Goal: Task Accomplishment & Management: Complete application form

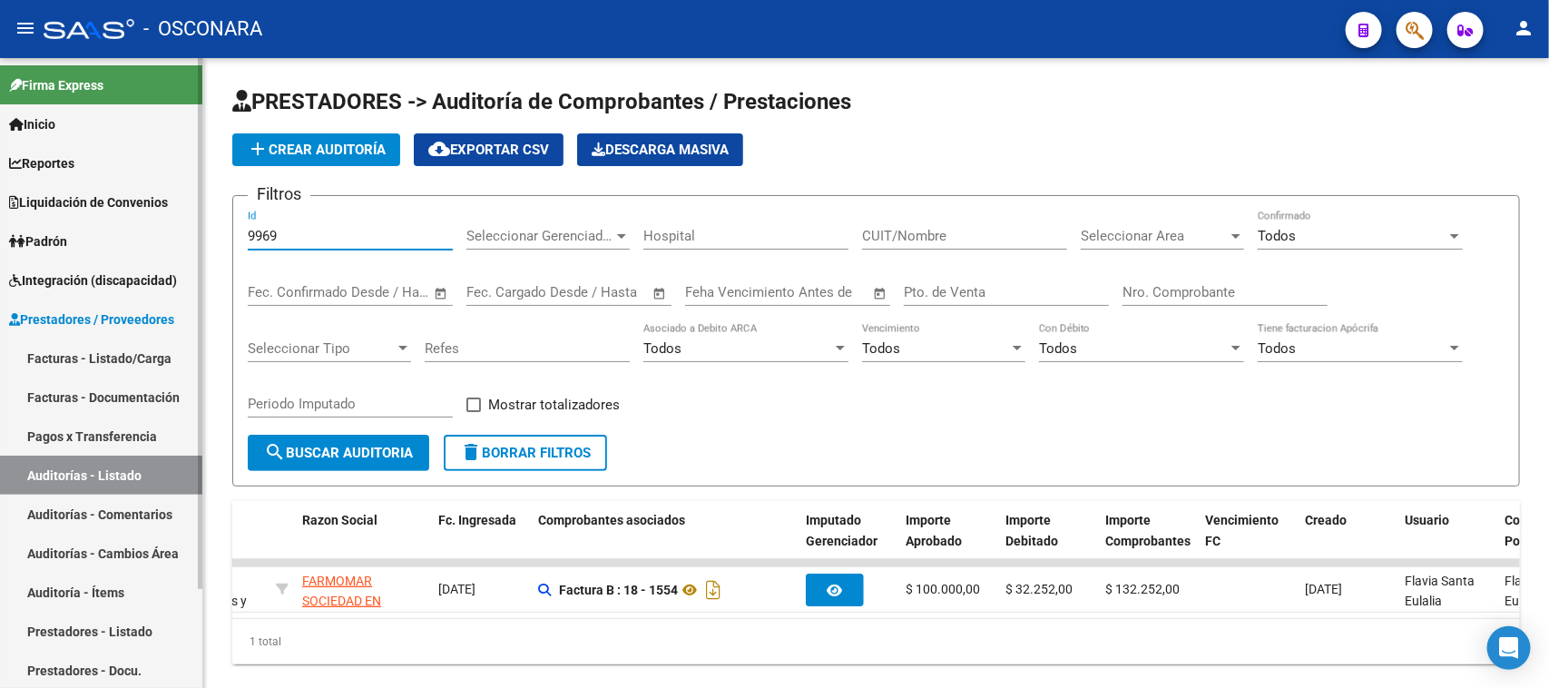
click at [123, 358] on link "Facturas - Listado/Carga" at bounding box center [101, 357] width 202 height 39
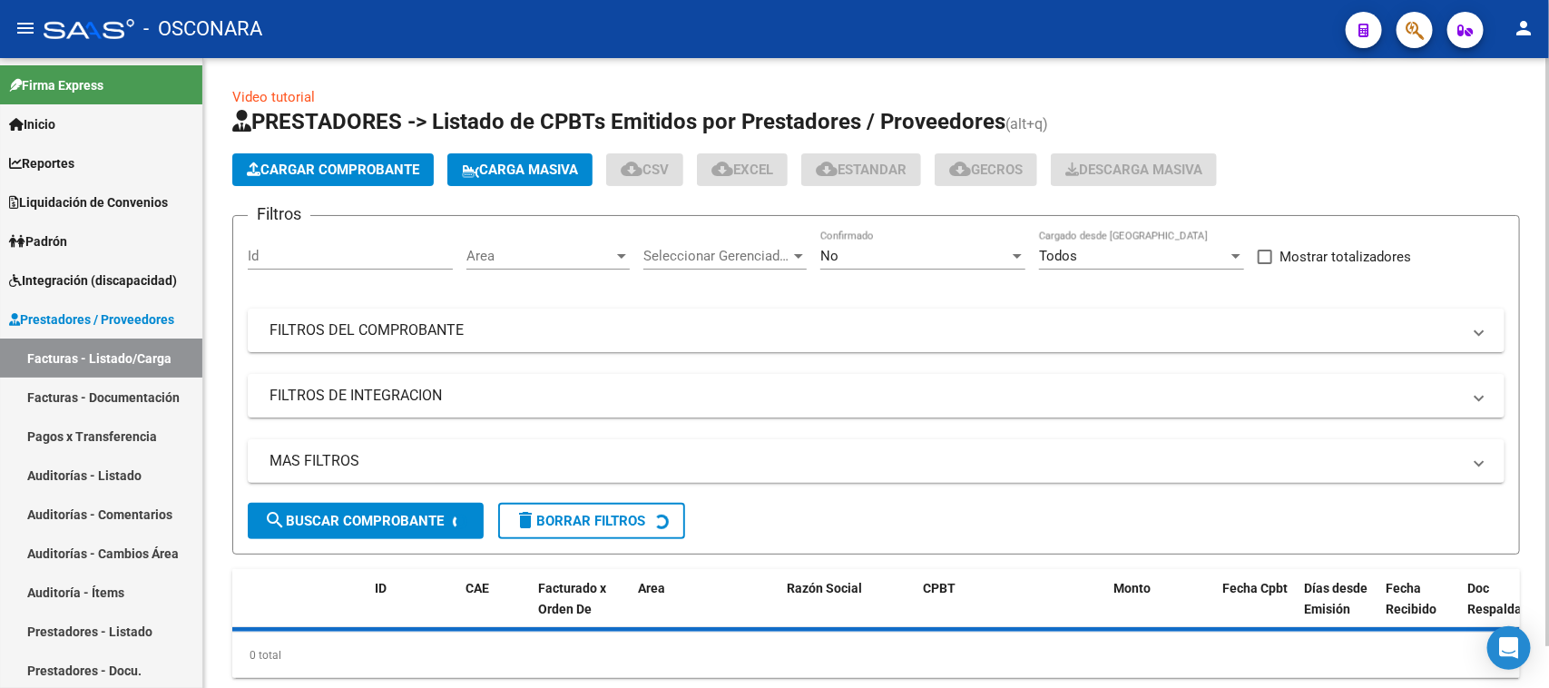
click at [379, 165] on span "Cargar Comprobante" at bounding box center [333, 169] width 172 height 16
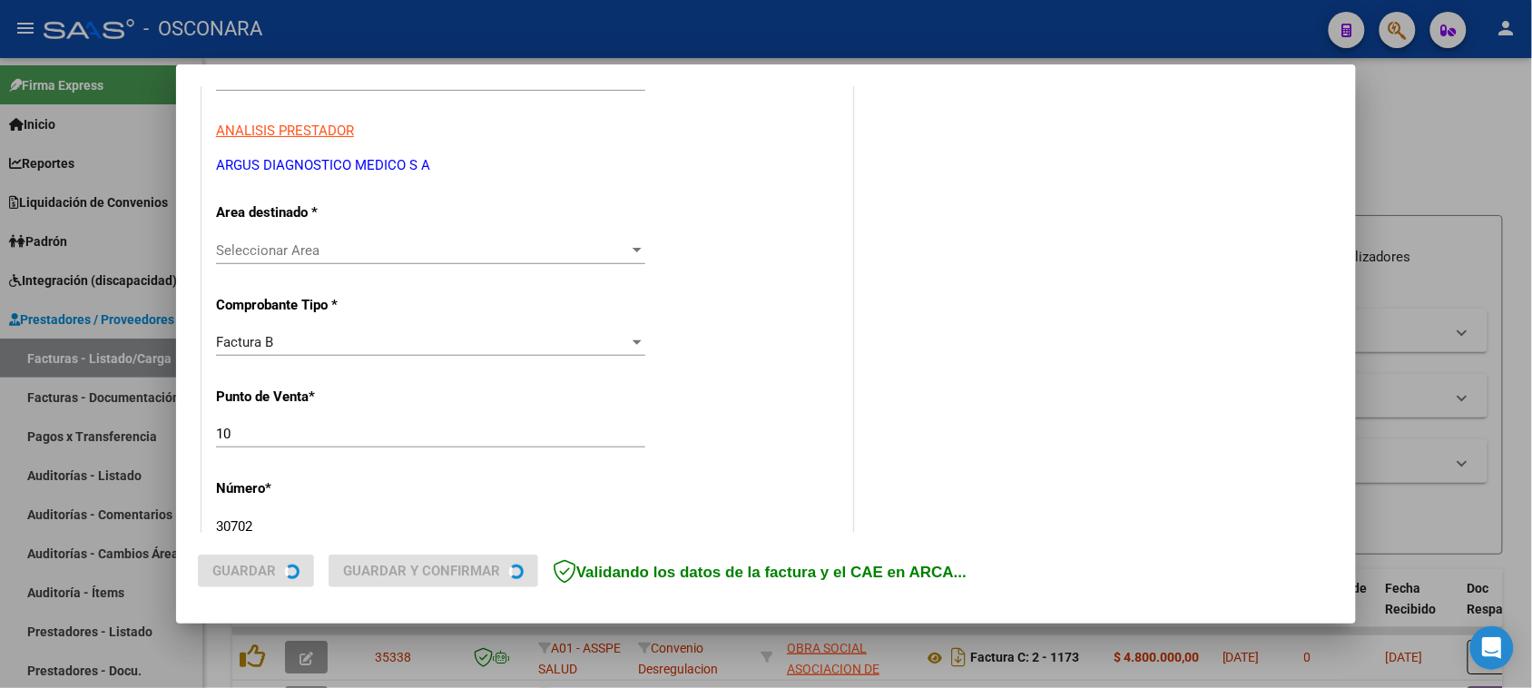
scroll to position [340, 0]
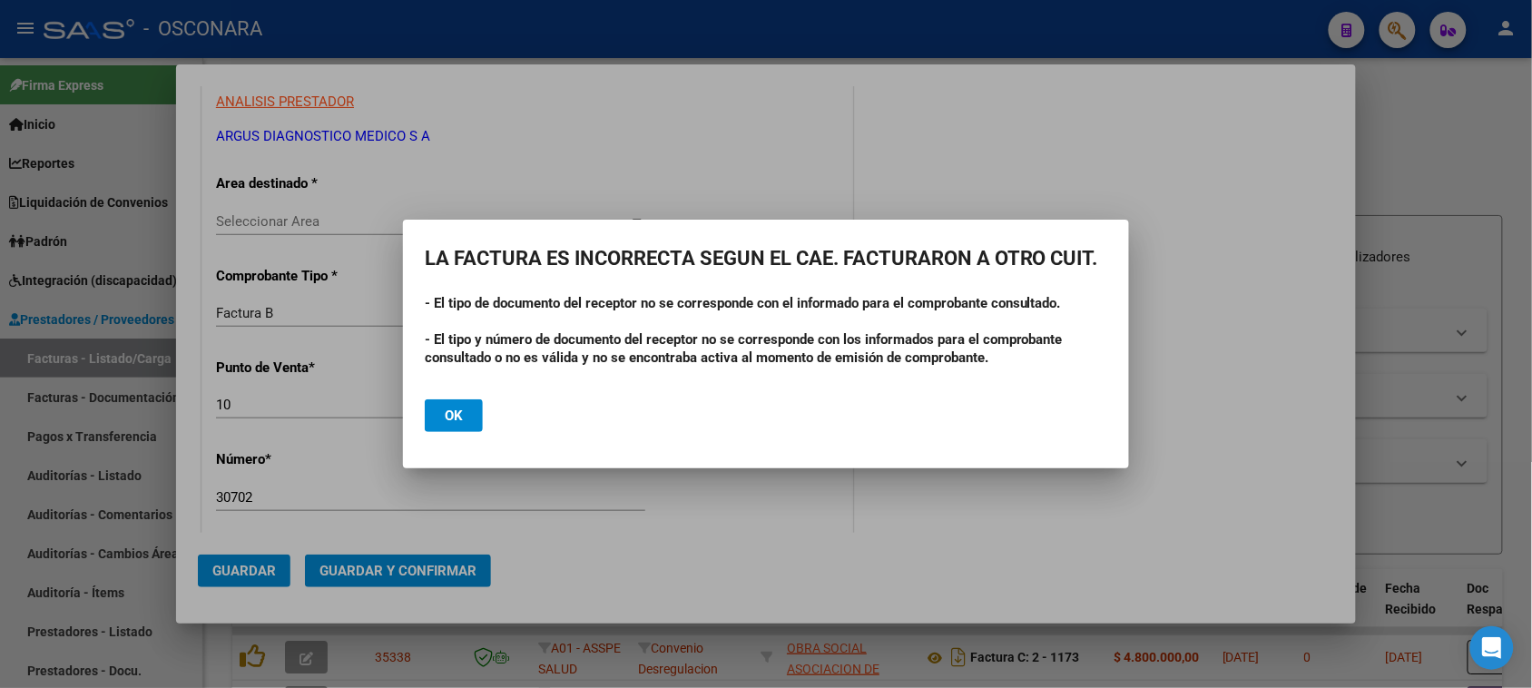
click at [468, 419] on button "Ok" at bounding box center [454, 415] width 58 height 33
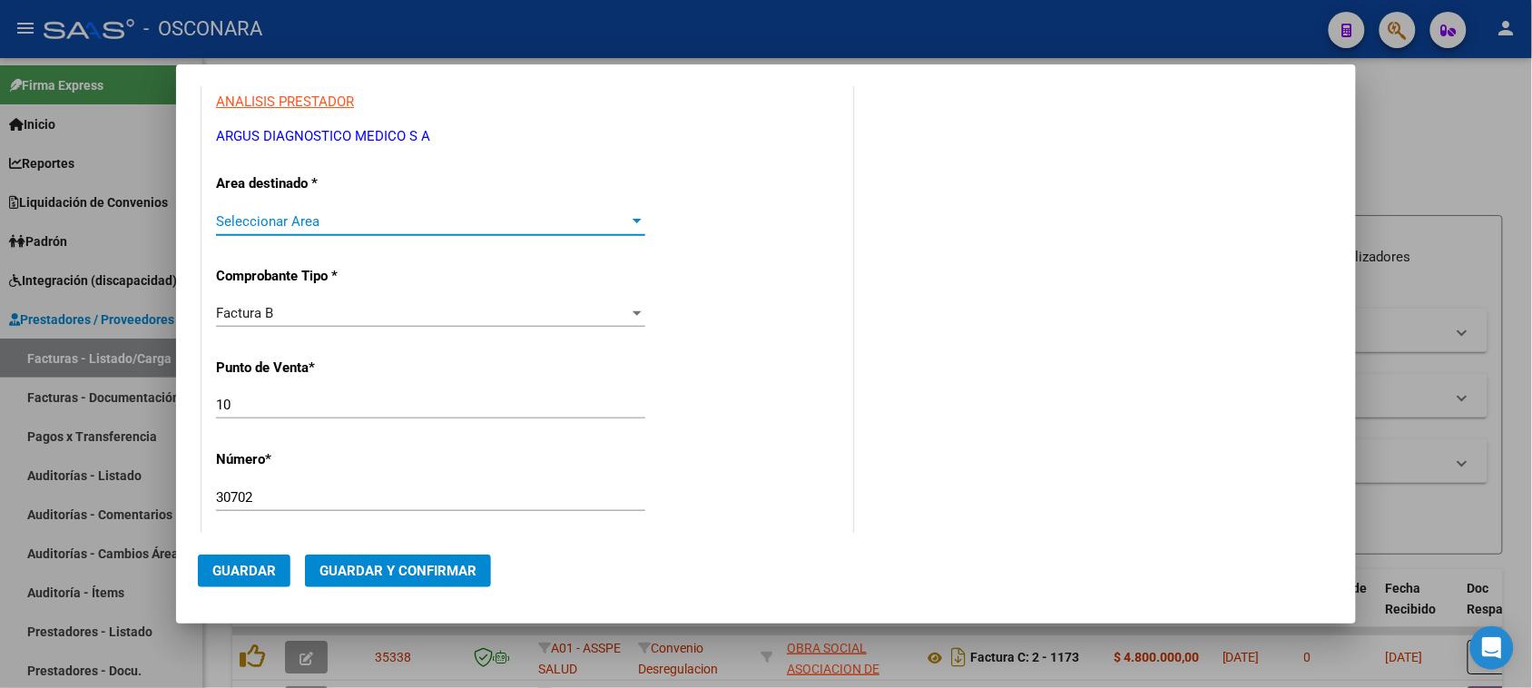
click at [359, 224] on span "Seleccionar Area" at bounding box center [422, 221] width 413 height 16
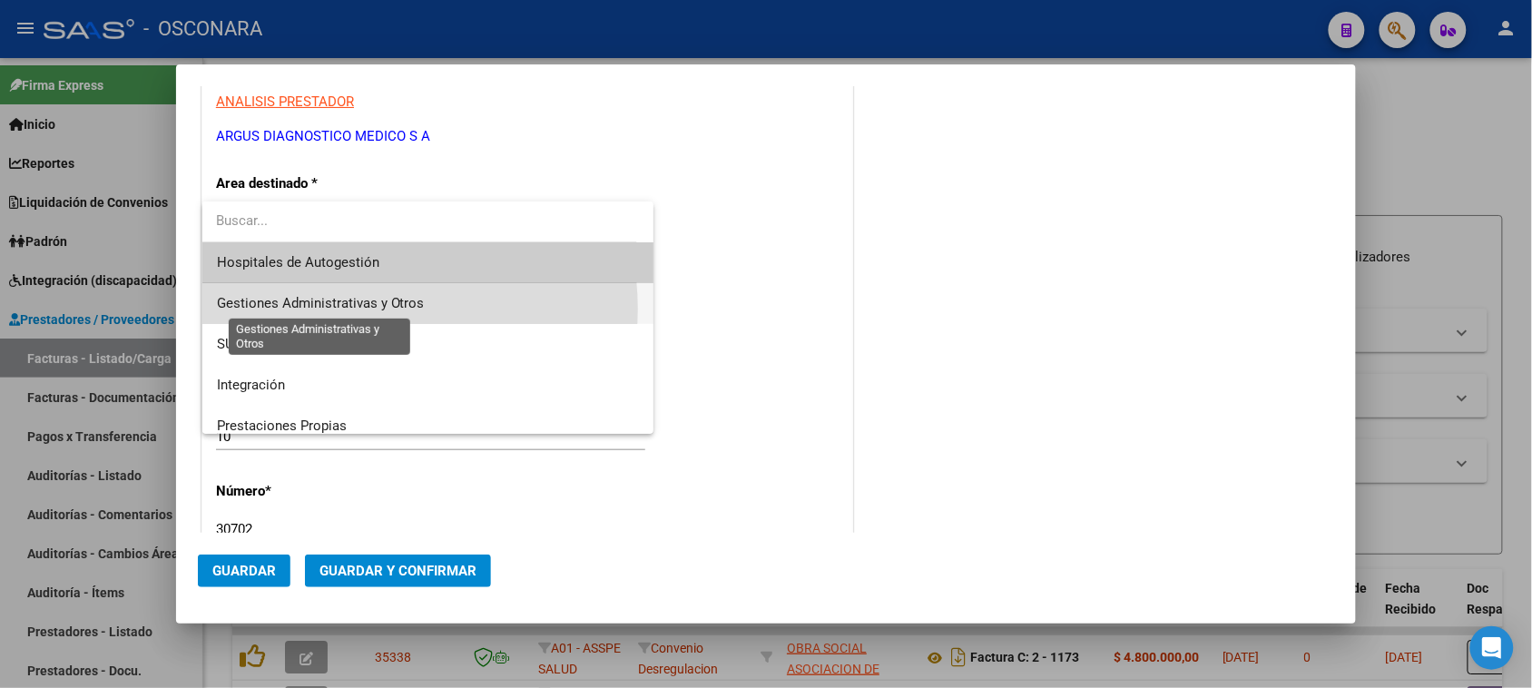
click at [369, 308] on span "Gestiones Administrativas y Otros" at bounding box center [321, 303] width 208 height 16
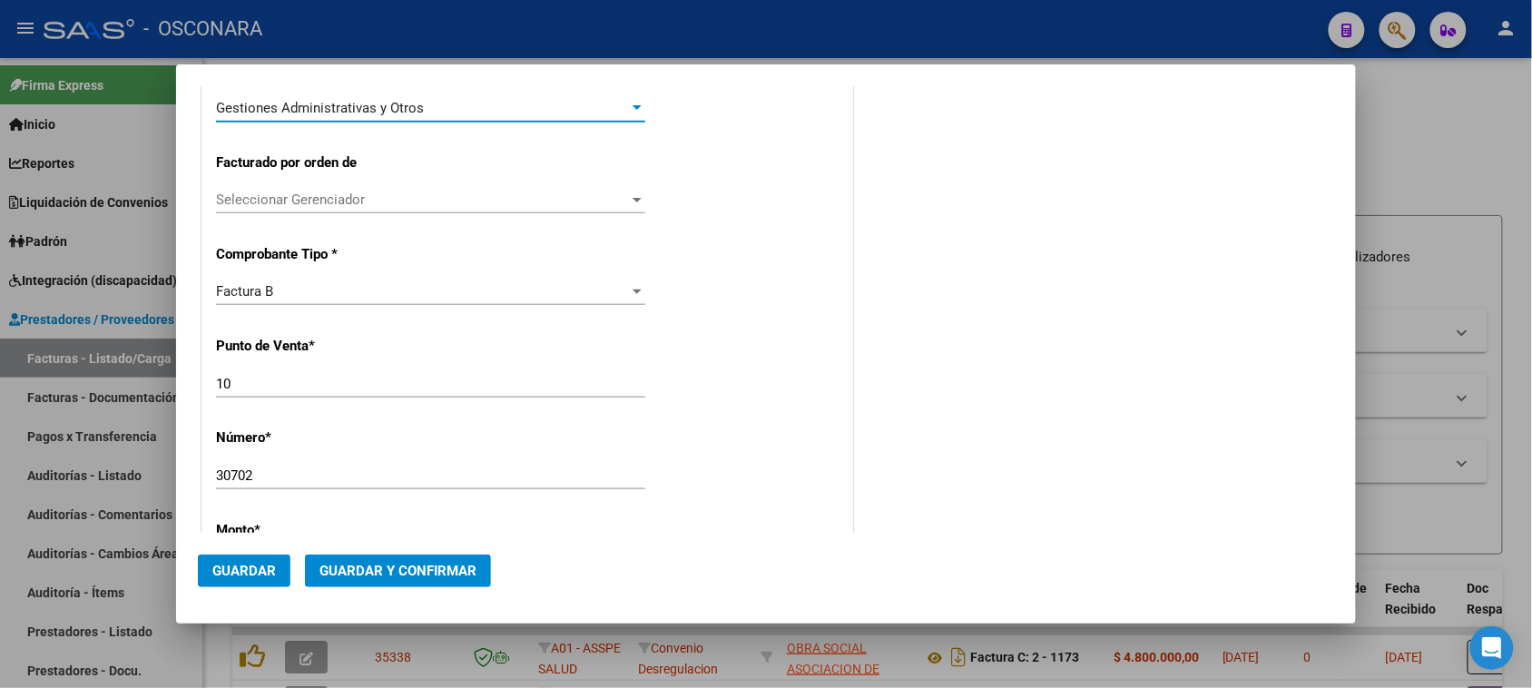
scroll to position [567, 0]
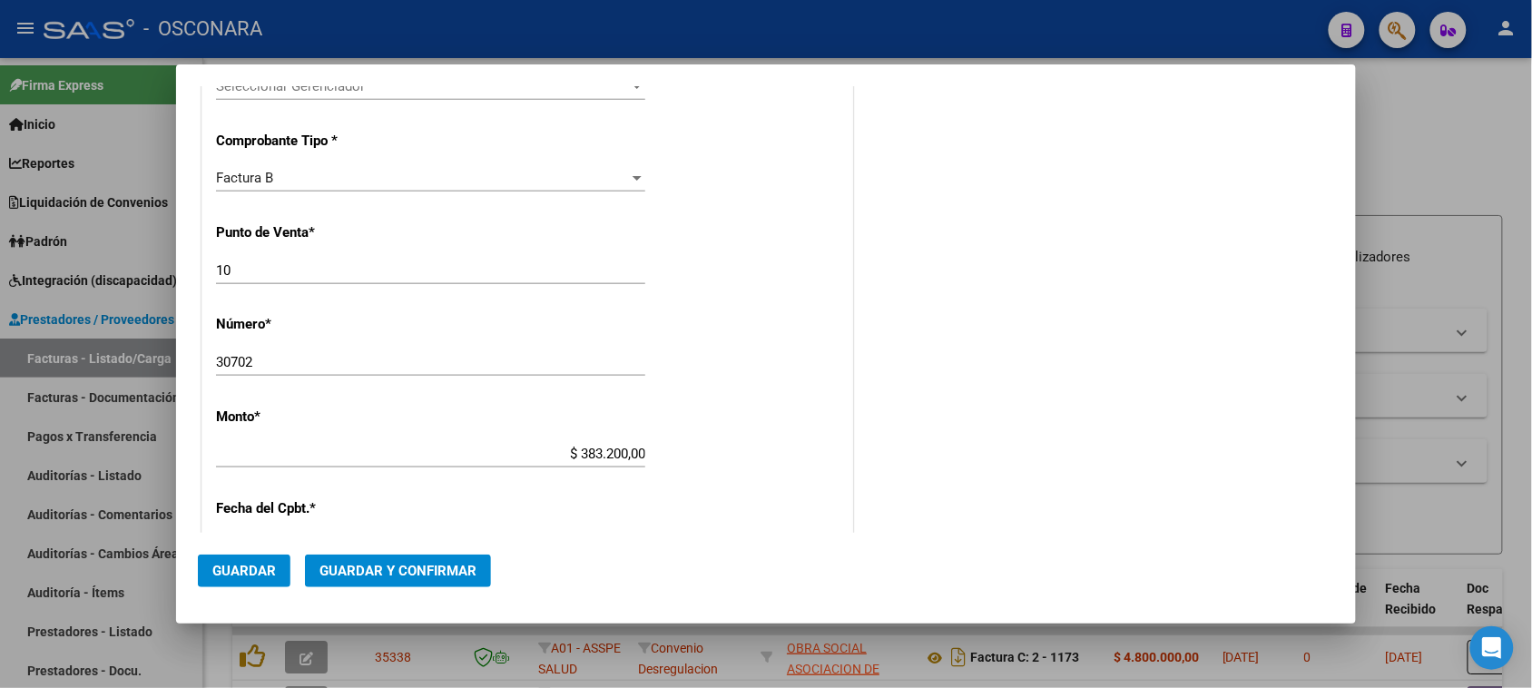
click at [396, 567] on span "Guardar y Confirmar" at bounding box center [397, 571] width 157 height 16
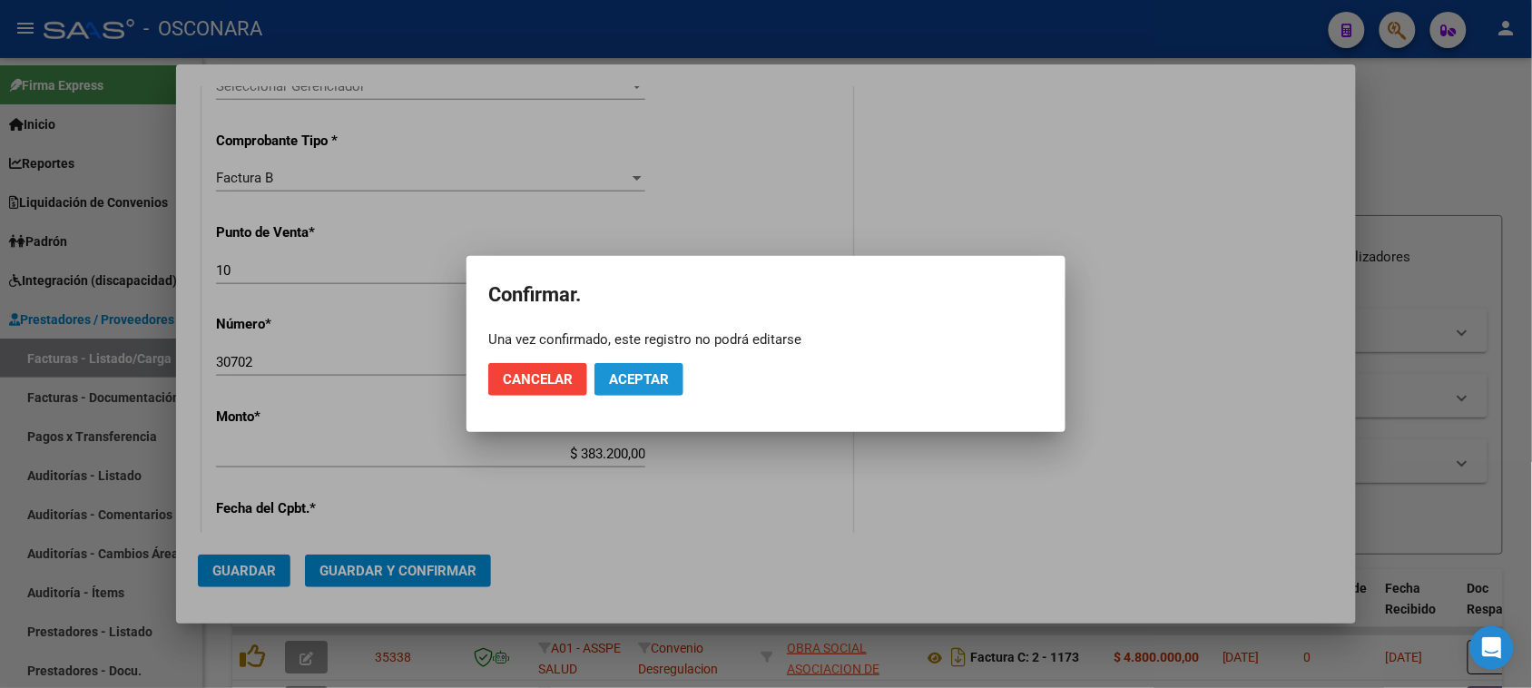
click at [642, 387] on button "Aceptar" at bounding box center [638, 379] width 89 height 33
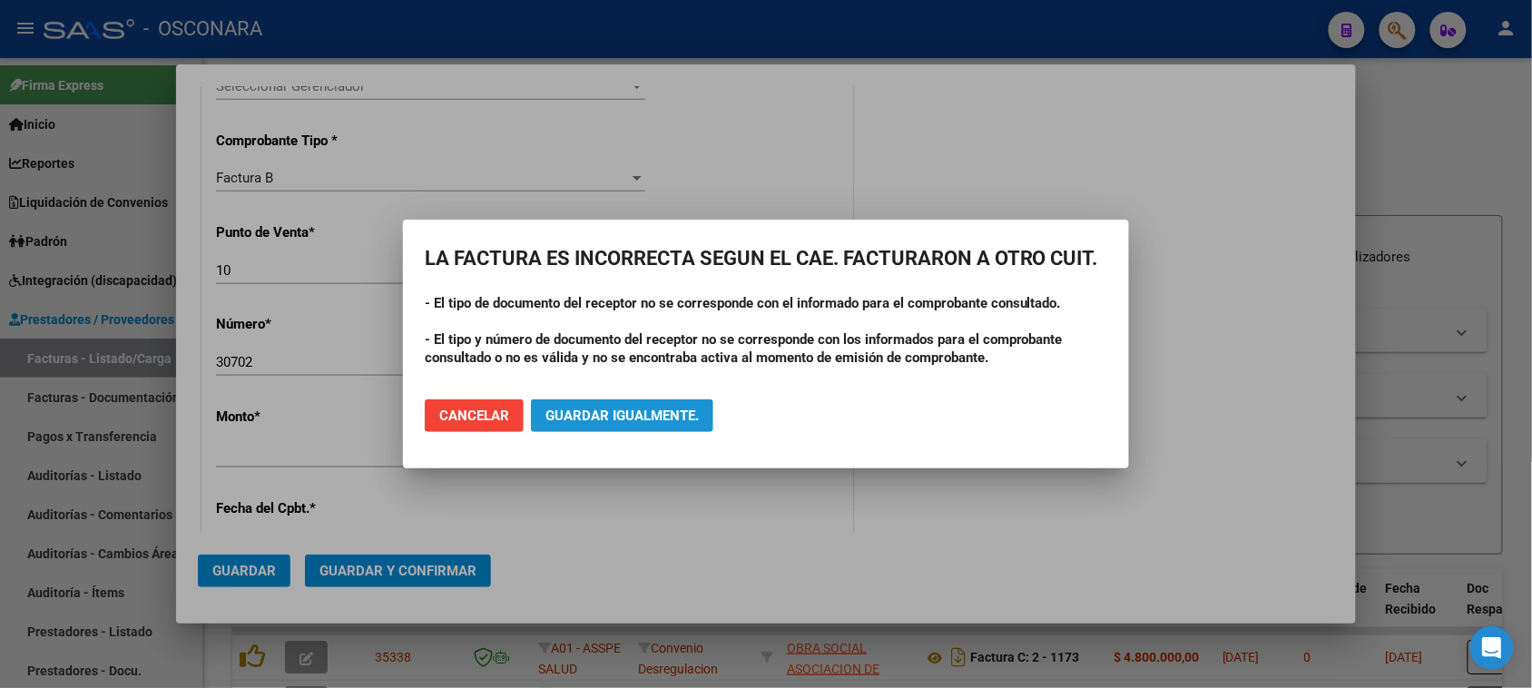
click at [656, 407] on span "Guardar igualmente." at bounding box center [621, 415] width 153 height 16
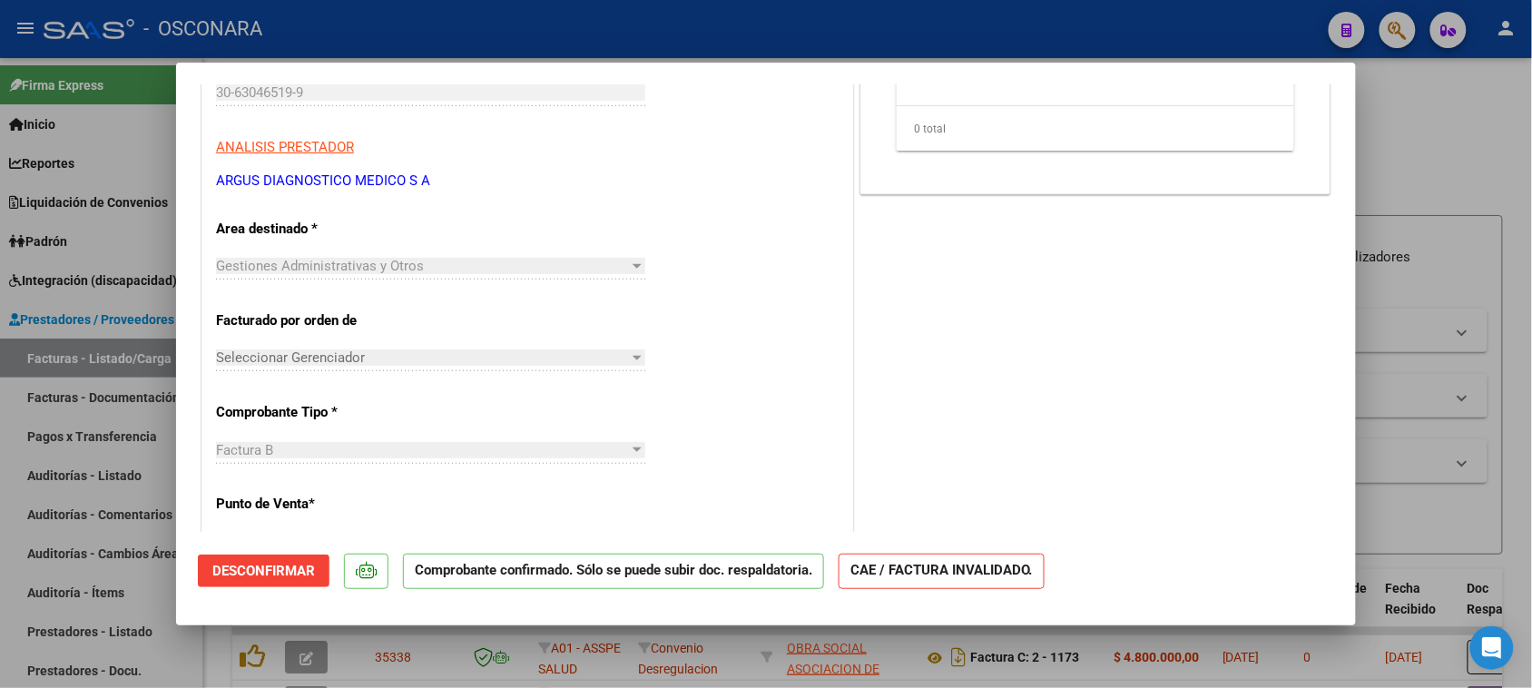
scroll to position [340, 0]
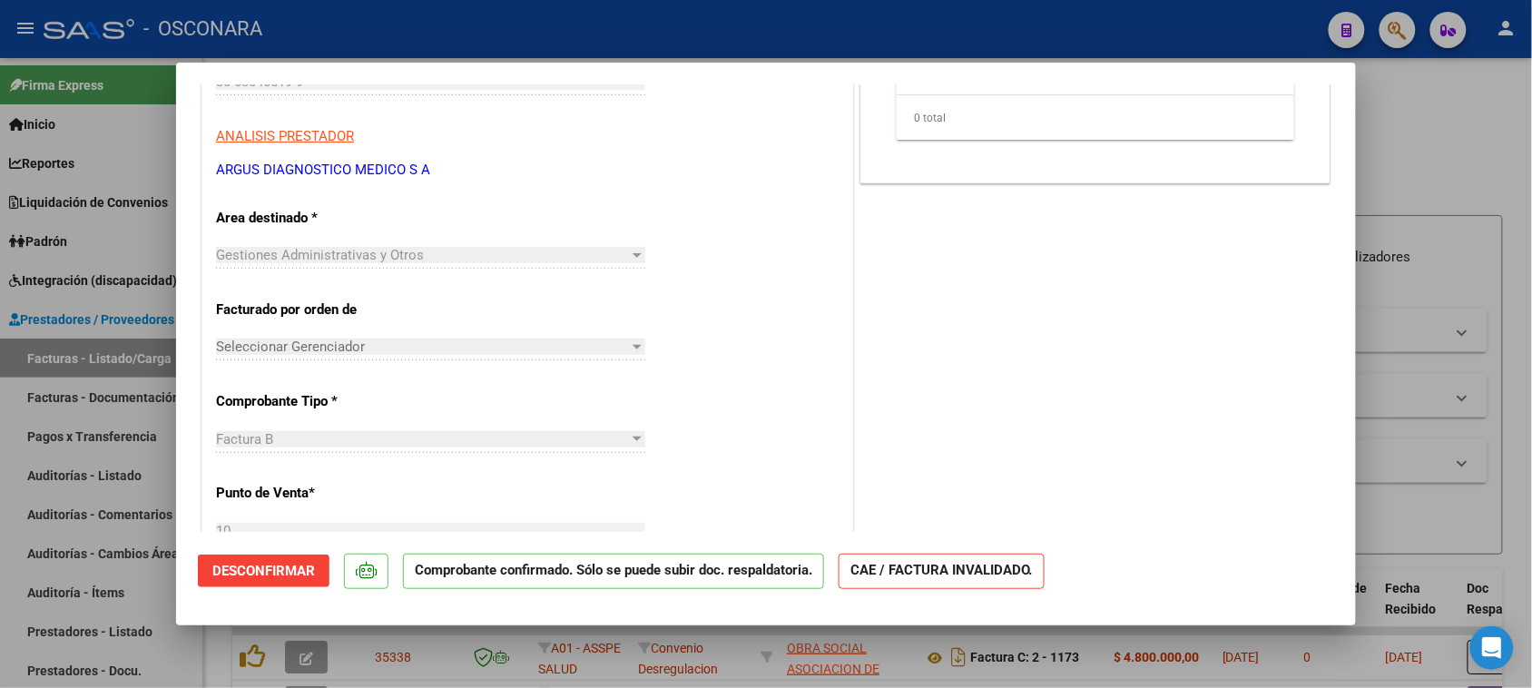
click at [46, 473] on div at bounding box center [766, 344] width 1532 height 688
type input "$ 0,00"
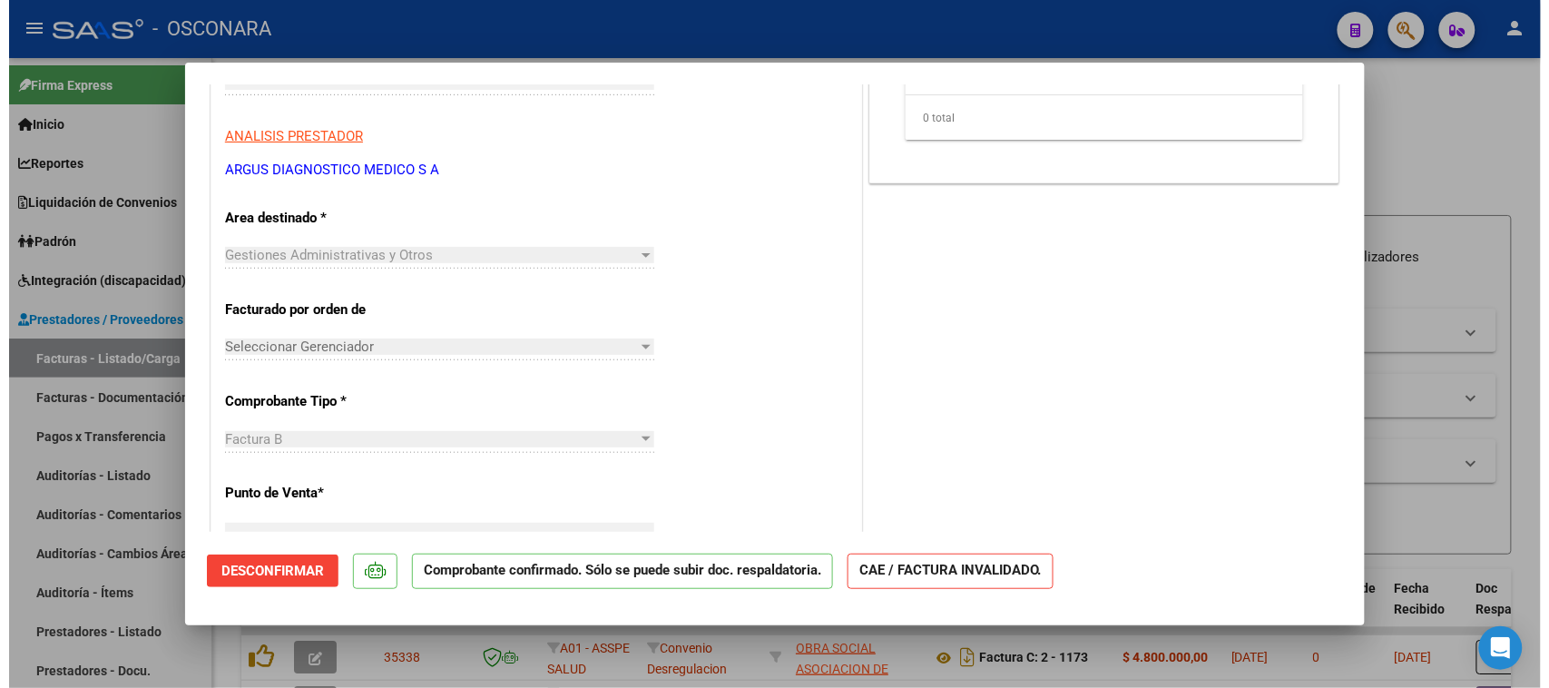
scroll to position [284, 0]
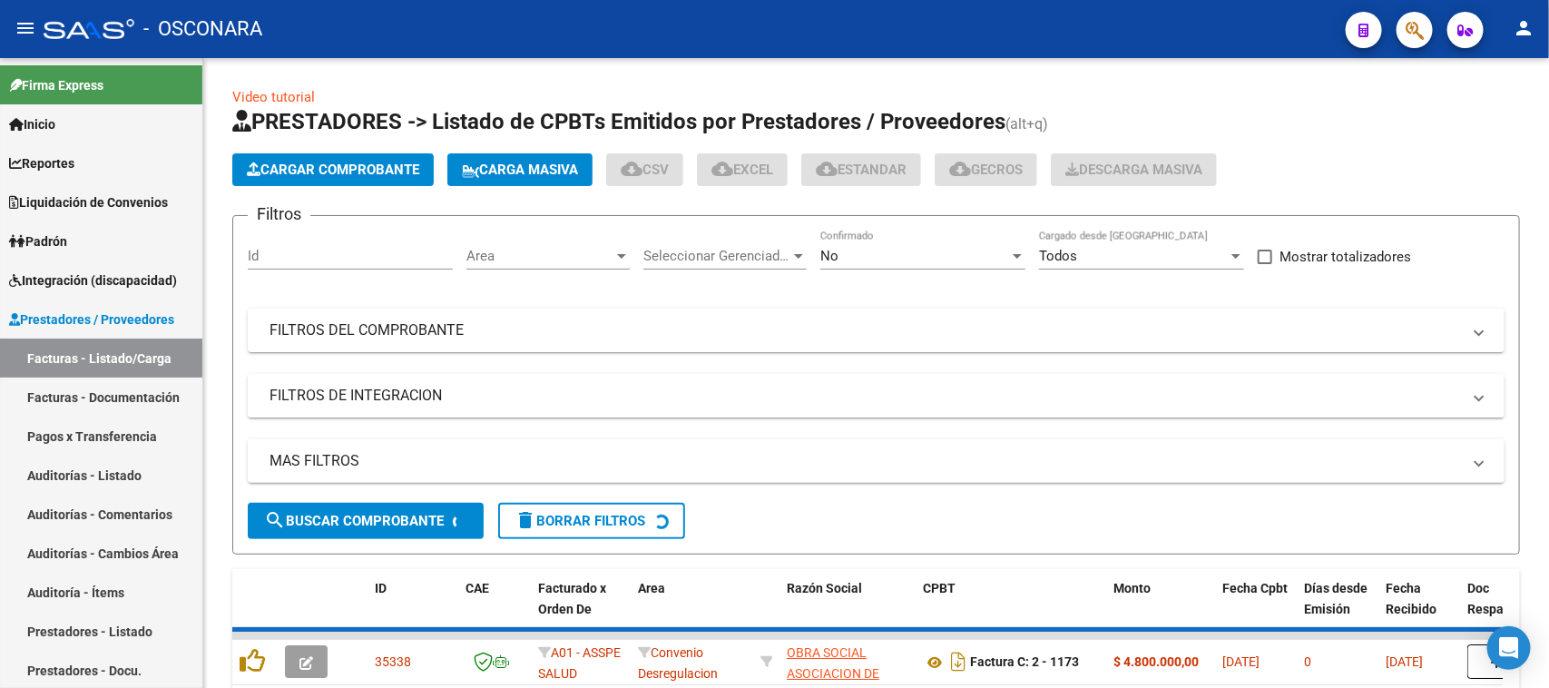
click at [46, 473] on link "Auditorías - Listado" at bounding box center [101, 474] width 202 height 39
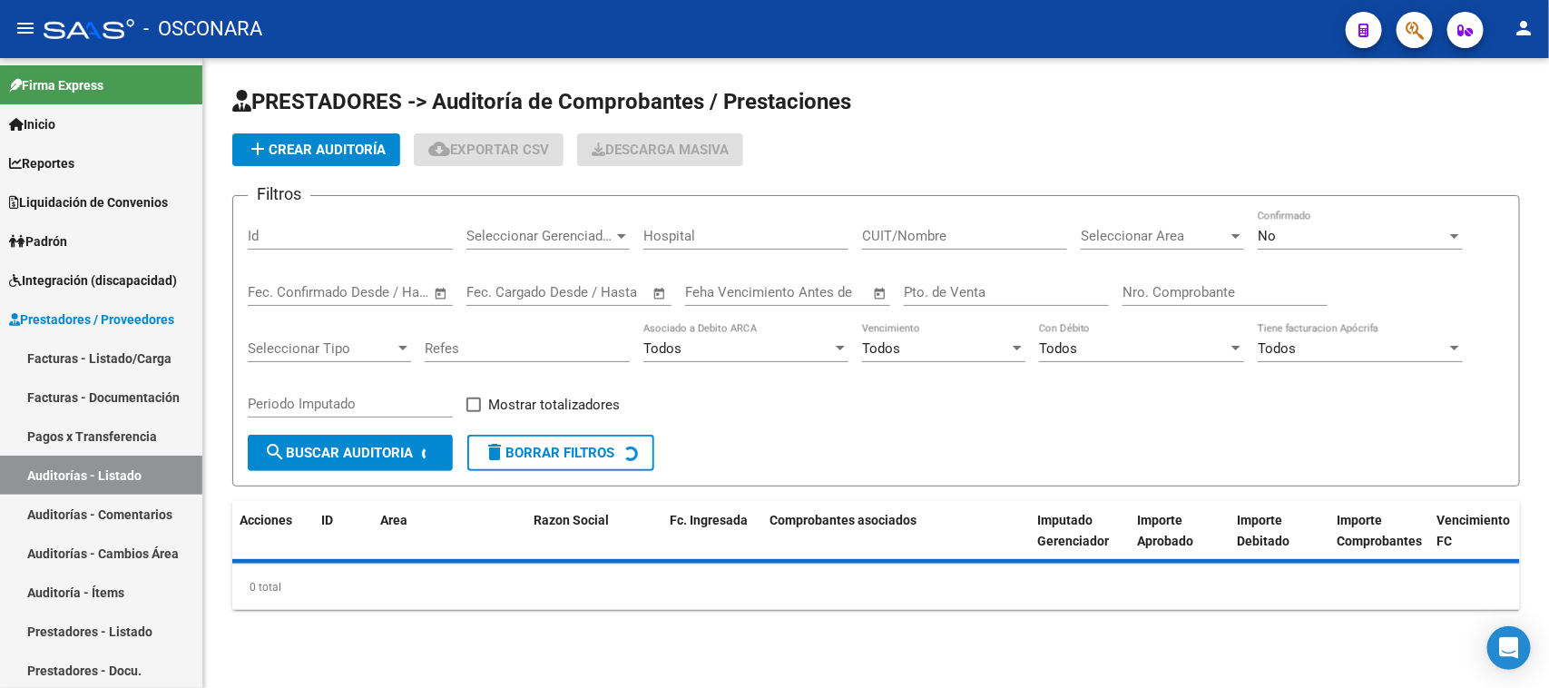
click at [307, 154] on span "add Crear Auditoría" at bounding box center [316, 150] width 139 height 16
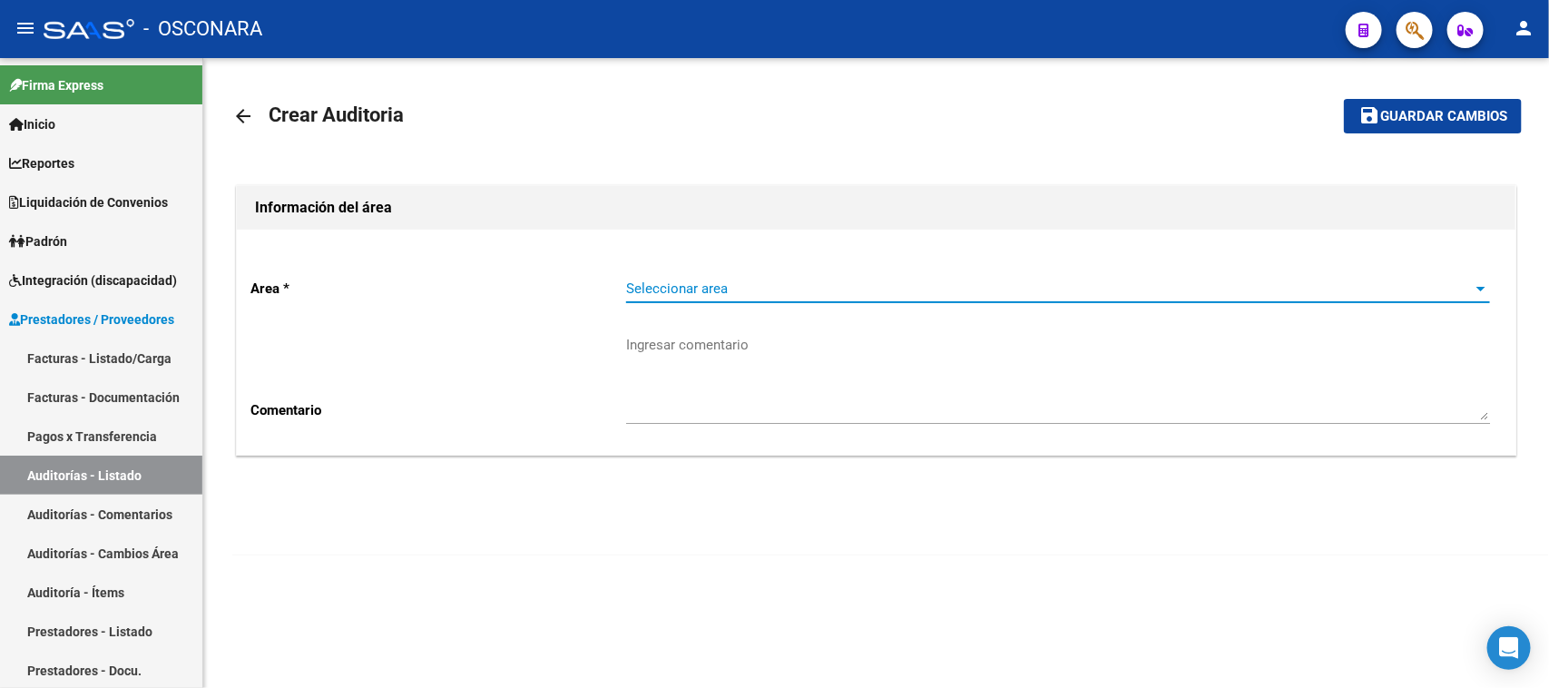
click at [692, 284] on span "Seleccionar area" at bounding box center [1049, 288] width 847 height 16
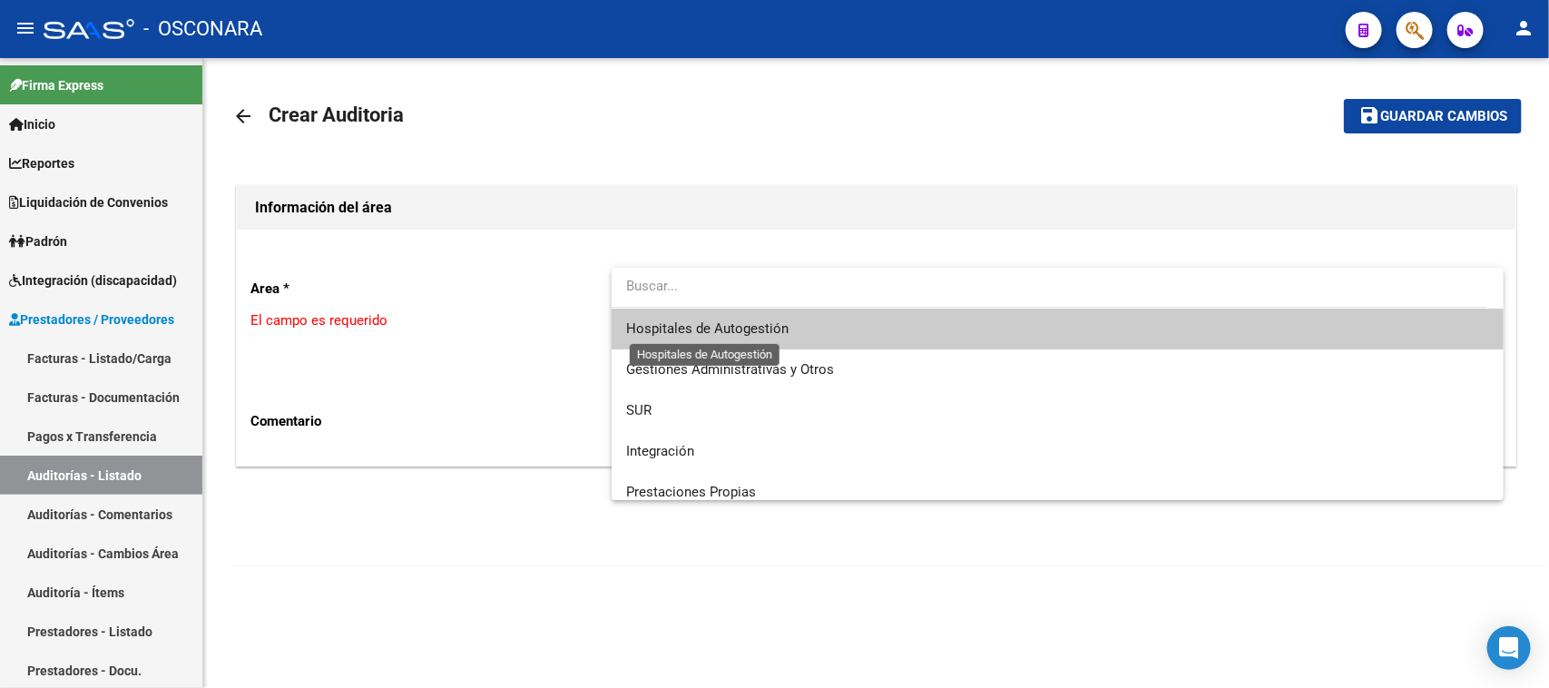
click at [726, 328] on span "Hospitales de Autogestión" at bounding box center [707, 328] width 162 height 16
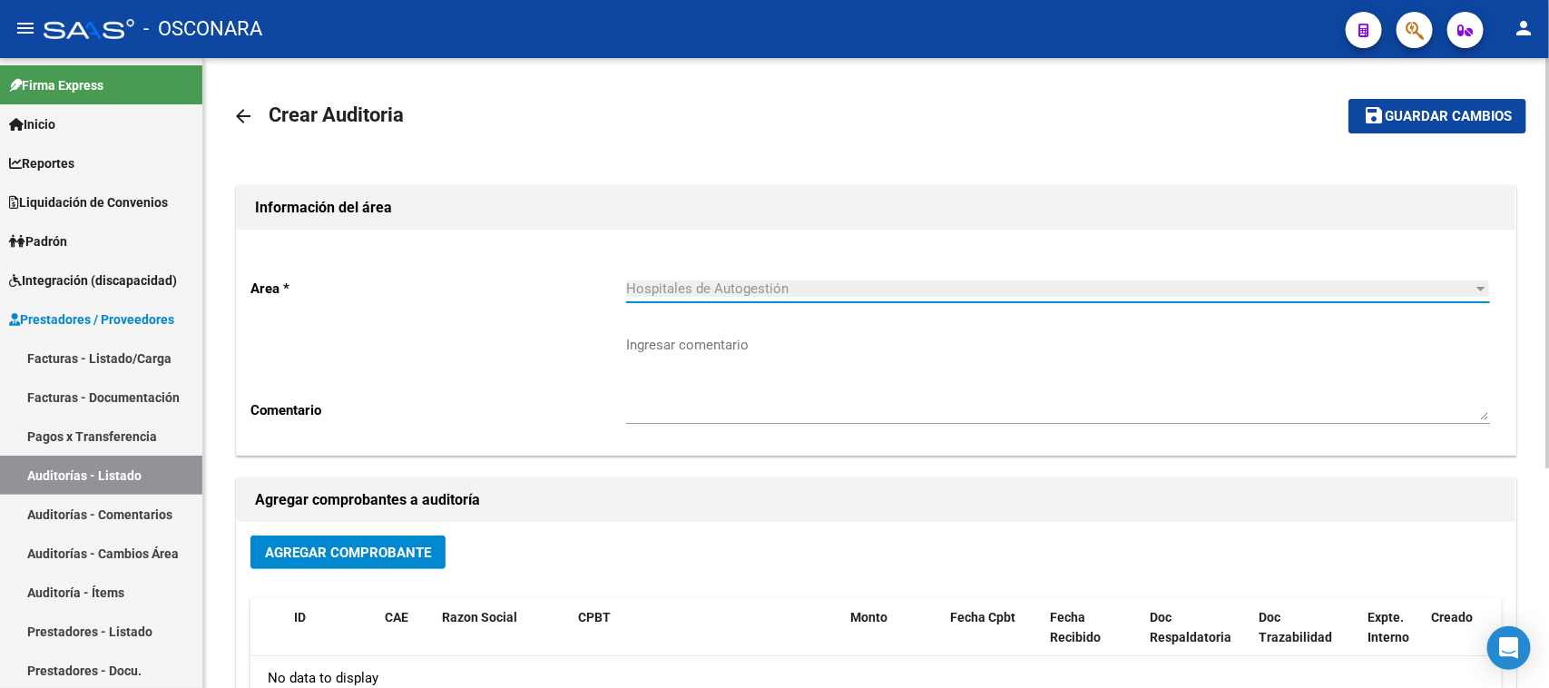
click at [243, 110] on mat-icon "arrow_back" at bounding box center [243, 116] width 22 height 22
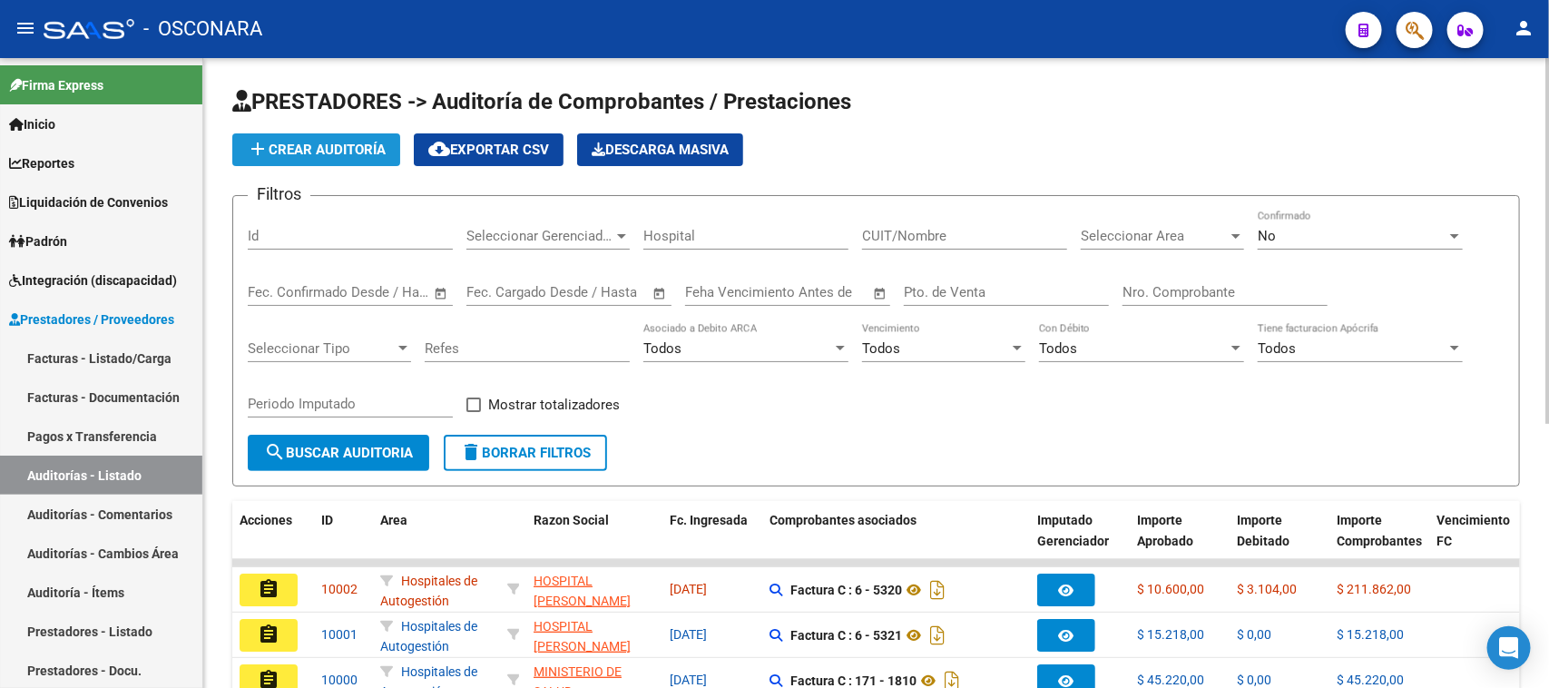
click at [328, 142] on span "add Crear Auditoría" at bounding box center [316, 150] width 139 height 16
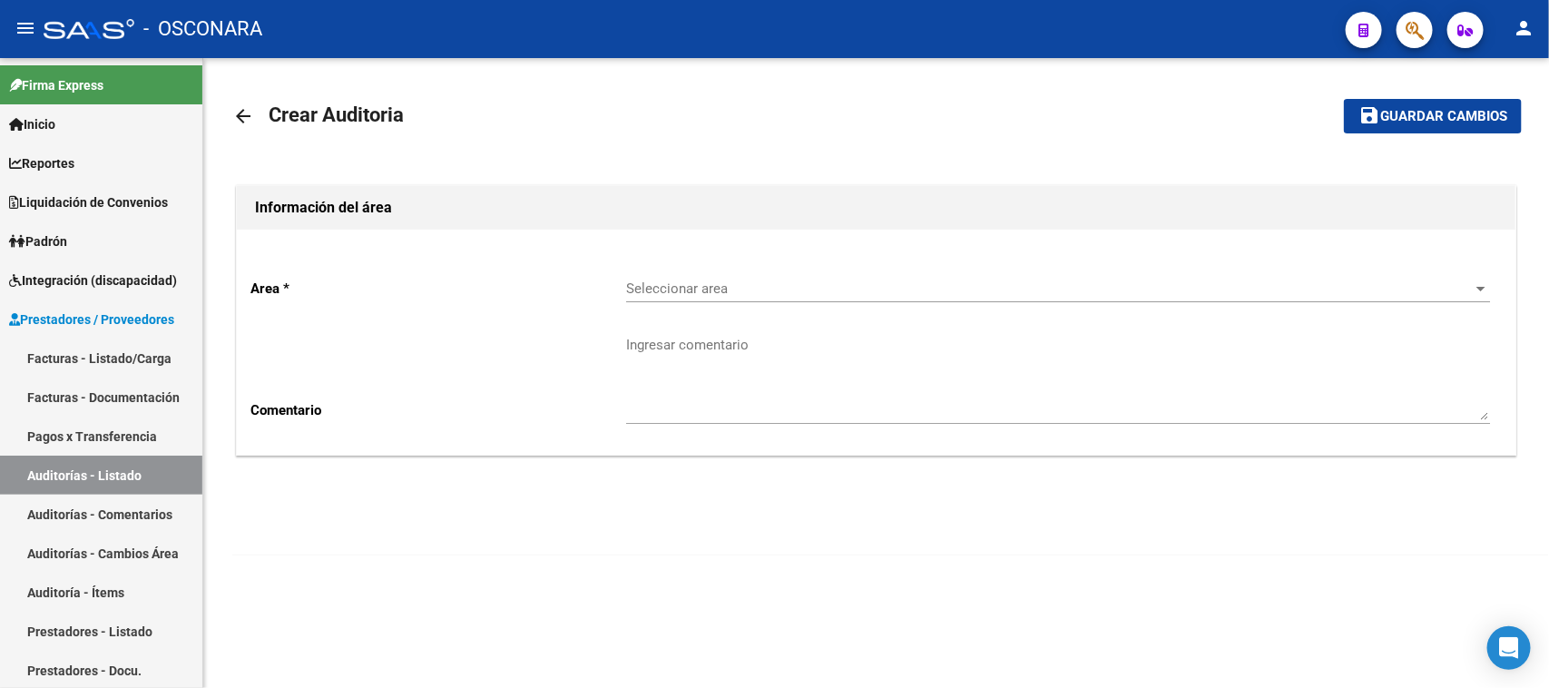
click at [708, 283] on span "Seleccionar area" at bounding box center [1049, 288] width 847 height 16
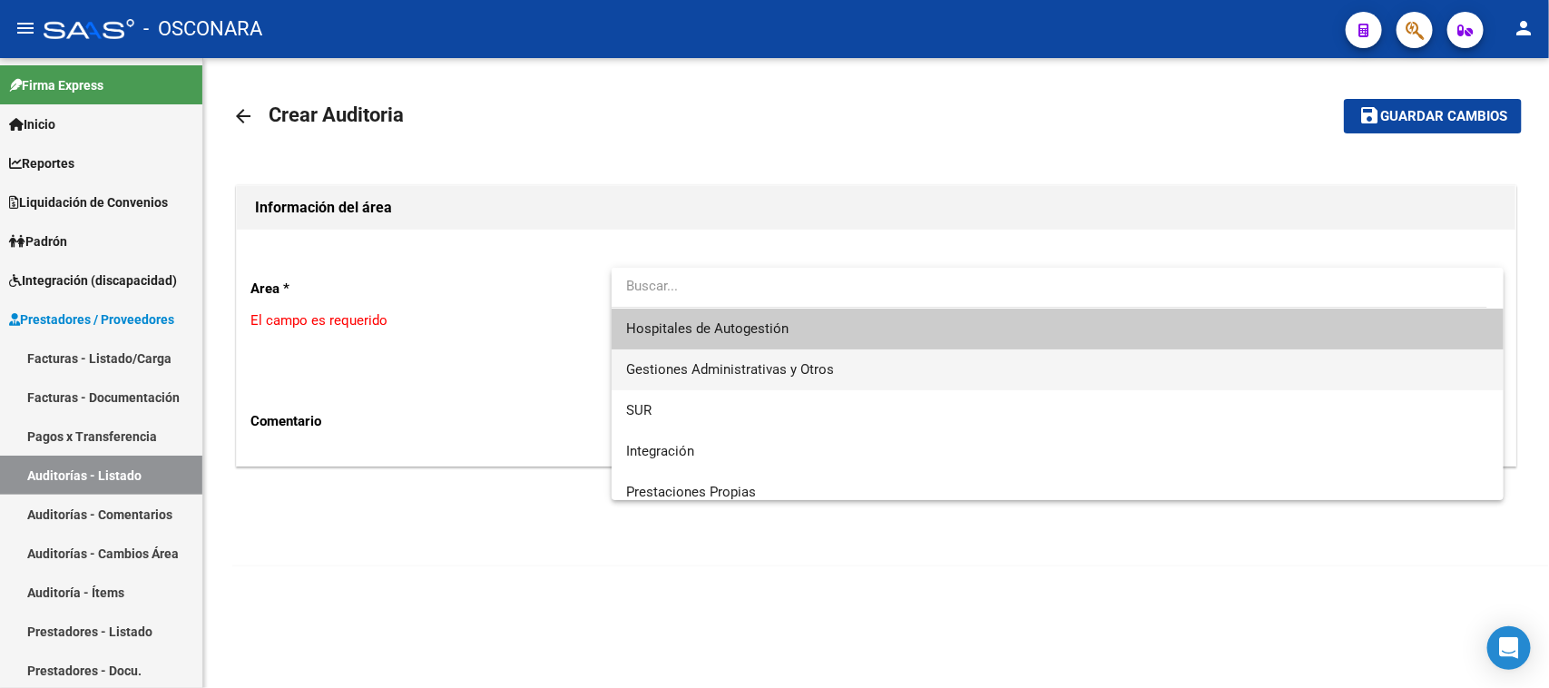
click at [700, 364] on span "Gestiones Administrativas y Otros" at bounding box center [730, 369] width 208 height 16
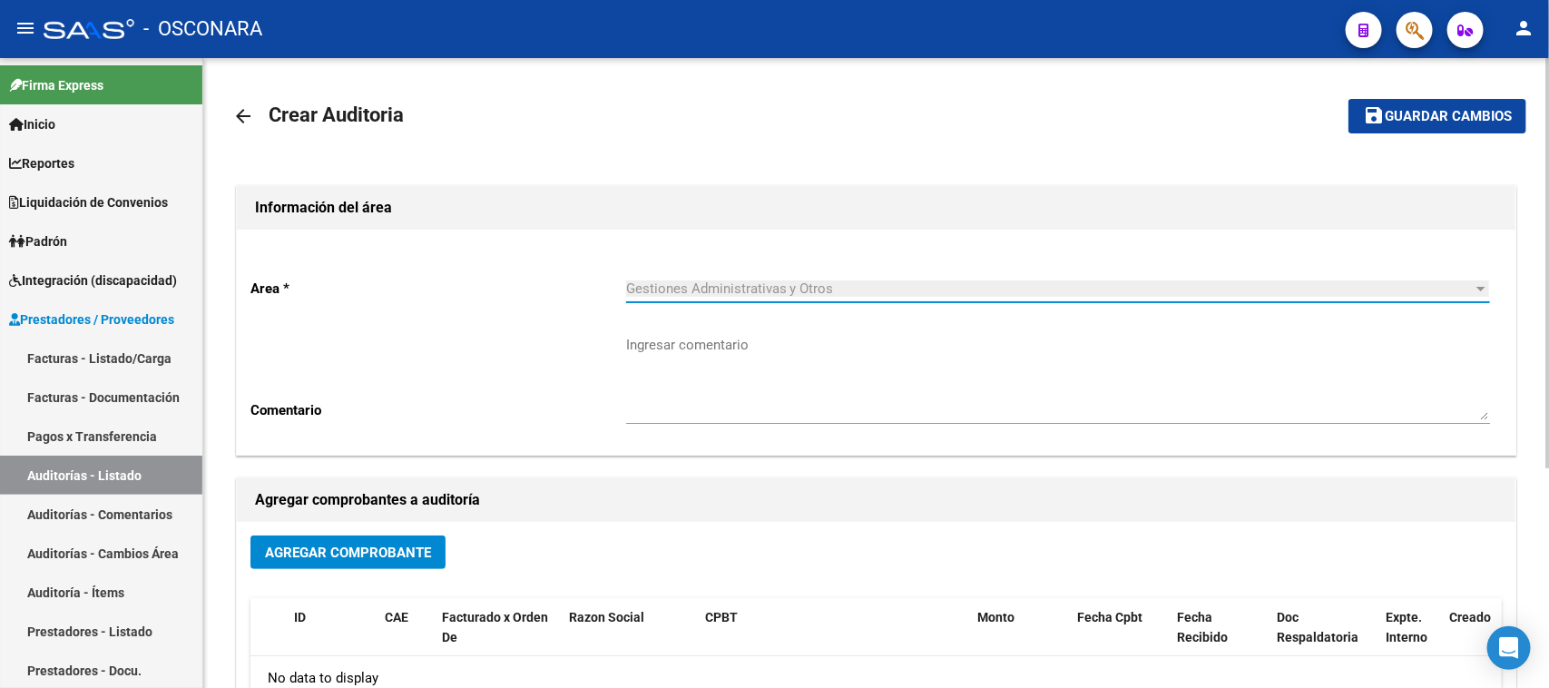
click at [342, 555] on span "Agregar Comprobante" at bounding box center [348, 552] width 166 height 16
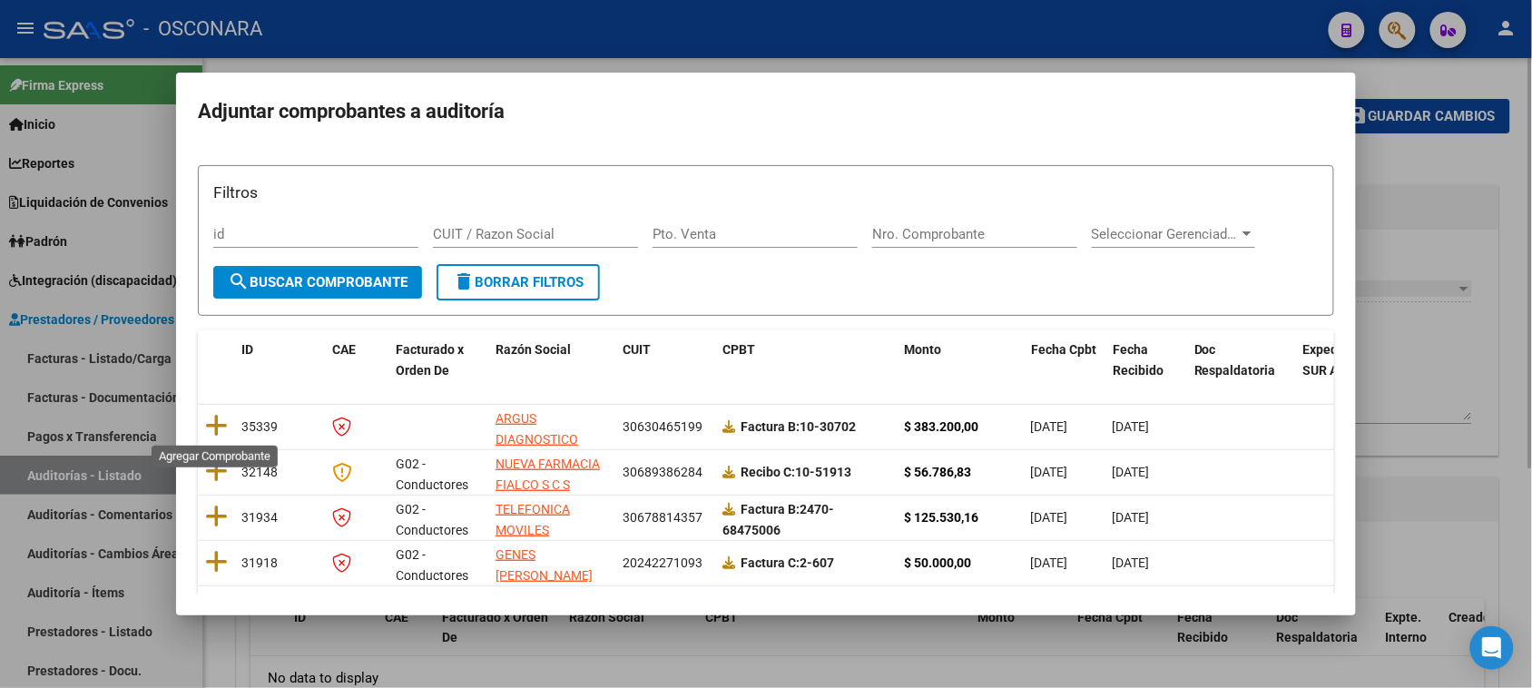
drag, startPoint x: 220, startPoint y: 424, endPoint x: 568, endPoint y: 296, distance: 370.3
click at [220, 424] on icon at bounding box center [216, 425] width 23 height 25
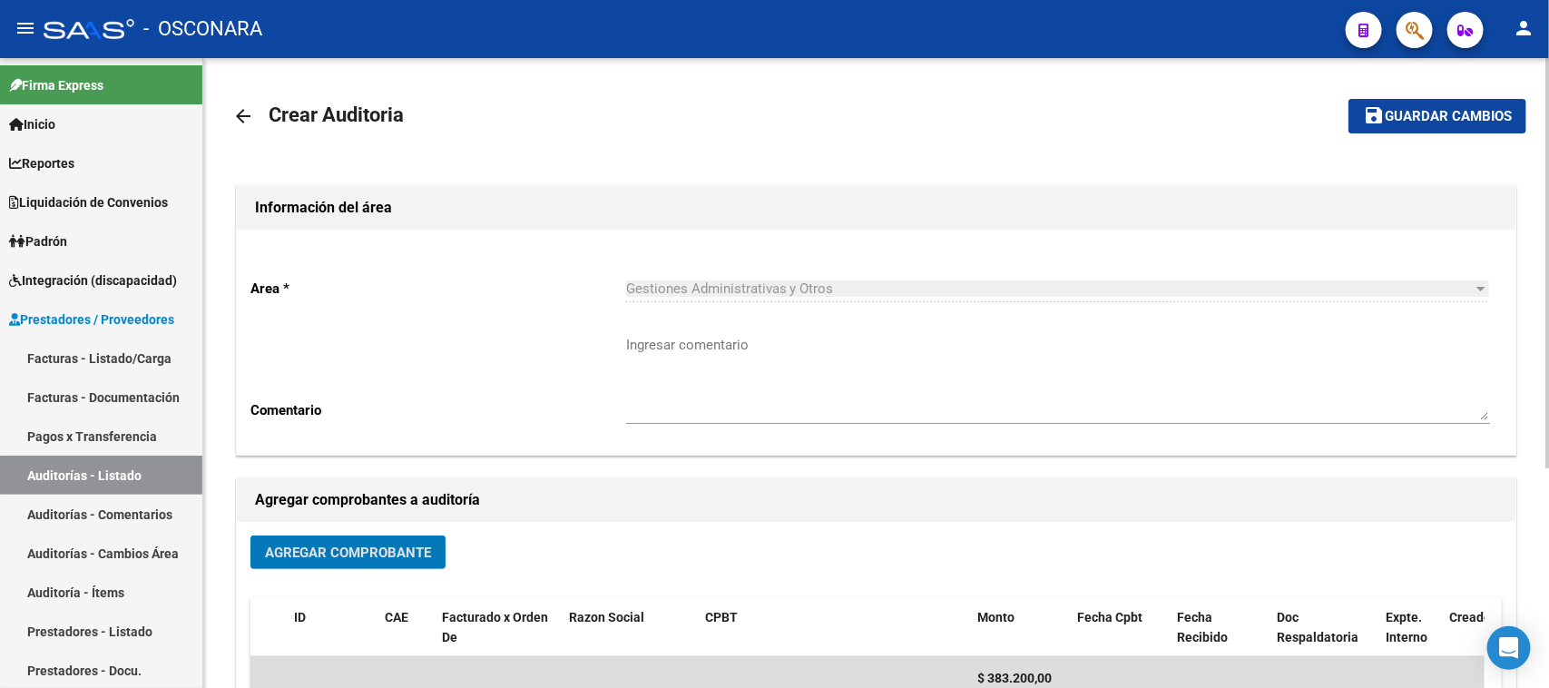
click at [1448, 105] on button "save Guardar cambios" at bounding box center [1437, 116] width 178 height 34
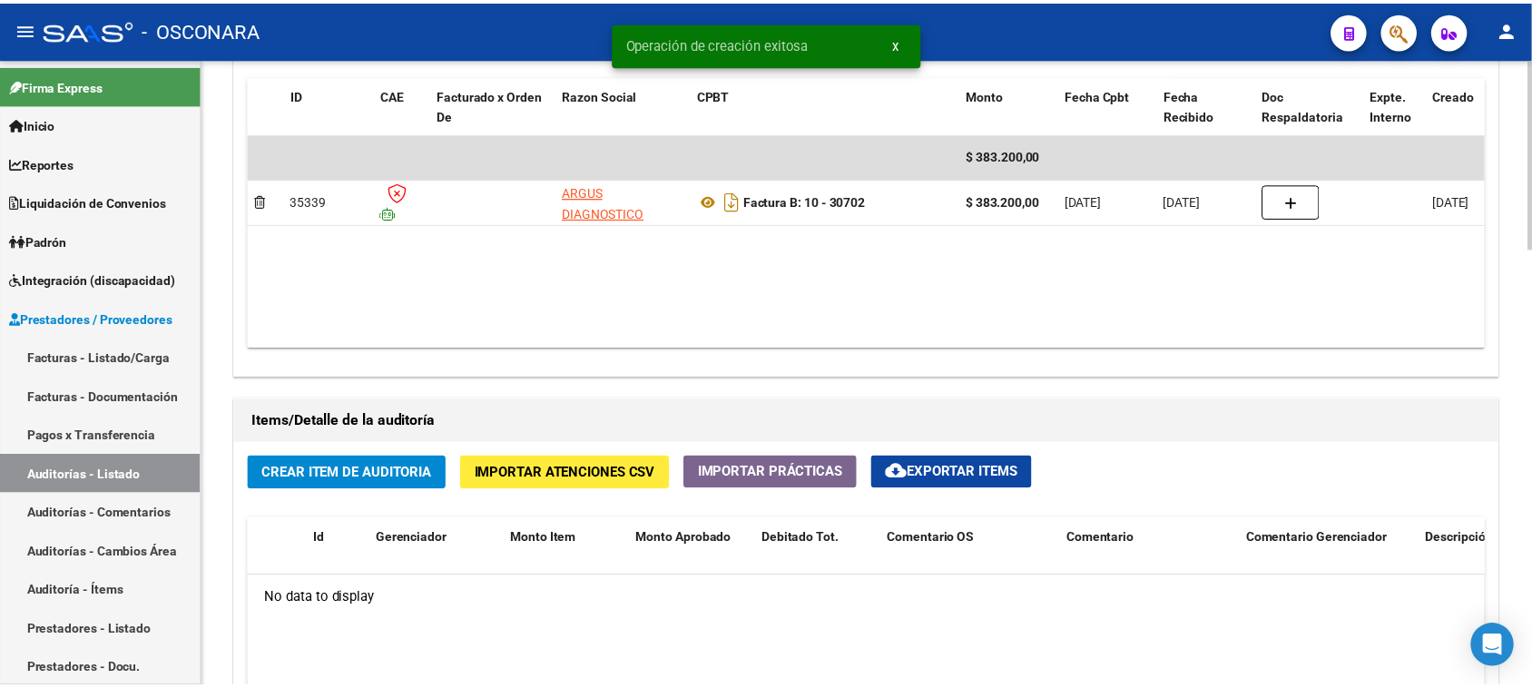
scroll to position [1021, 0]
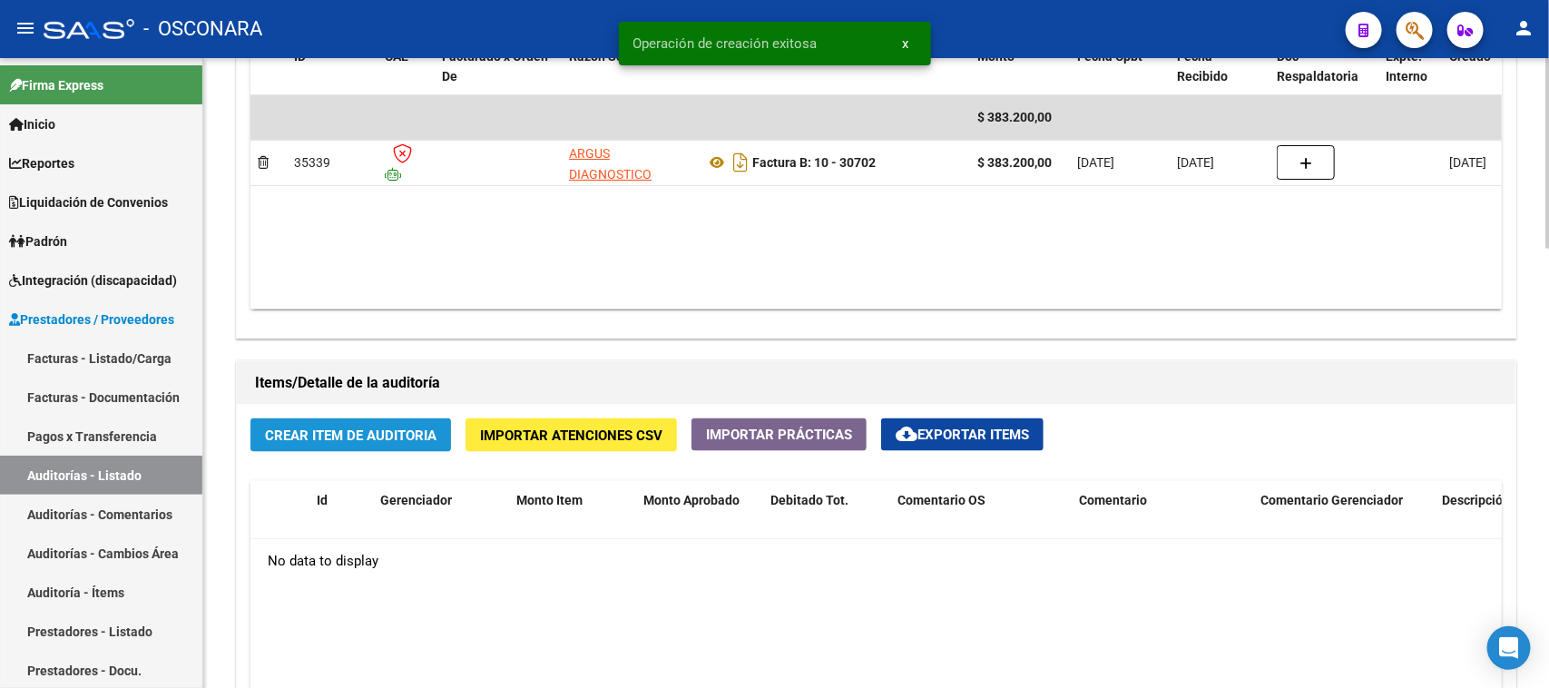
click at [347, 431] on span "Crear Item de Auditoria" at bounding box center [350, 435] width 171 height 16
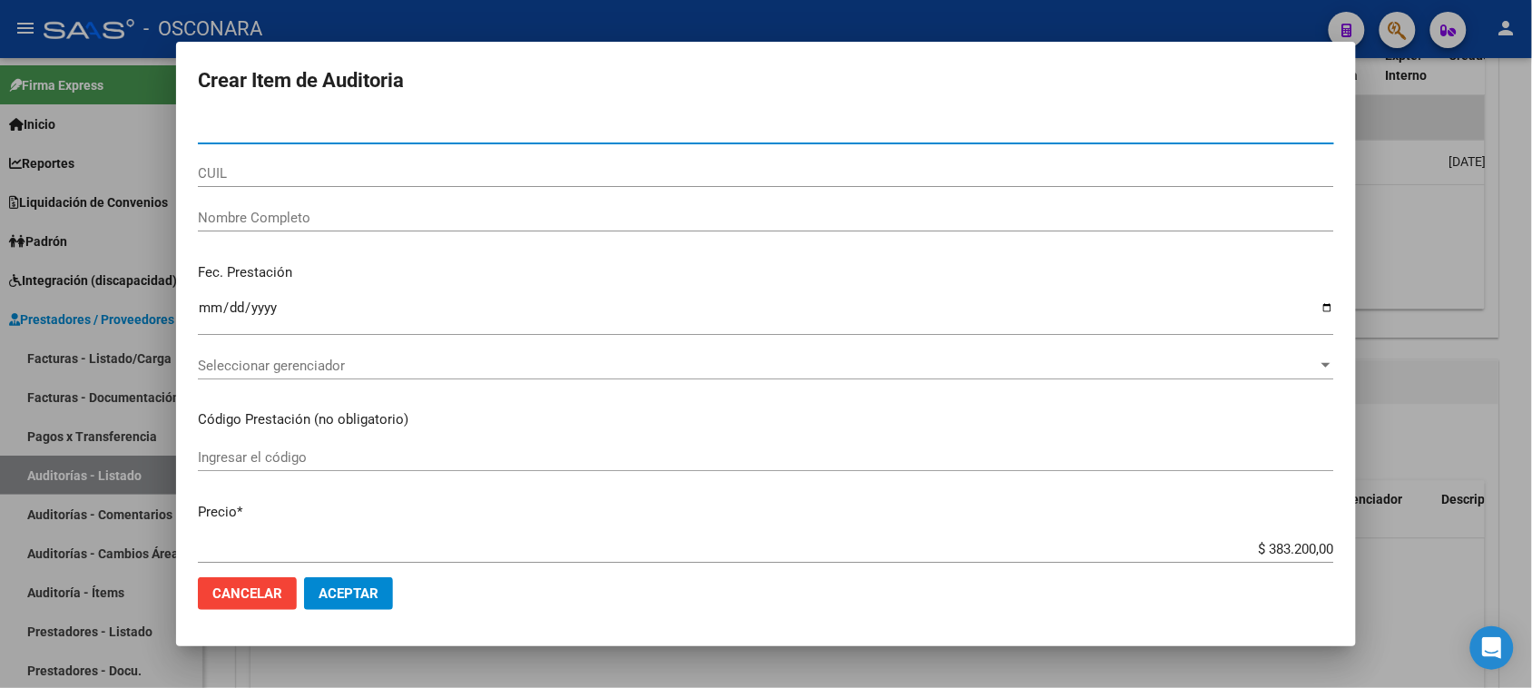
paste input "20929146"
type input "20929146"
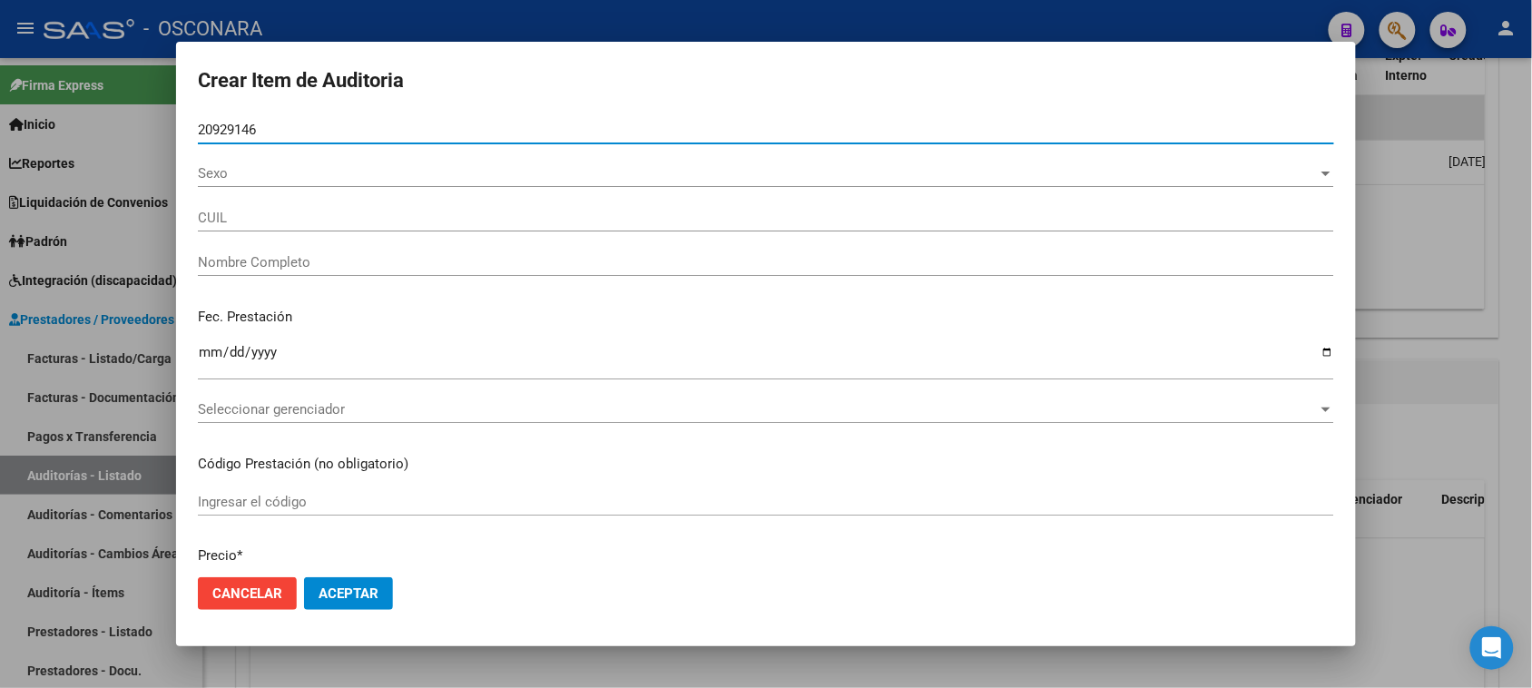
type input "20209291461"
type input "[PERSON_NAME] [PERSON_NAME]"
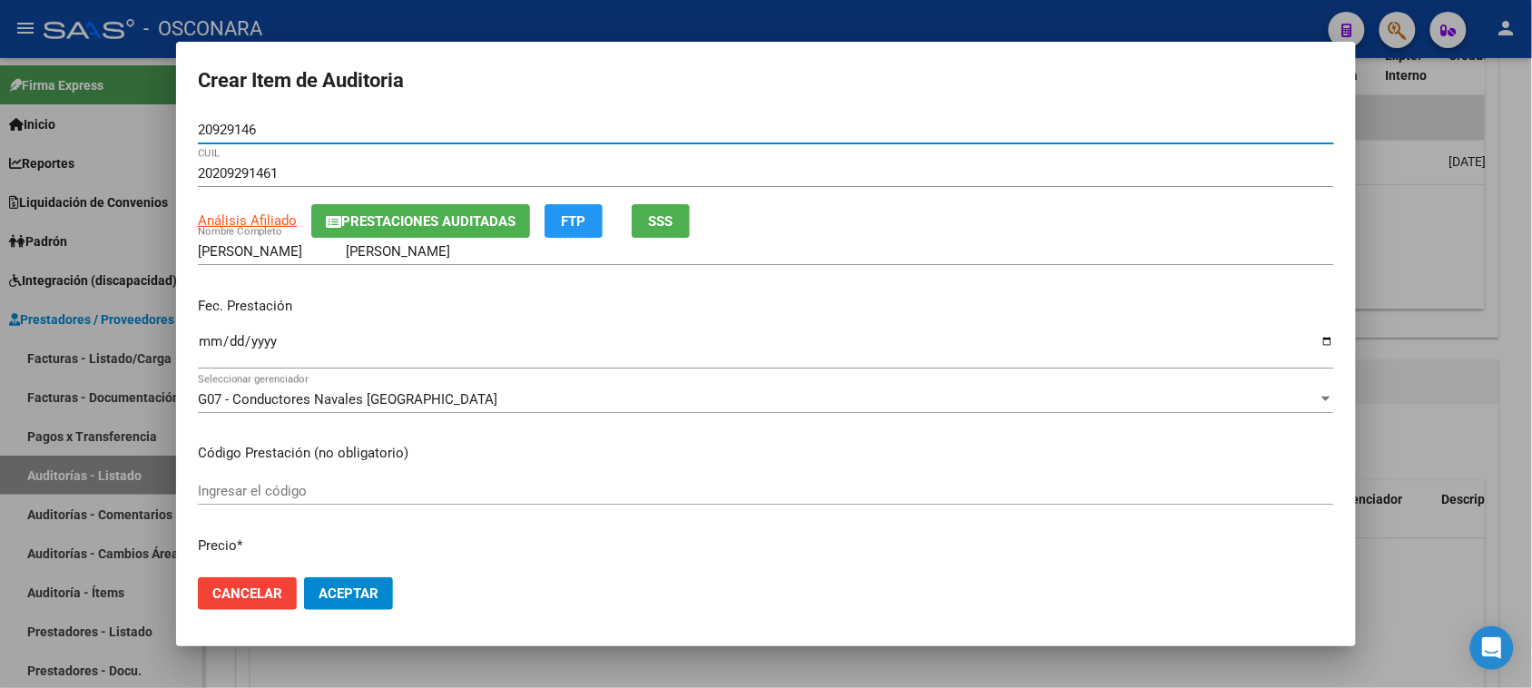
type input "20929146"
click at [207, 349] on input "Ingresar la fecha" at bounding box center [766, 348] width 1136 height 29
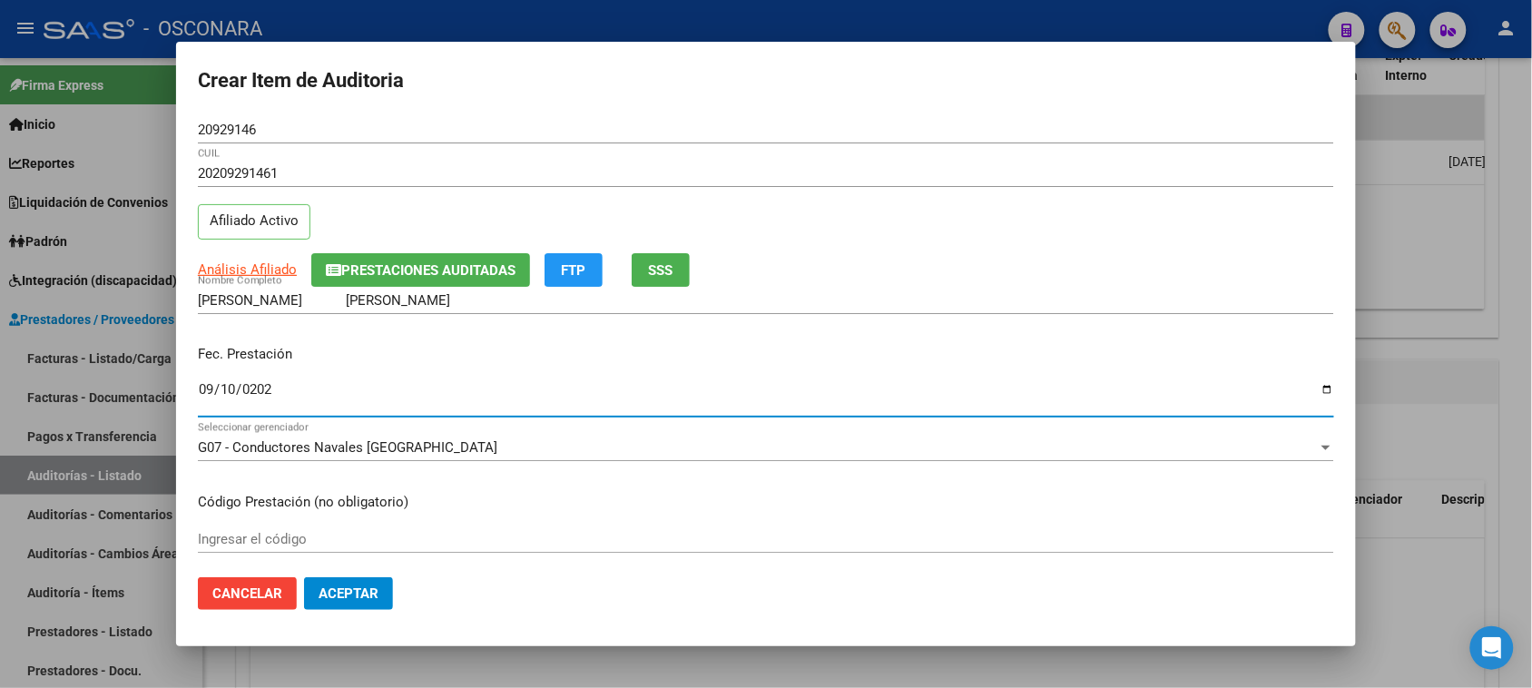
type input "[DATE]"
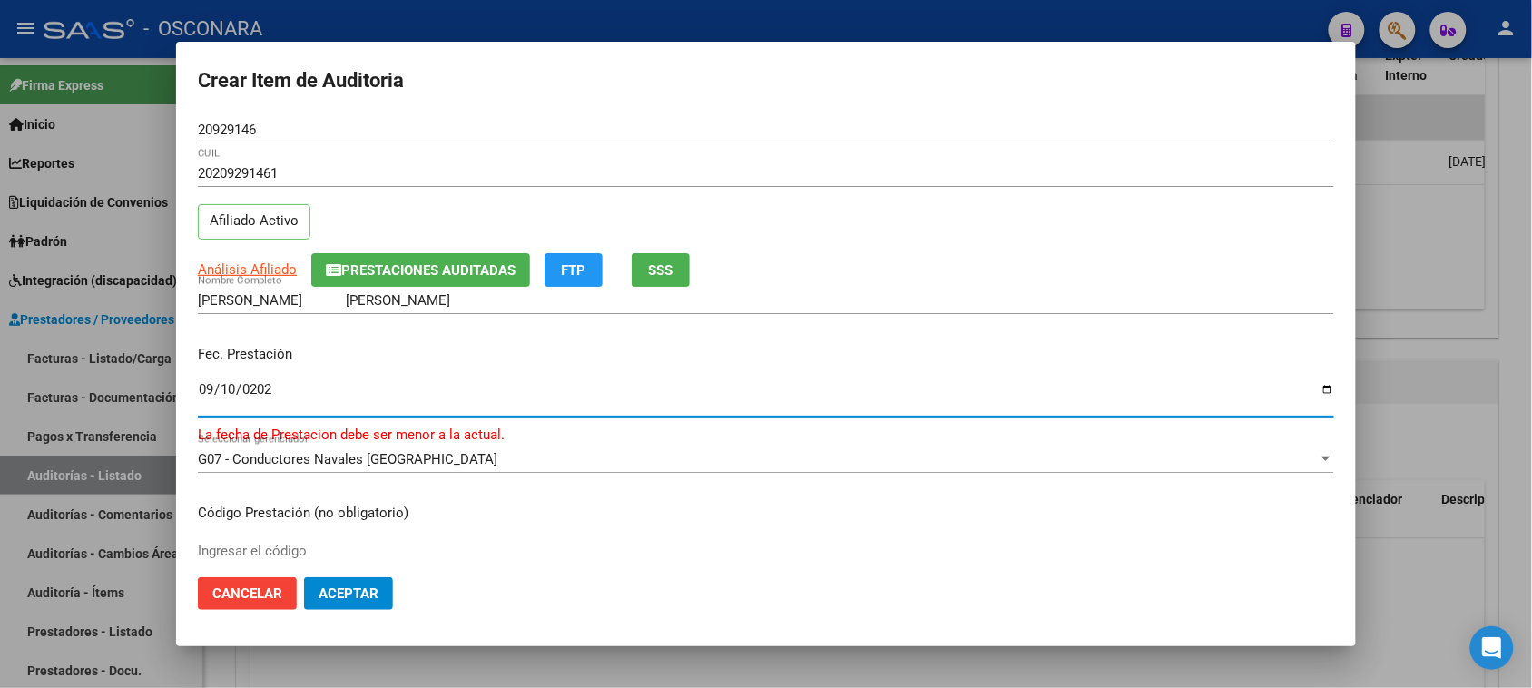
click at [204, 392] on input "[DATE]" at bounding box center [766, 396] width 1136 height 29
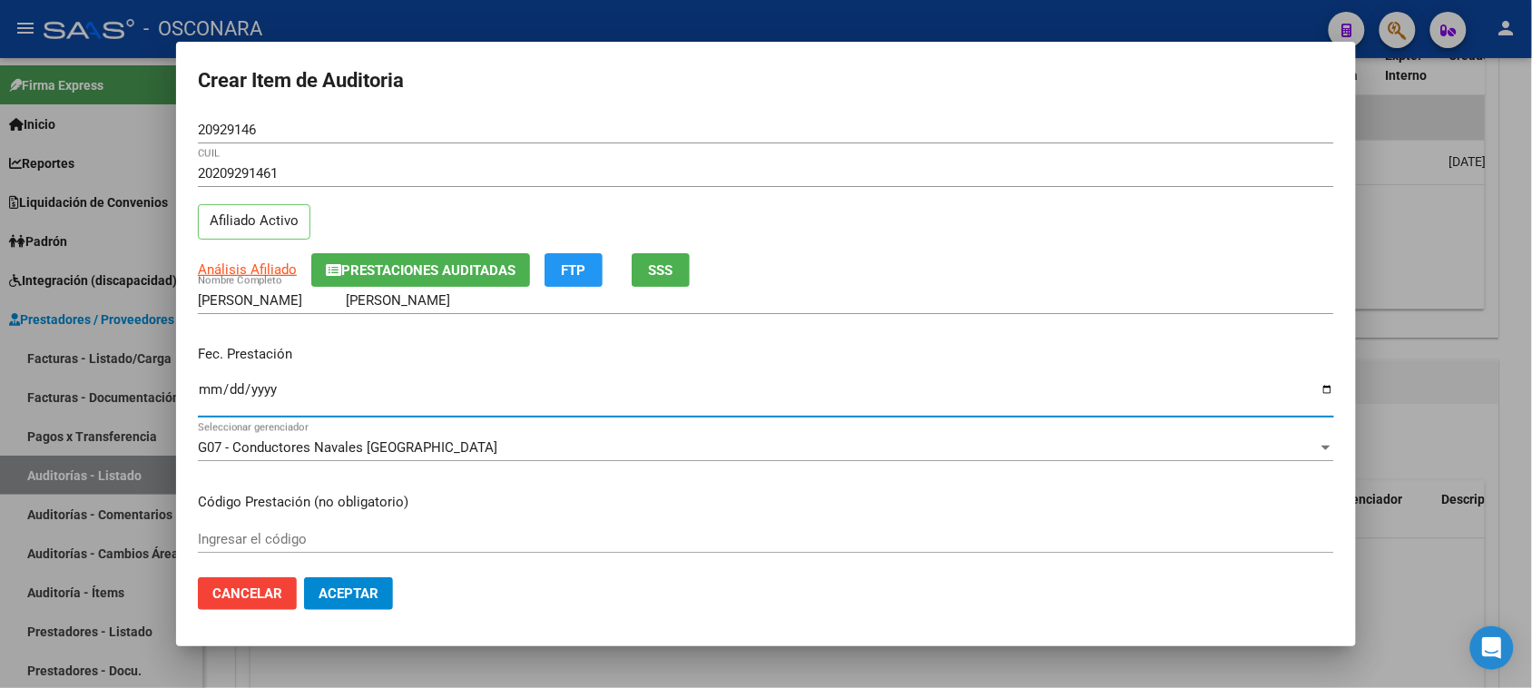
type input "[DATE]"
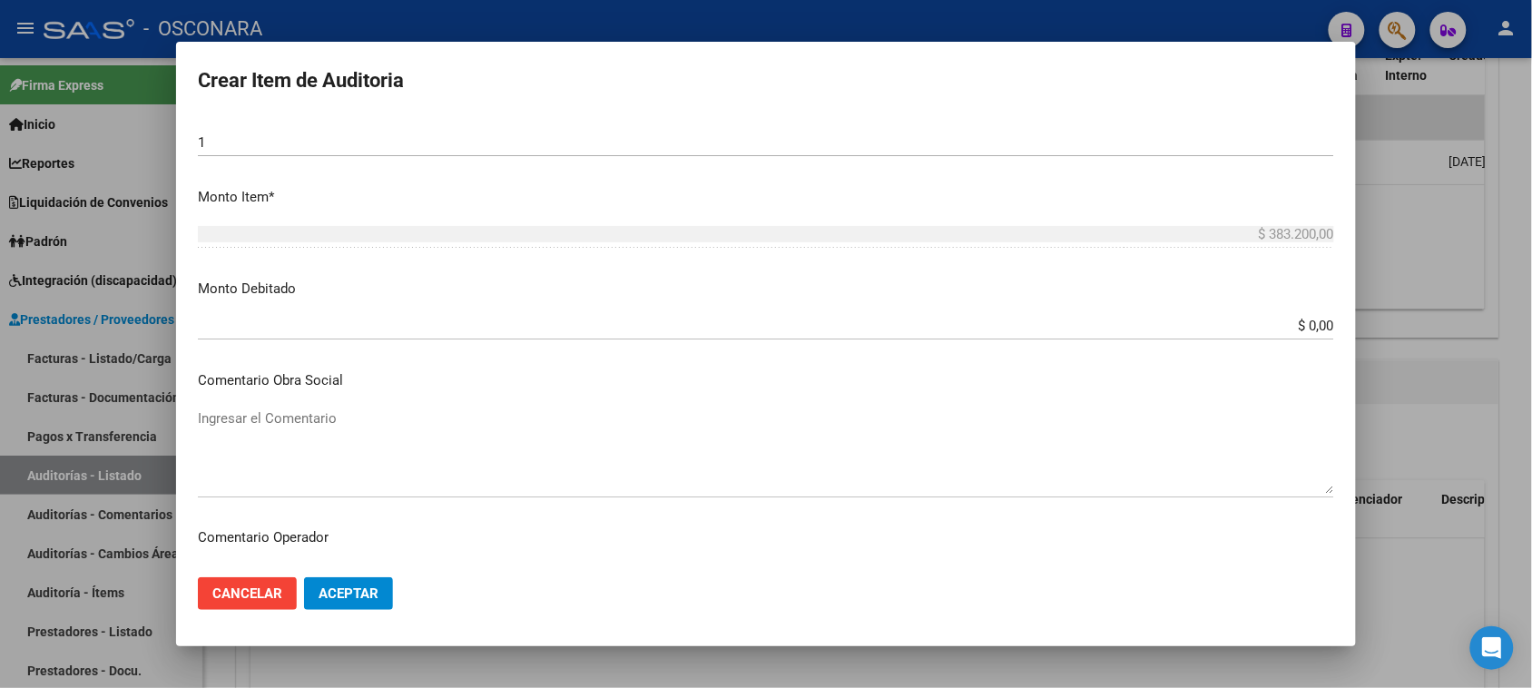
scroll to position [505, 0]
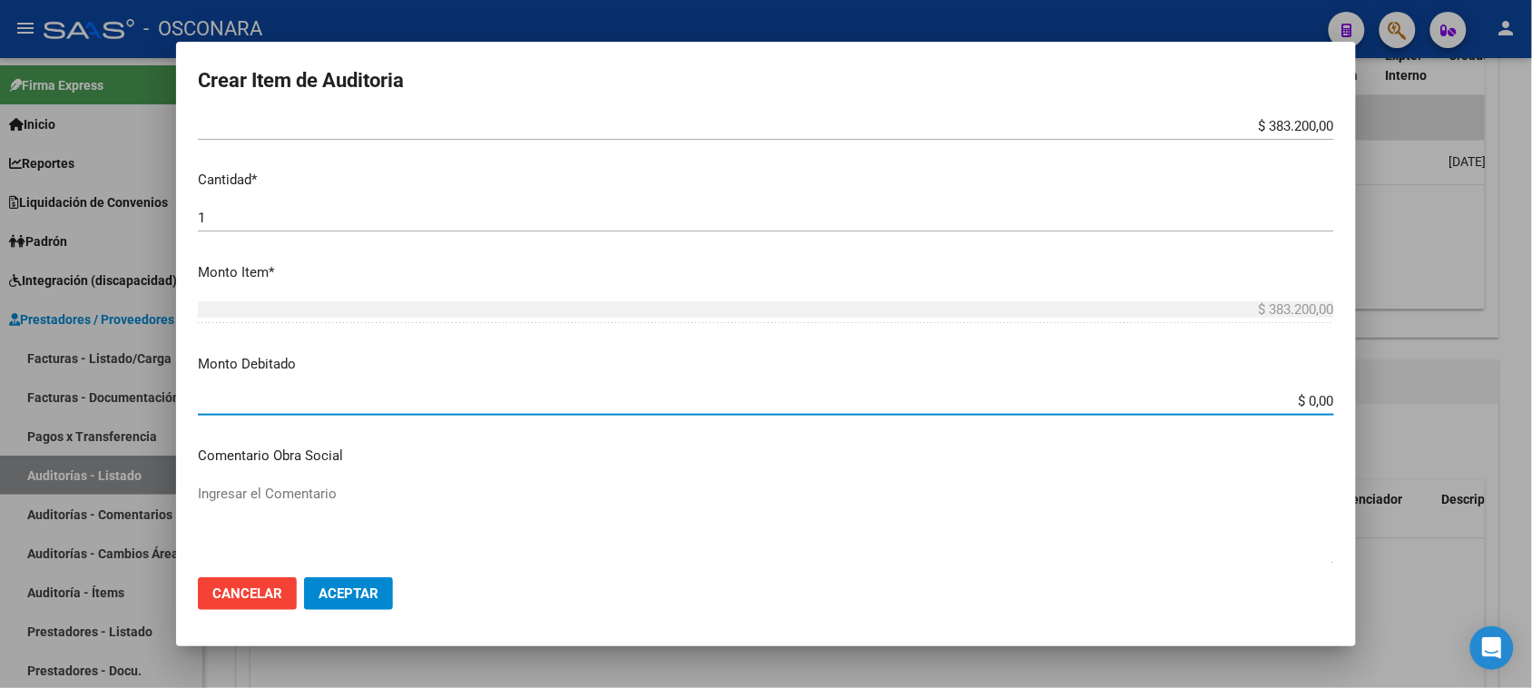
drag, startPoint x: 1293, startPoint y: 401, endPoint x: 1407, endPoint y: 395, distance: 114.5
click at [1407, 395] on div "Crear Item de Auditoria 20929146 Nro Documento 20209291461 CUIL Afiliado Activo…" at bounding box center [766, 344] width 1532 height 688
type input "$ 191.600,00"
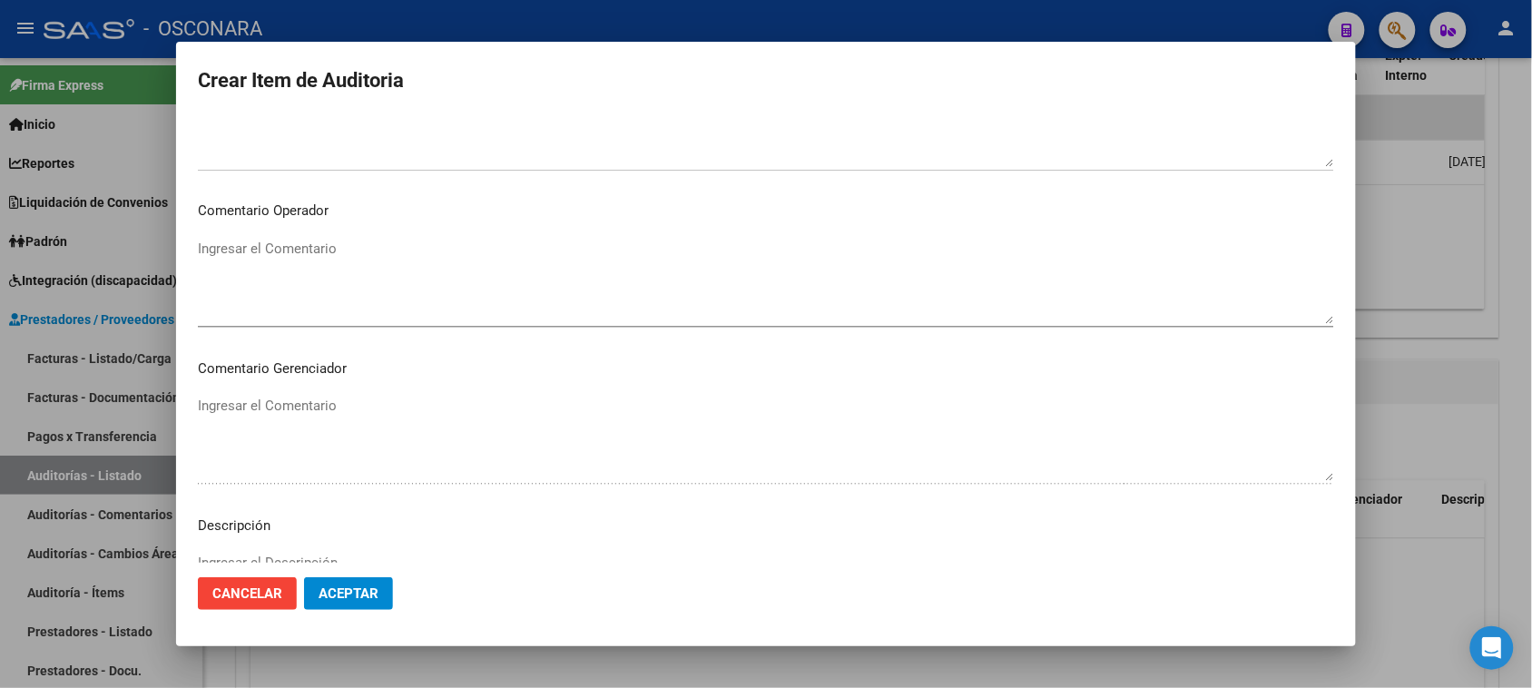
scroll to position [1072, 0]
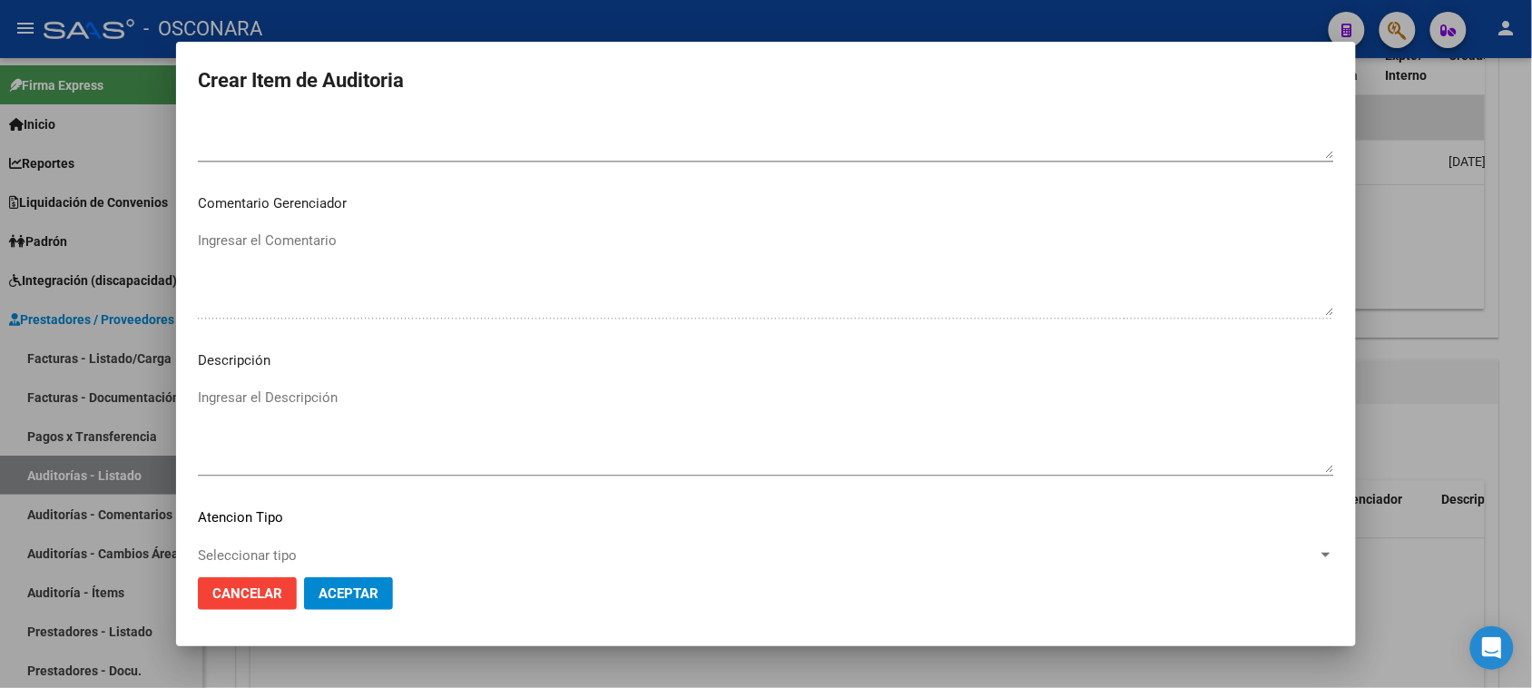
click at [333, 418] on textarea "Ingresar el Descripción" at bounding box center [766, 429] width 1136 height 85
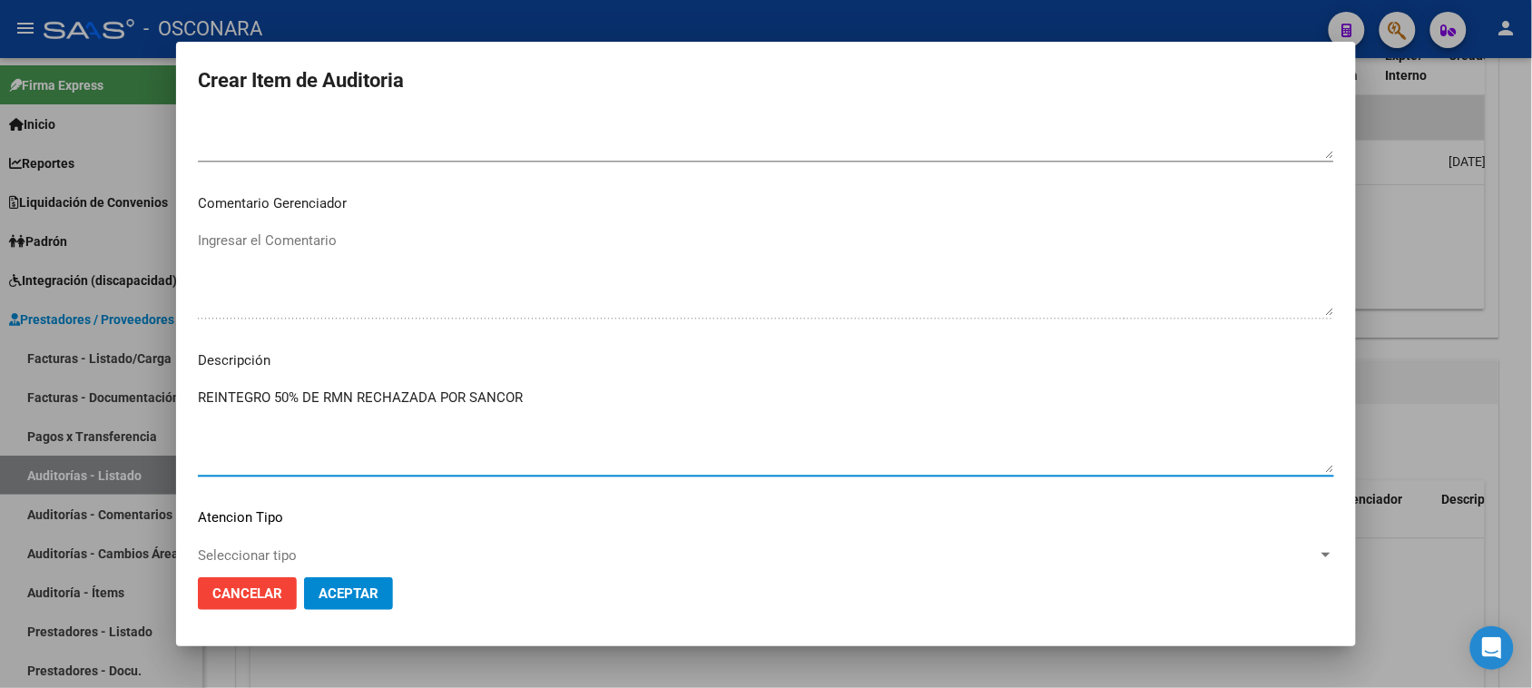
type textarea "REINTEGRO 50% DE RMN RECHAZADA POR SANCOR"
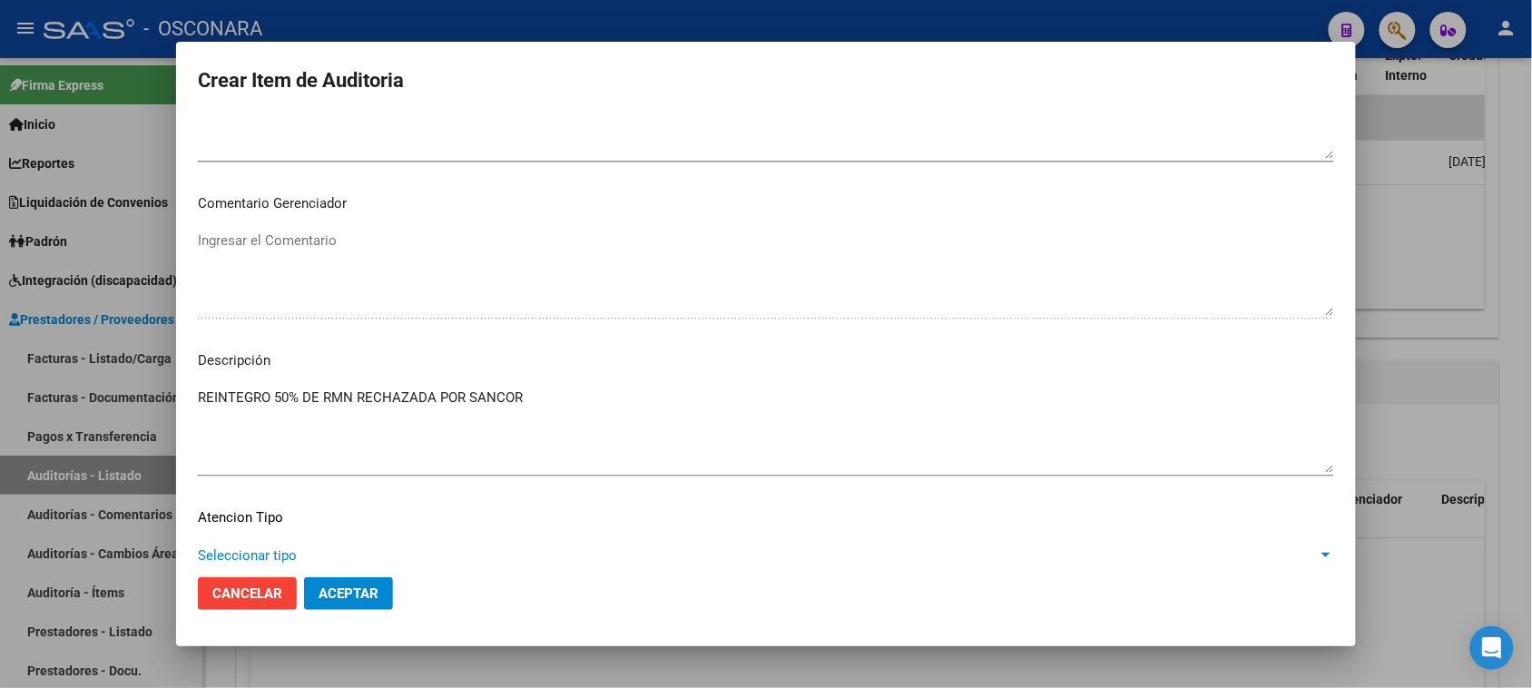
click at [252, 554] on span "Seleccionar tipo" at bounding box center [758, 555] width 1120 height 16
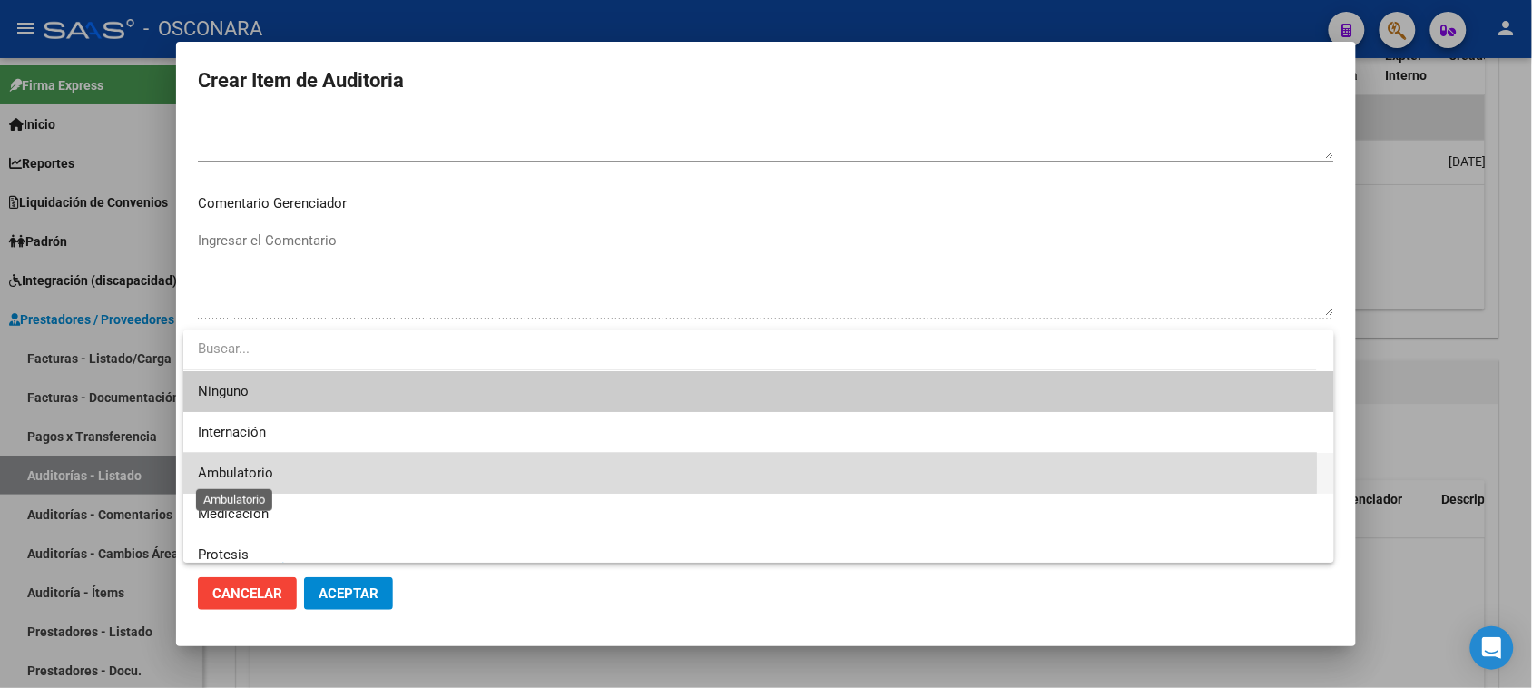
click at [246, 467] on span "Ambulatorio" at bounding box center [235, 473] width 75 height 16
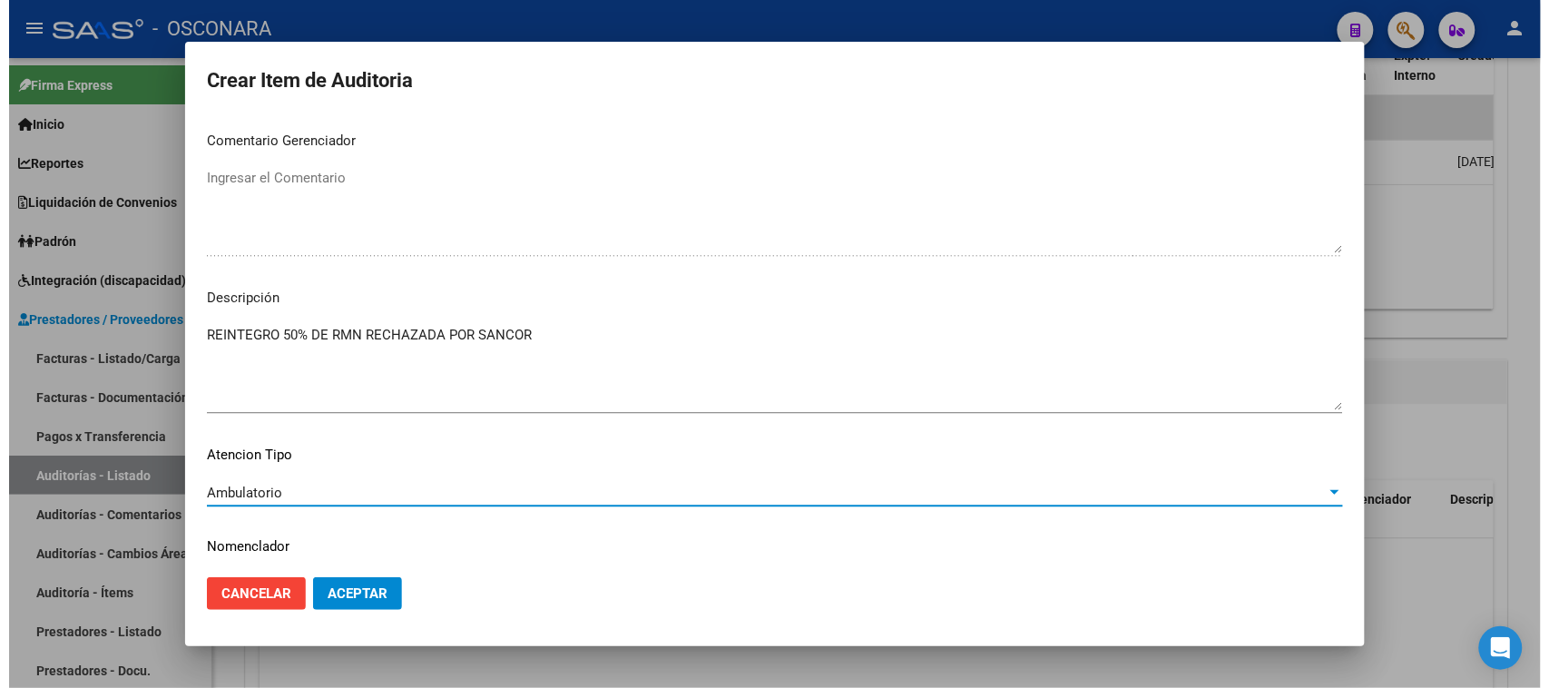
scroll to position [1185, 0]
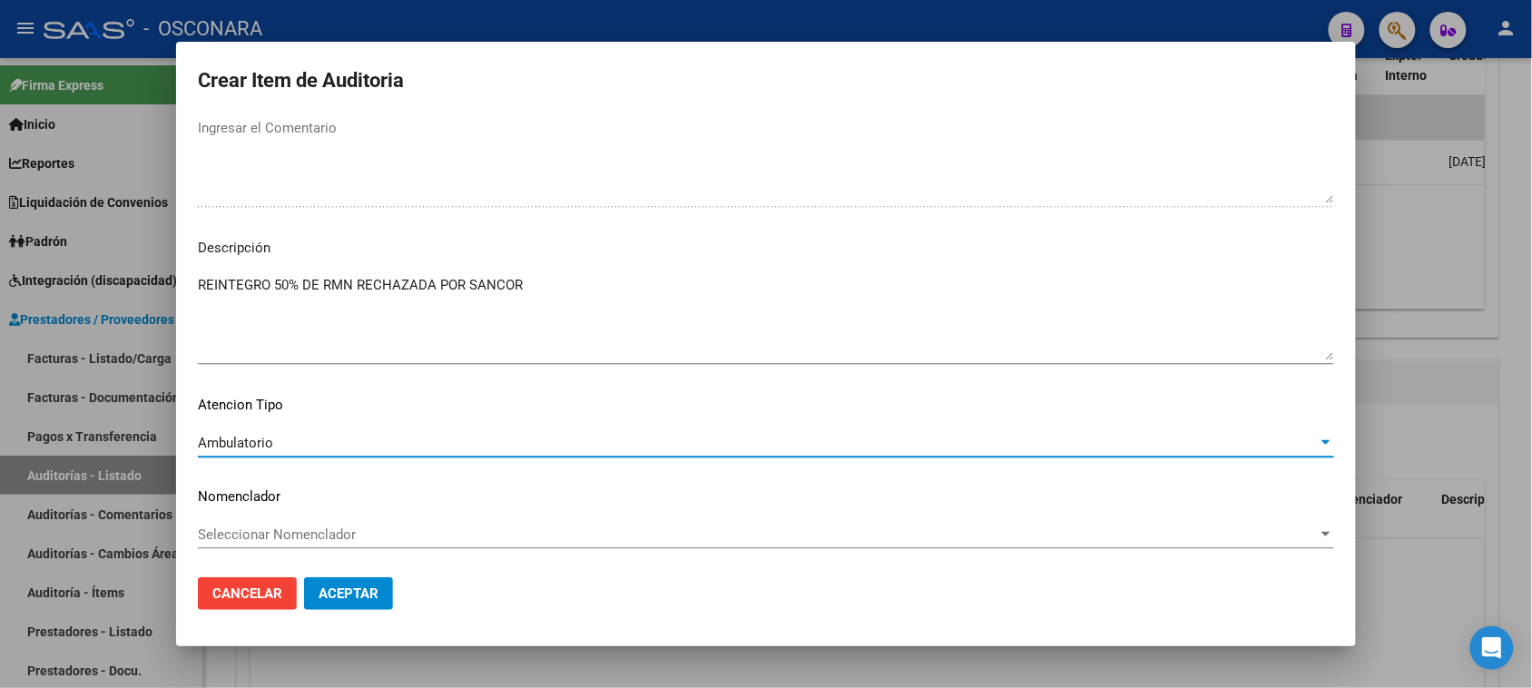
click at [354, 600] on span "Aceptar" at bounding box center [348, 593] width 60 height 16
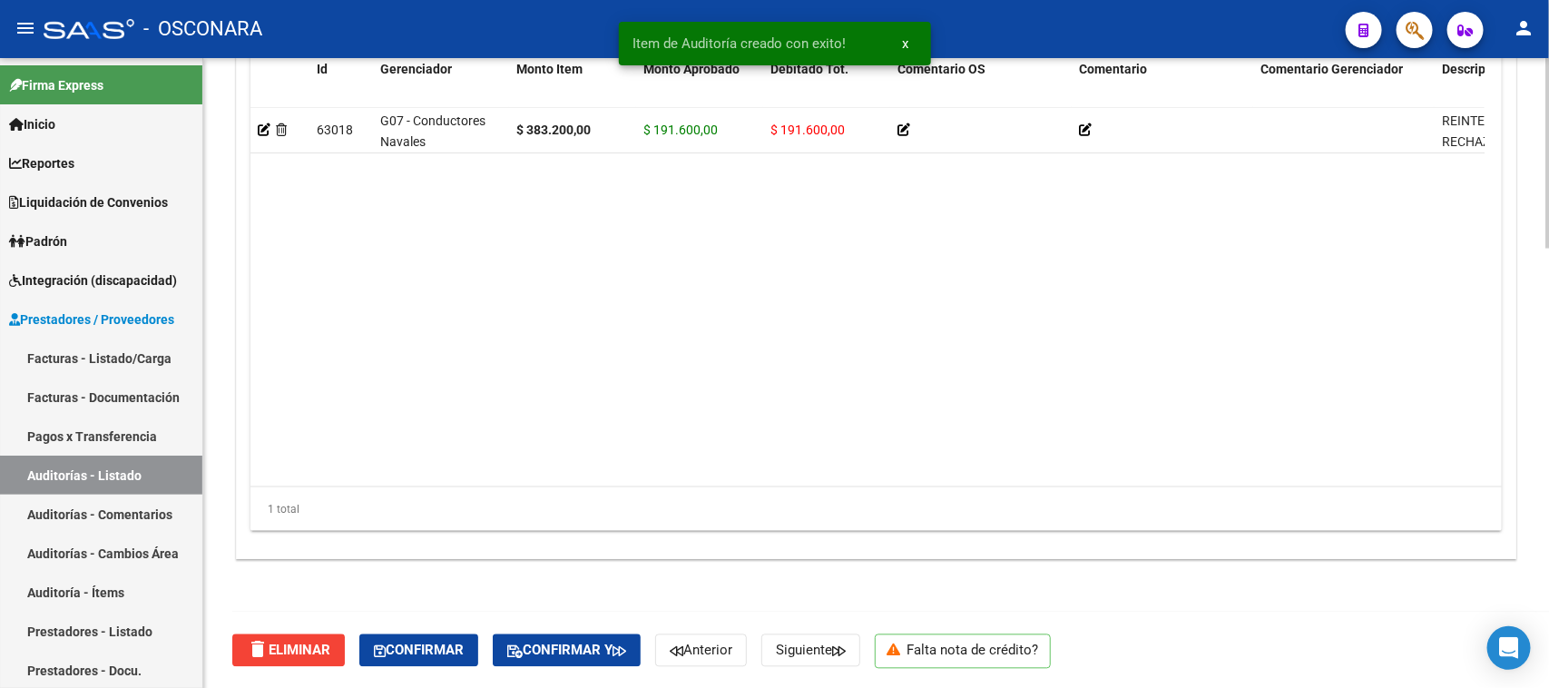
click at [446, 642] on span "Confirmar" at bounding box center [419, 650] width 90 height 16
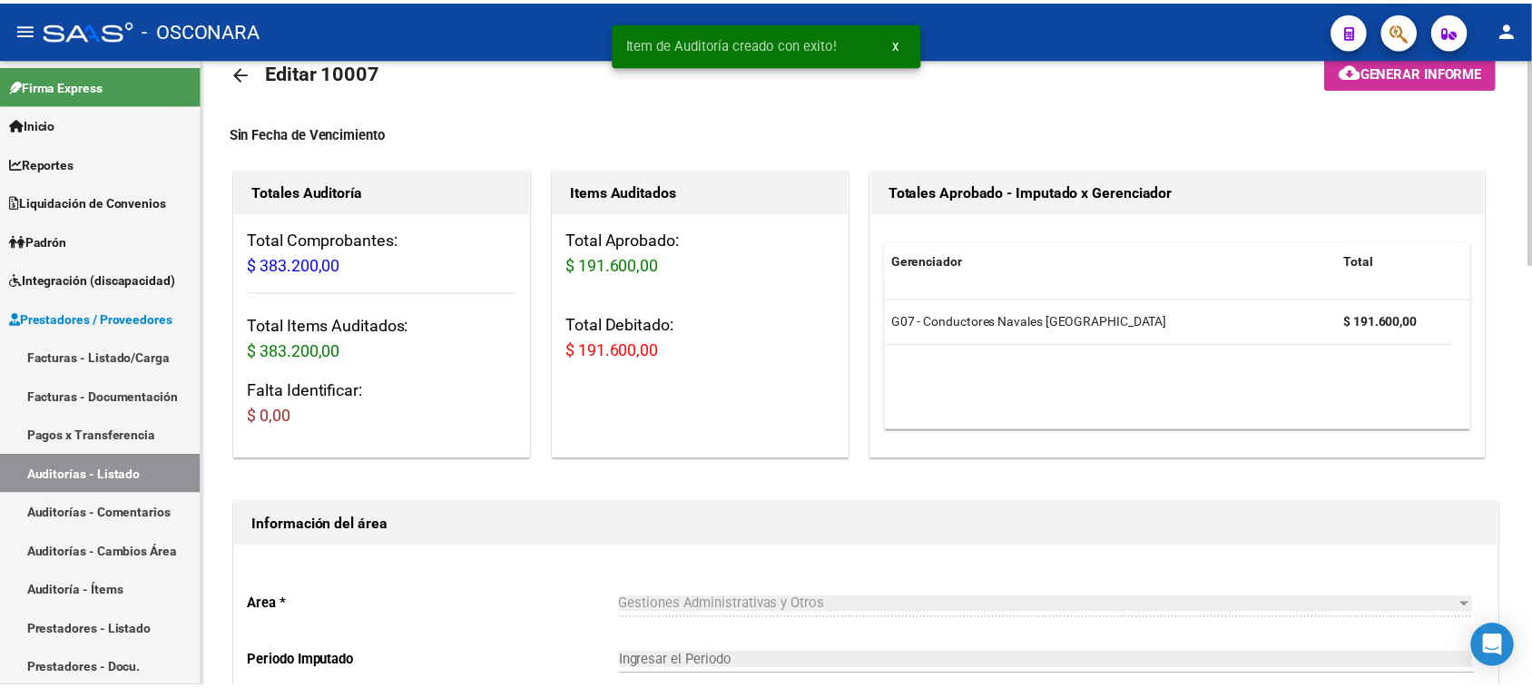
scroll to position [0, 0]
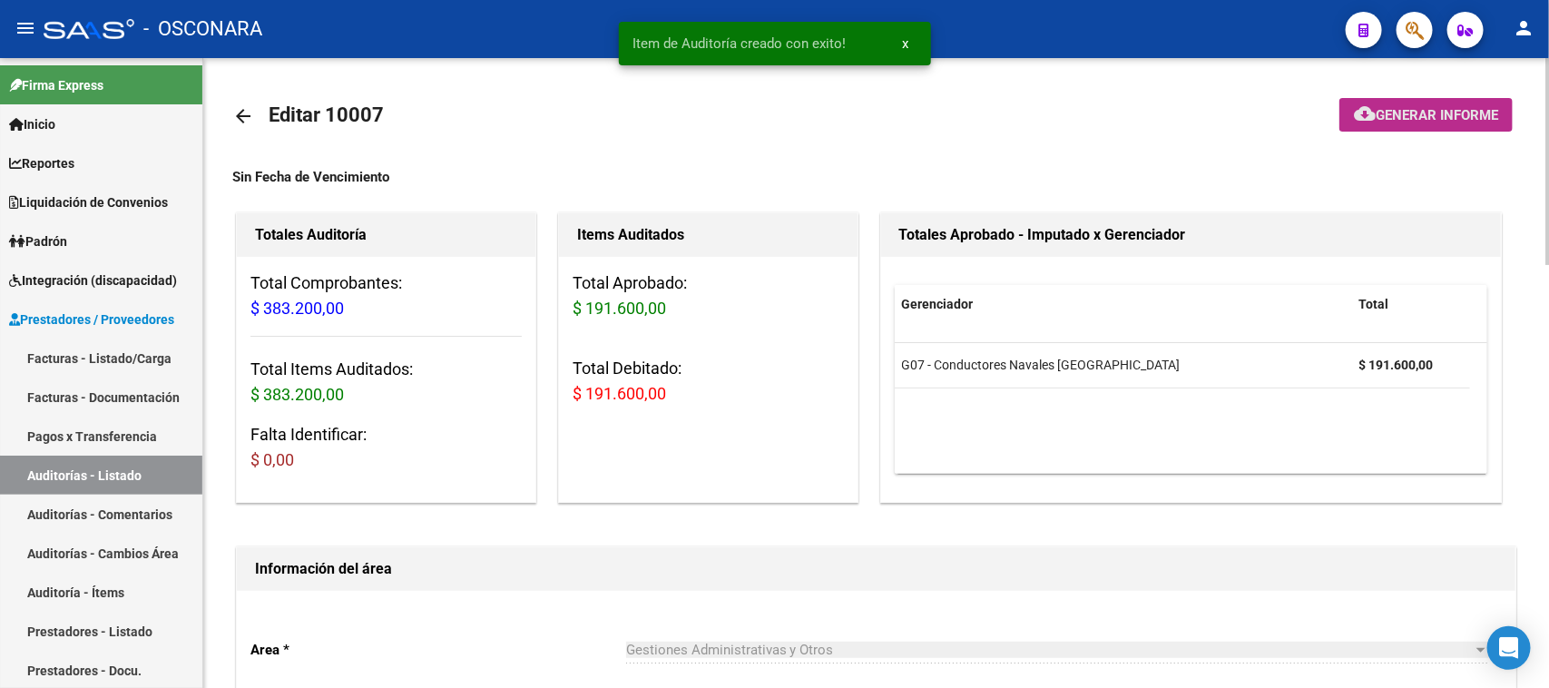
click at [1375, 109] on span "Generar informe" at bounding box center [1436, 115] width 122 height 16
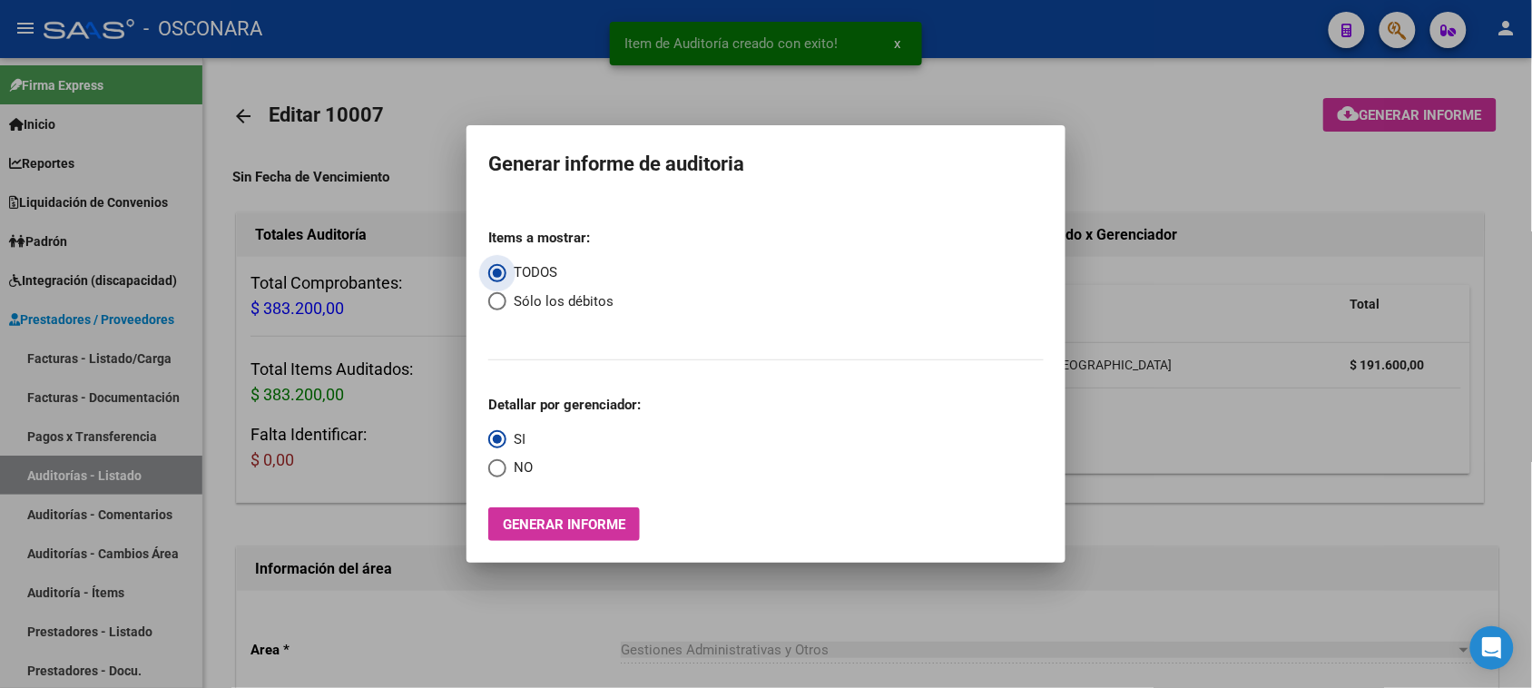
click at [601, 517] on span "Generar informe" at bounding box center [564, 524] width 122 height 16
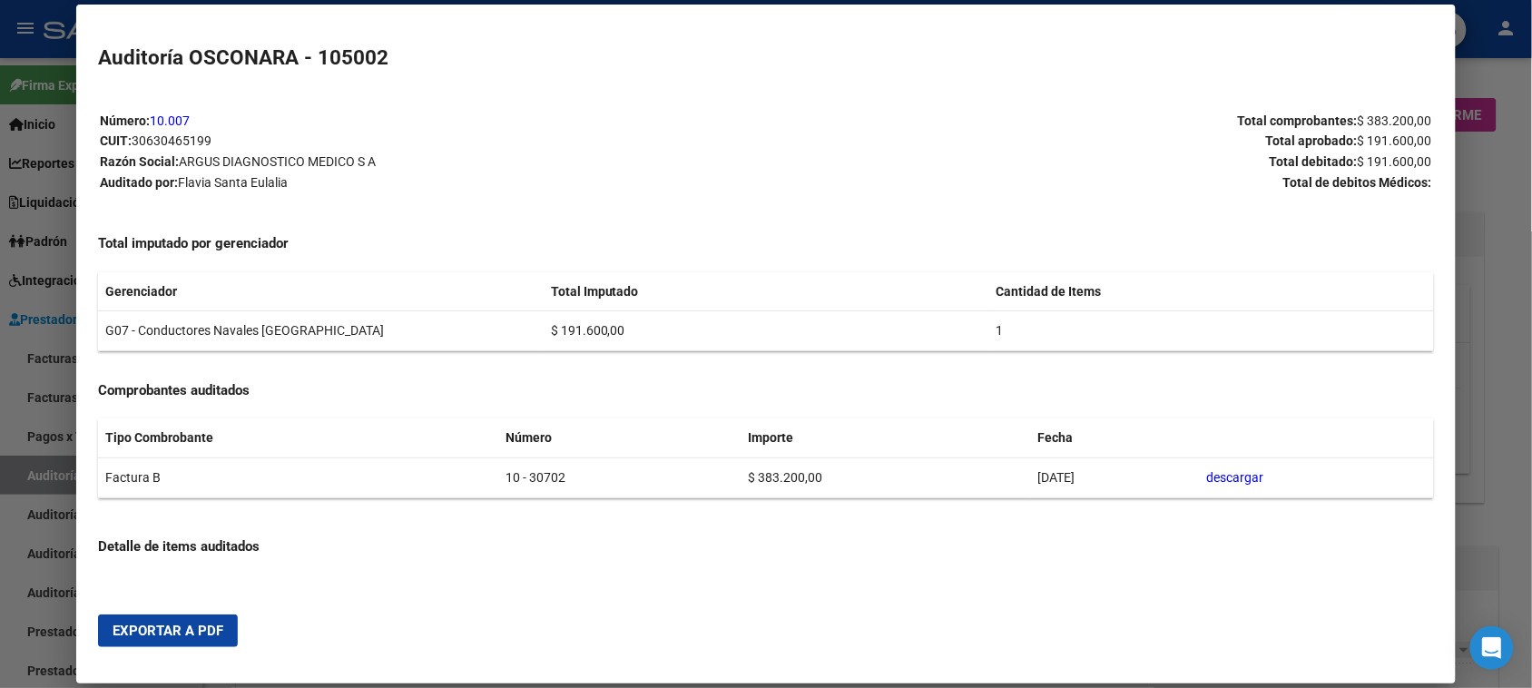
type input "202509"
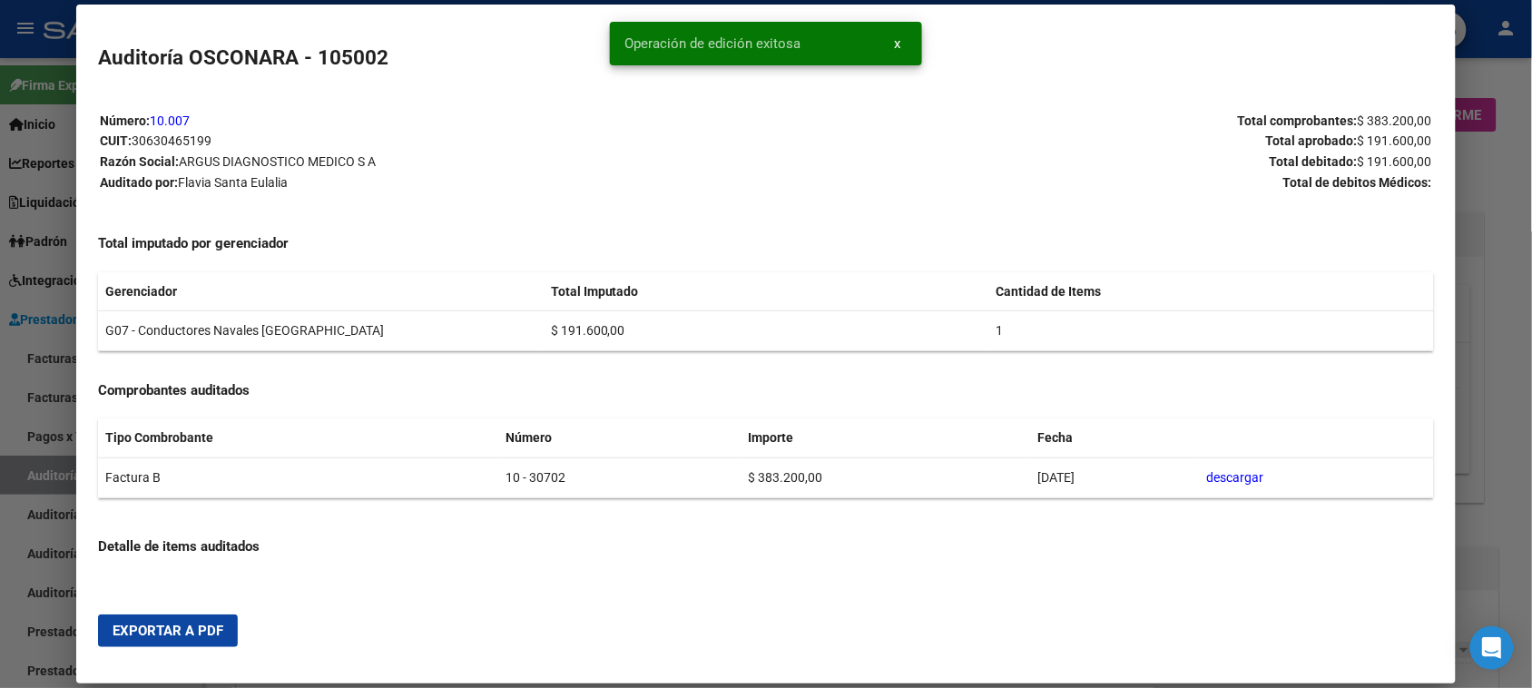
click at [118, 631] on span "Exportar a PDF" at bounding box center [168, 630] width 111 height 16
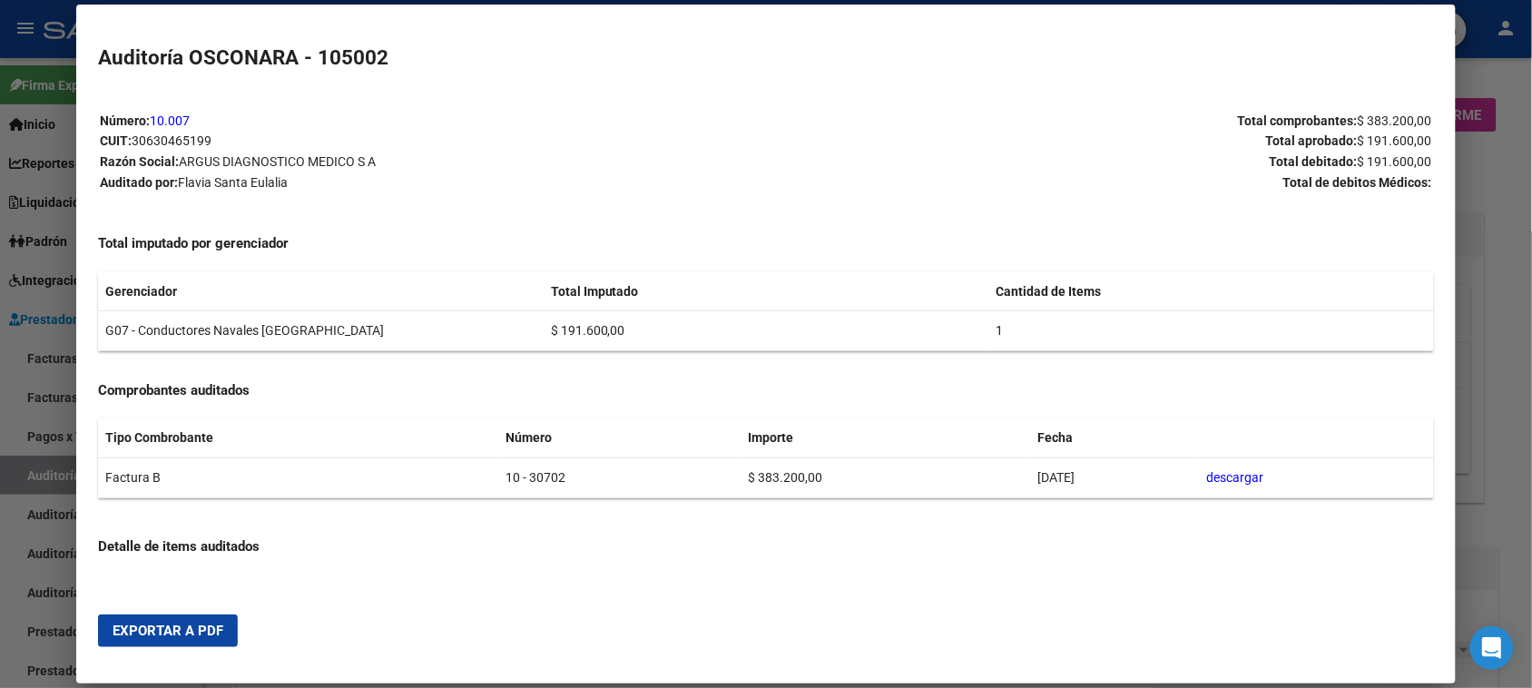
click at [0, 378] on div at bounding box center [766, 344] width 1532 height 688
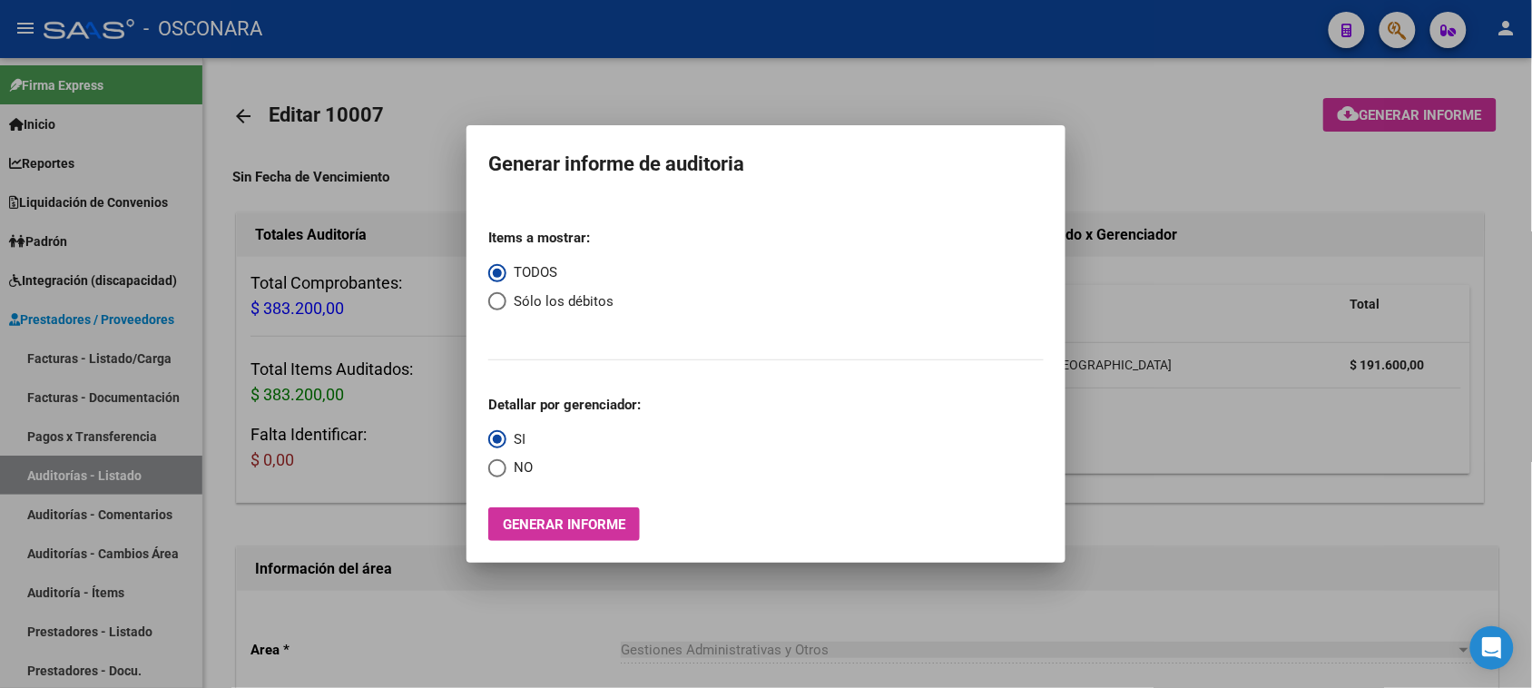
click at [62, 350] on div at bounding box center [766, 344] width 1532 height 688
click at [64, 350] on link "Facturas - Listado/Carga" at bounding box center [101, 357] width 202 height 39
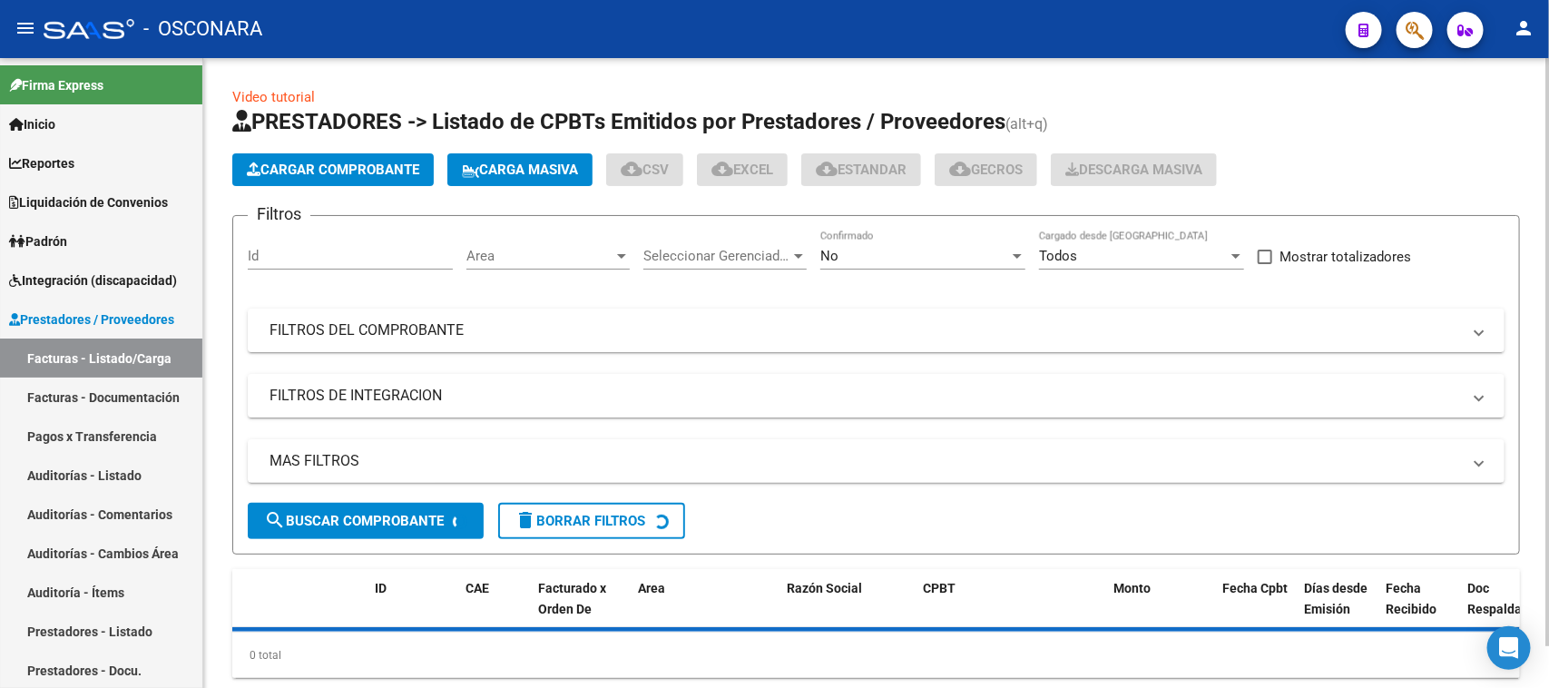
click at [301, 163] on span "Cargar Comprobante" at bounding box center [333, 169] width 172 height 16
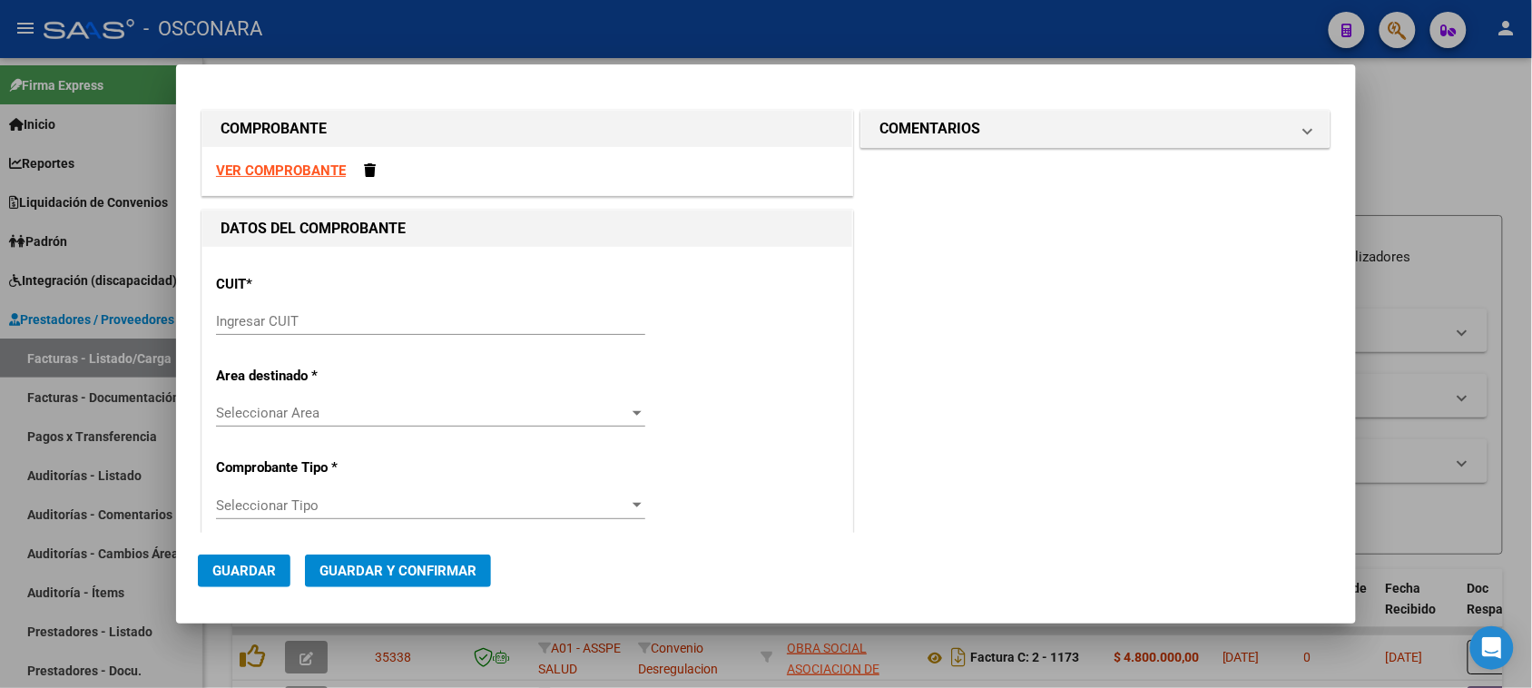
click at [272, 314] on input "Ingresar CUIT" at bounding box center [430, 321] width 429 height 16
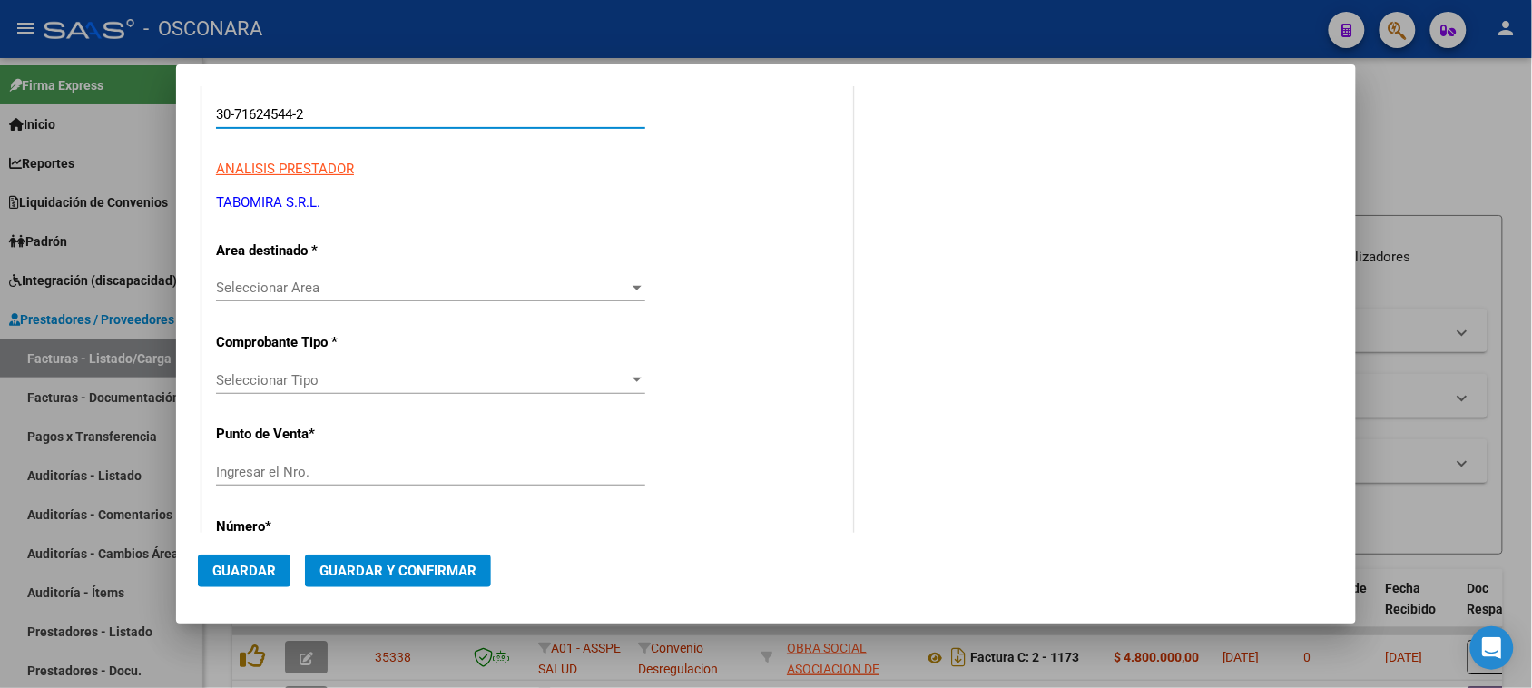
scroll to position [227, 0]
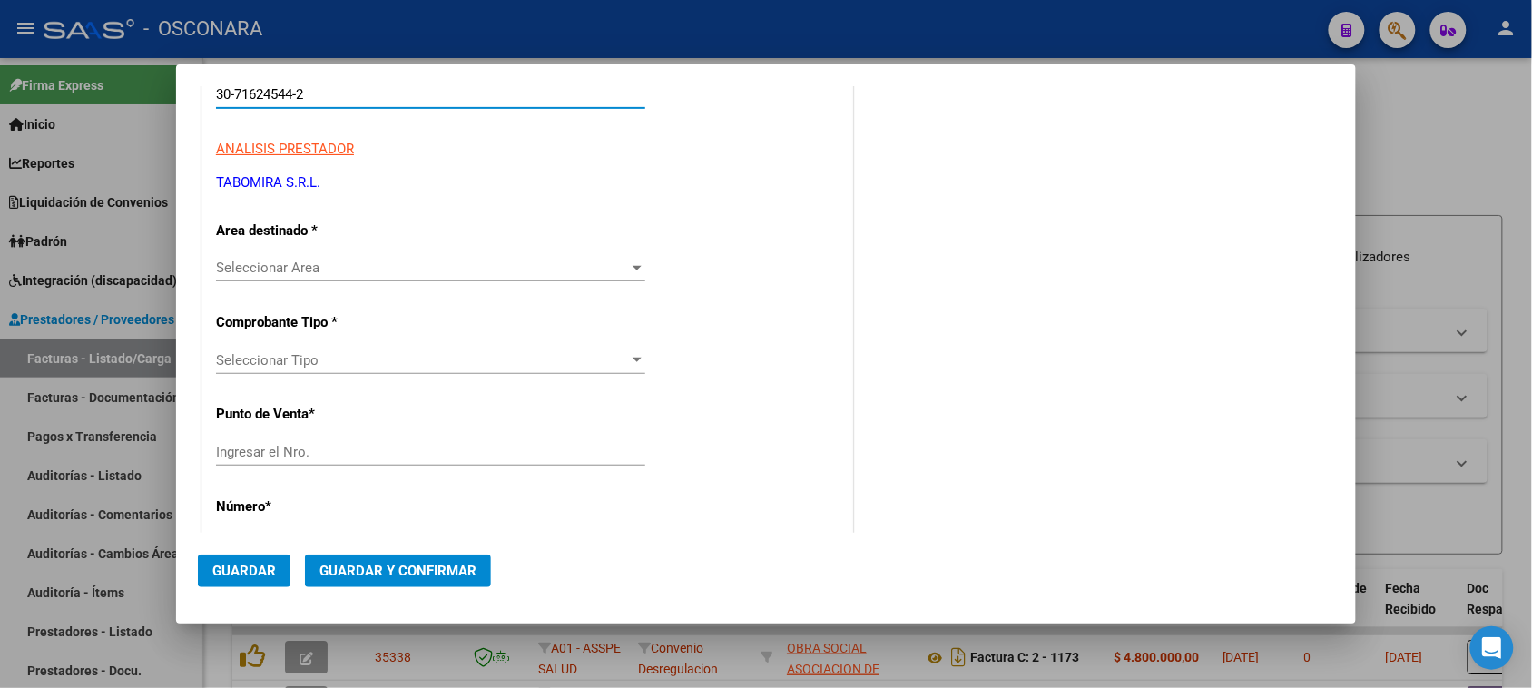
type input "30-71624544-2"
click at [334, 273] on span "Seleccionar Area" at bounding box center [422, 267] width 413 height 16
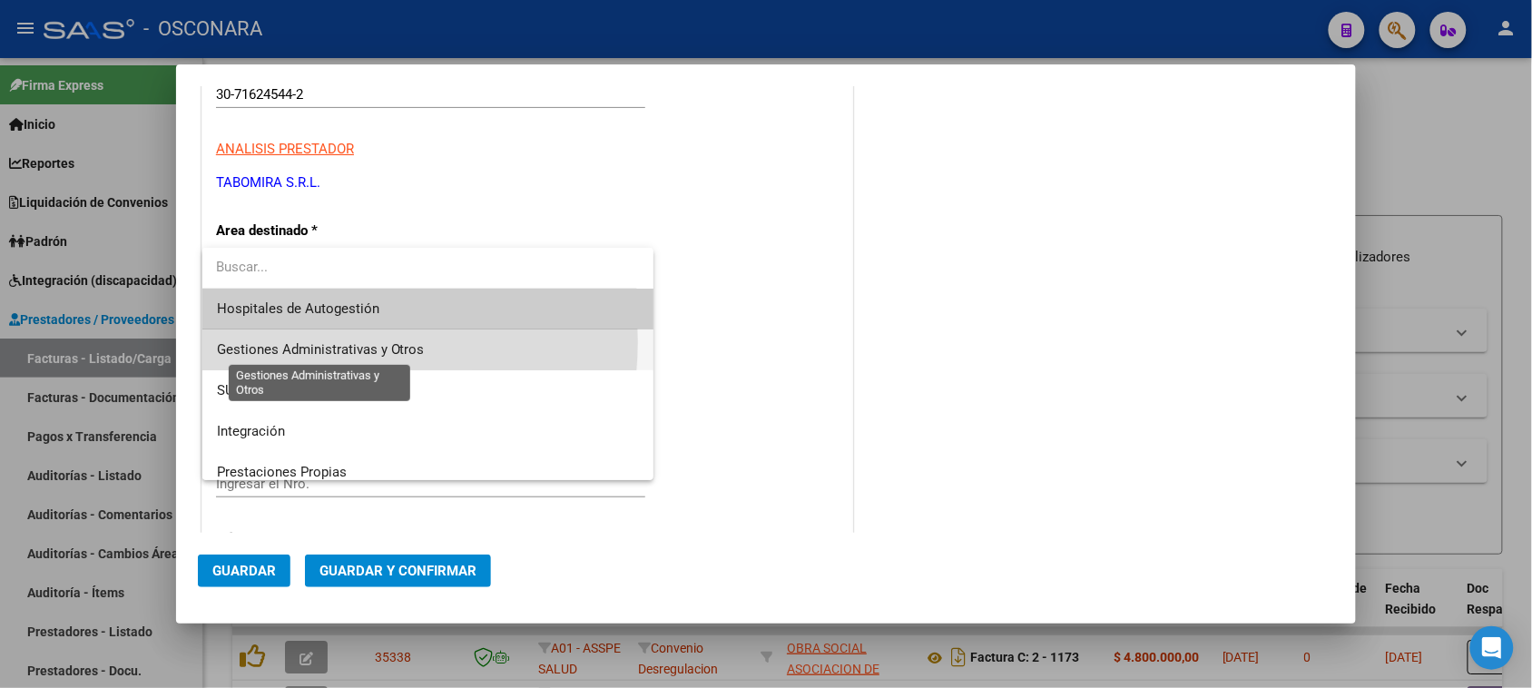
click at [324, 342] on span "Gestiones Administrativas y Otros" at bounding box center [321, 349] width 208 height 16
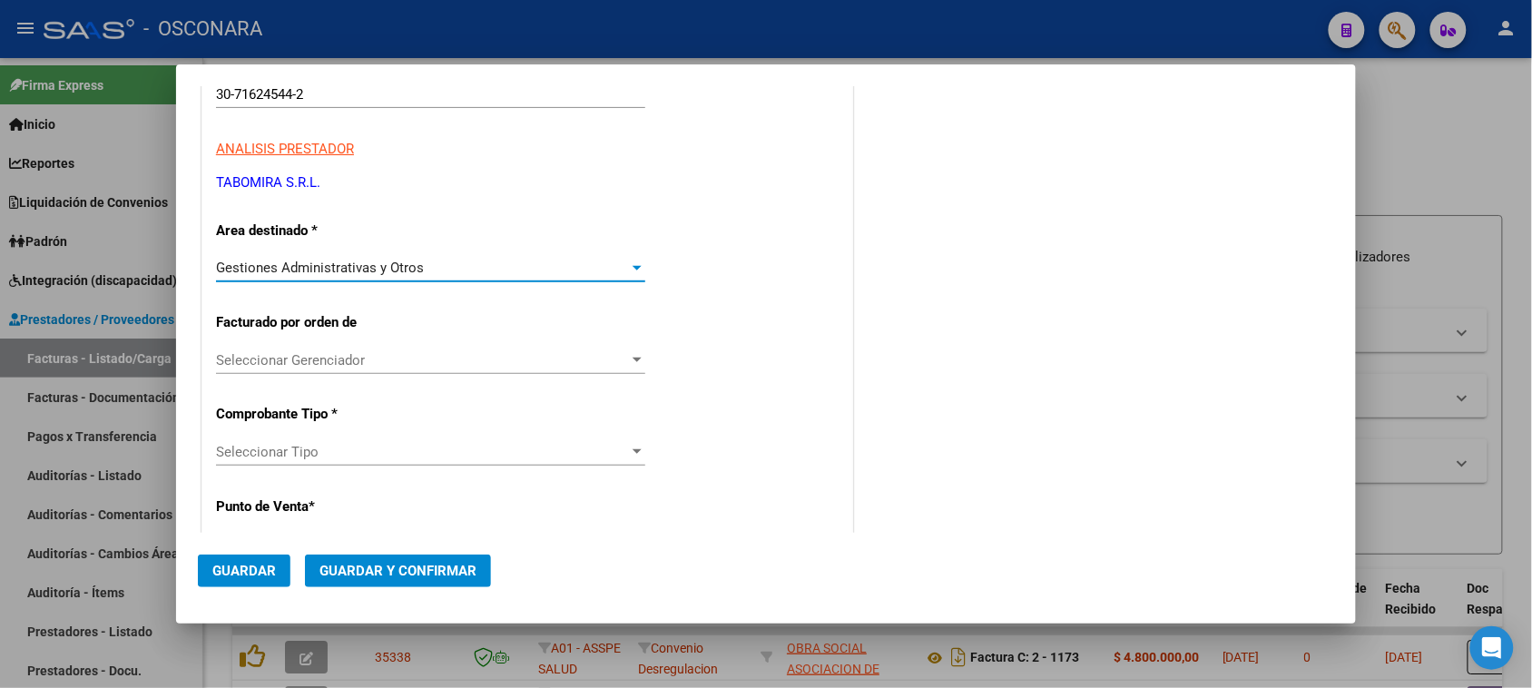
scroll to position [340, 0]
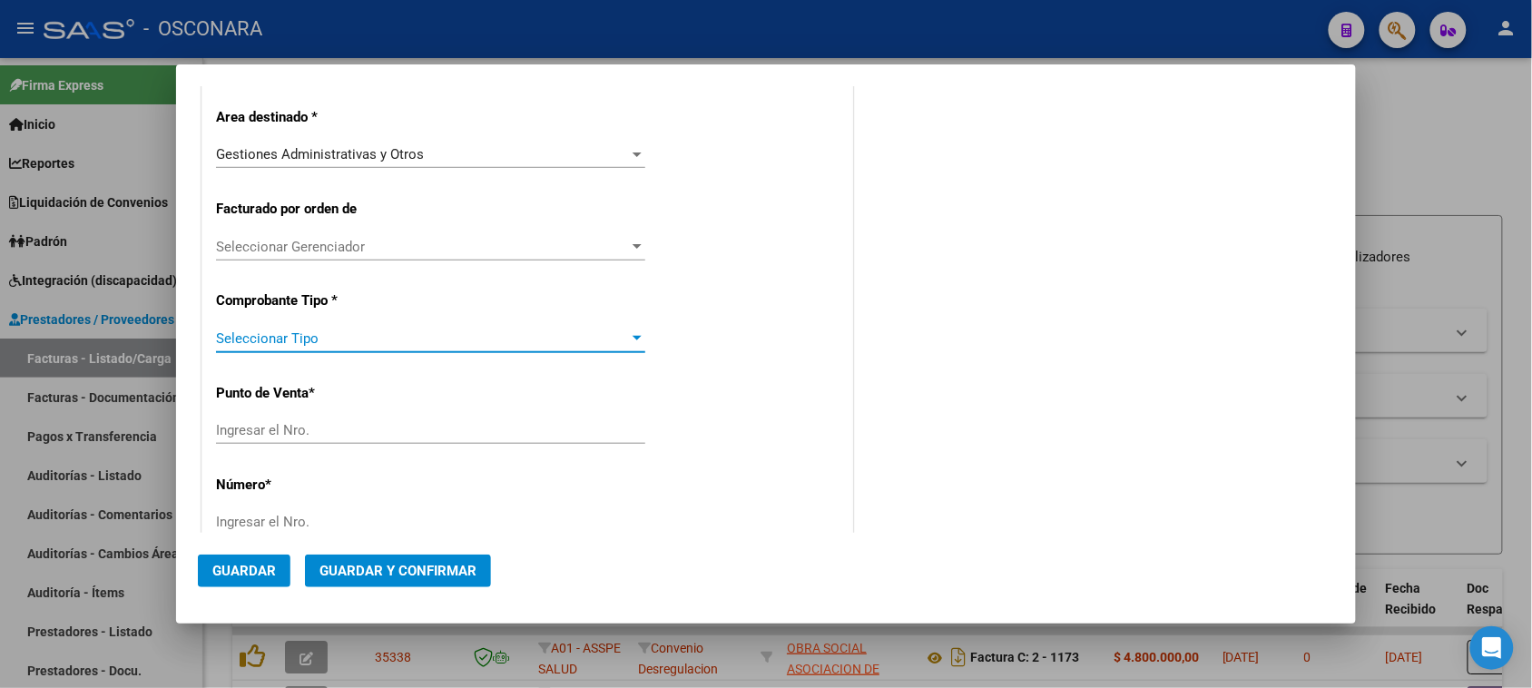
click at [305, 340] on span "Seleccionar Tipo" at bounding box center [422, 338] width 413 height 16
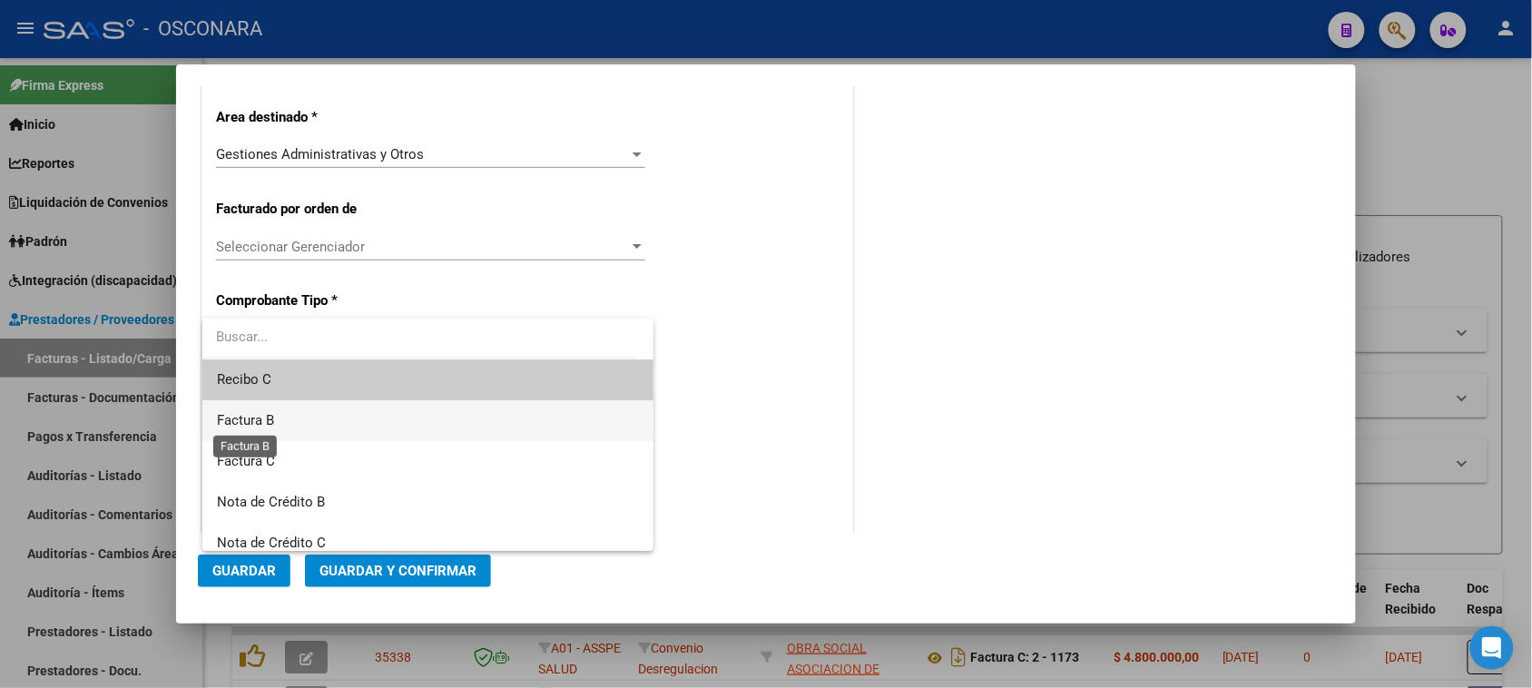
click at [272, 416] on span "Factura B" at bounding box center [245, 420] width 57 height 16
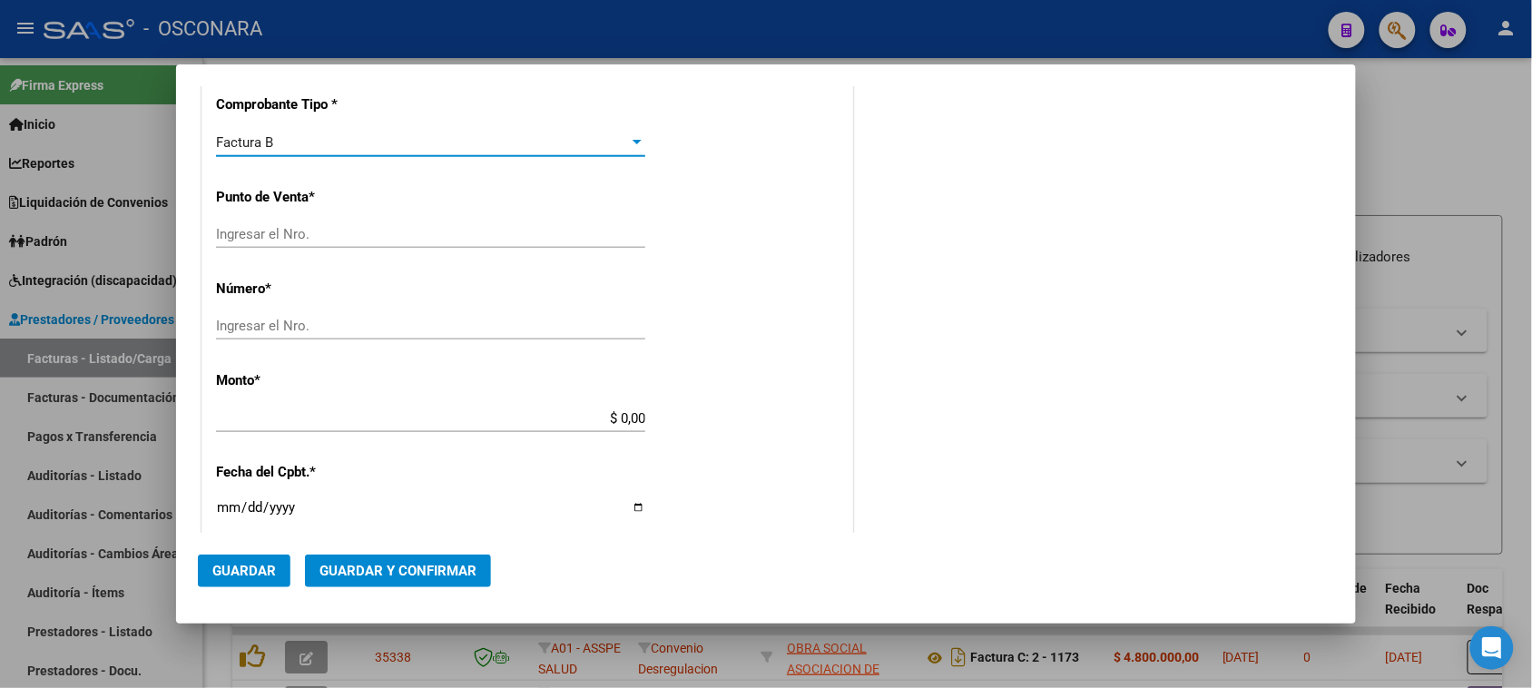
scroll to position [567, 0]
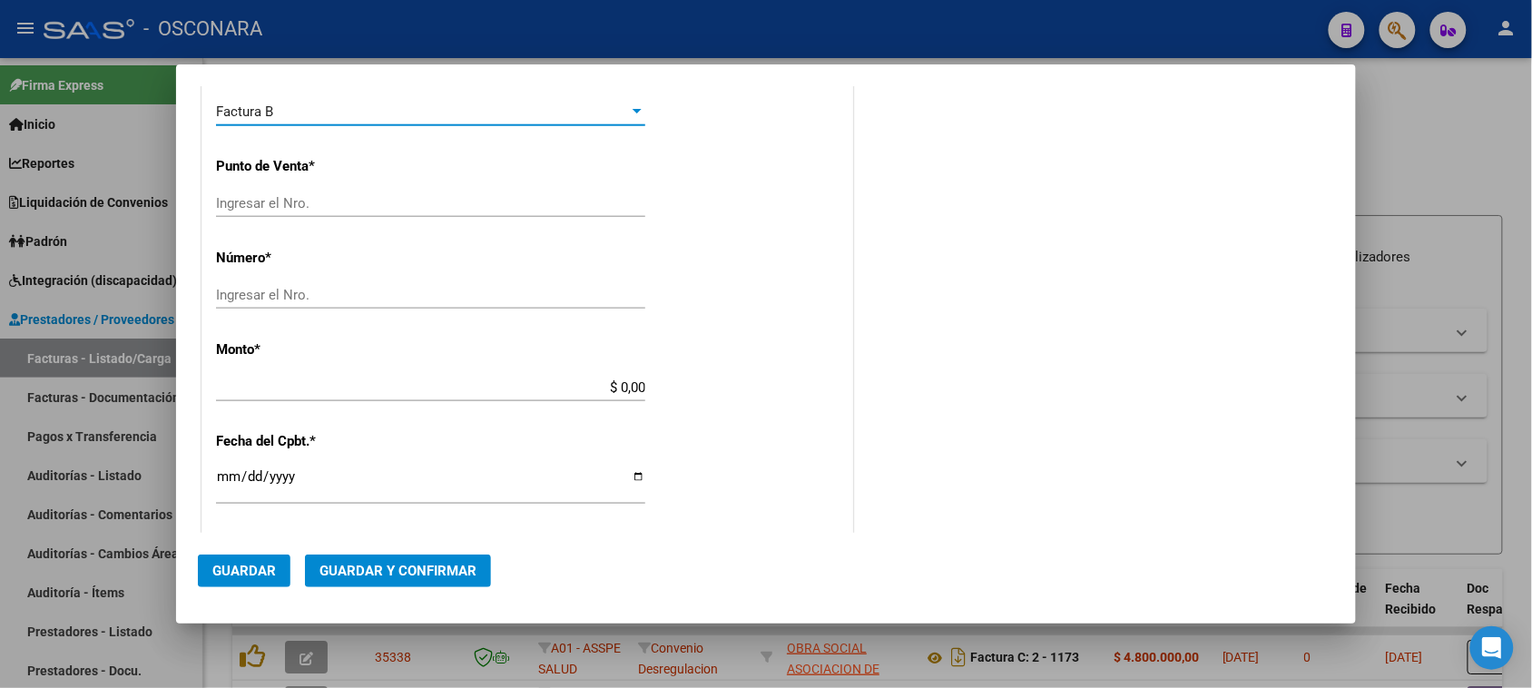
click at [269, 198] on input "Ingresar el Nro." at bounding box center [430, 203] width 429 height 16
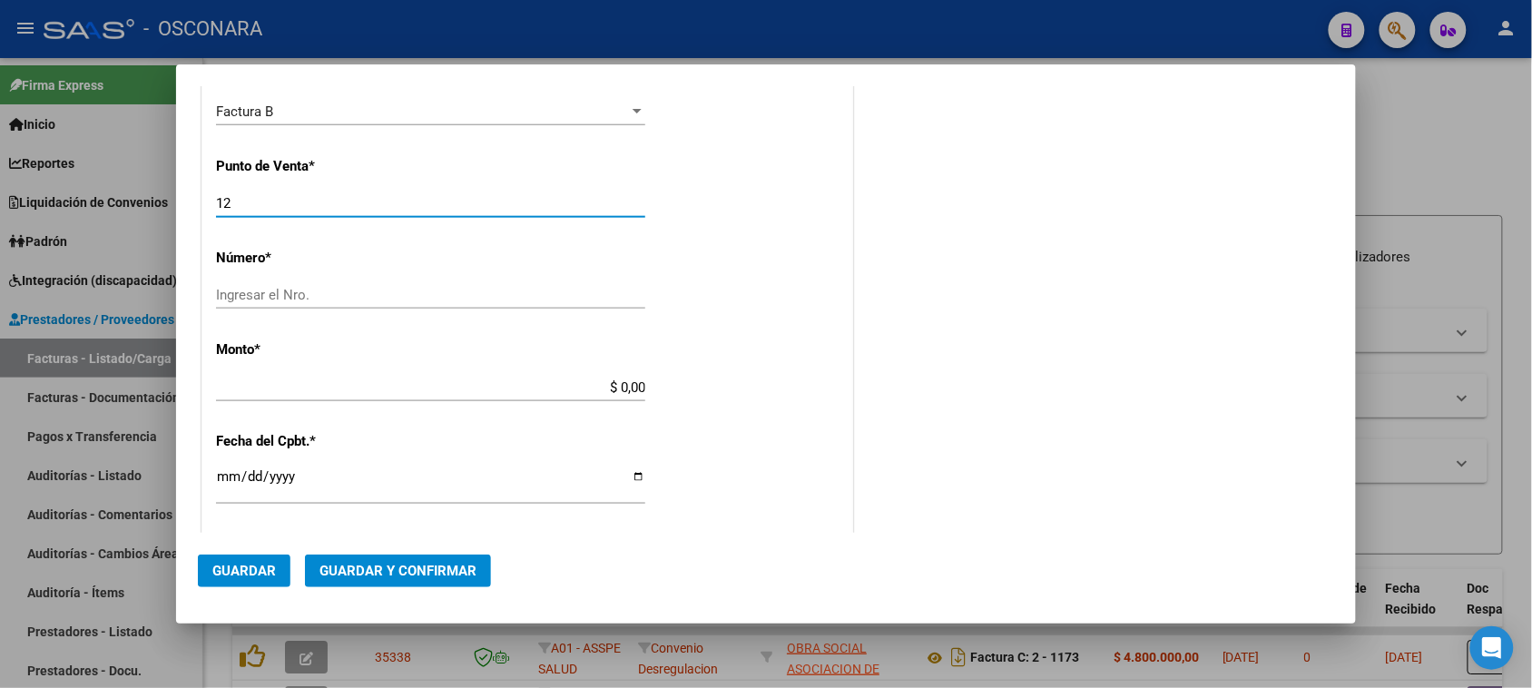
type input "12"
click at [288, 296] on input "Ingresar el Nro." at bounding box center [430, 295] width 429 height 16
type input "466178"
drag, startPoint x: 614, startPoint y: 386, endPoint x: 706, endPoint y: 386, distance: 91.6
click at [706, 386] on div "CUIT * 30-71624544-2 Ingresar CUIT ANALISIS PRESTADOR TABOMIRA S.R.L. ARCA Padr…" at bounding box center [527, 369] width 650 height 1378
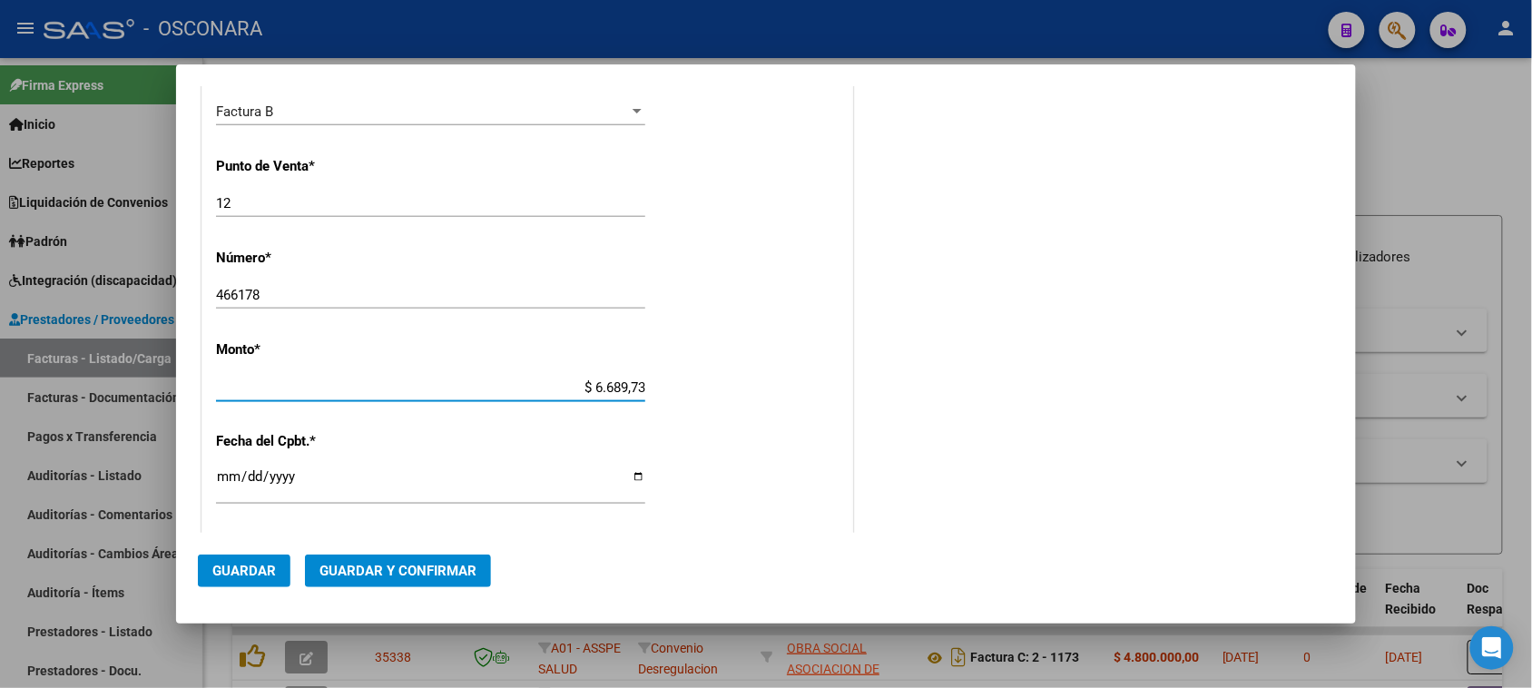
type input "$ 66.897,31"
click at [230, 483] on input "Ingresar la fecha" at bounding box center [430, 483] width 429 height 29
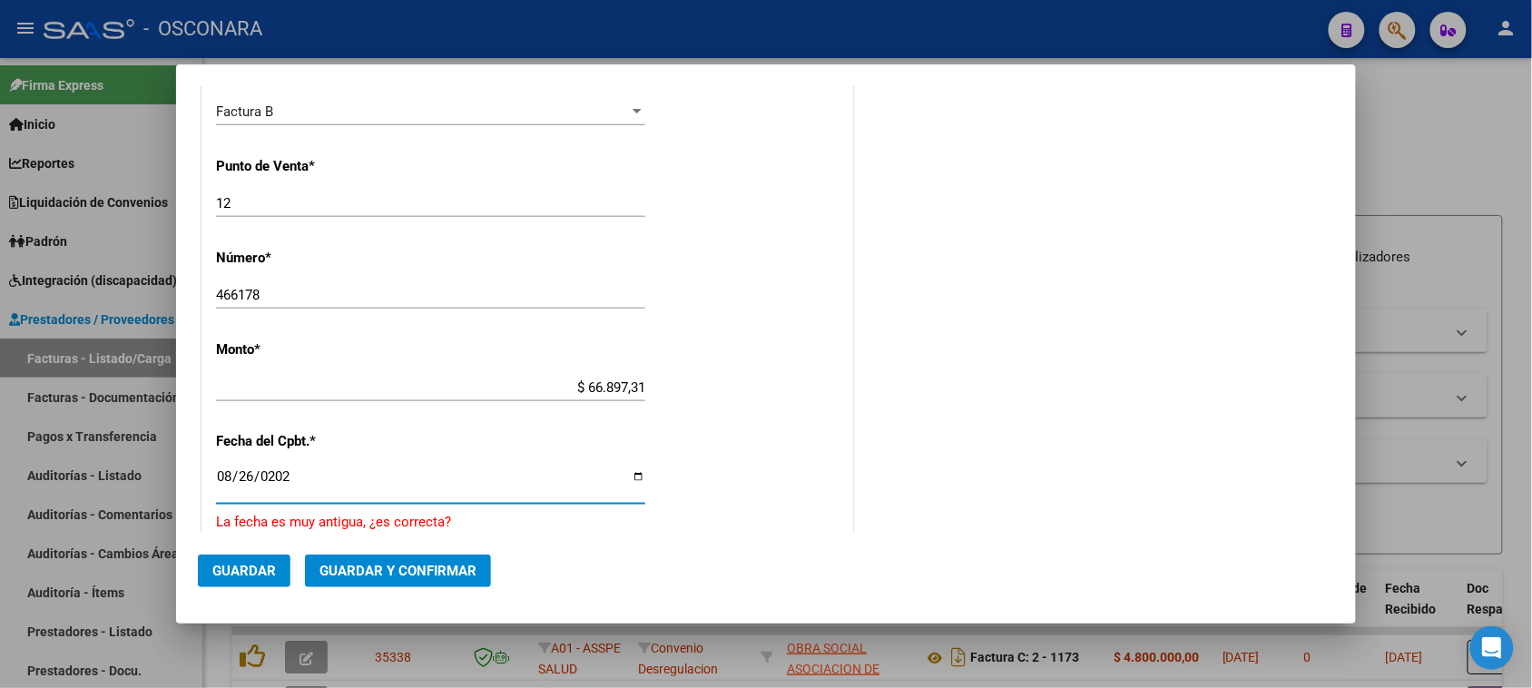
type input "[DATE]"
click at [361, 555] on button "Guardar y Confirmar" at bounding box center [398, 570] width 186 height 33
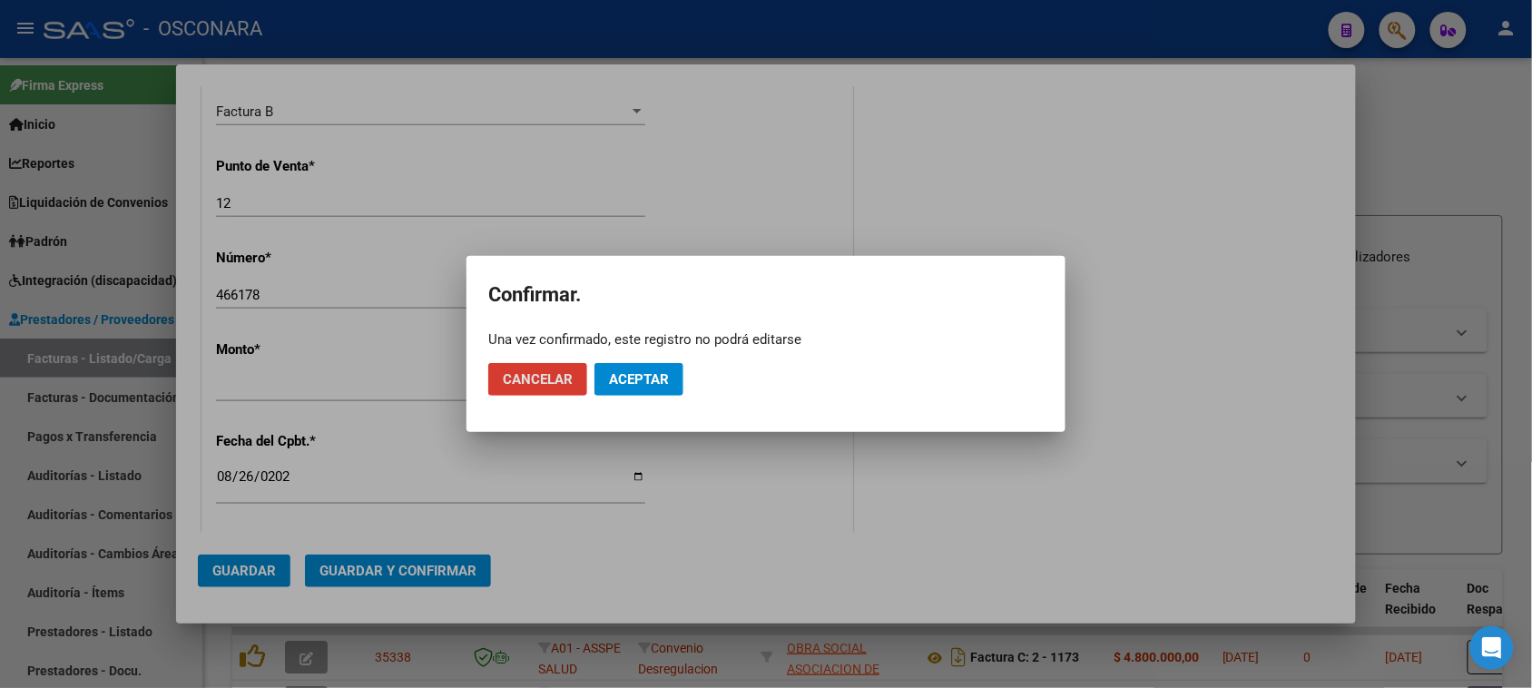
click at [674, 369] on button "Aceptar" at bounding box center [638, 379] width 89 height 33
click at [674, 375] on span "Guardar igualmente." at bounding box center [685, 379] width 153 height 16
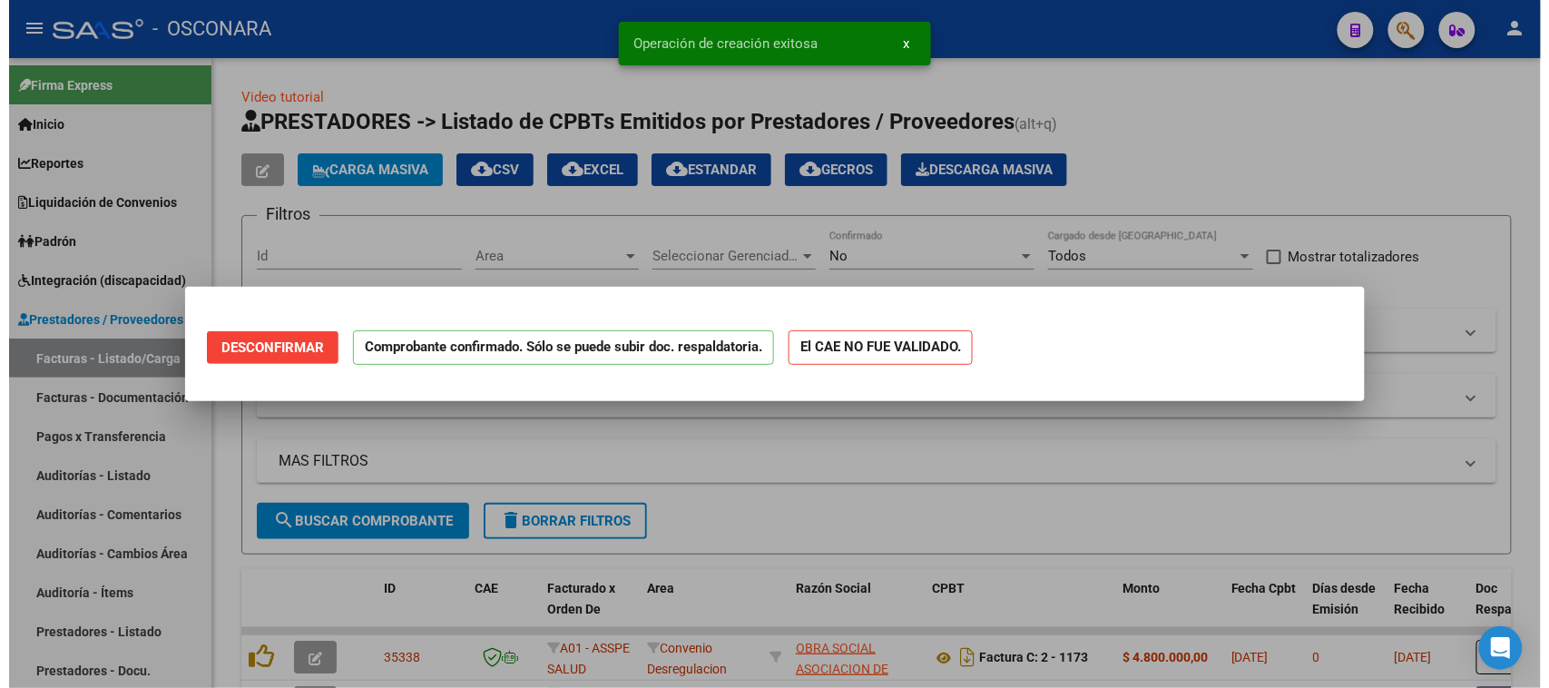
scroll to position [0, 0]
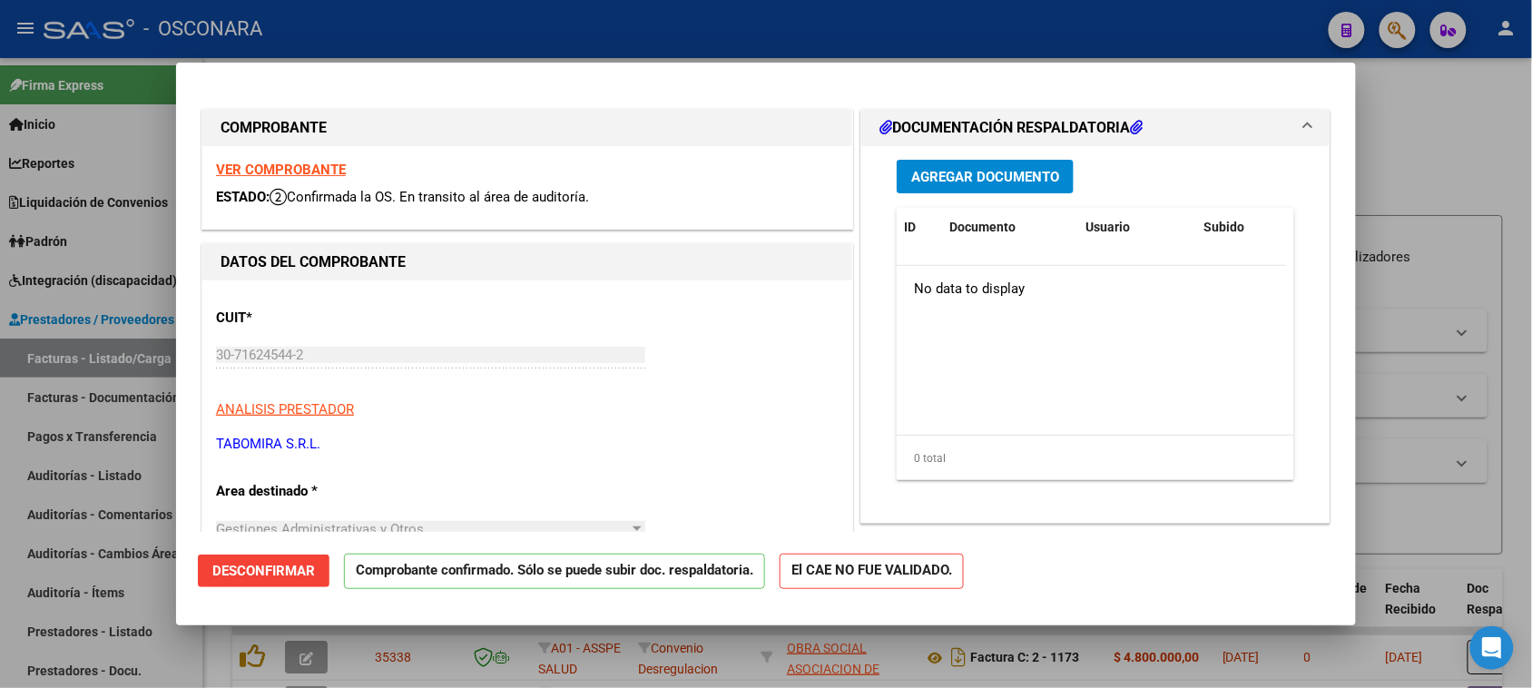
click at [0, 529] on div at bounding box center [766, 344] width 1532 height 688
type input "$ 0,00"
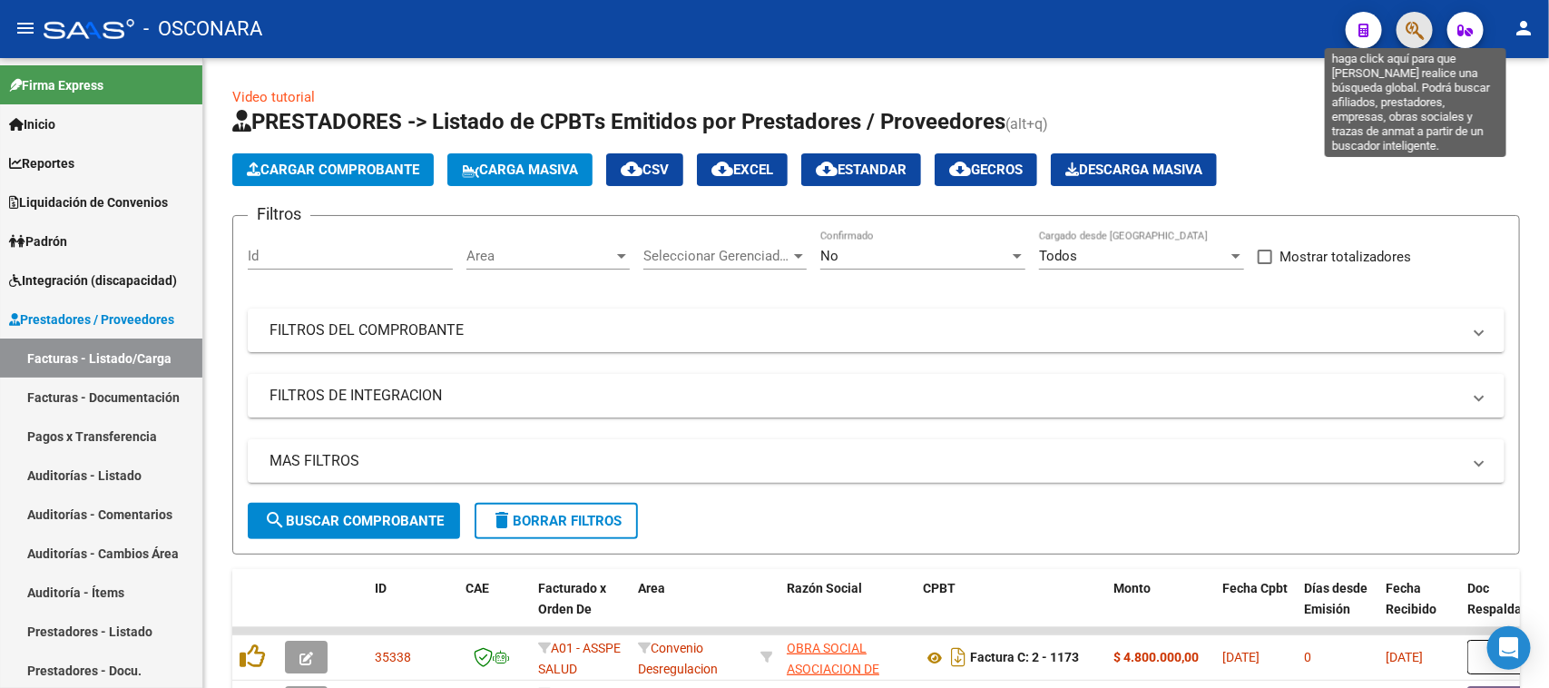
click at [1408, 36] on icon "button" at bounding box center [1414, 30] width 18 height 21
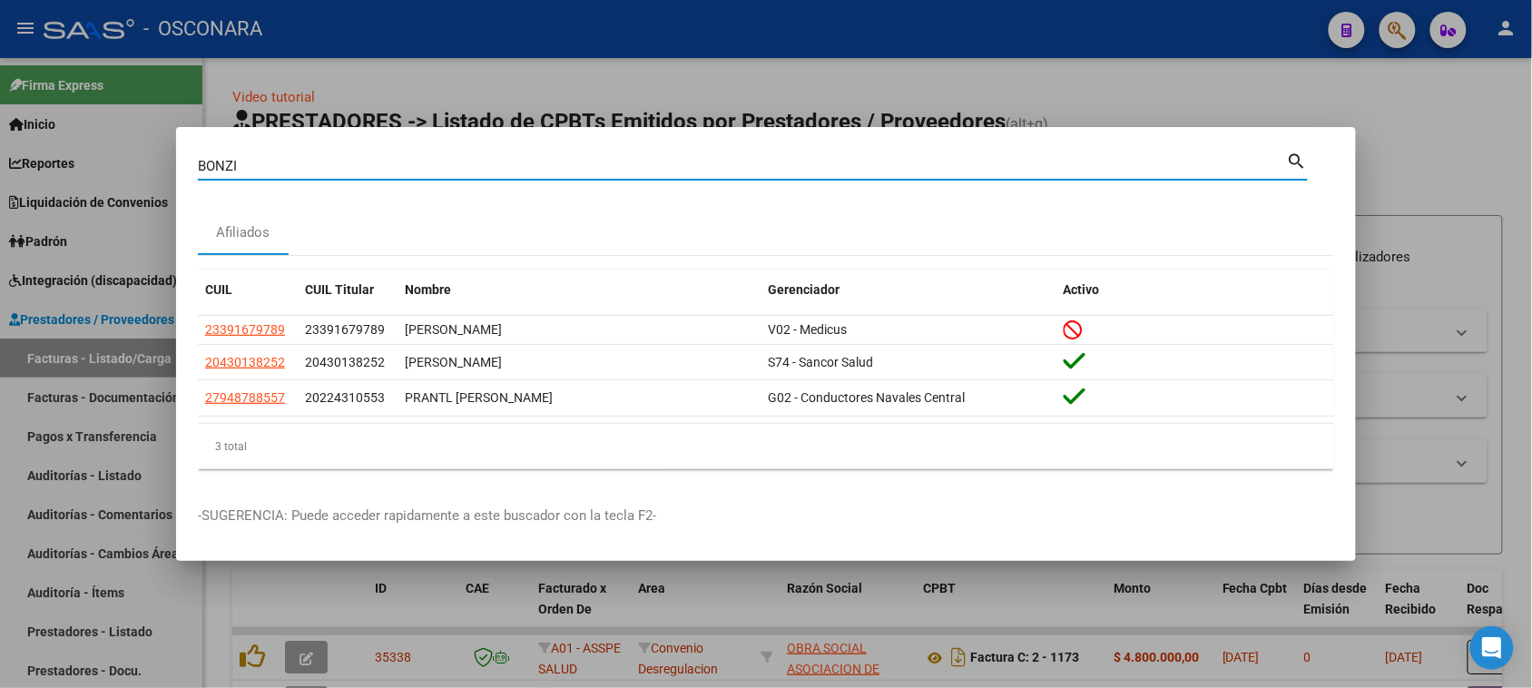
drag, startPoint x: 269, startPoint y: 160, endPoint x: 0, endPoint y: 213, distance: 274.7
click at [98, 182] on div "BONZI Buscar (apellido, dni, cuil, nro traspaso, cuit, obra social) search Afil…" at bounding box center [766, 344] width 1532 height 688
type input "04543190"
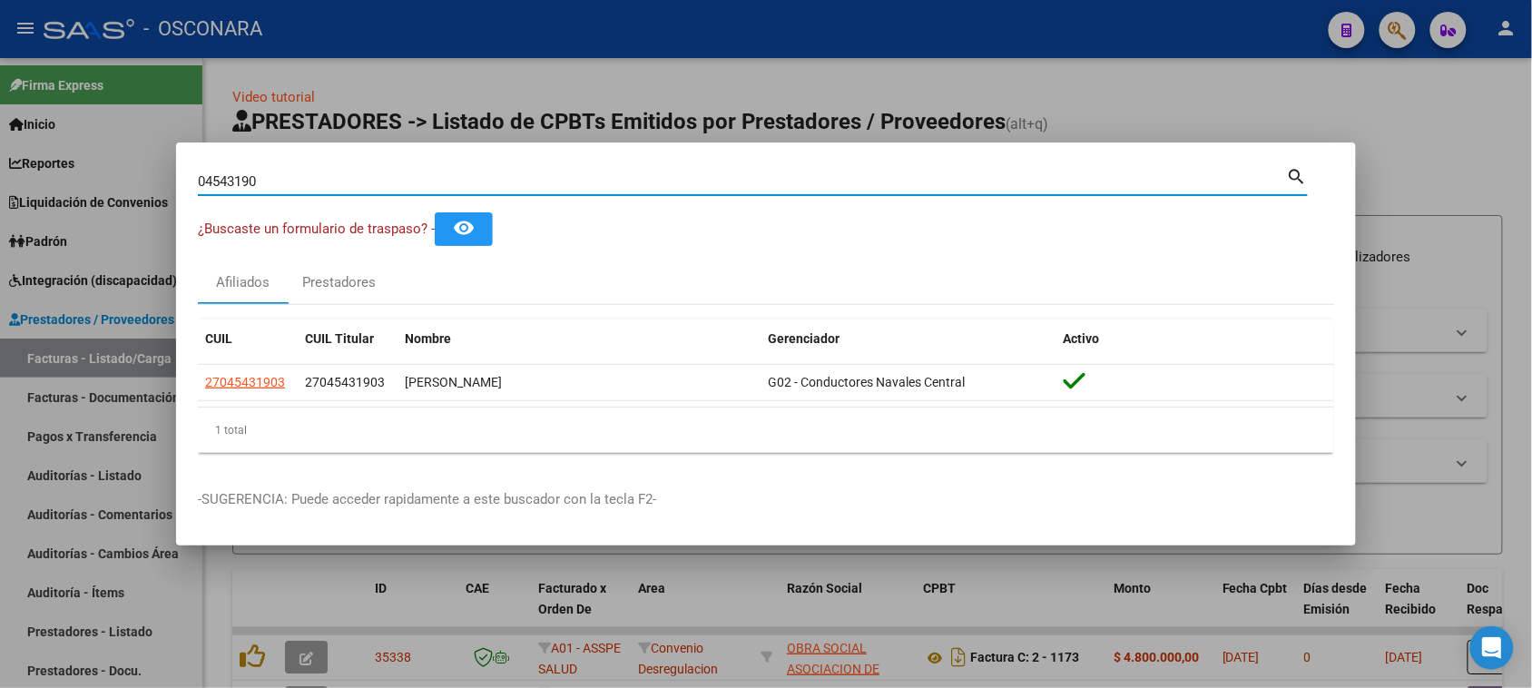
click at [1077, 92] on div at bounding box center [766, 344] width 1532 height 688
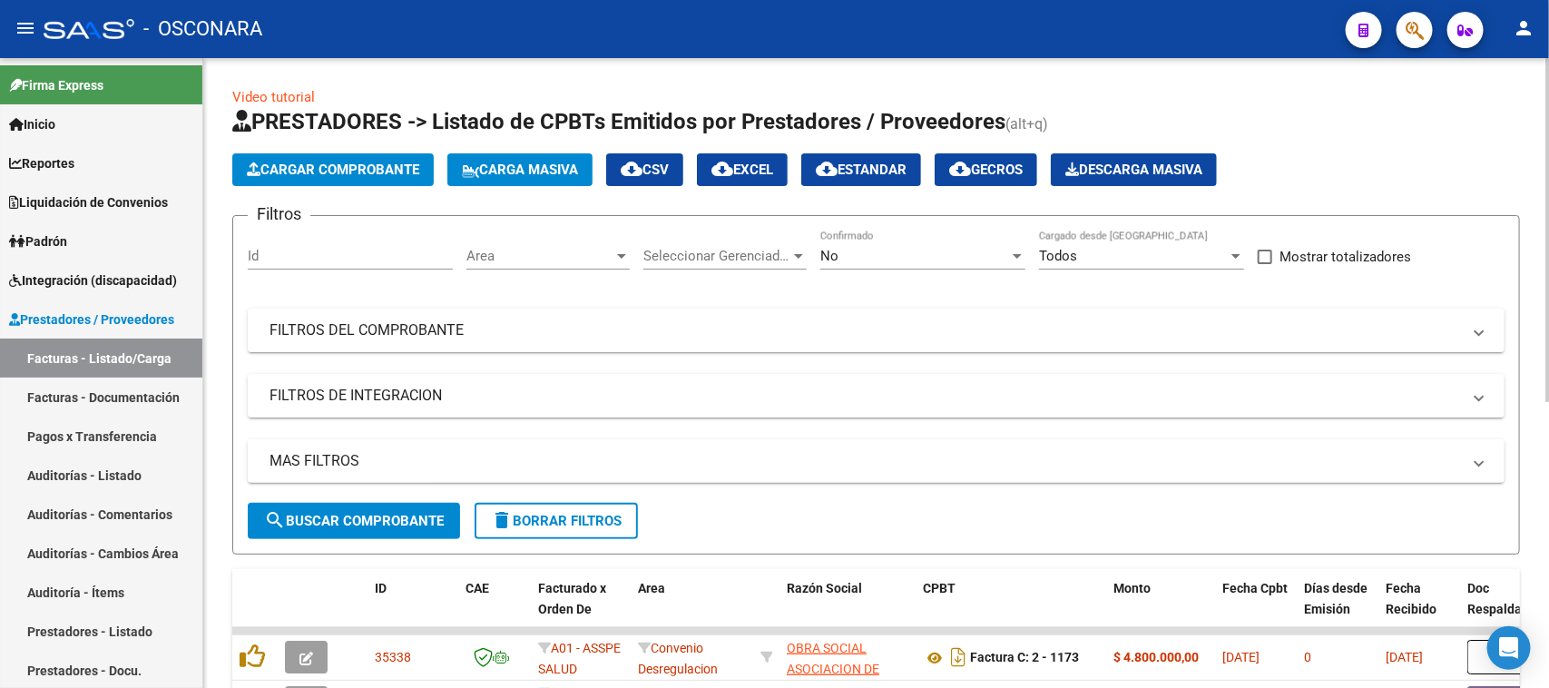
click at [349, 175] on span "Cargar Comprobante" at bounding box center [333, 169] width 172 height 16
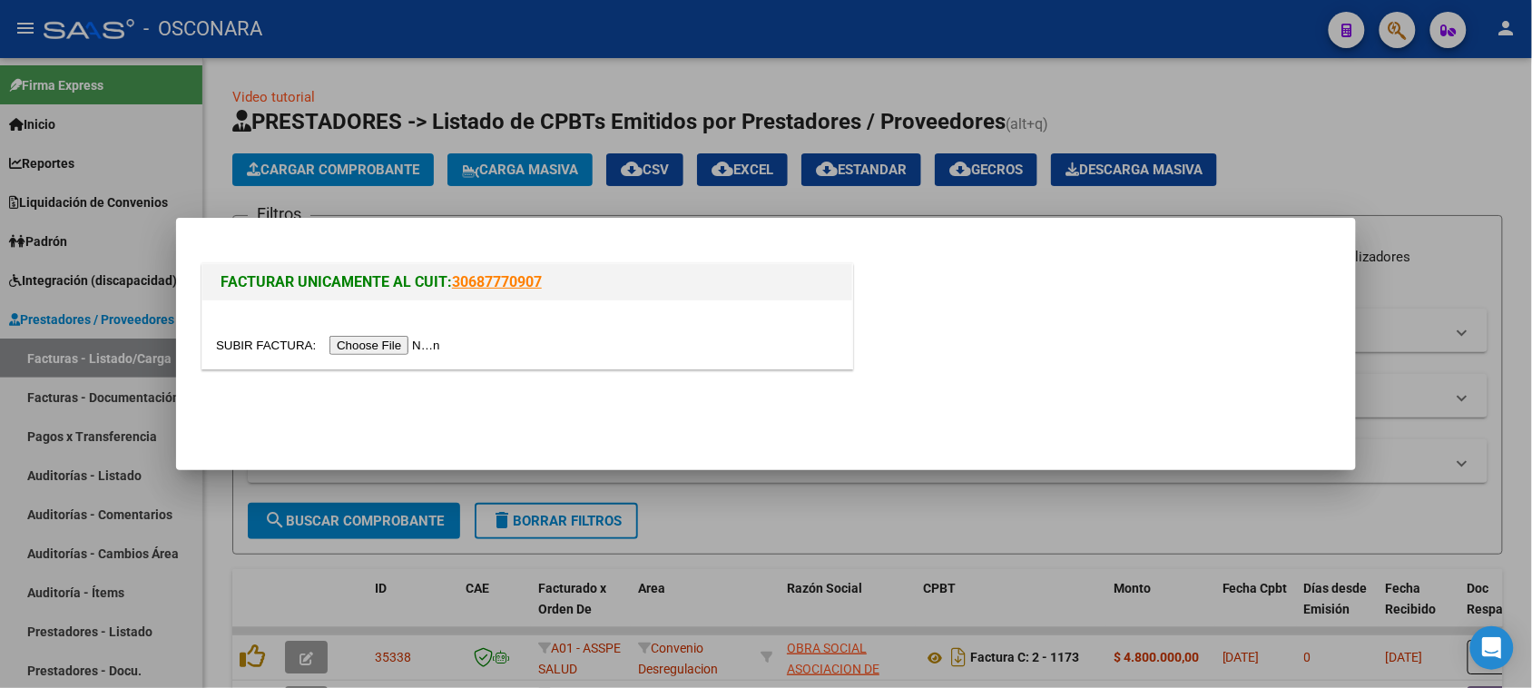
click at [319, 114] on div at bounding box center [766, 344] width 1532 height 688
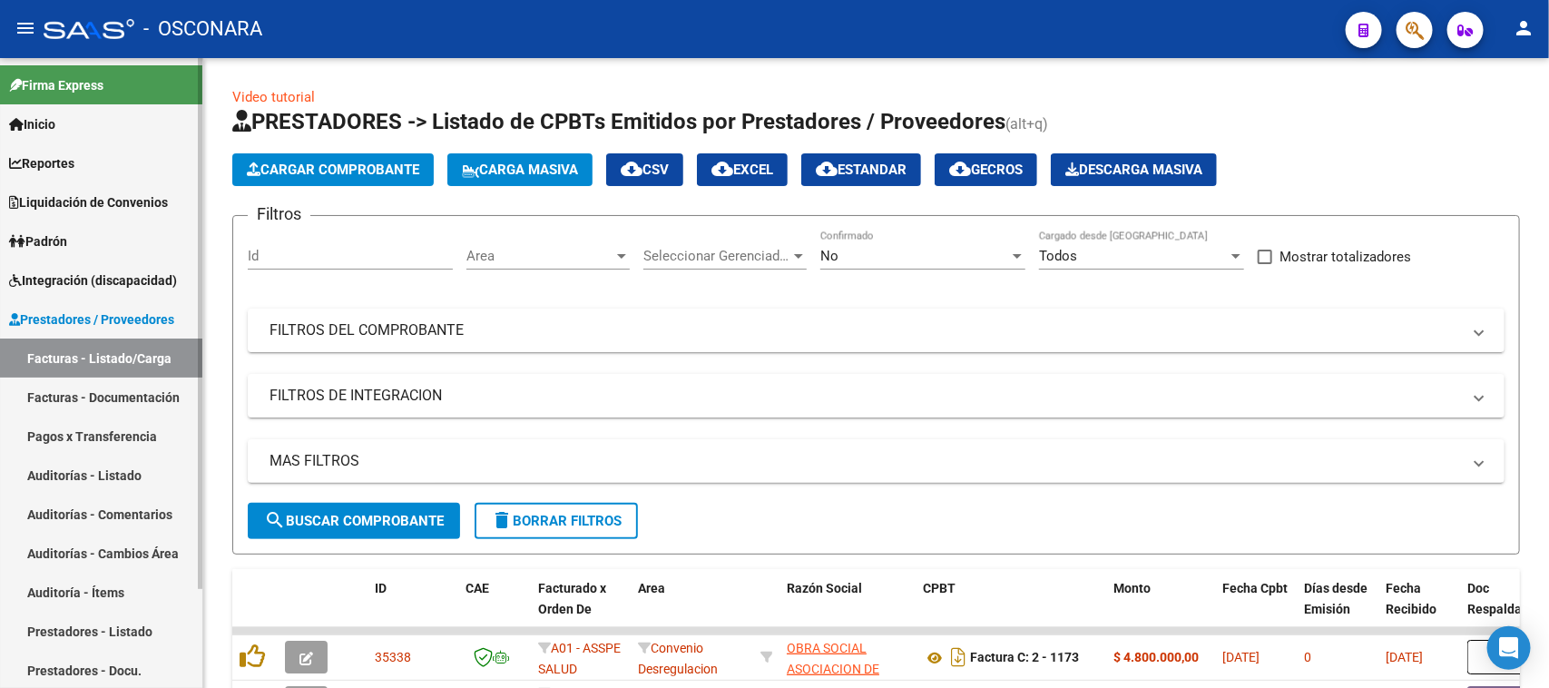
click at [68, 473] on link "Auditorías - Listado" at bounding box center [101, 474] width 202 height 39
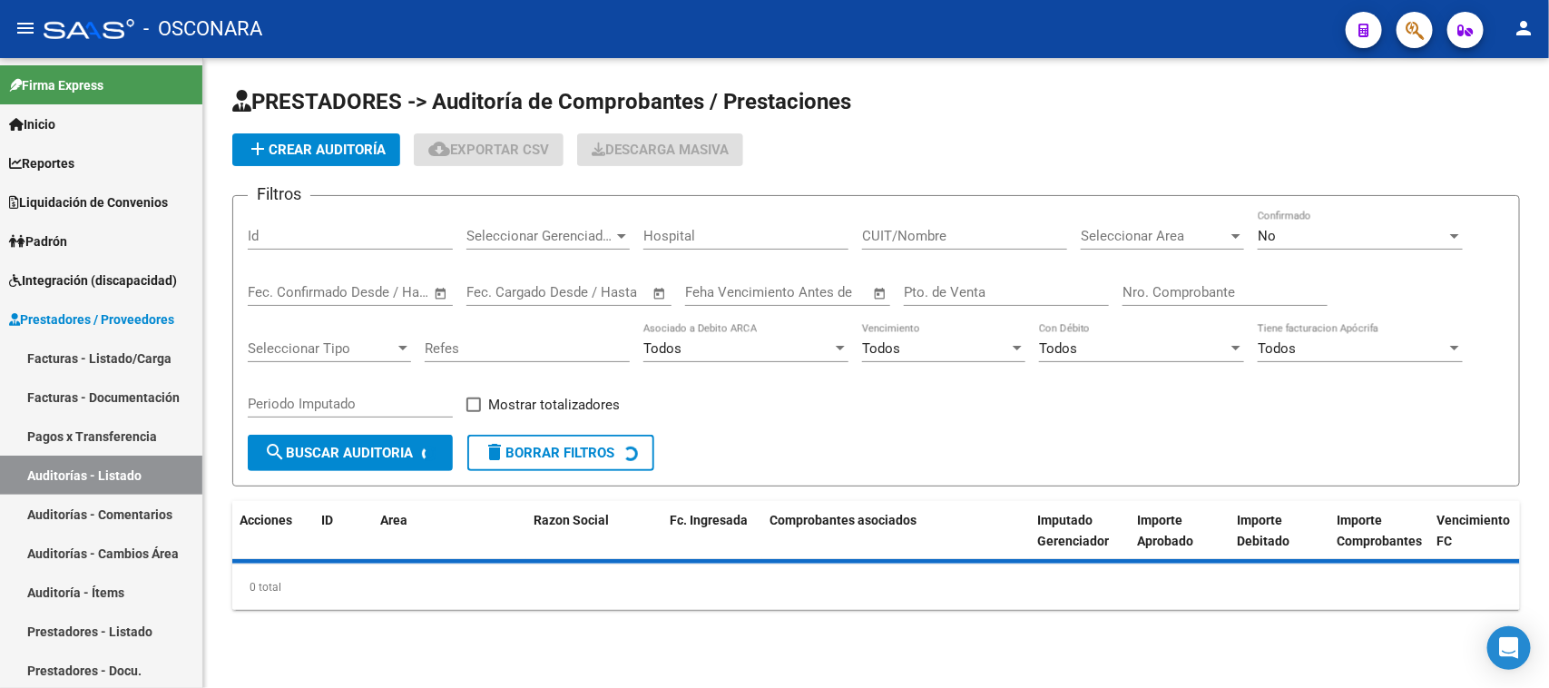
click at [293, 156] on button "add Crear Auditoría" at bounding box center [316, 149] width 168 height 33
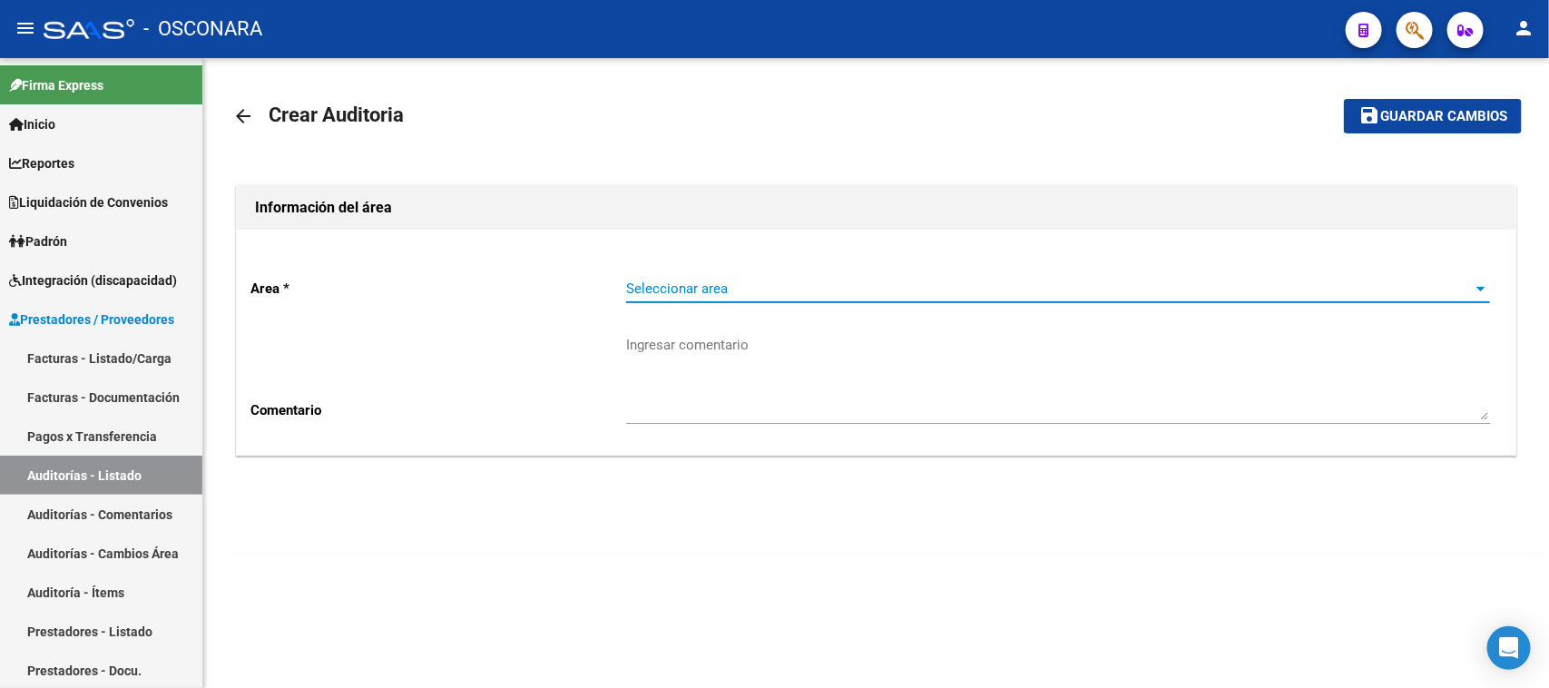
click at [687, 288] on span "Seleccionar area" at bounding box center [1049, 288] width 847 height 16
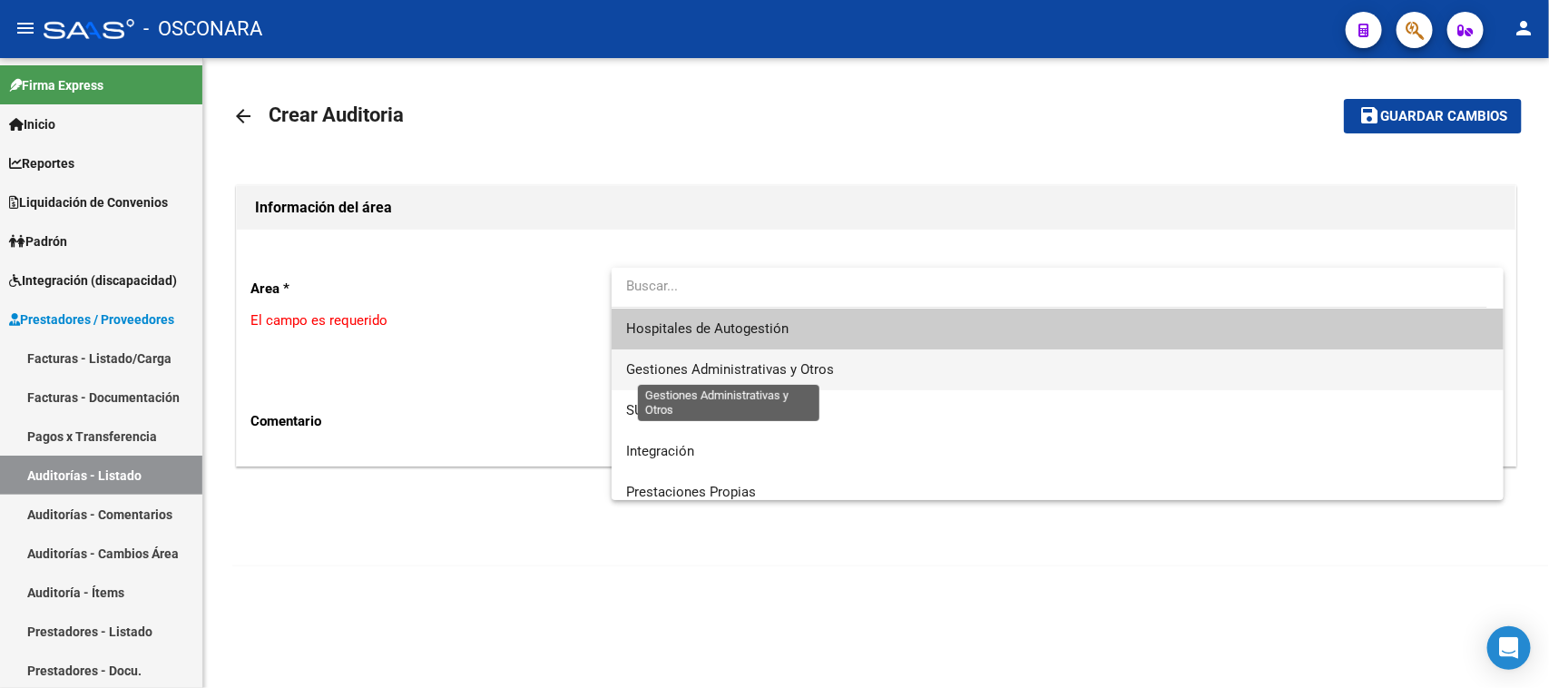
click at [718, 373] on span "Gestiones Administrativas y Otros" at bounding box center [730, 369] width 208 height 16
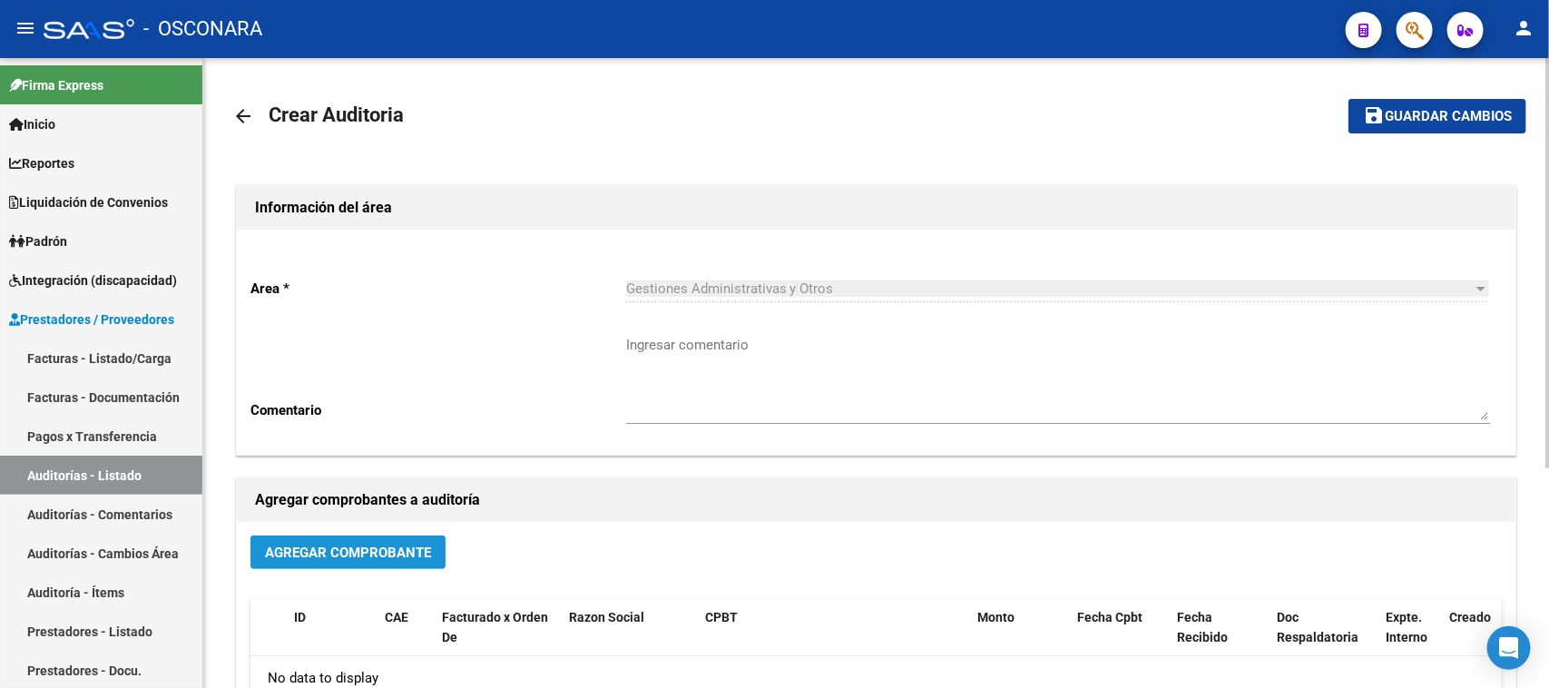
click at [381, 546] on span "Agregar Comprobante" at bounding box center [348, 552] width 166 height 16
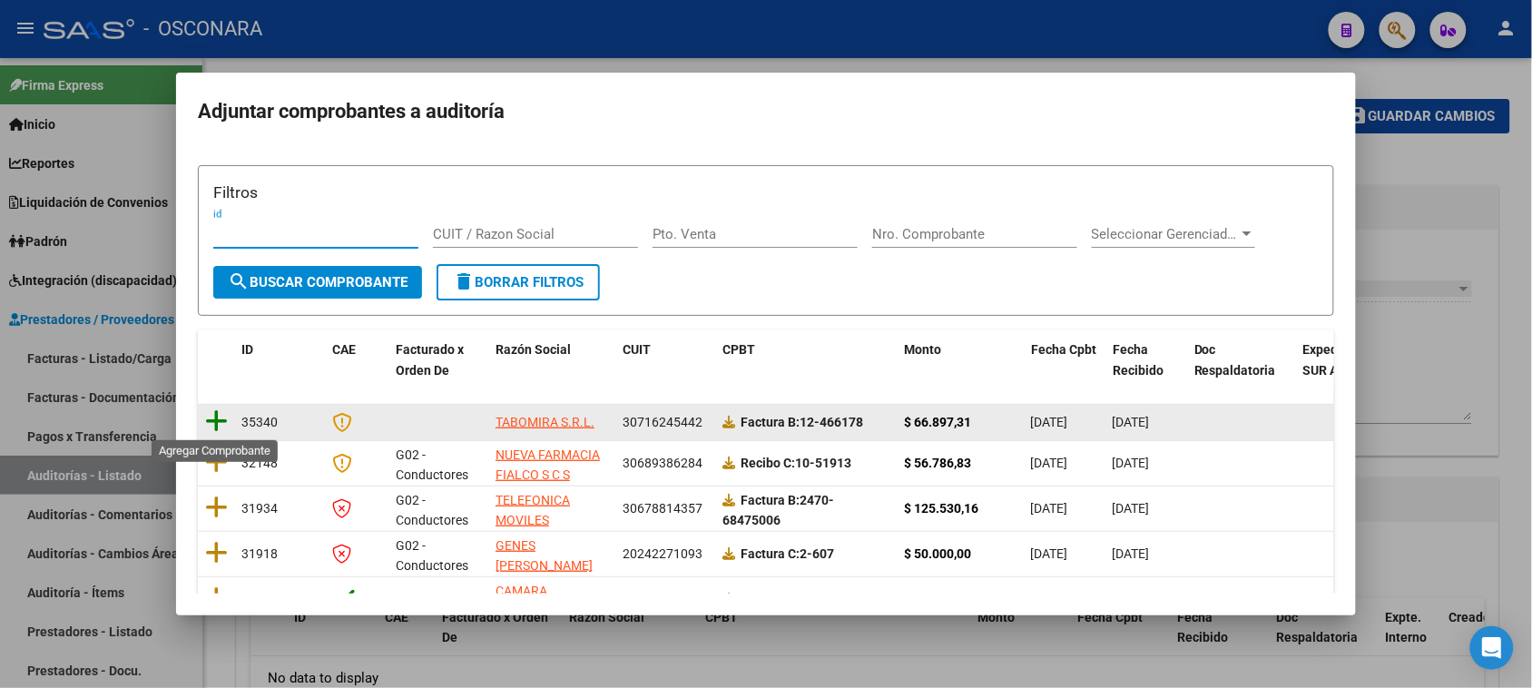
click at [218, 424] on icon at bounding box center [216, 420] width 23 height 25
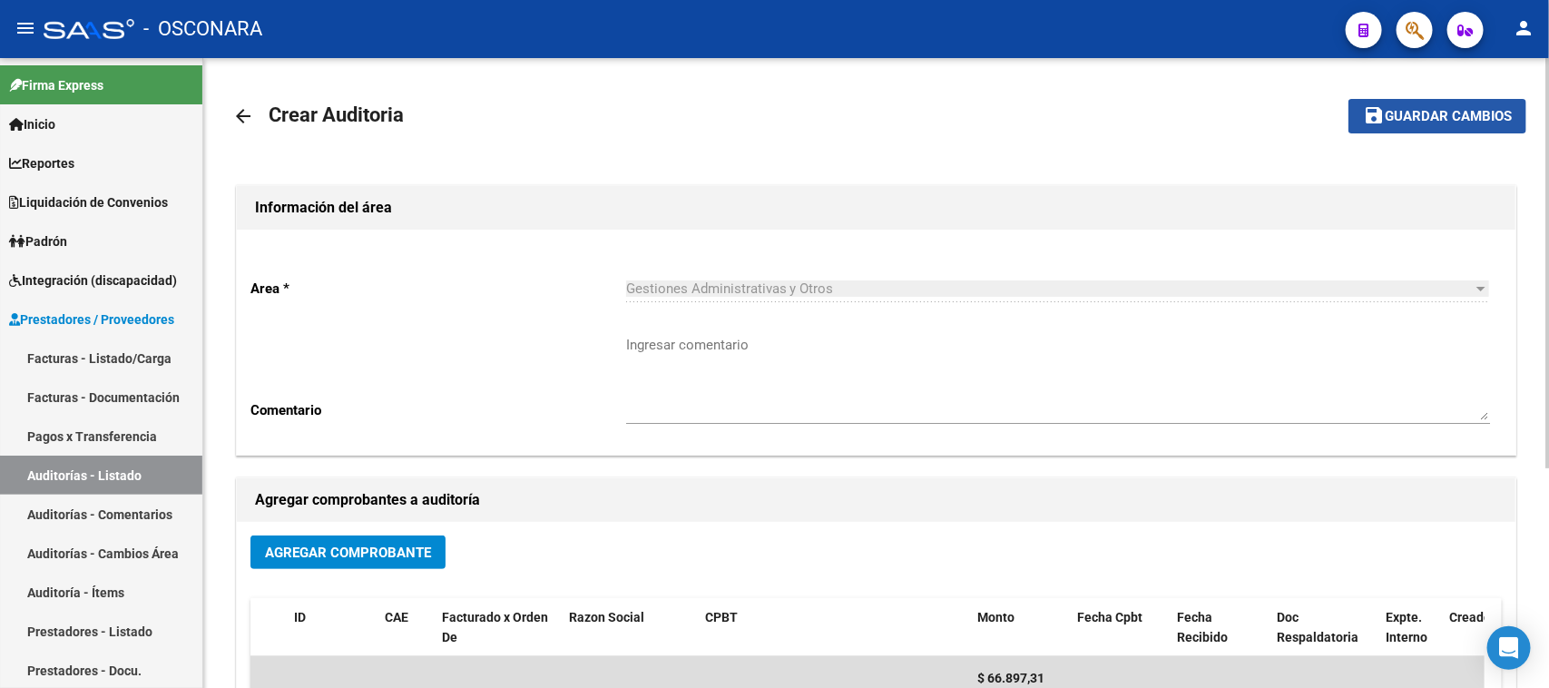
click at [1397, 104] on button "save Guardar cambios" at bounding box center [1437, 116] width 178 height 34
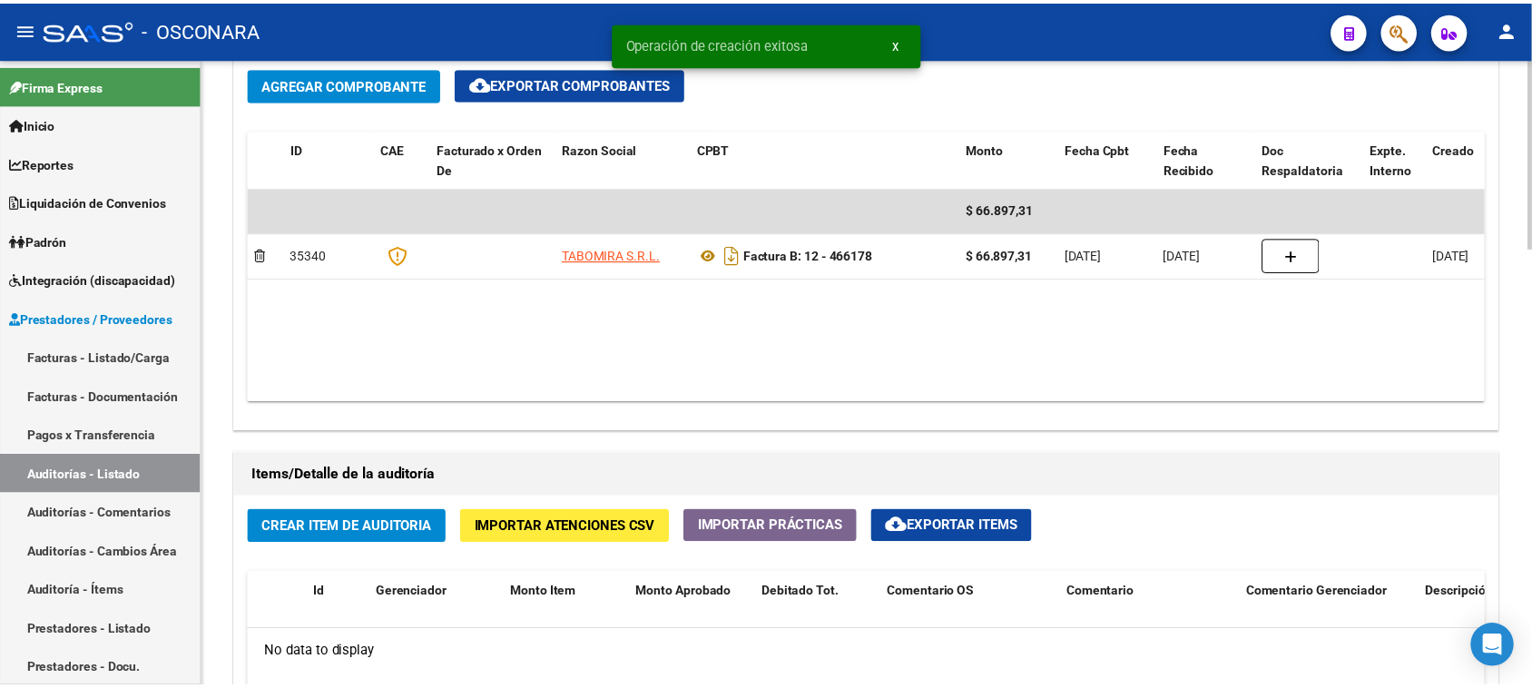
scroll to position [1134, 0]
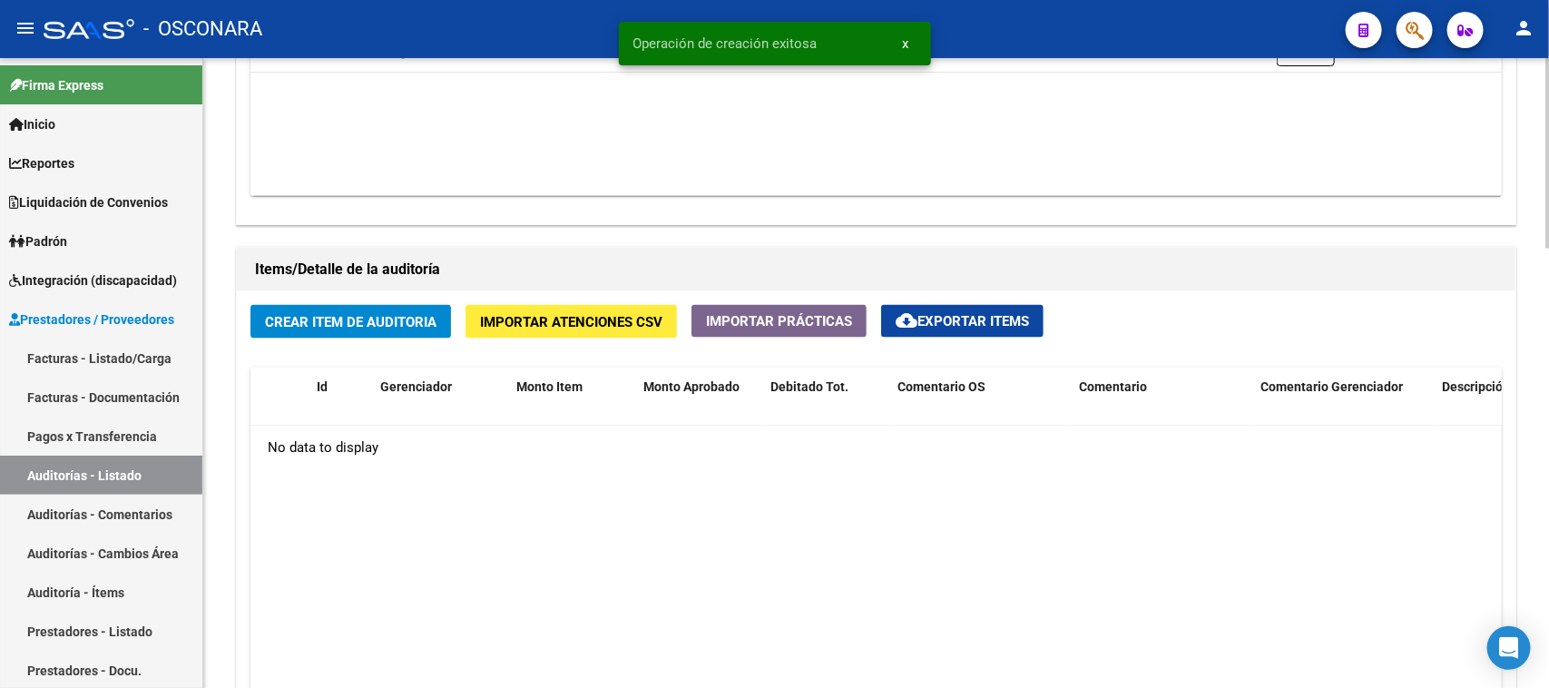
click at [379, 324] on span "Crear Item de Auditoria" at bounding box center [350, 322] width 171 height 16
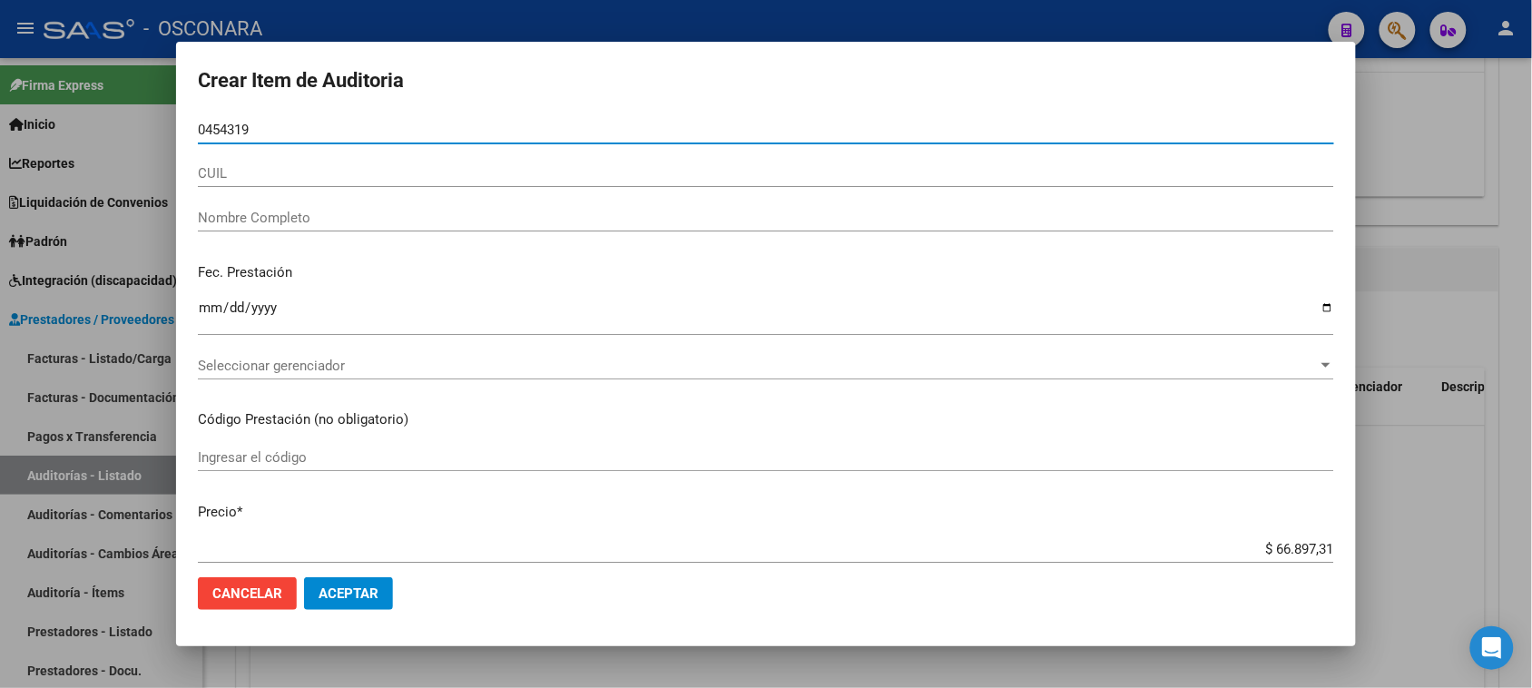
type input "04543190"
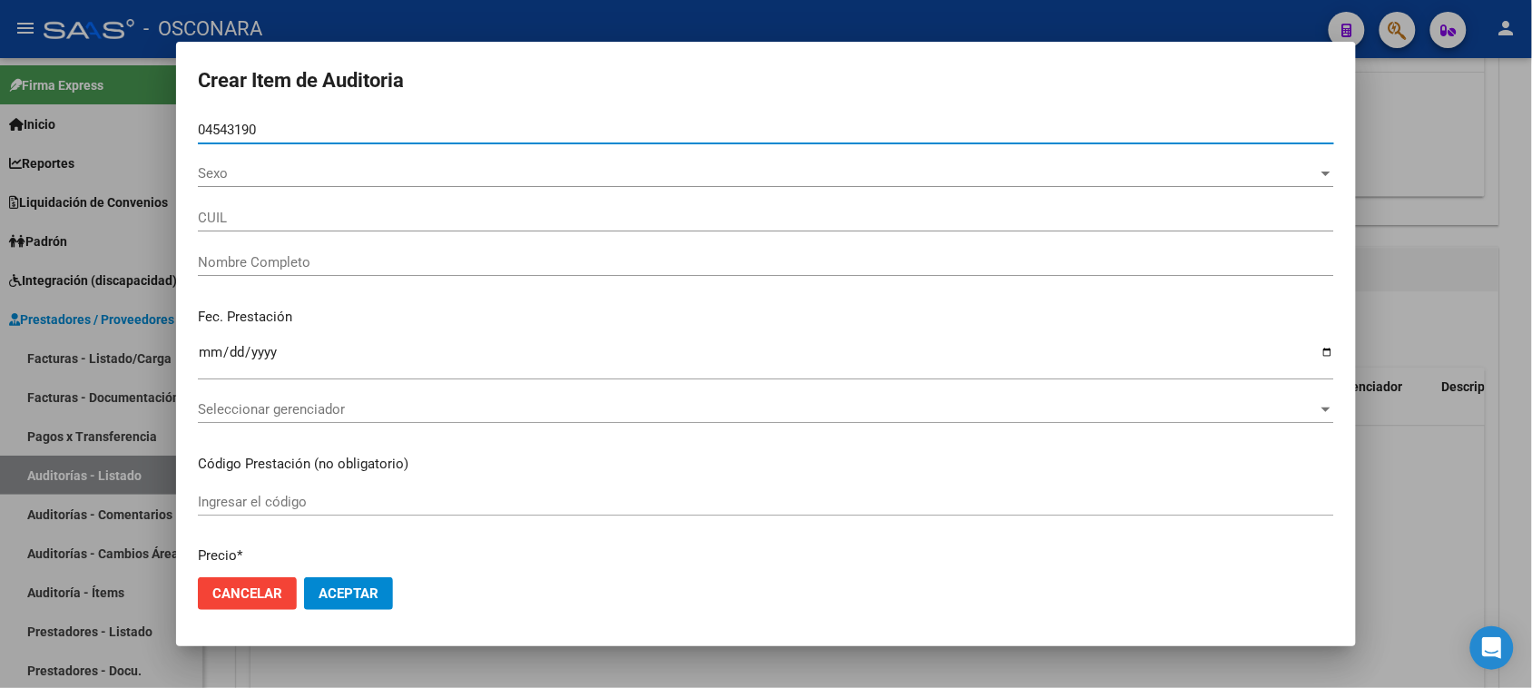
type input "27045431903"
type input "[PERSON_NAME]"
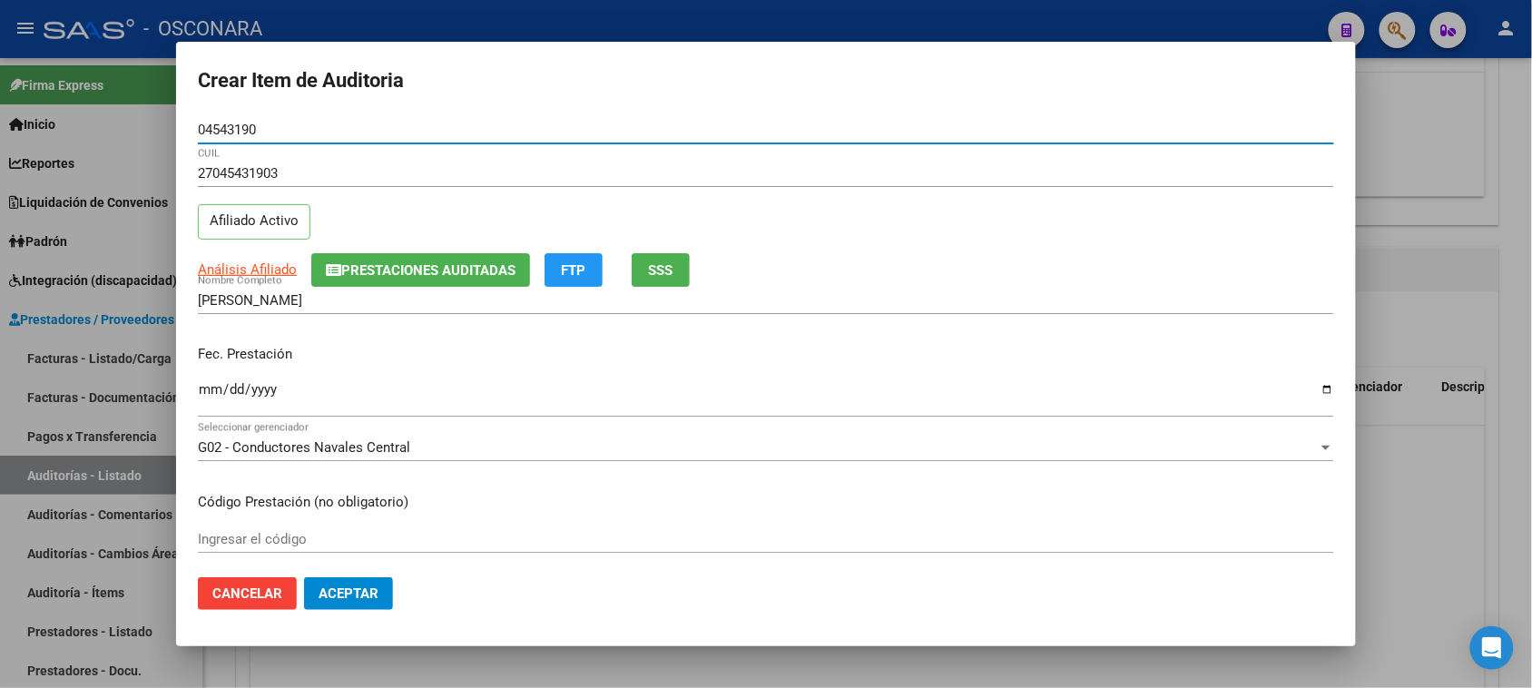
type input "04543190"
click at [209, 391] on input "Ingresar la fecha" at bounding box center [766, 396] width 1136 height 29
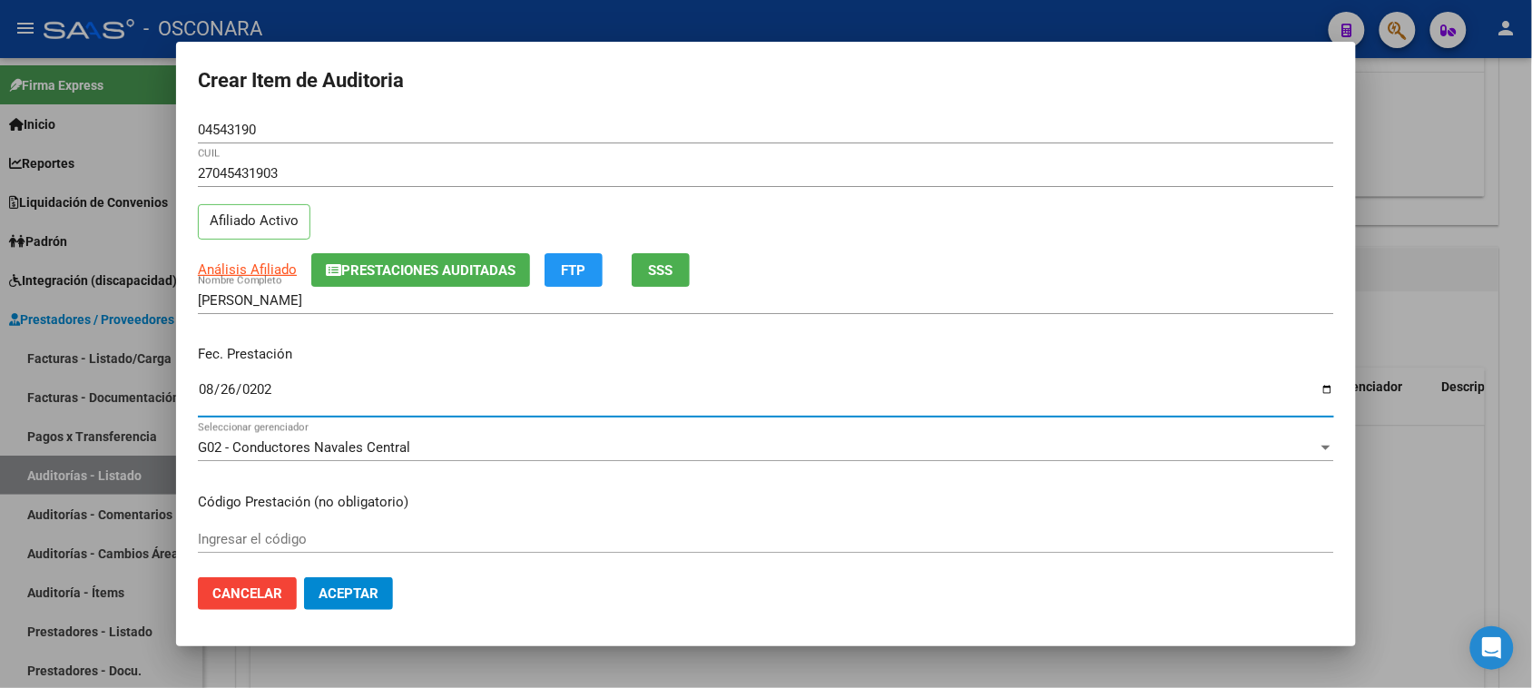
type input "[DATE]"
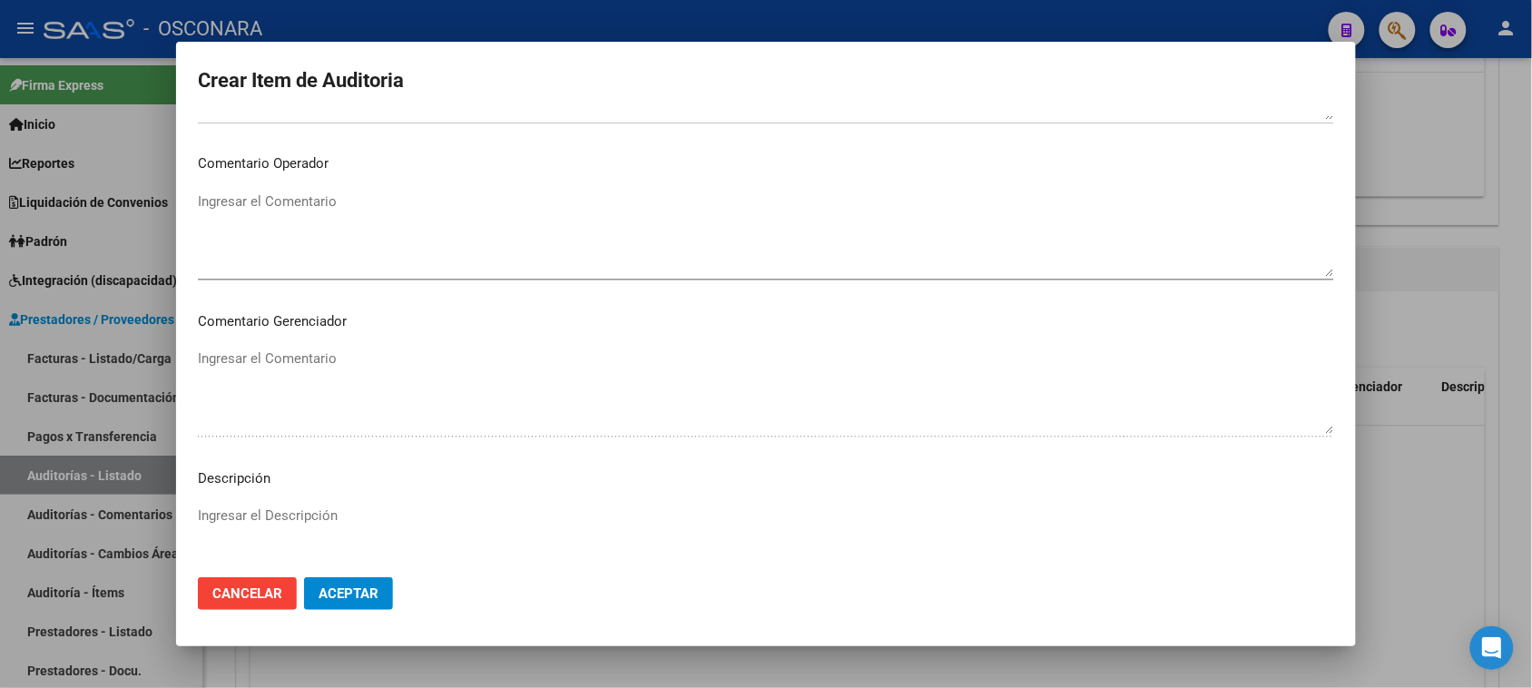
scroll to position [1185, 0]
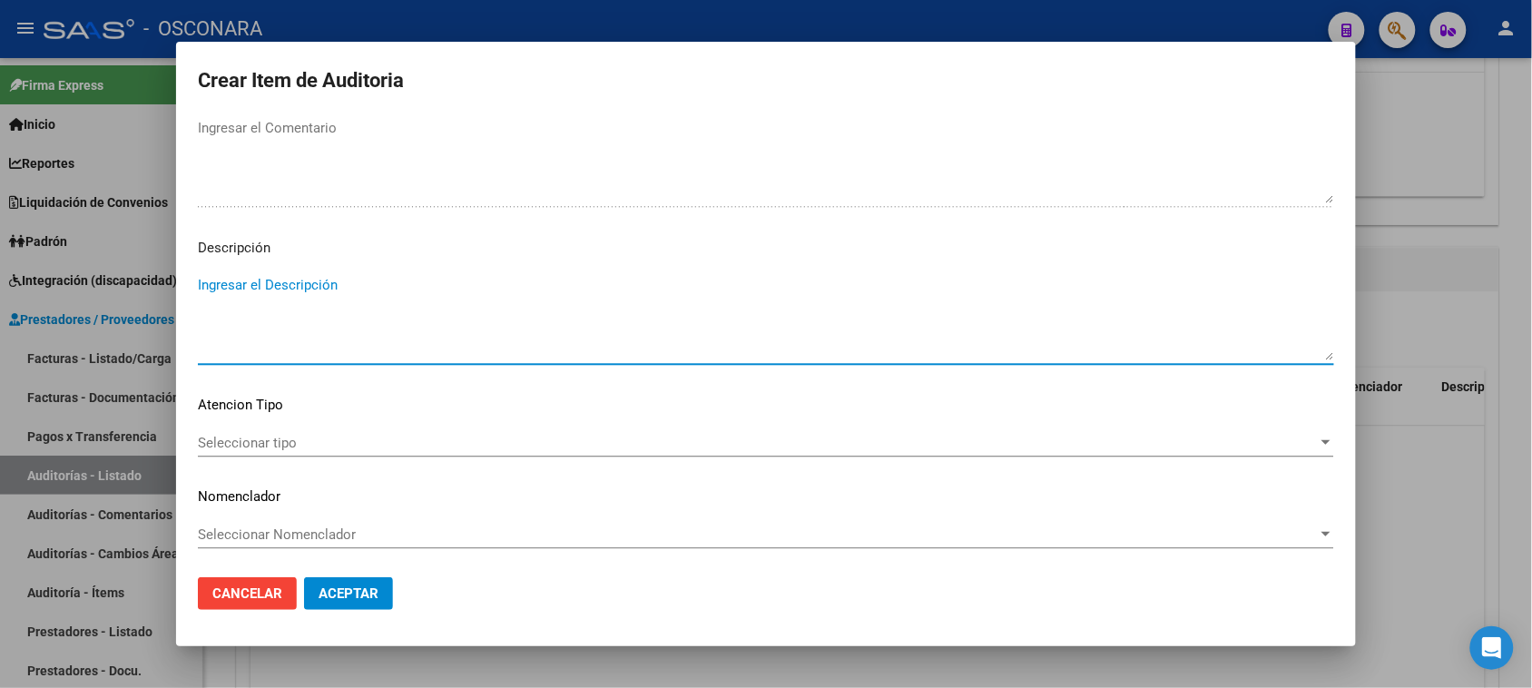
click at [287, 302] on textarea "Ingresar el Descripción" at bounding box center [766, 317] width 1136 height 85
type textarea "REINTEGRO INMOVILIZADOR DE RODILLA"
click at [277, 452] on div "Seleccionar tipo Seleccionar tipo" at bounding box center [766, 442] width 1136 height 27
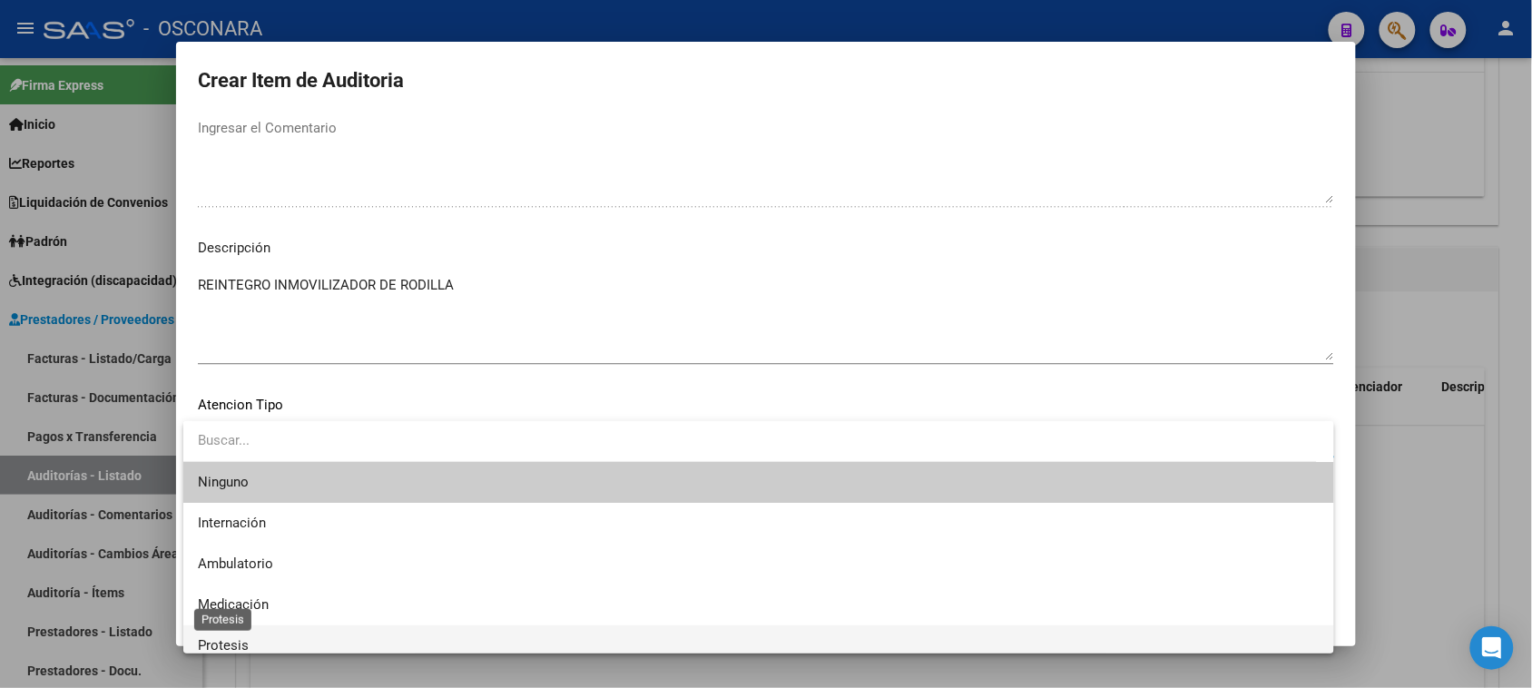
click at [242, 640] on span "Protesis" at bounding box center [223, 645] width 51 height 16
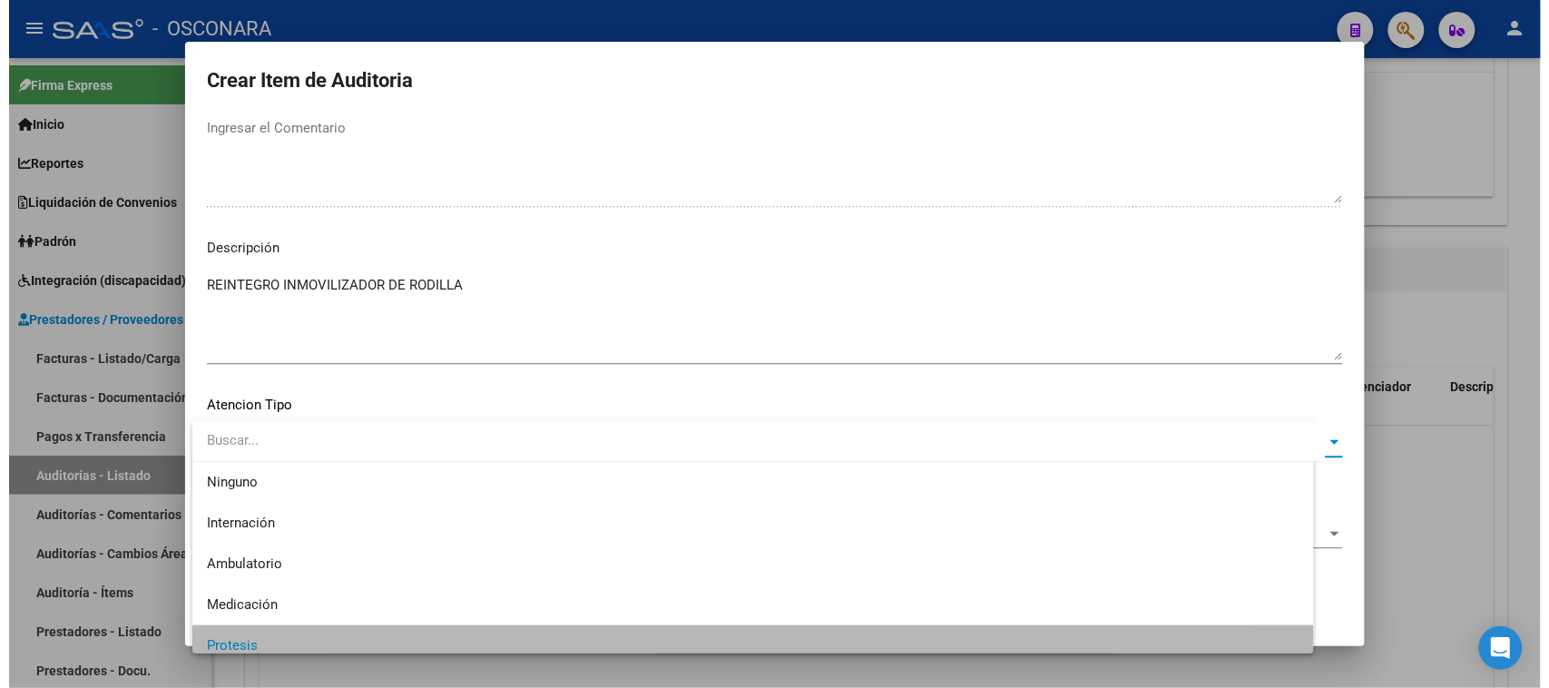
scroll to position [12, 0]
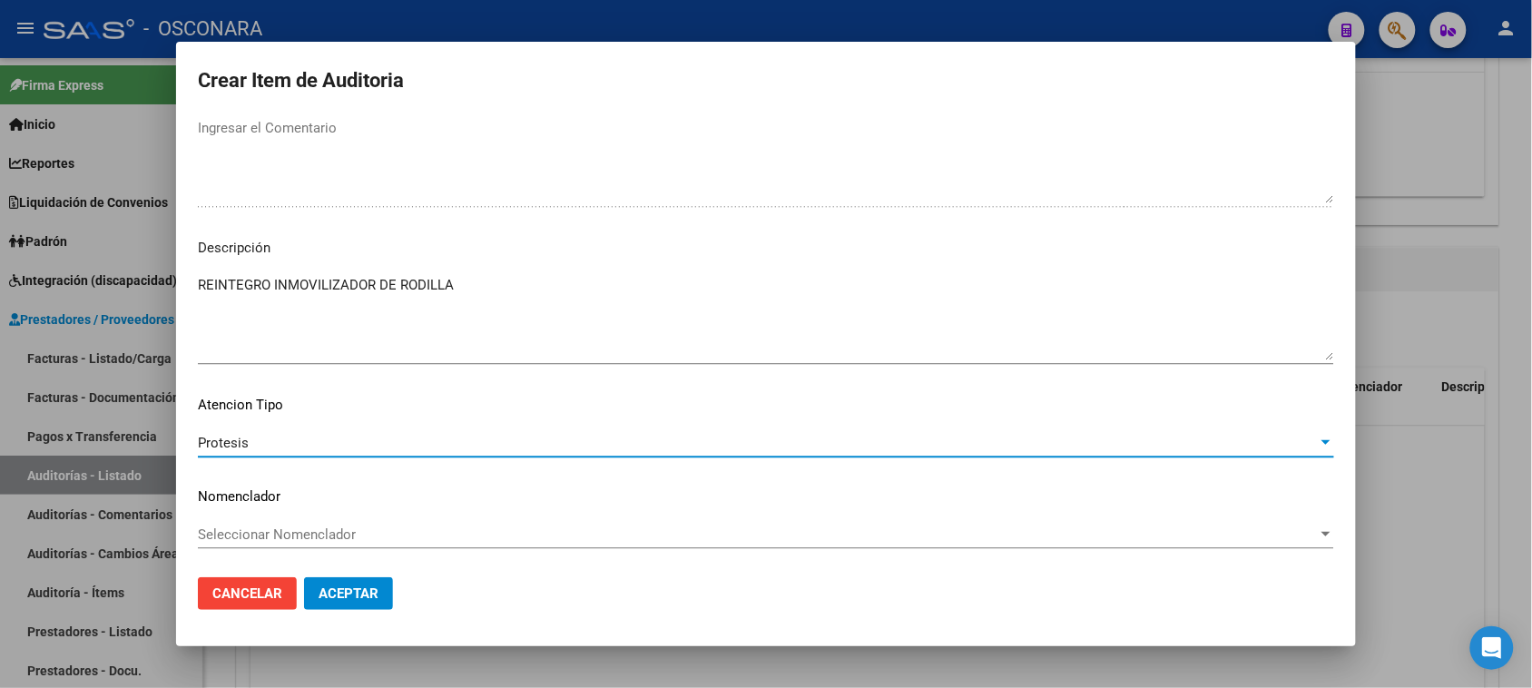
click at [370, 595] on span "Aceptar" at bounding box center [348, 593] width 60 height 16
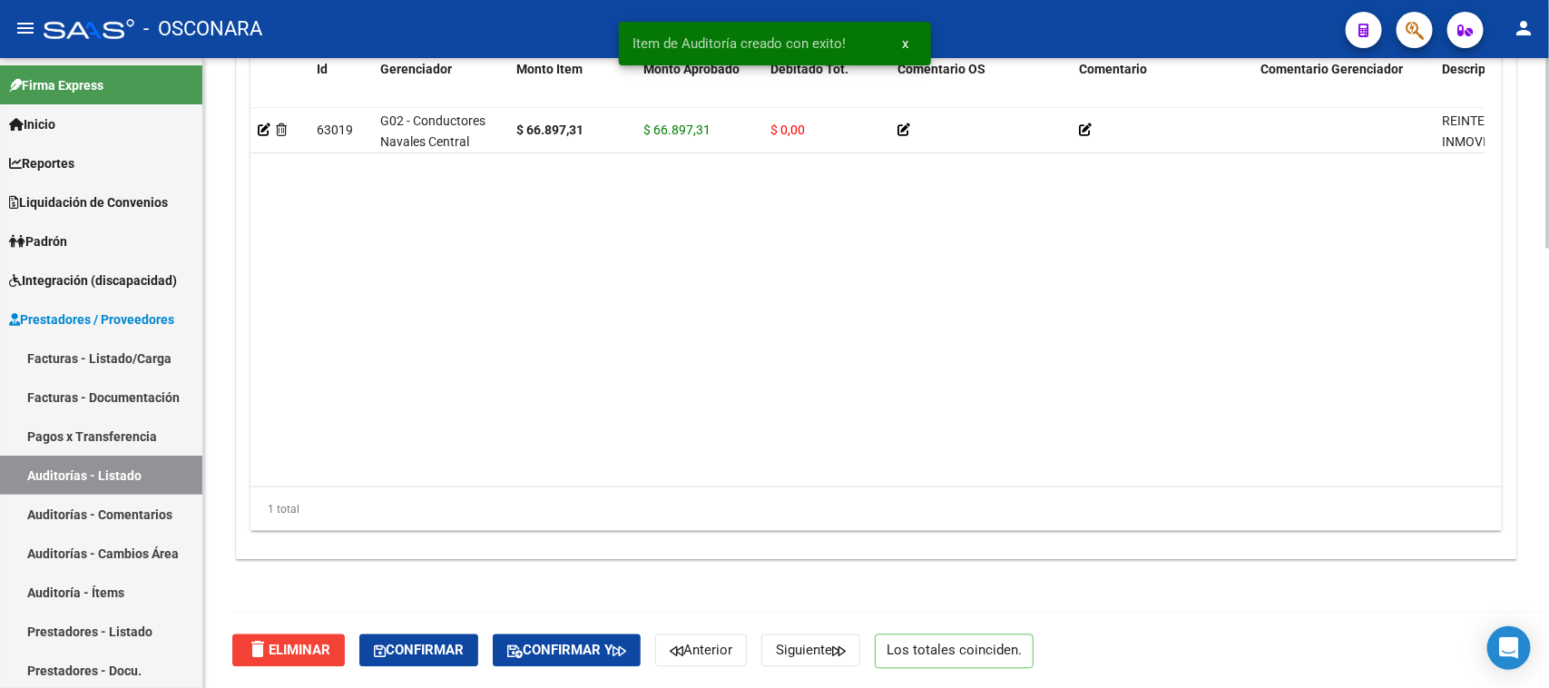
click at [422, 647] on span "Confirmar" at bounding box center [419, 650] width 90 height 16
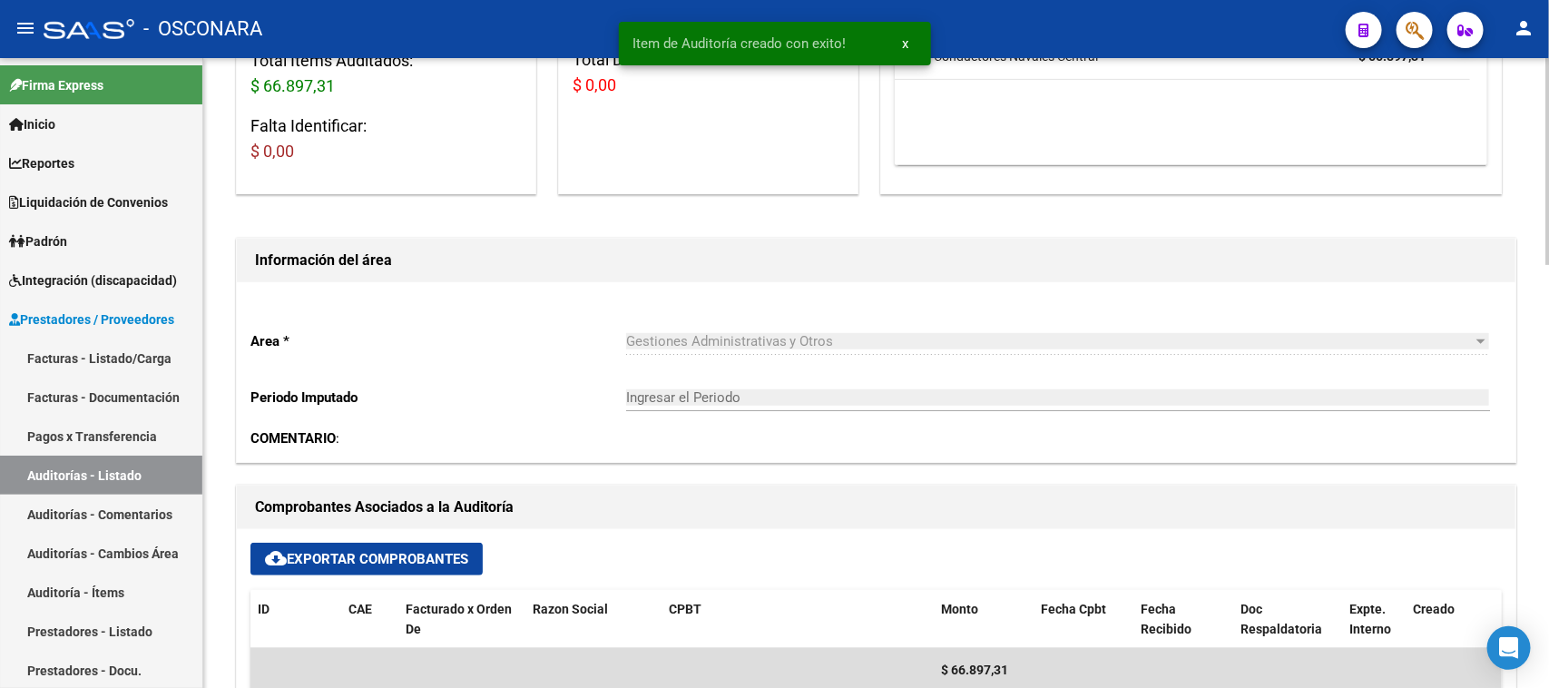
type input "202509"
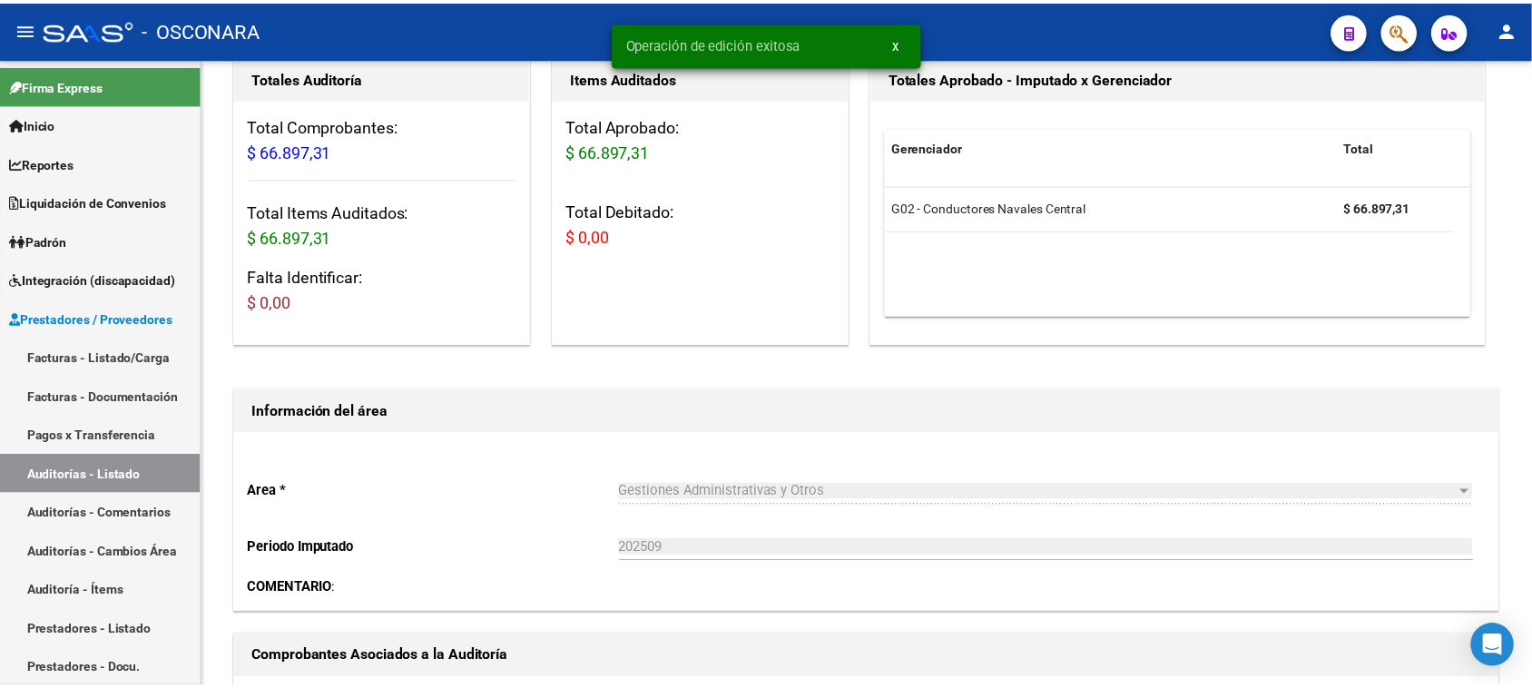
scroll to position [0, 0]
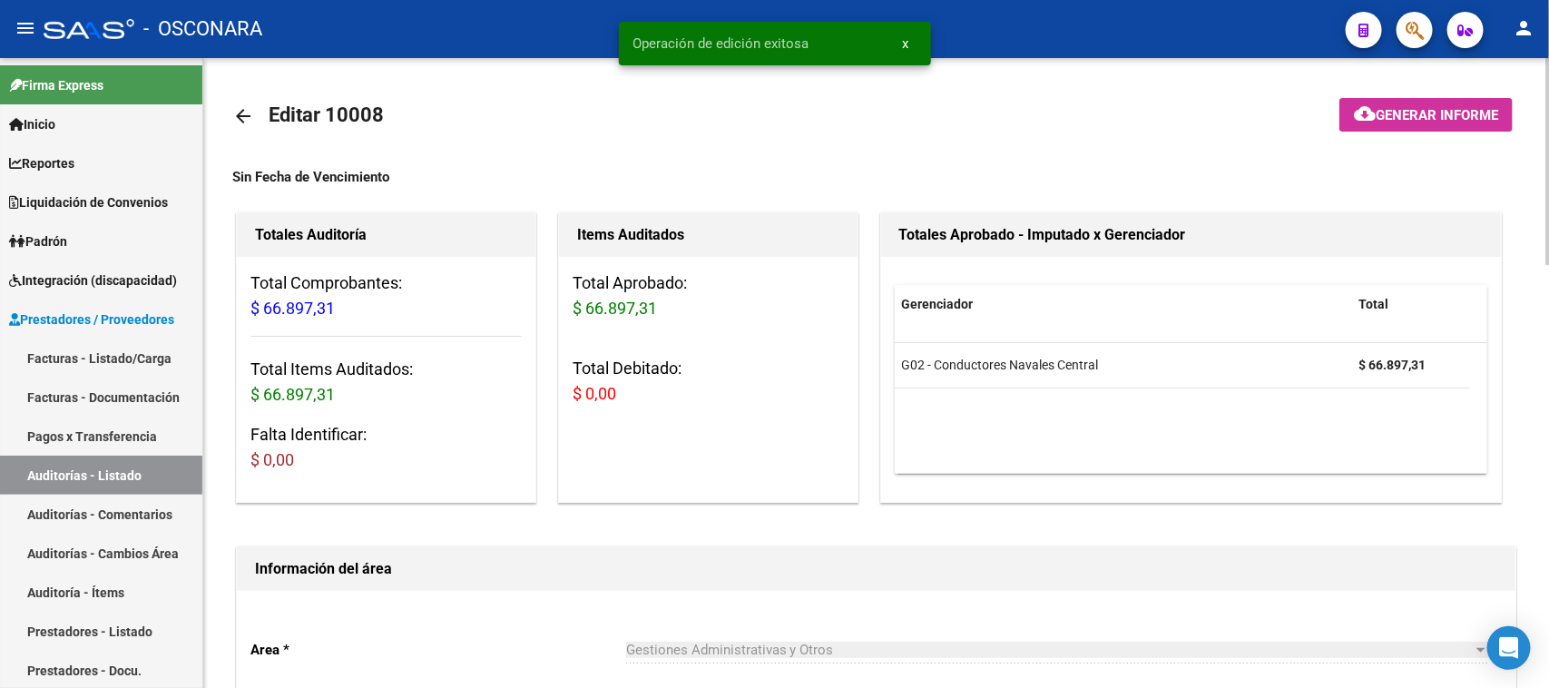
click at [1436, 113] on span "Generar informe" at bounding box center [1436, 115] width 122 height 16
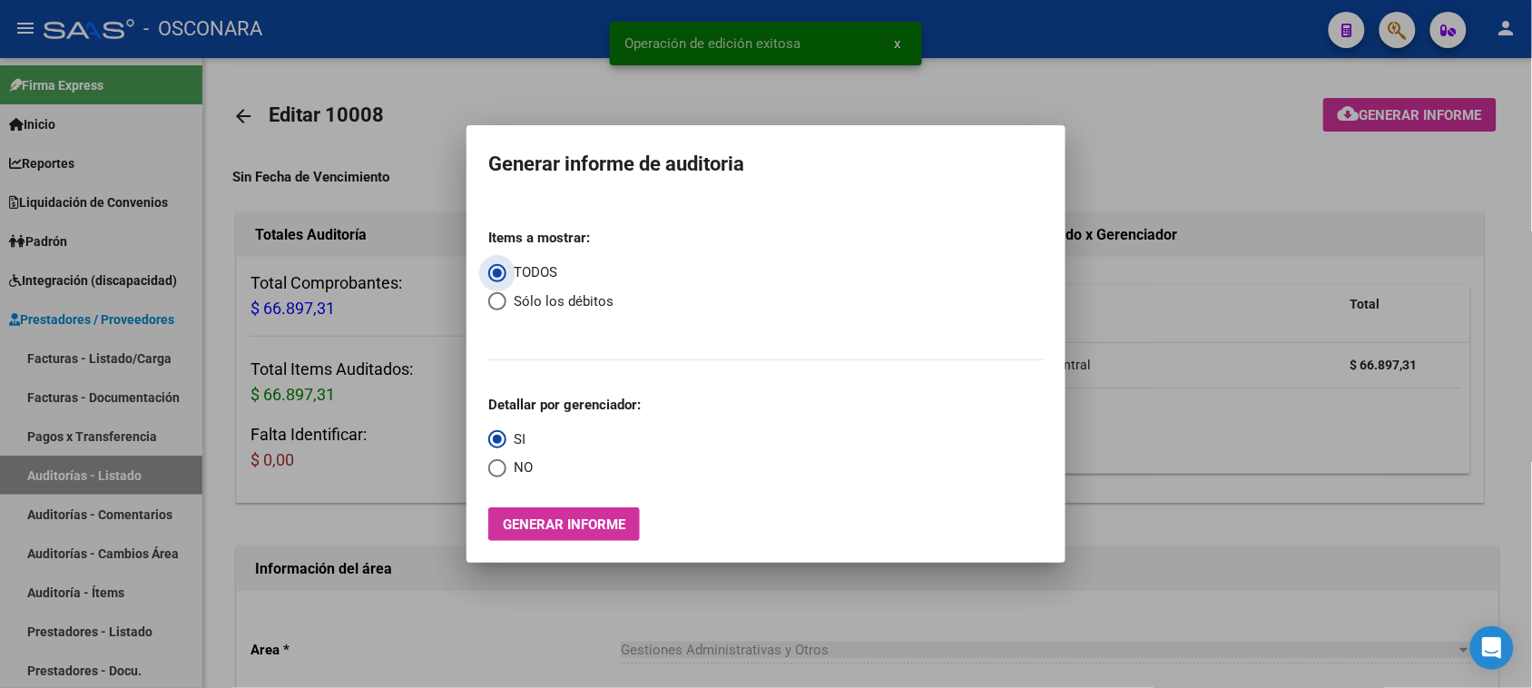
click at [594, 522] on span "Generar informe" at bounding box center [564, 524] width 122 height 16
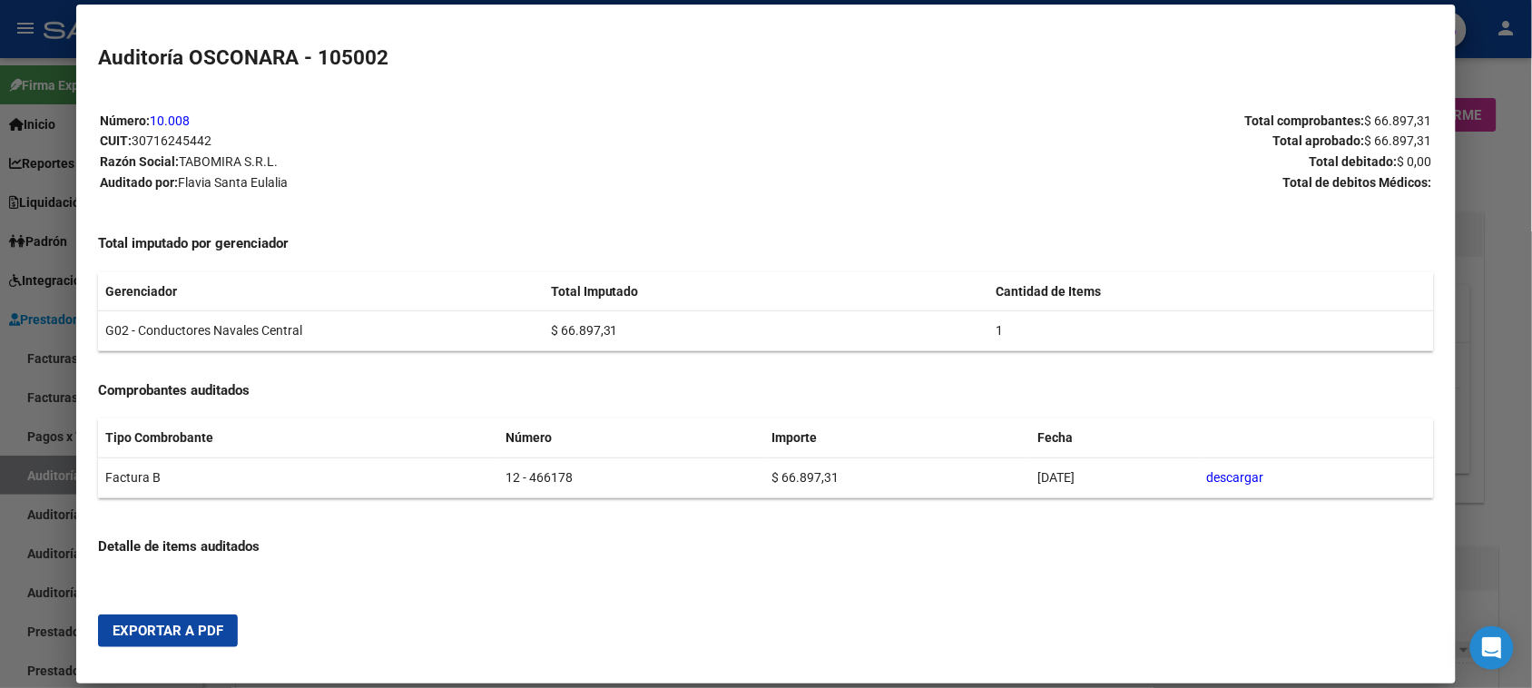
click at [115, 631] on span "Exportar a PDF" at bounding box center [168, 630] width 111 height 16
click at [19, 396] on div at bounding box center [766, 344] width 1532 height 688
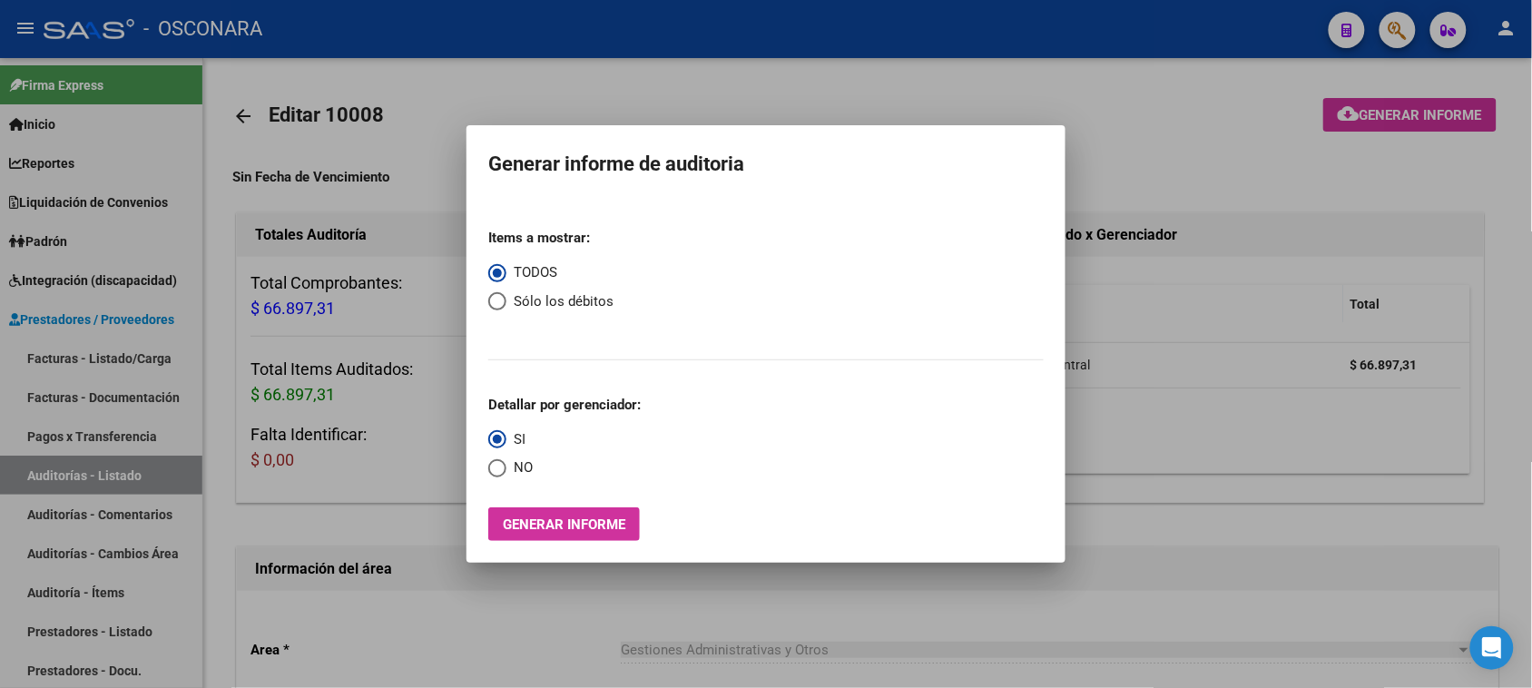
click at [73, 355] on div at bounding box center [766, 344] width 1532 height 688
click at [70, 357] on link "Facturas - Listado/Carga" at bounding box center [101, 357] width 202 height 39
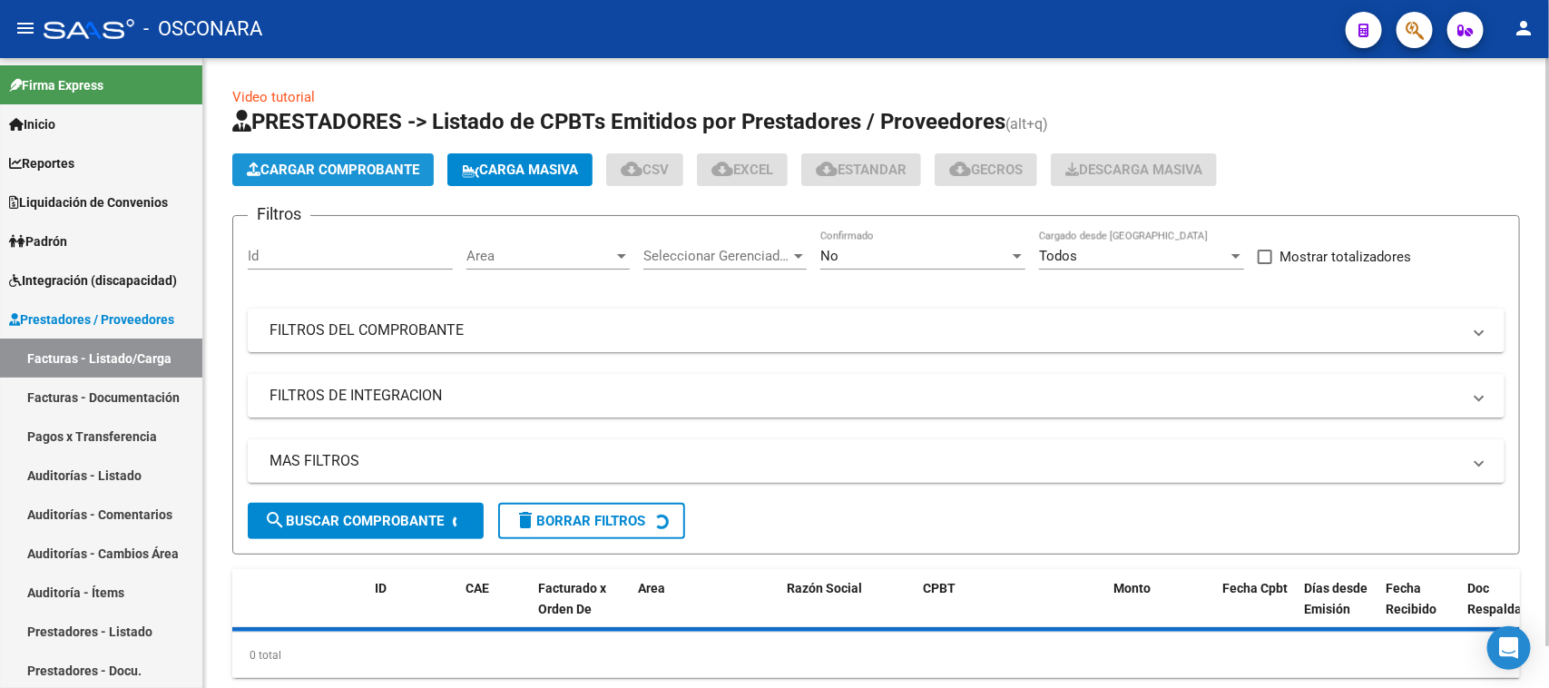
click at [302, 165] on span "Cargar Comprobante" at bounding box center [333, 169] width 172 height 16
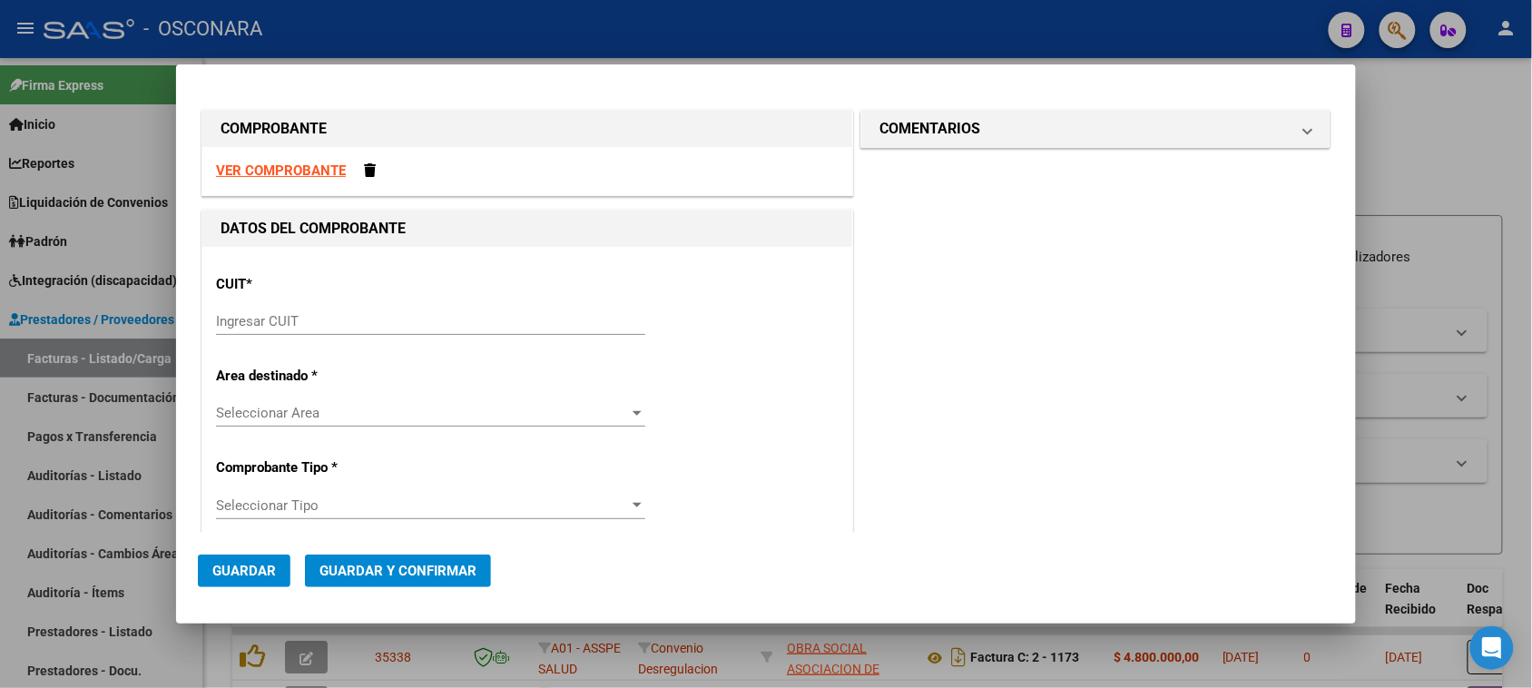
click at [245, 320] on input "Ingresar CUIT" at bounding box center [430, 321] width 429 height 16
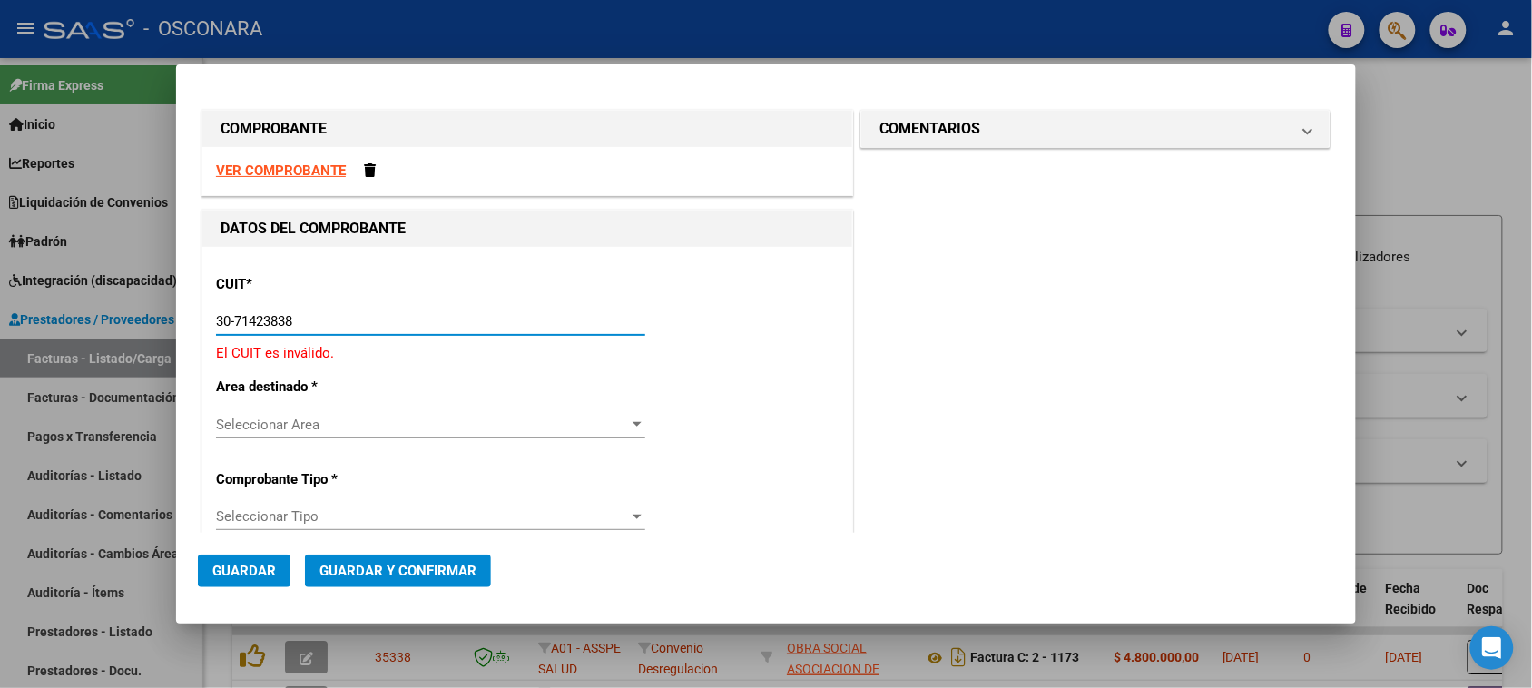
type input "30-71423838-4"
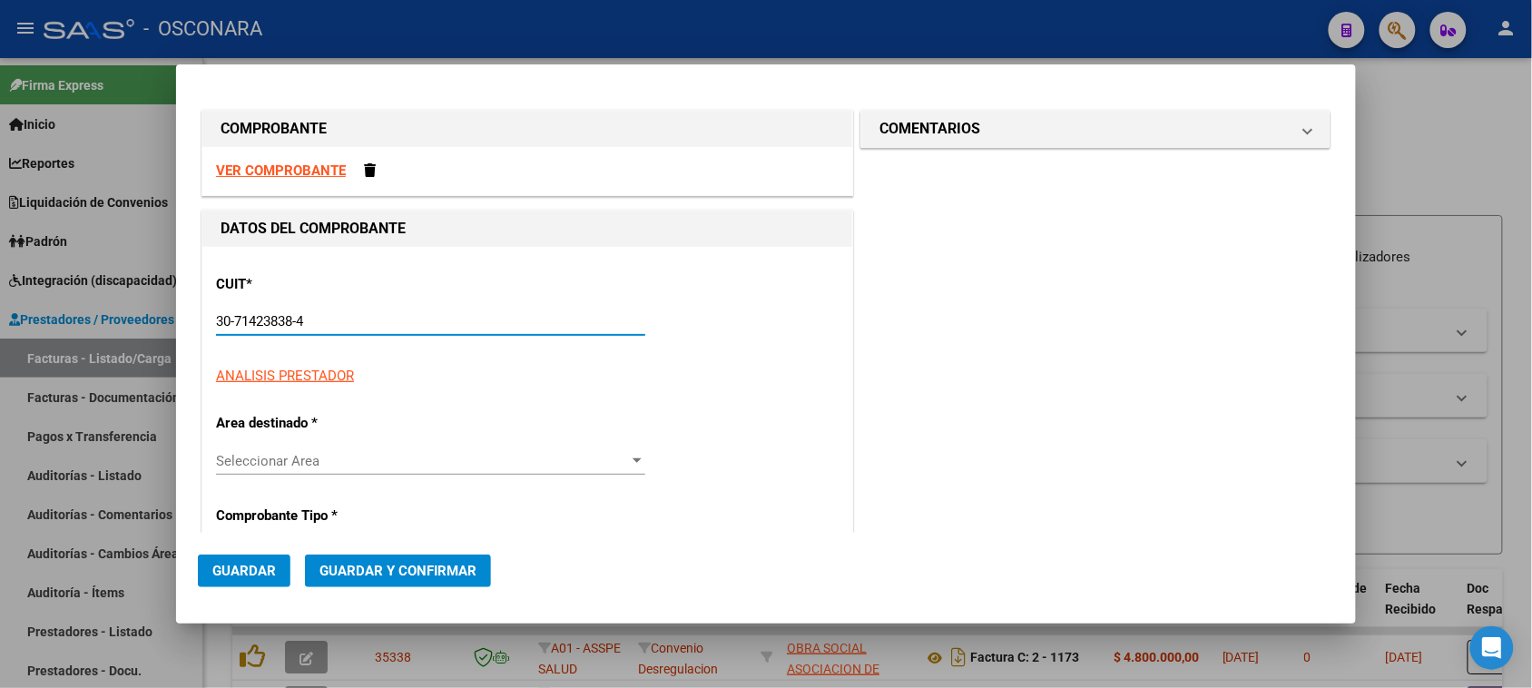
type input "3"
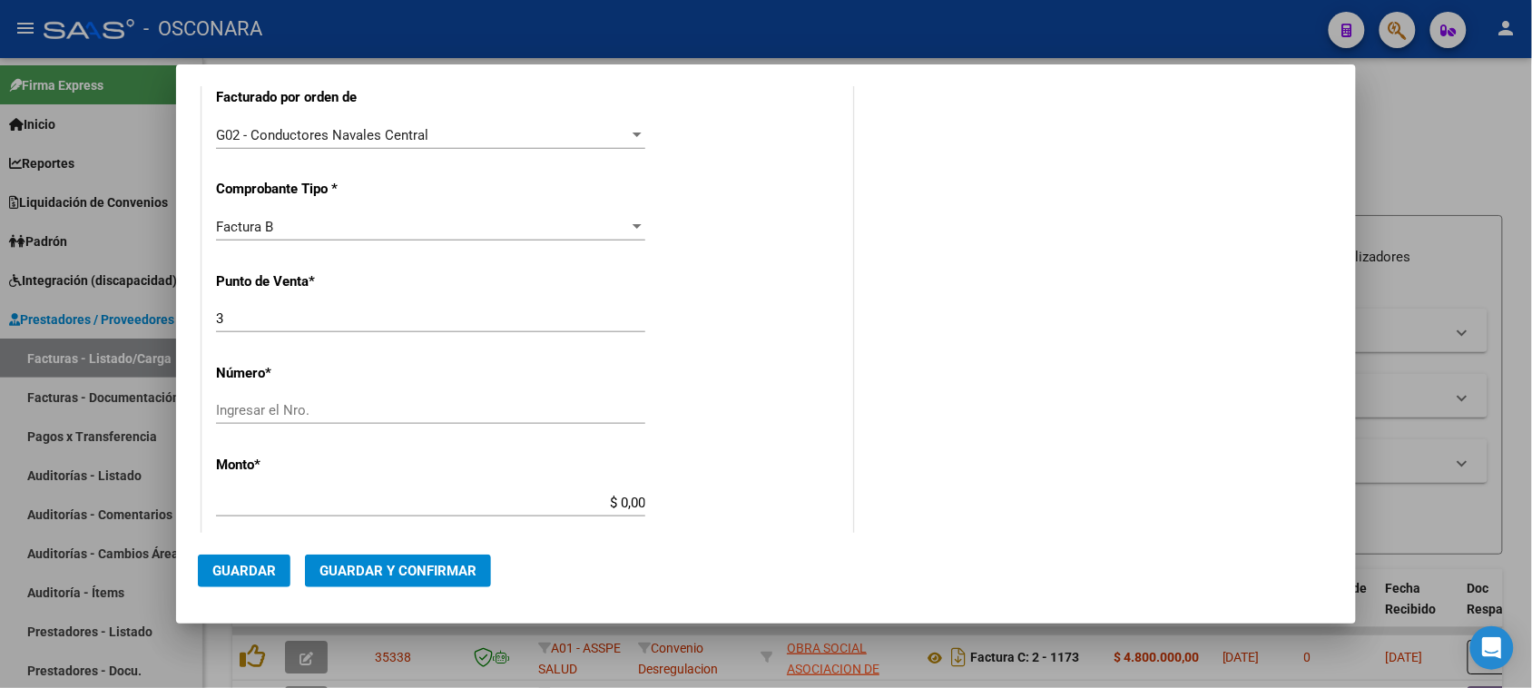
scroll to position [454, 0]
type input "30-71423838-4"
click at [281, 409] on input "Ingresar el Nro." at bounding box center [430, 408] width 429 height 16
type input "80343"
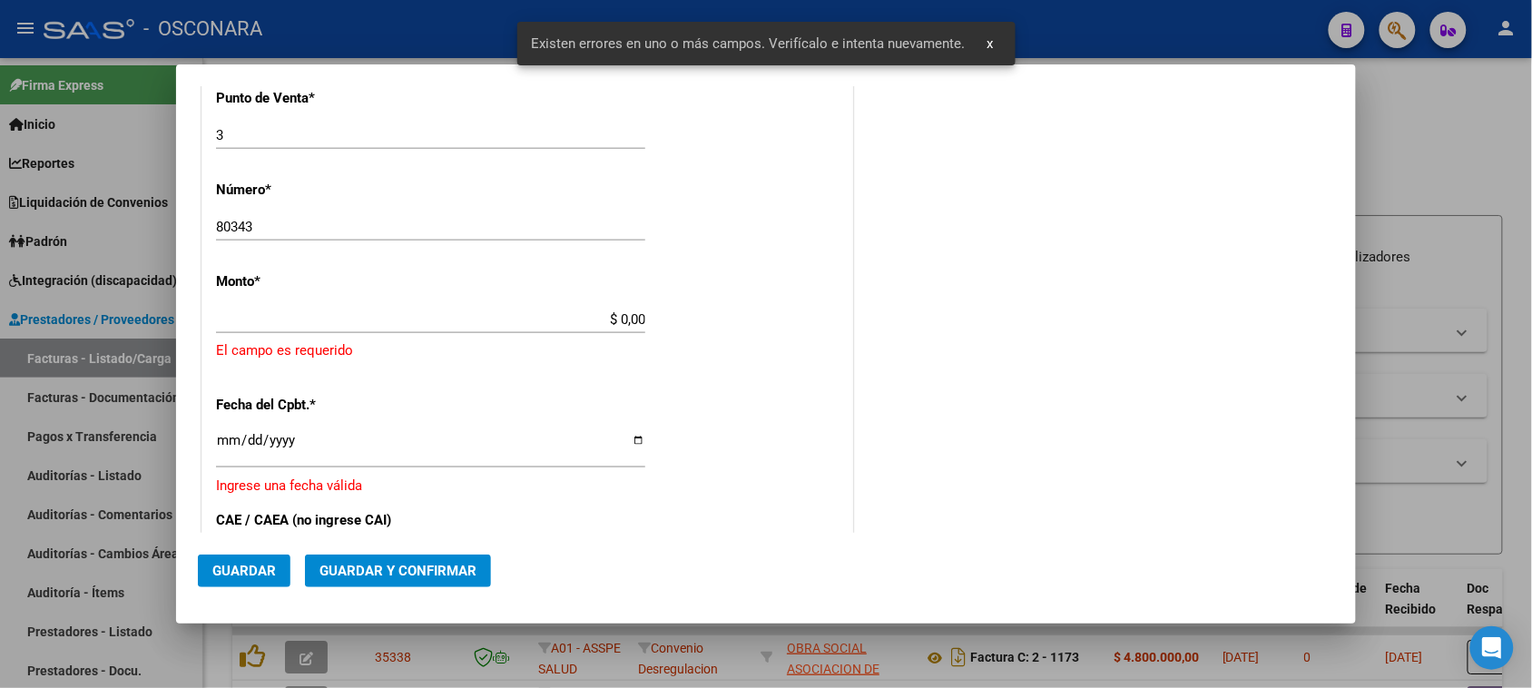
scroll to position [636, 0]
drag, startPoint x: 610, startPoint y: 322, endPoint x: 755, endPoint y: 308, distance: 145.8
click at [746, 310] on div "CUIT * 30-71423838-4 Ingresar CUIT ANALISIS PRESTADOR FASTIAS S.A. ARCA Padrón …" at bounding box center [527, 321] width 650 height 1421
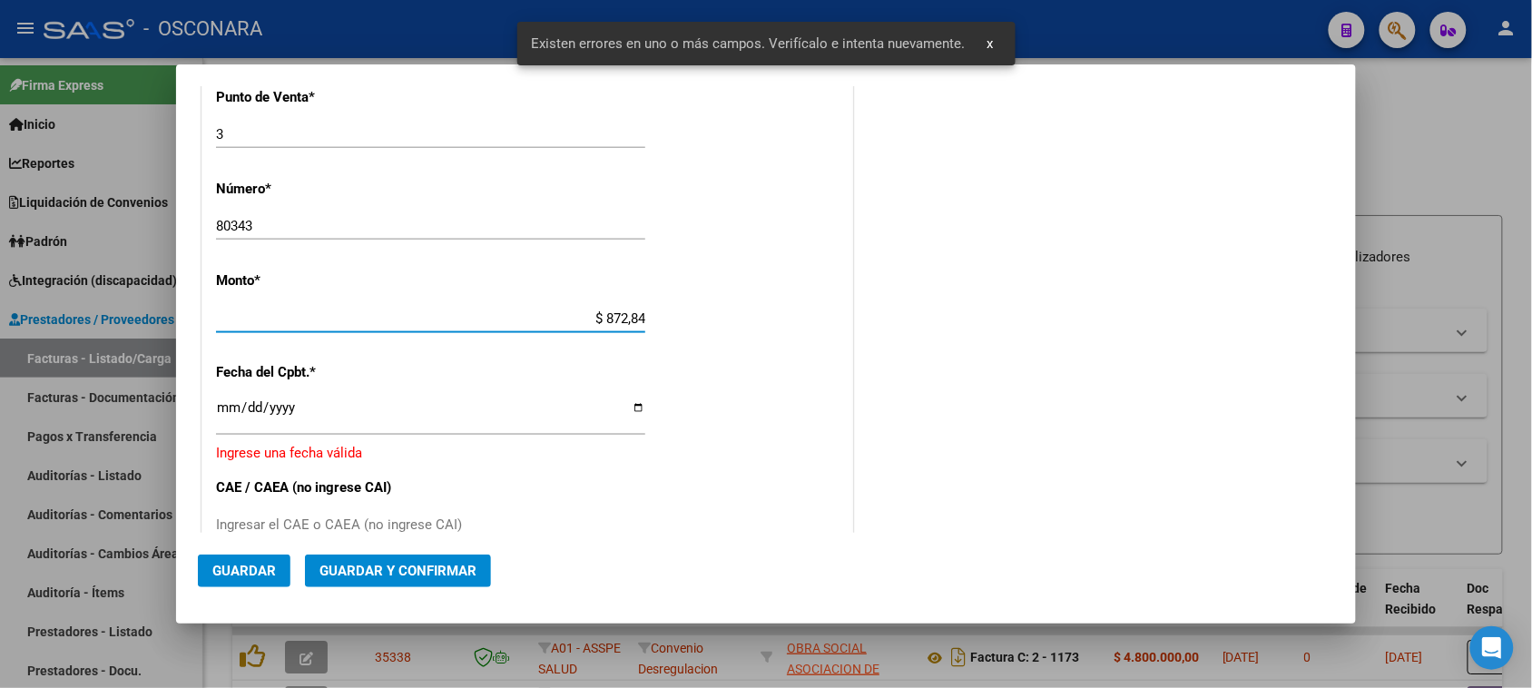
type input "$ 8.728,44"
click at [222, 409] on input "Ingresar la fecha" at bounding box center [430, 414] width 429 height 29
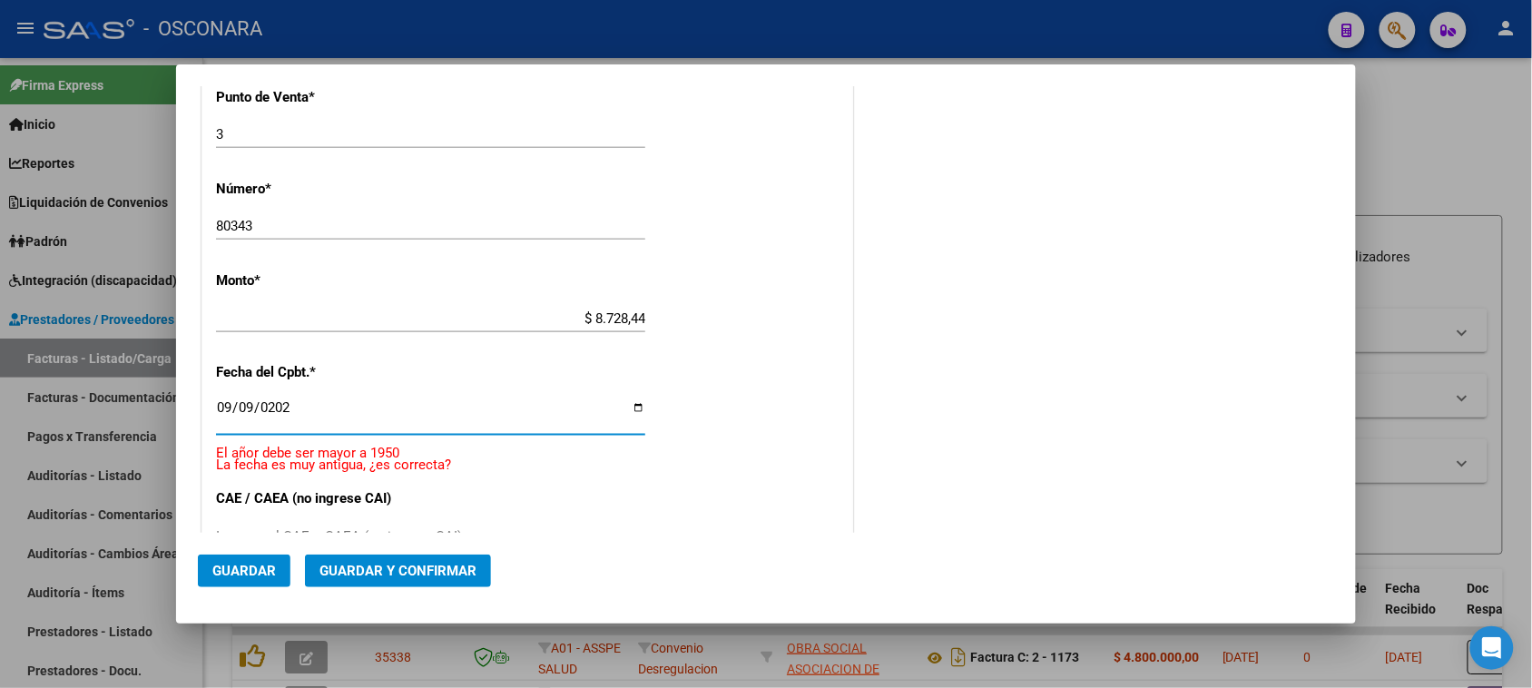
type input "[DATE]"
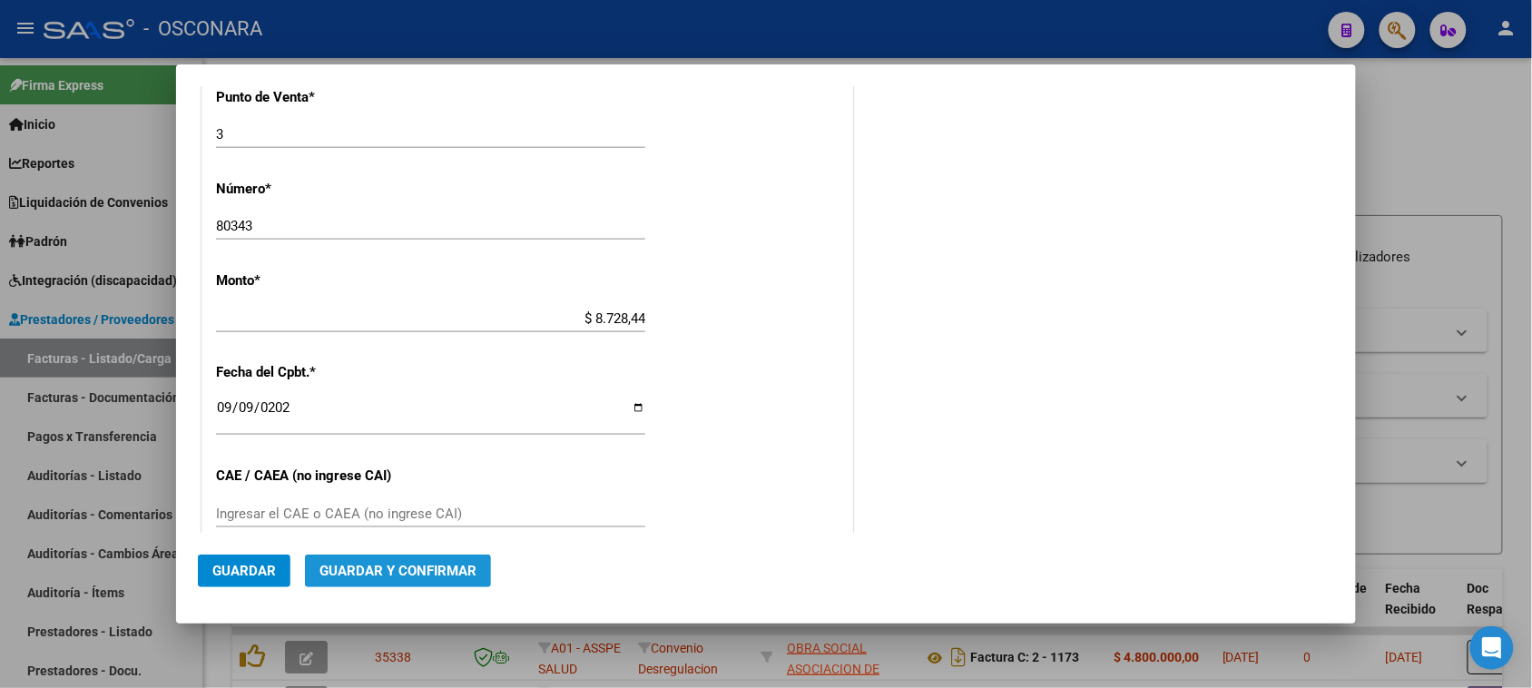
click at [364, 578] on span "Guardar y Confirmar" at bounding box center [397, 571] width 157 height 16
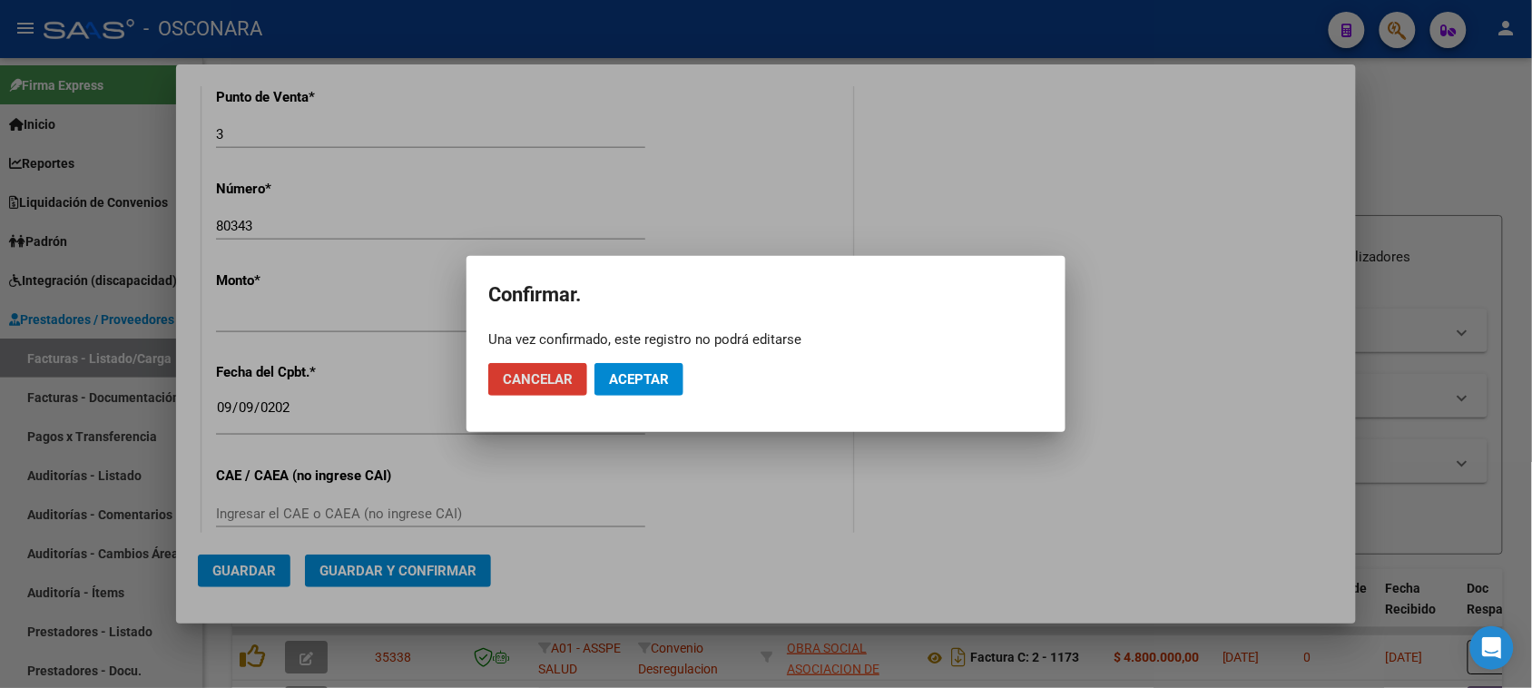
click at [654, 378] on span "Aceptar" at bounding box center [639, 379] width 60 height 16
click at [690, 384] on span "Guardar igualmente." at bounding box center [685, 379] width 153 height 16
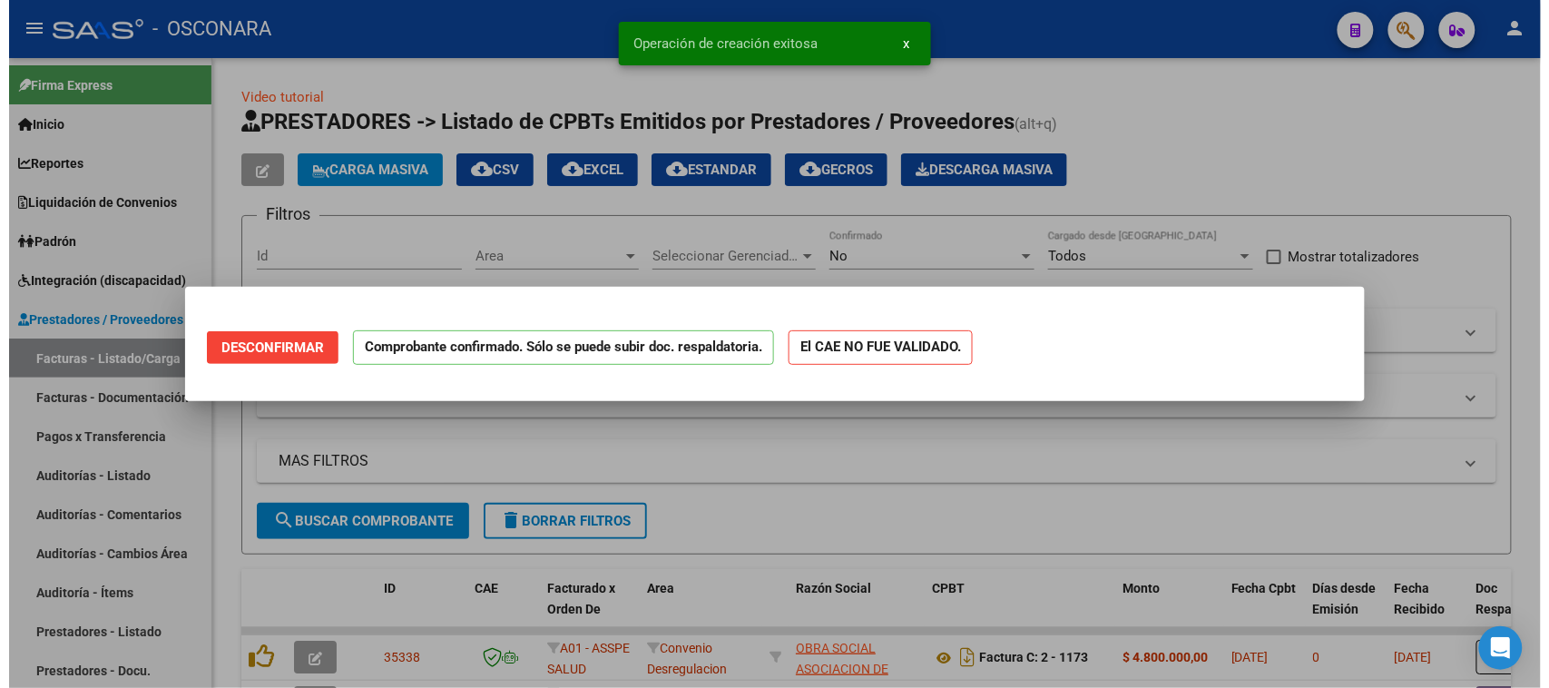
scroll to position [0, 0]
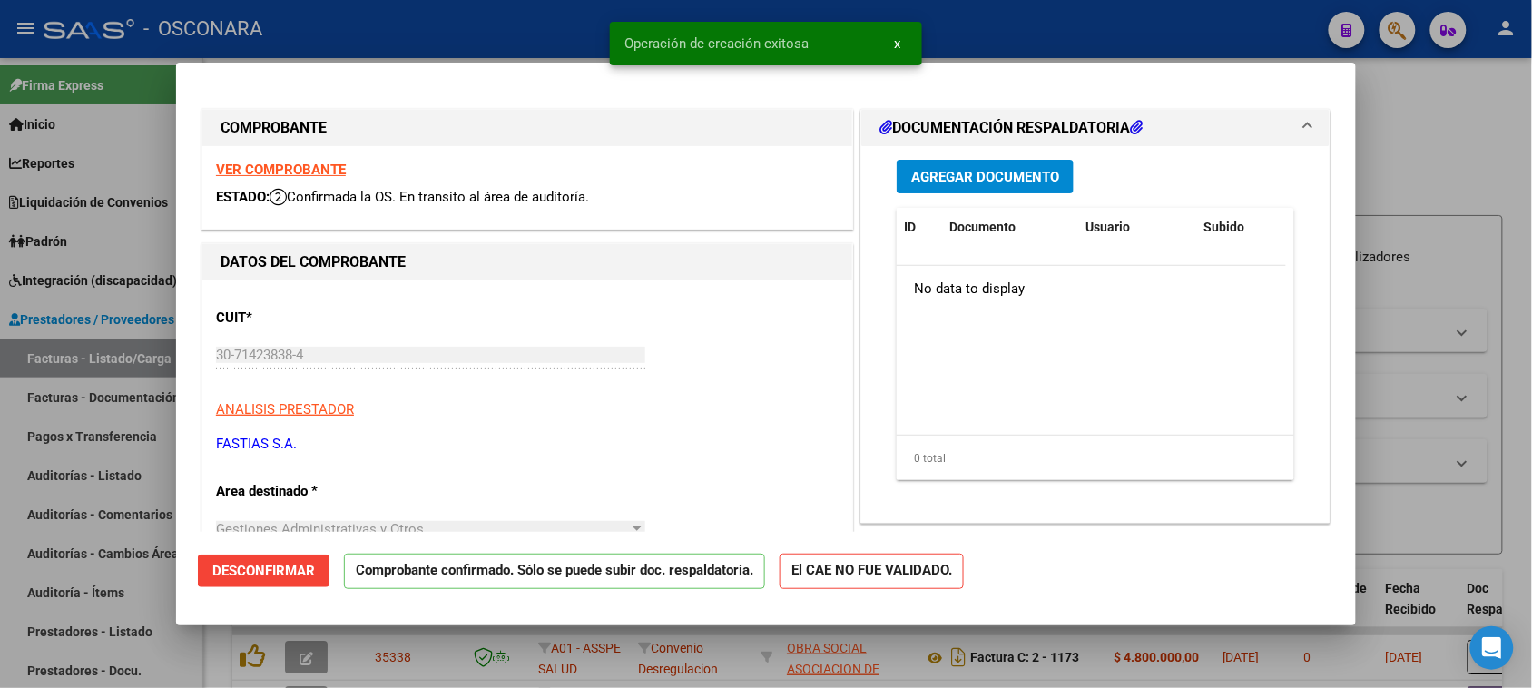
click at [0, 505] on div at bounding box center [766, 344] width 1532 height 688
type input "$ 0,00"
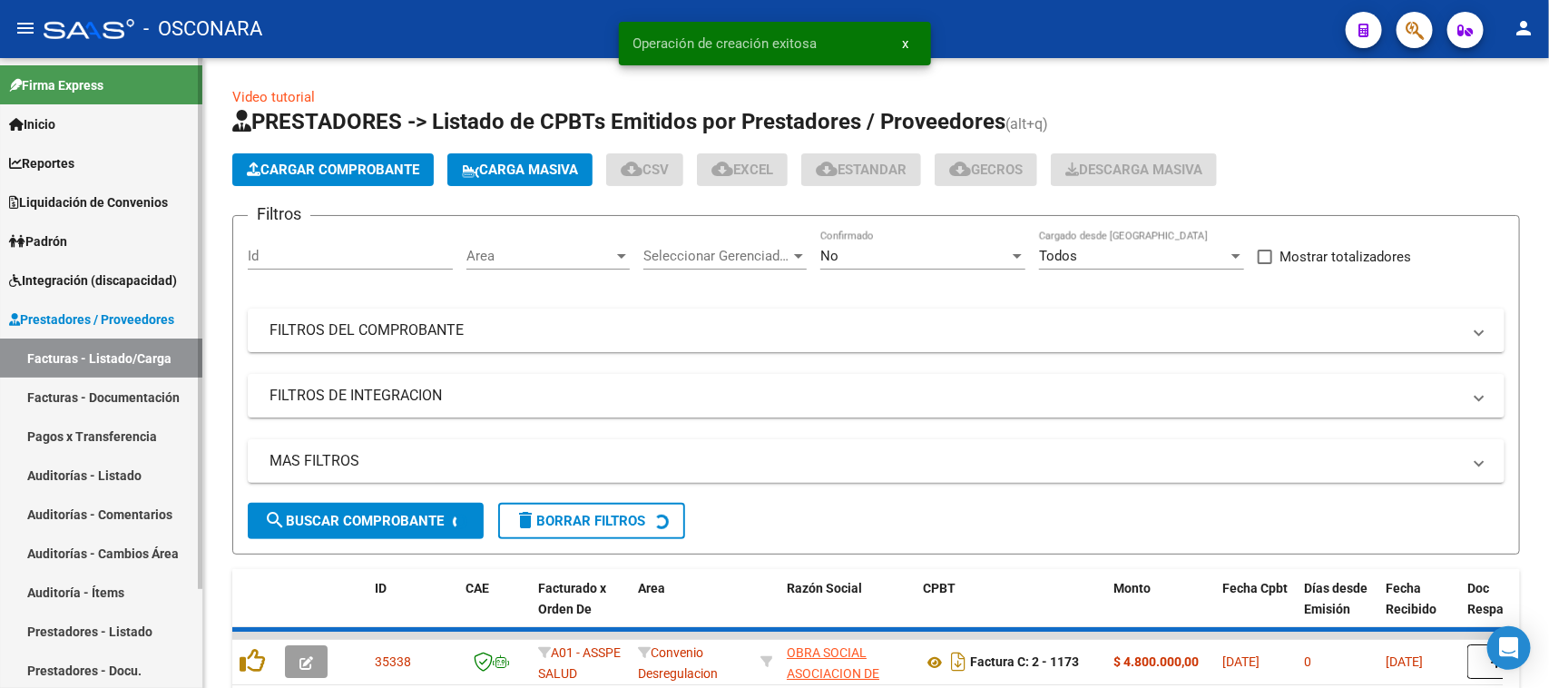
click at [47, 476] on link "Auditorías - Listado" at bounding box center [101, 474] width 202 height 39
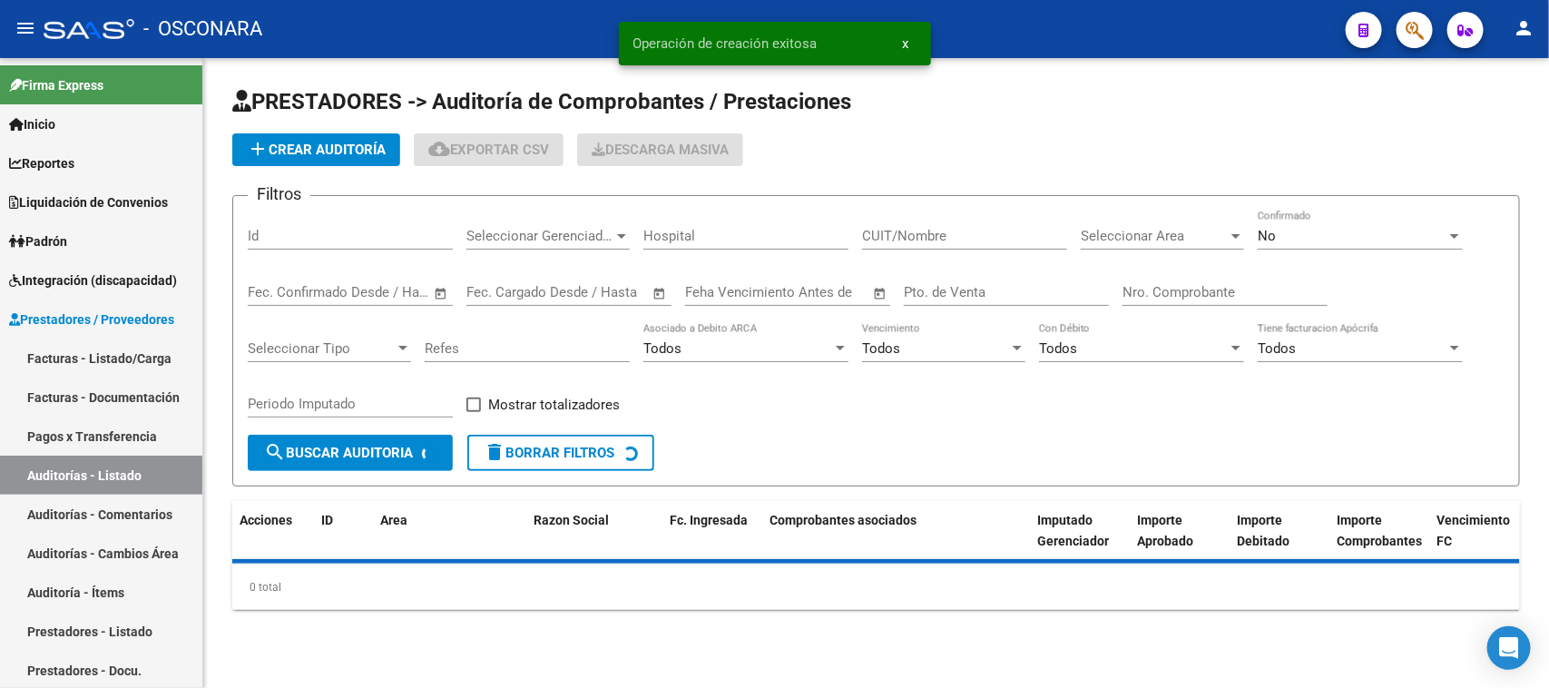
click at [333, 150] on span "add Crear Auditoría" at bounding box center [316, 150] width 139 height 16
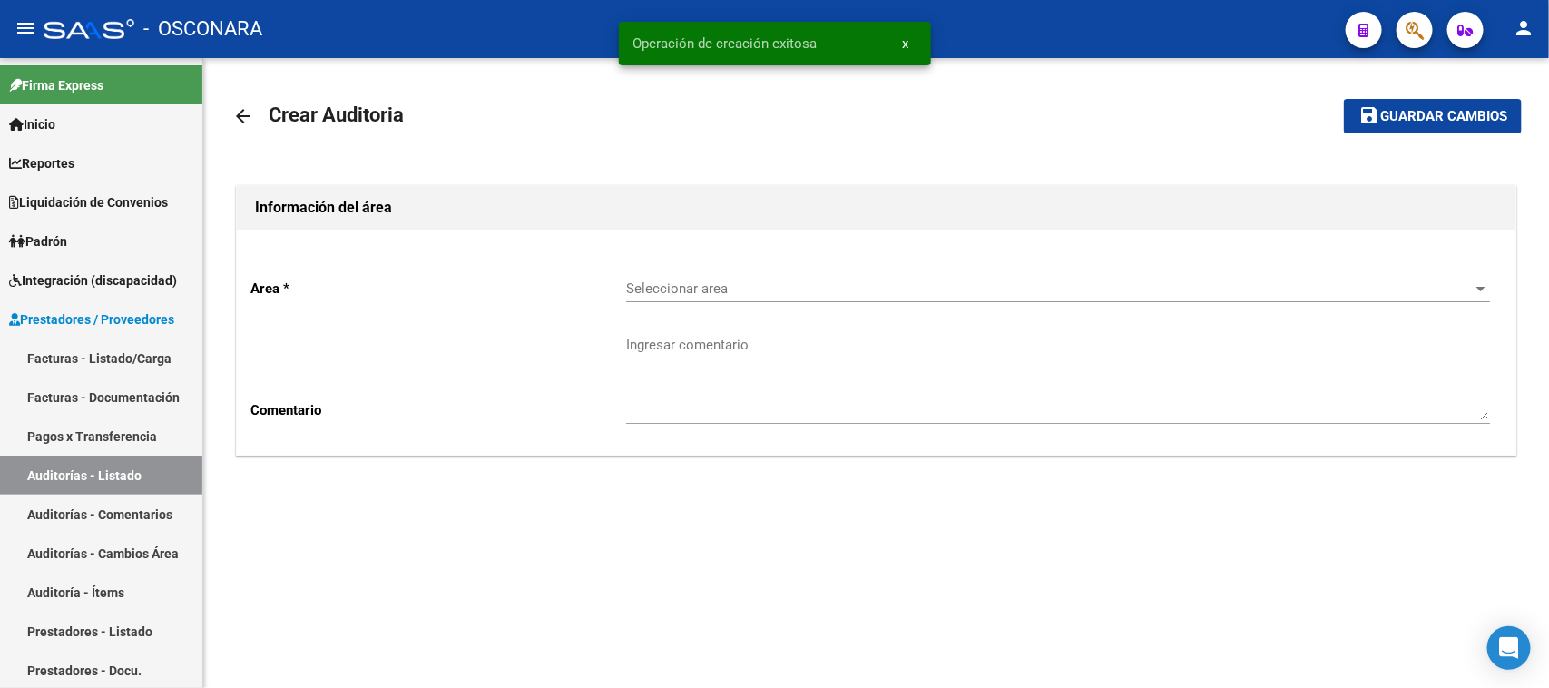
click at [700, 273] on div "Seleccionar area Seleccionar area" at bounding box center [1058, 282] width 864 height 39
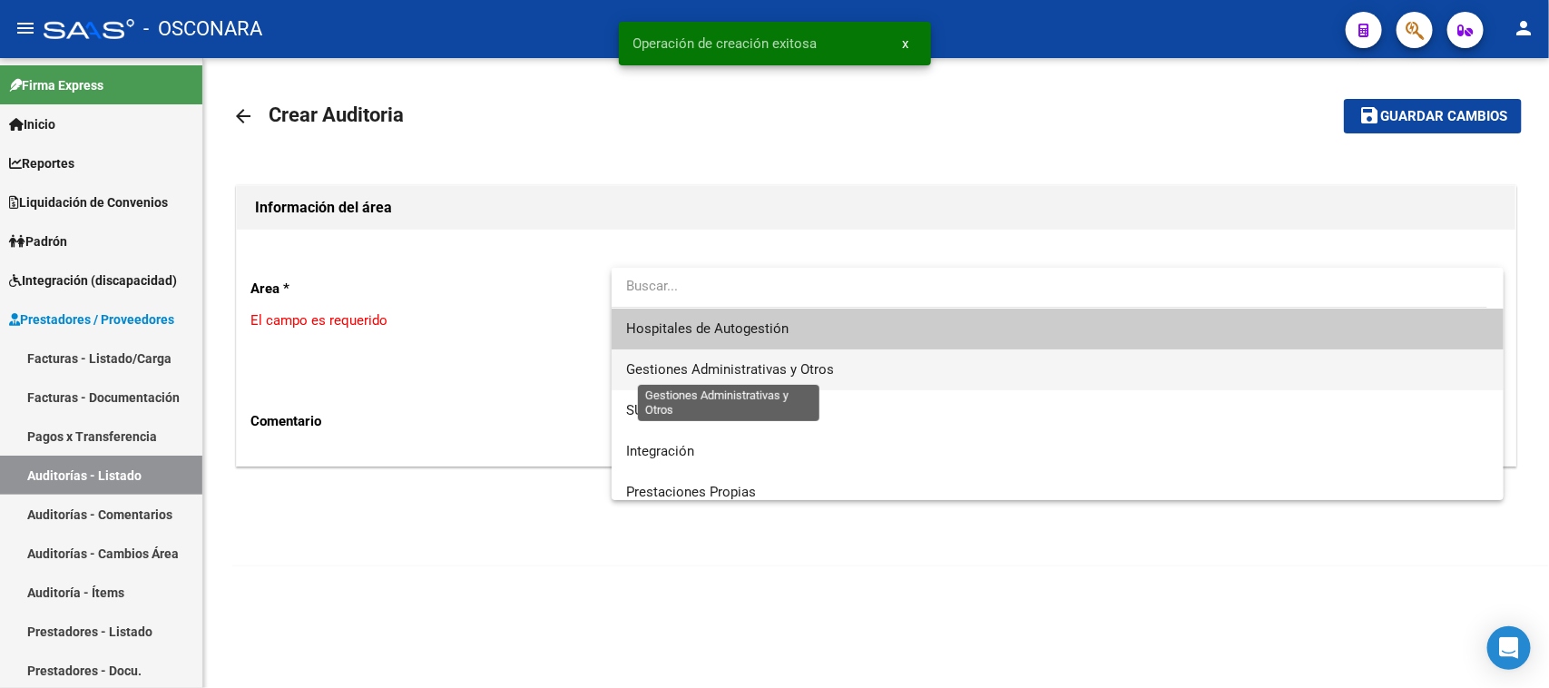
click at [738, 355] on span "Gestiones Administrativas y Otros" at bounding box center [1058, 369] width 864 height 41
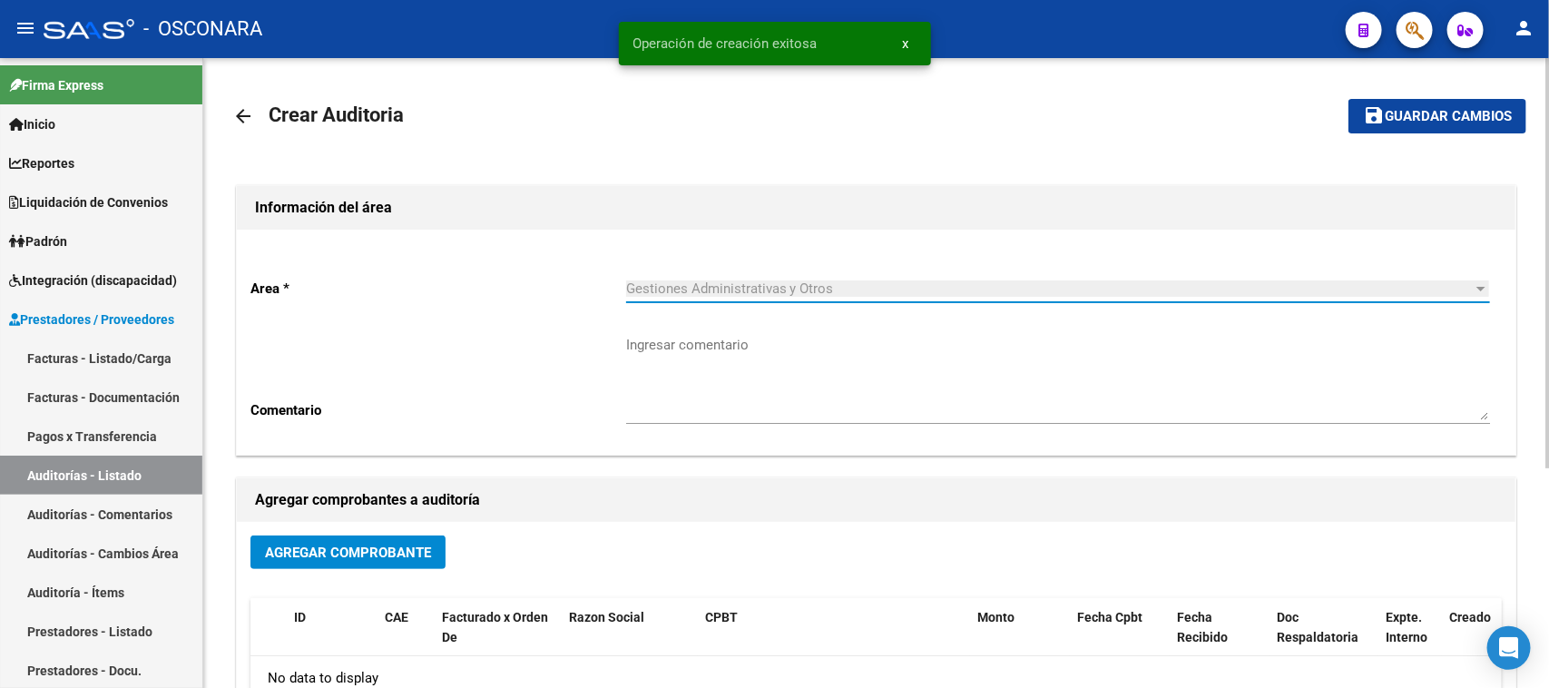
click at [351, 567] on button "Agregar Comprobante" at bounding box center [347, 552] width 195 height 34
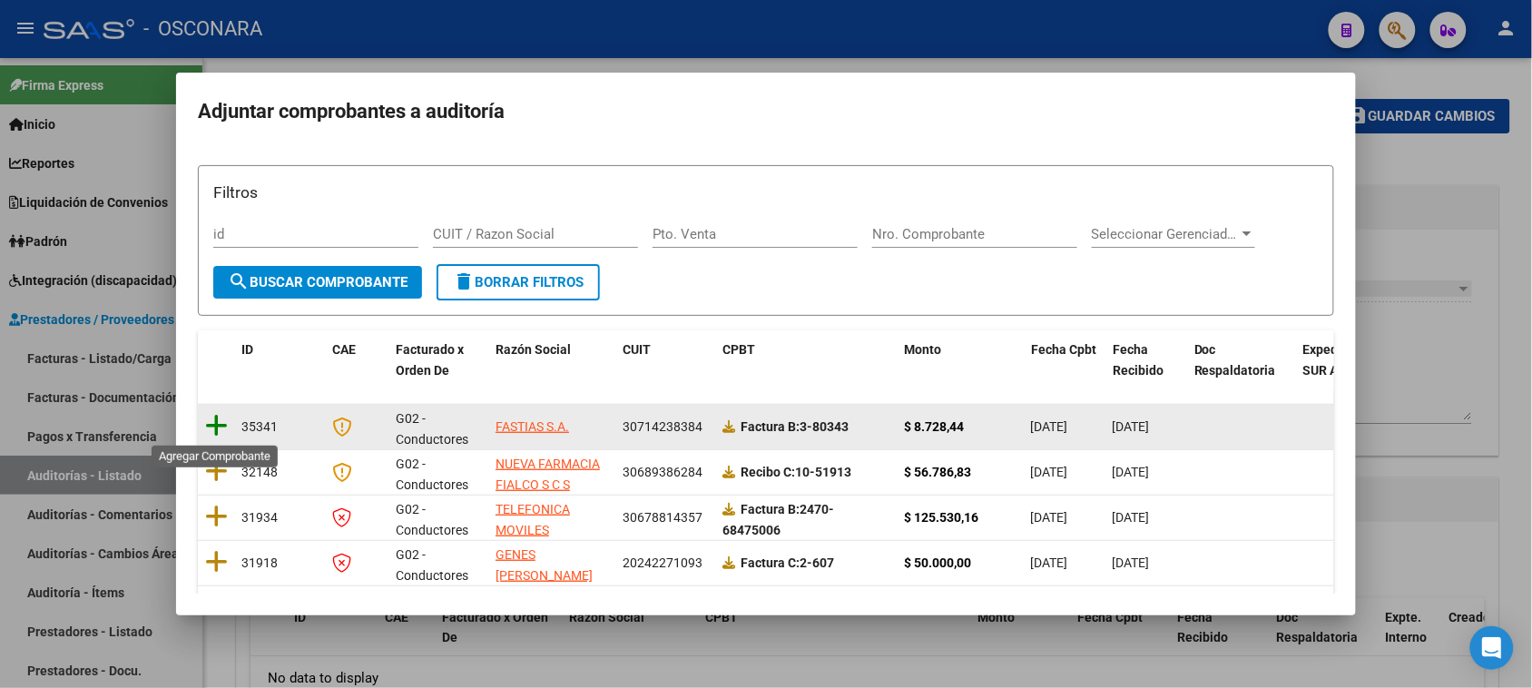
click at [207, 424] on icon at bounding box center [216, 425] width 23 height 25
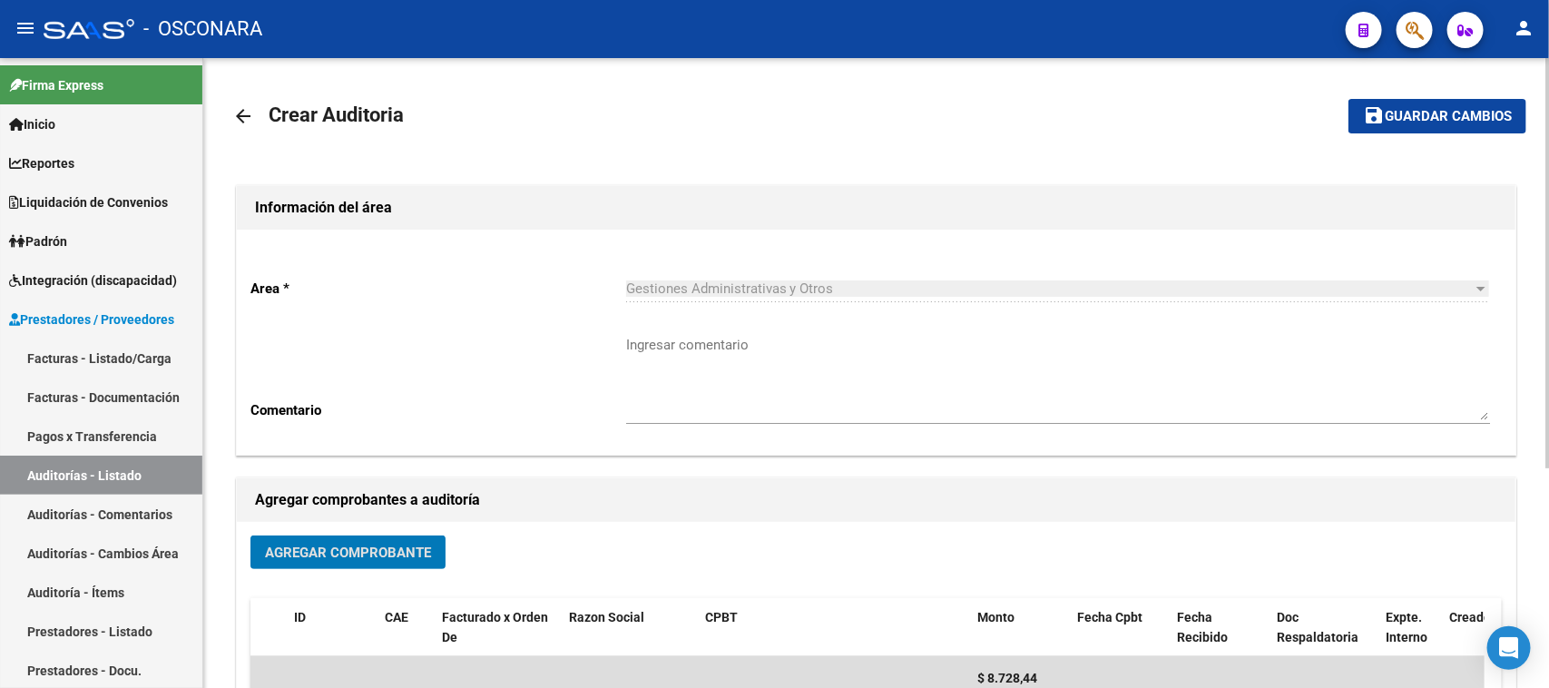
click at [1475, 125] on button "save Guardar cambios" at bounding box center [1437, 116] width 178 height 34
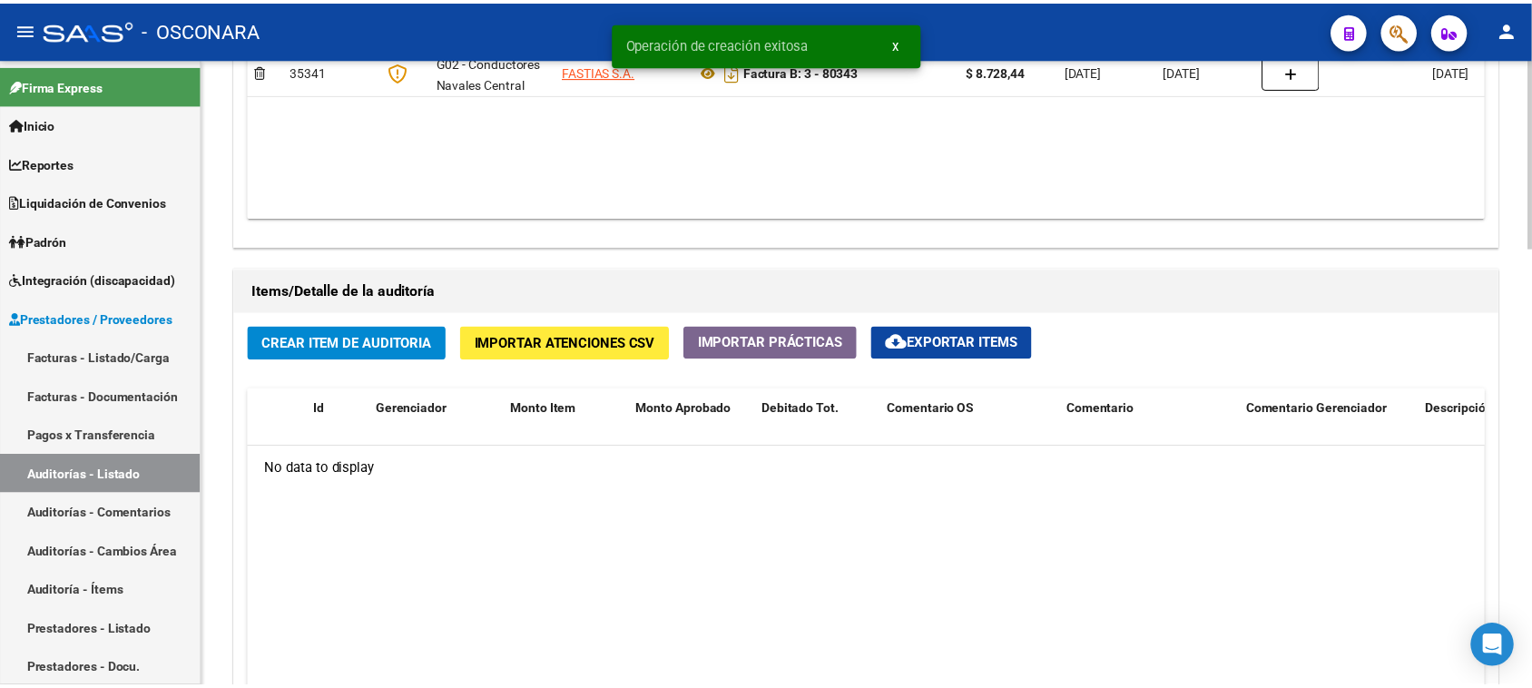
scroll to position [1111, 0]
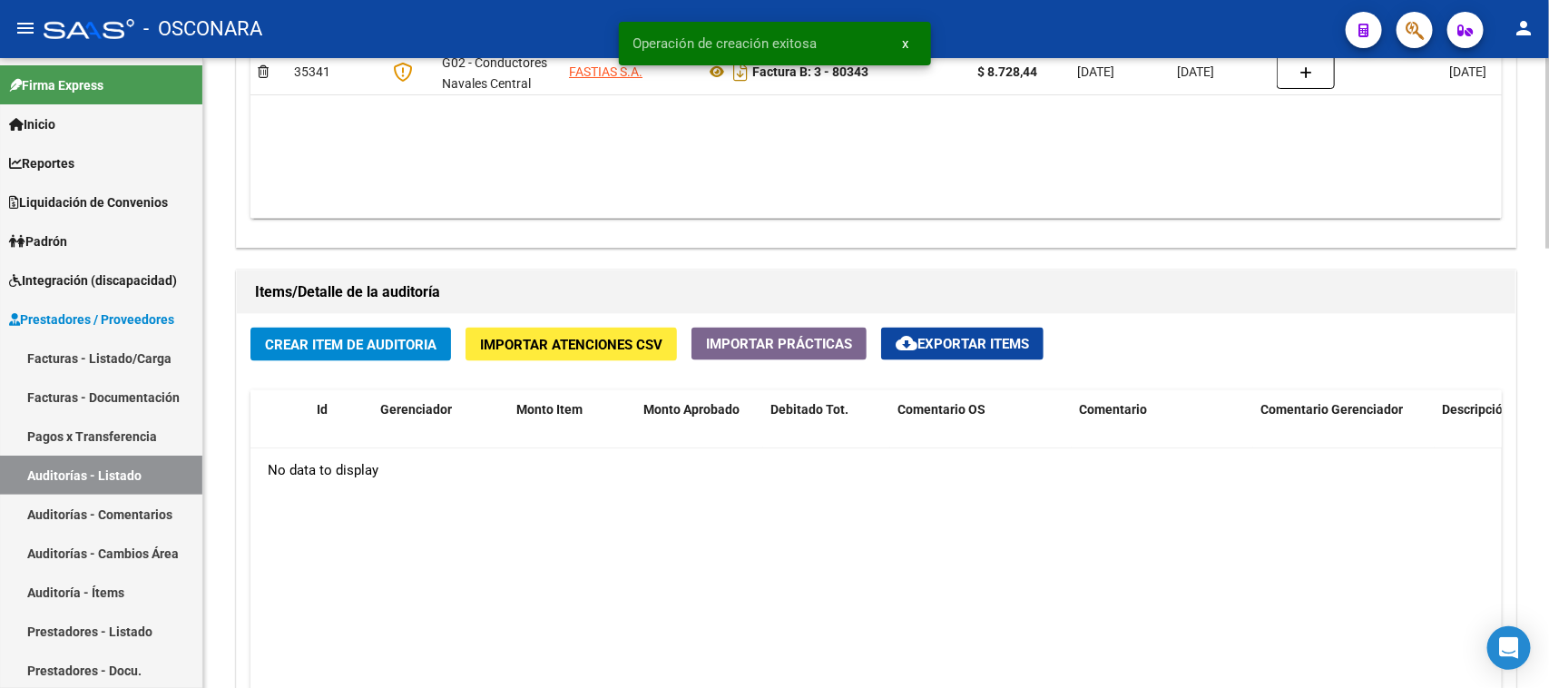
click at [352, 350] on span "Crear Item de Auditoria" at bounding box center [350, 345] width 171 height 16
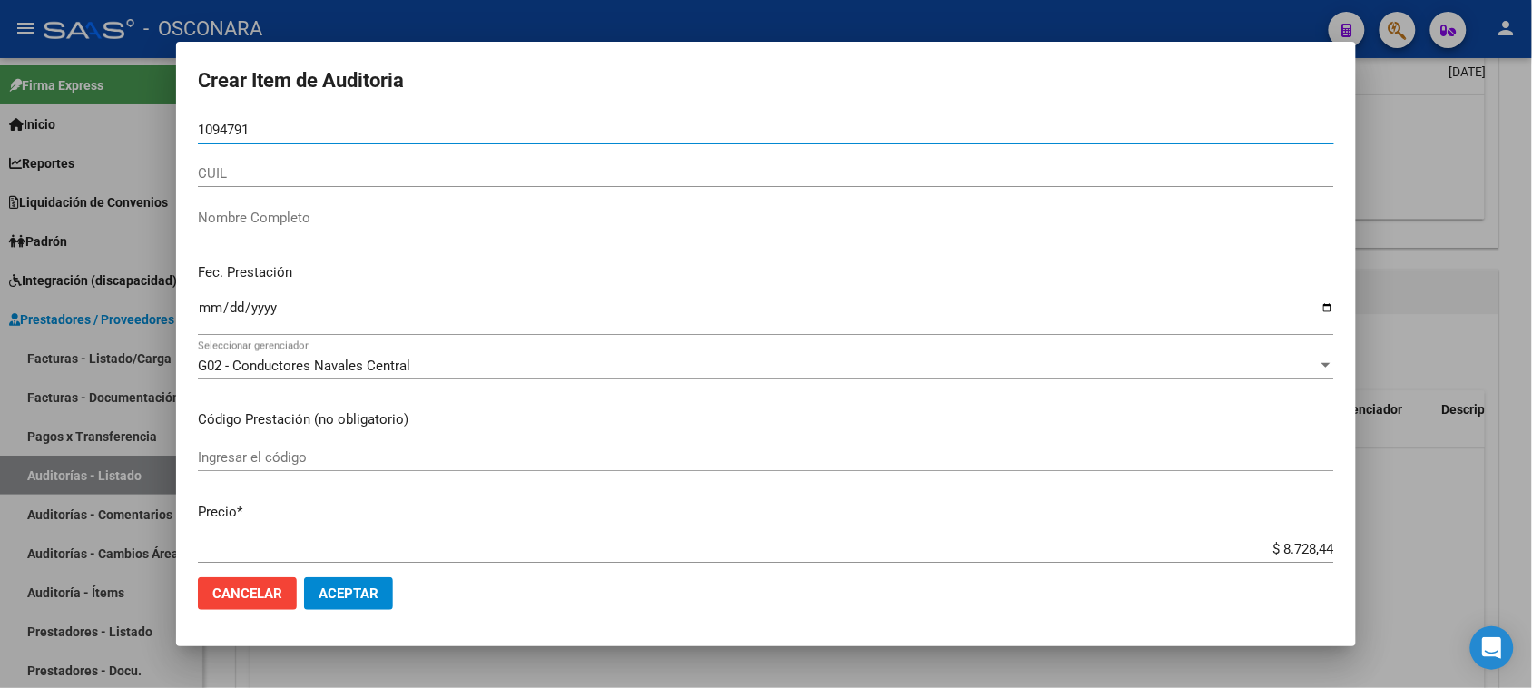
type input "10947917"
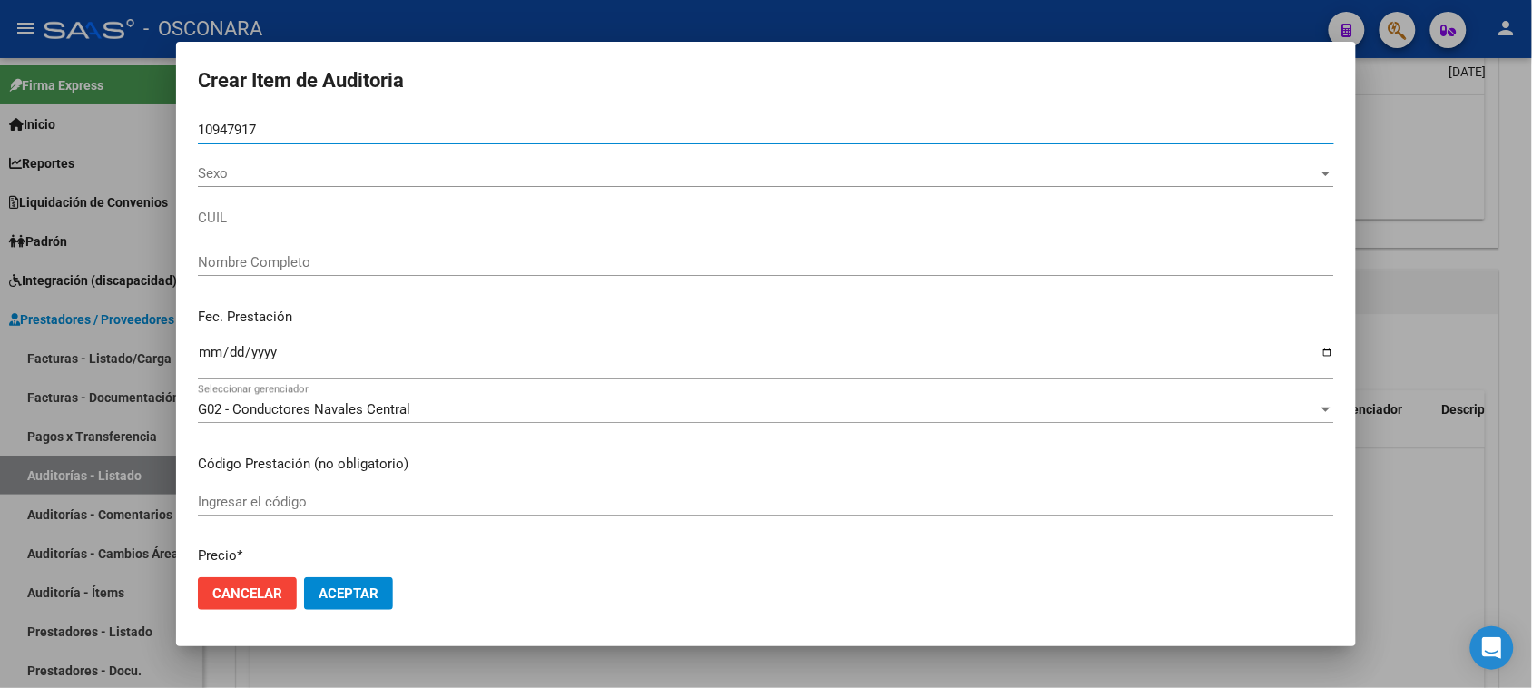
type input "27109479174"
type input "[PERSON_NAME] VELQUI DEL VALLE"
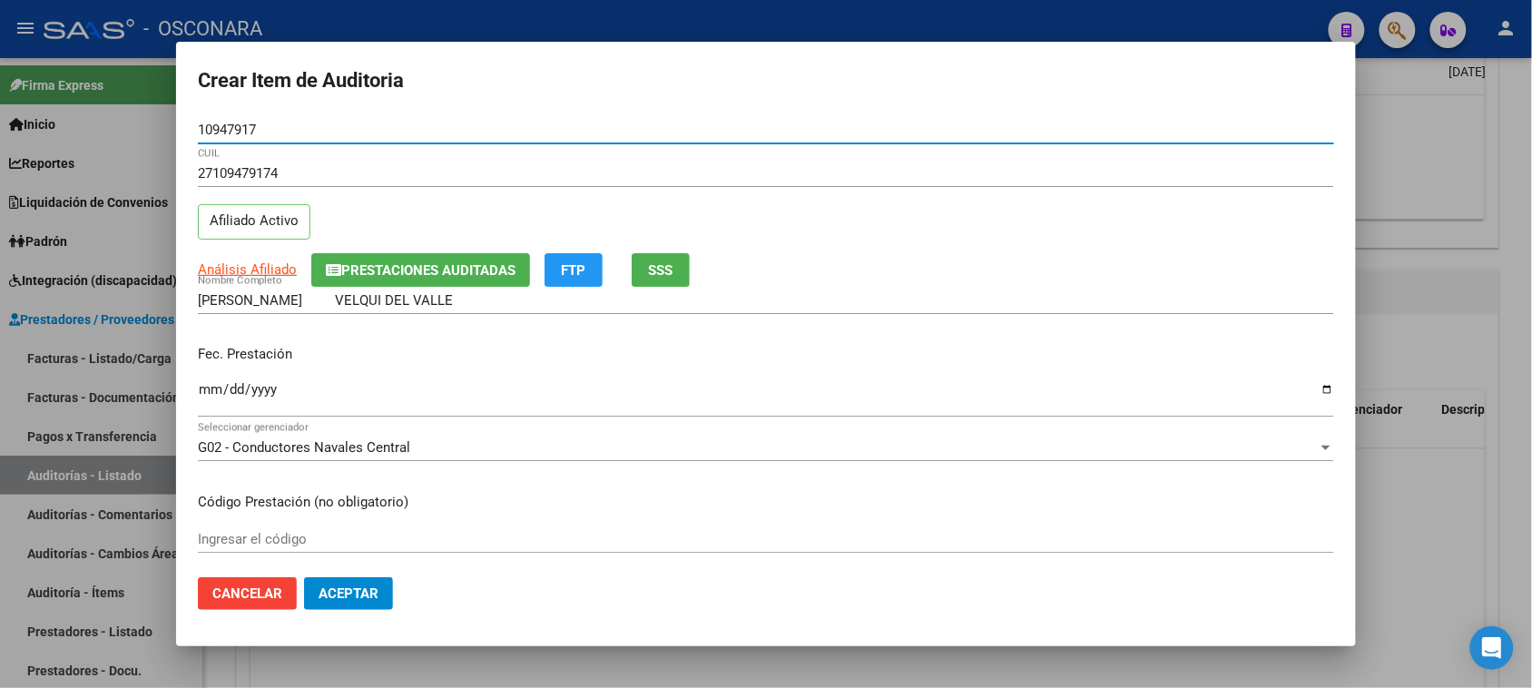
type input "10947917"
click at [216, 391] on input "Ingresar la fecha" at bounding box center [766, 396] width 1136 height 29
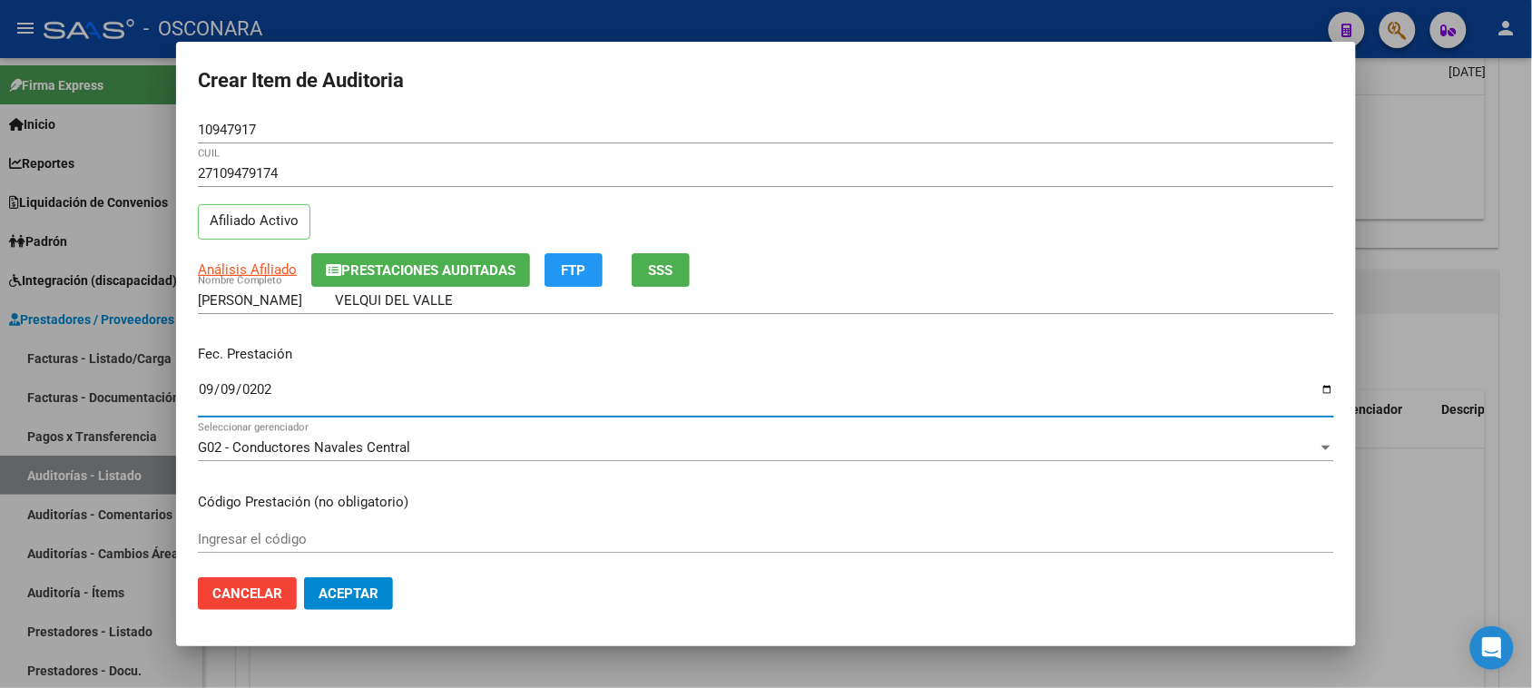
type input "[DATE]"
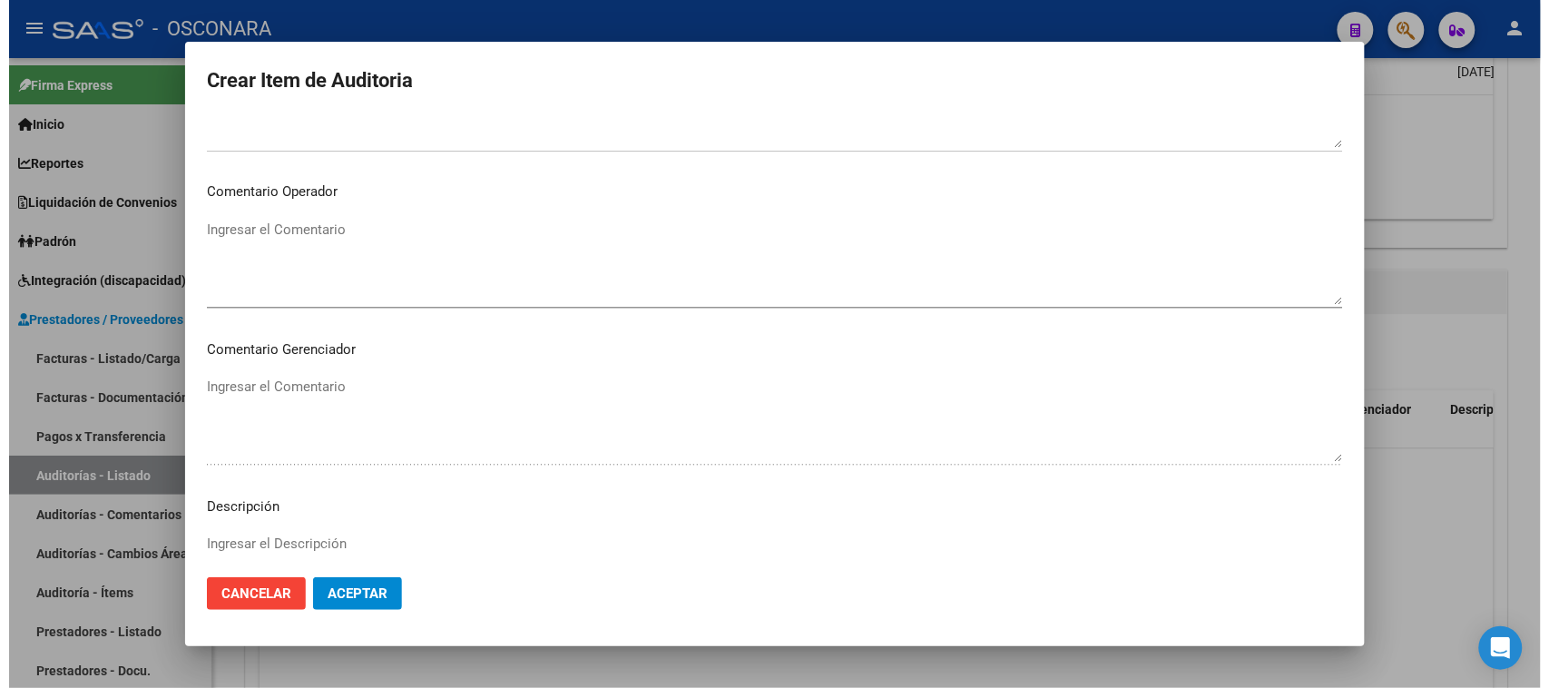
scroll to position [1185, 0]
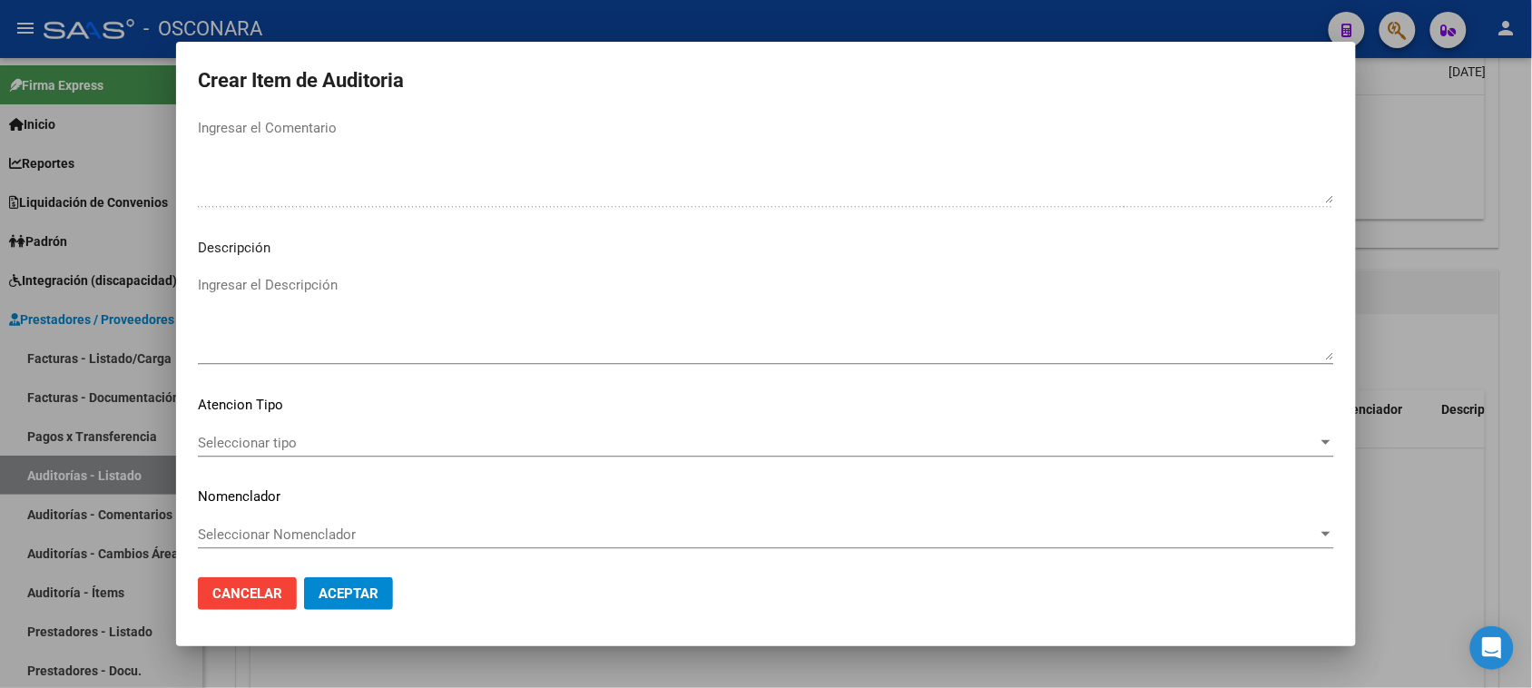
click at [295, 305] on textarea "Ingresar el Descripción" at bounding box center [766, 317] width 1136 height 85
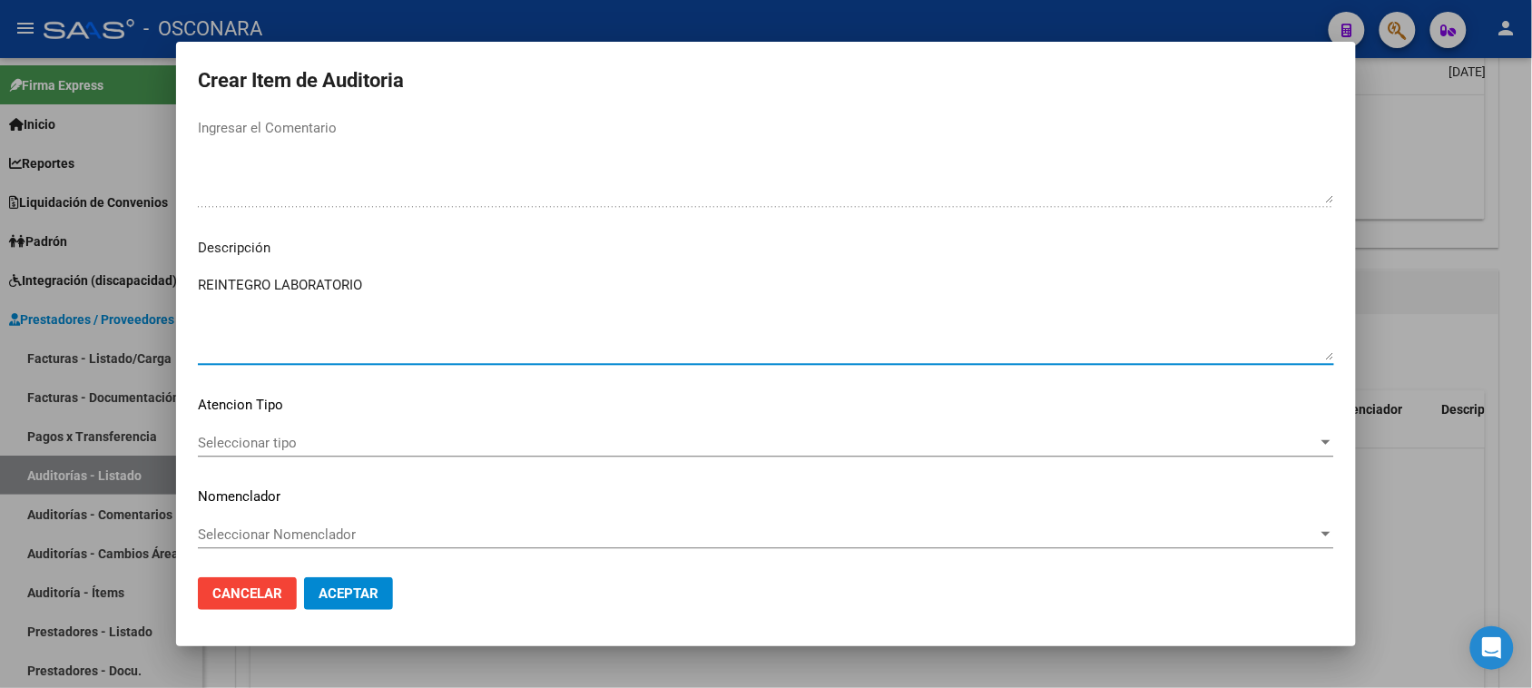
type textarea "REINTEGRO LABORATORIO"
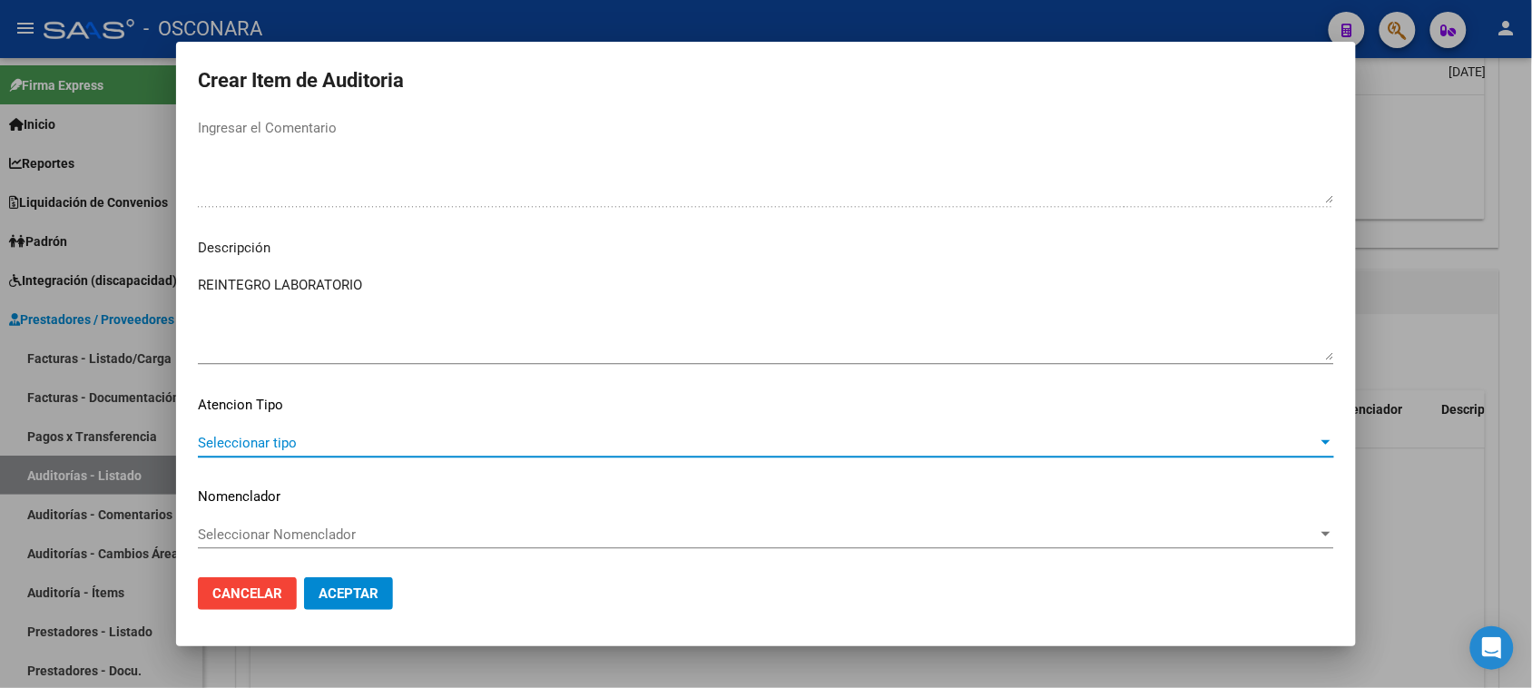
click at [261, 445] on span "Seleccionar tipo" at bounding box center [758, 443] width 1120 height 16
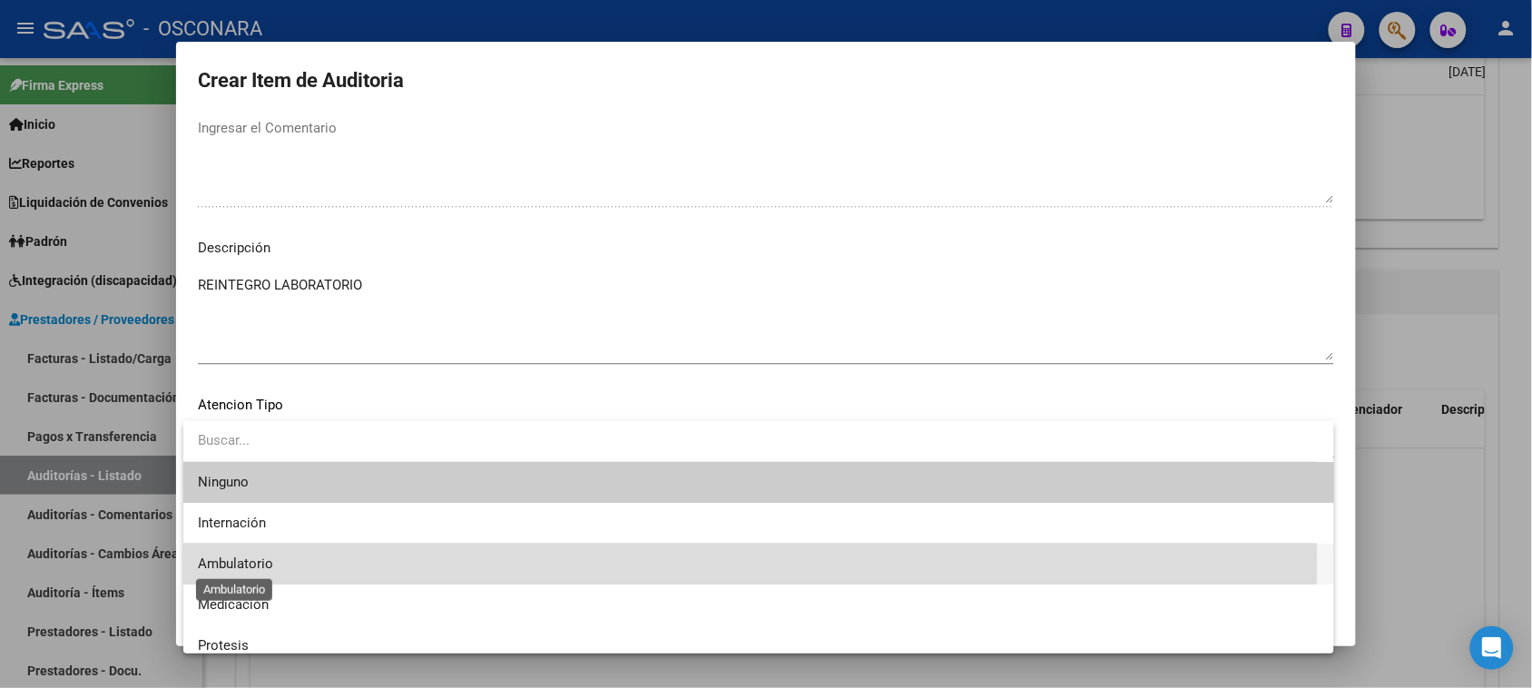
click at [246, 561] on span "Ambulatorio" at bounding box center [235, 563] width 75 height 16
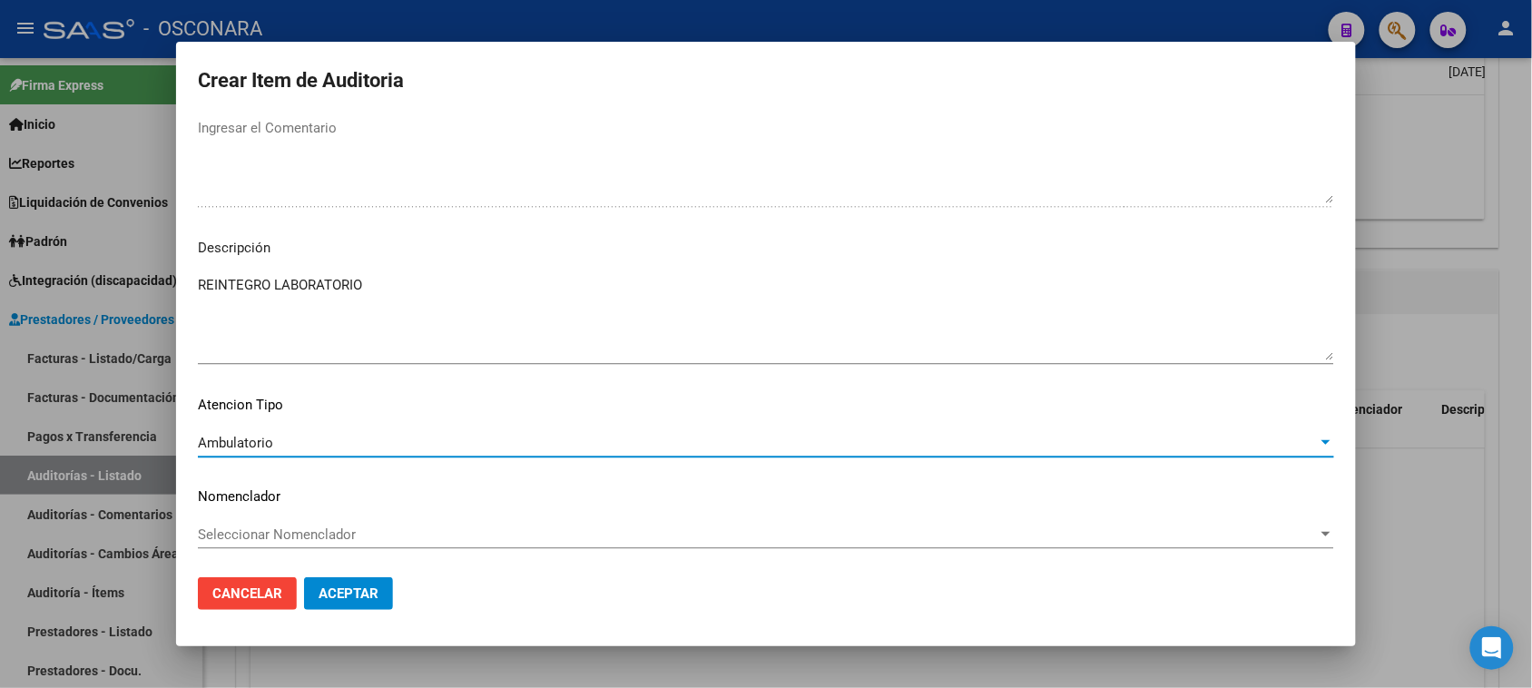
drag, startPoint x: 323, startPoint y: 622, endPoint x: 328, endPoint y: 608, distance: 15.2
click at [324, 620] on mat-dialog-actions "Cancelar Aceptar" at bounding box center [766, 594] width 1136 height 62
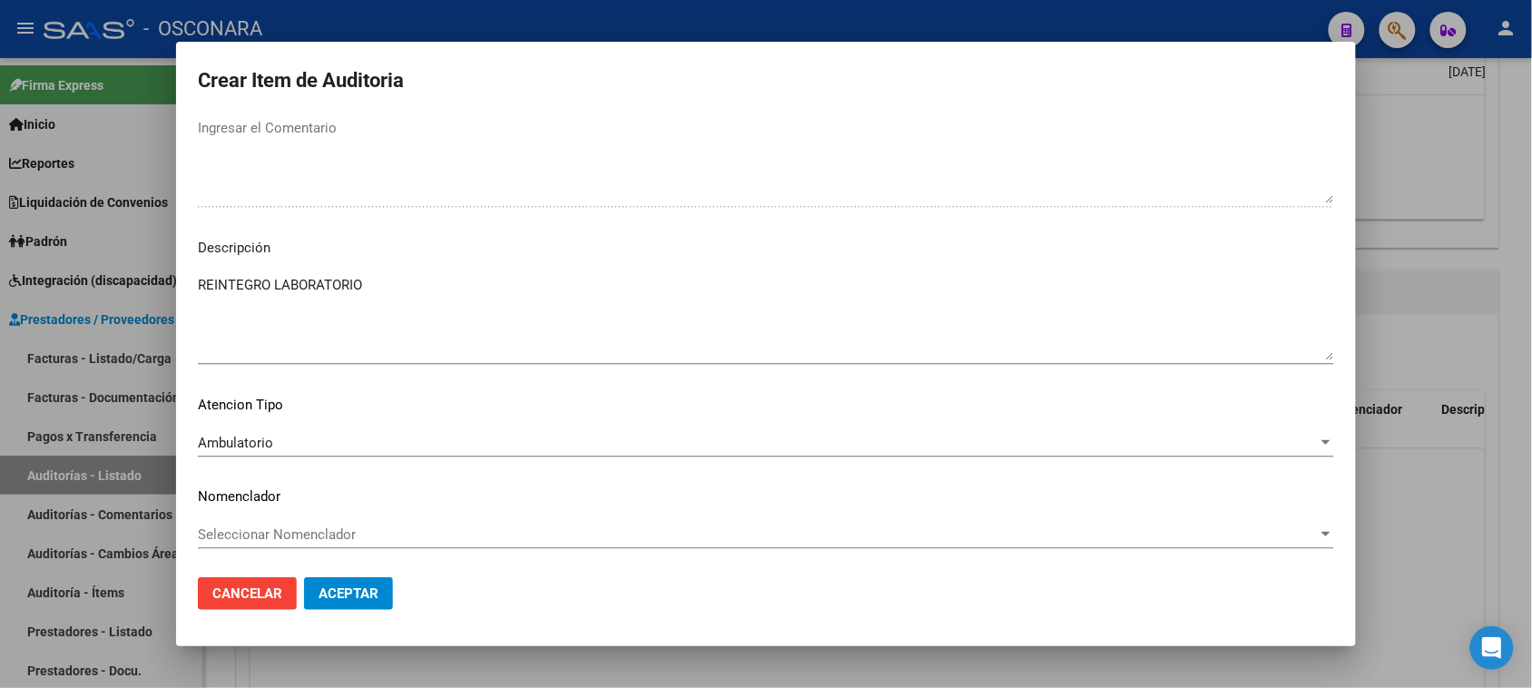
click at [337, 595] on span "Aceptar" at bounding box center [348, 593] width 60 height 16
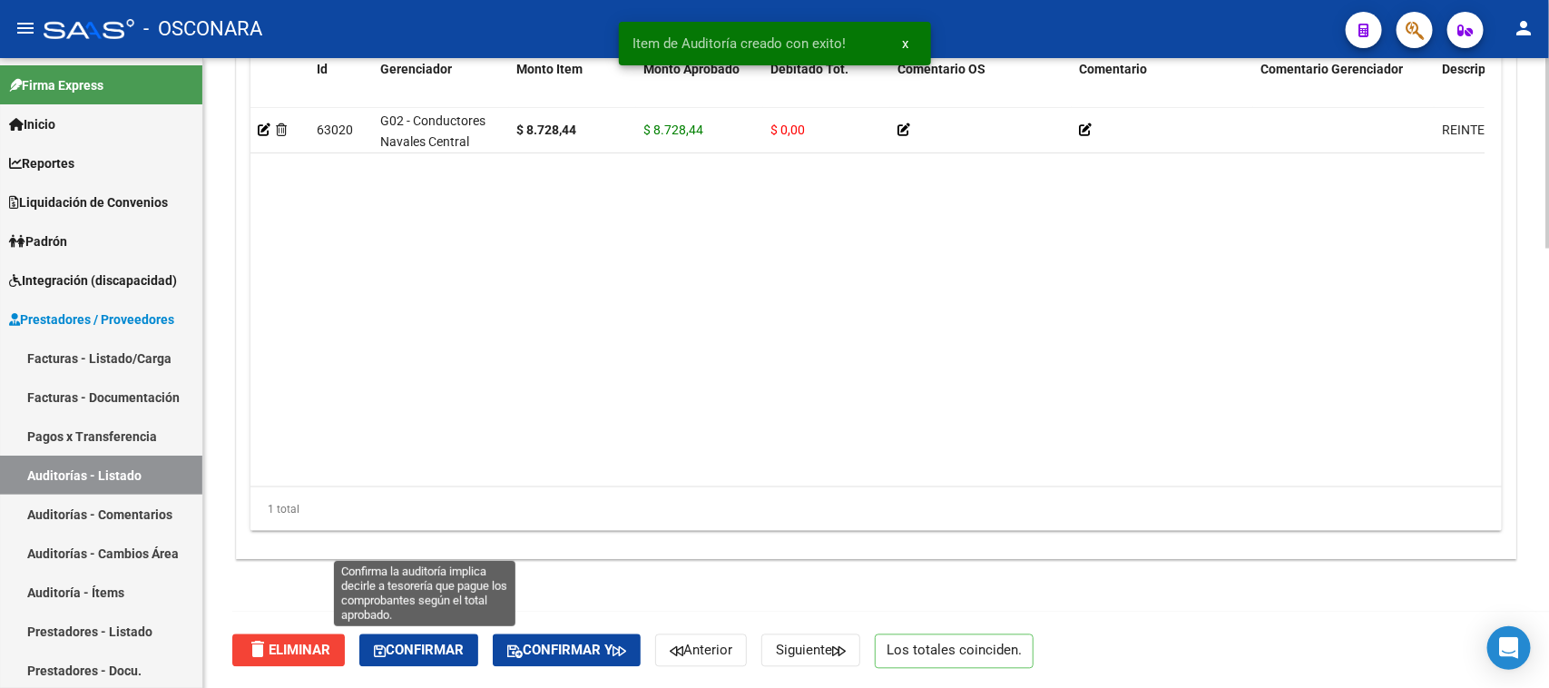
click at [432, 656] on span "Confirmar" at bounding box center [419, 650] width 90 height 16
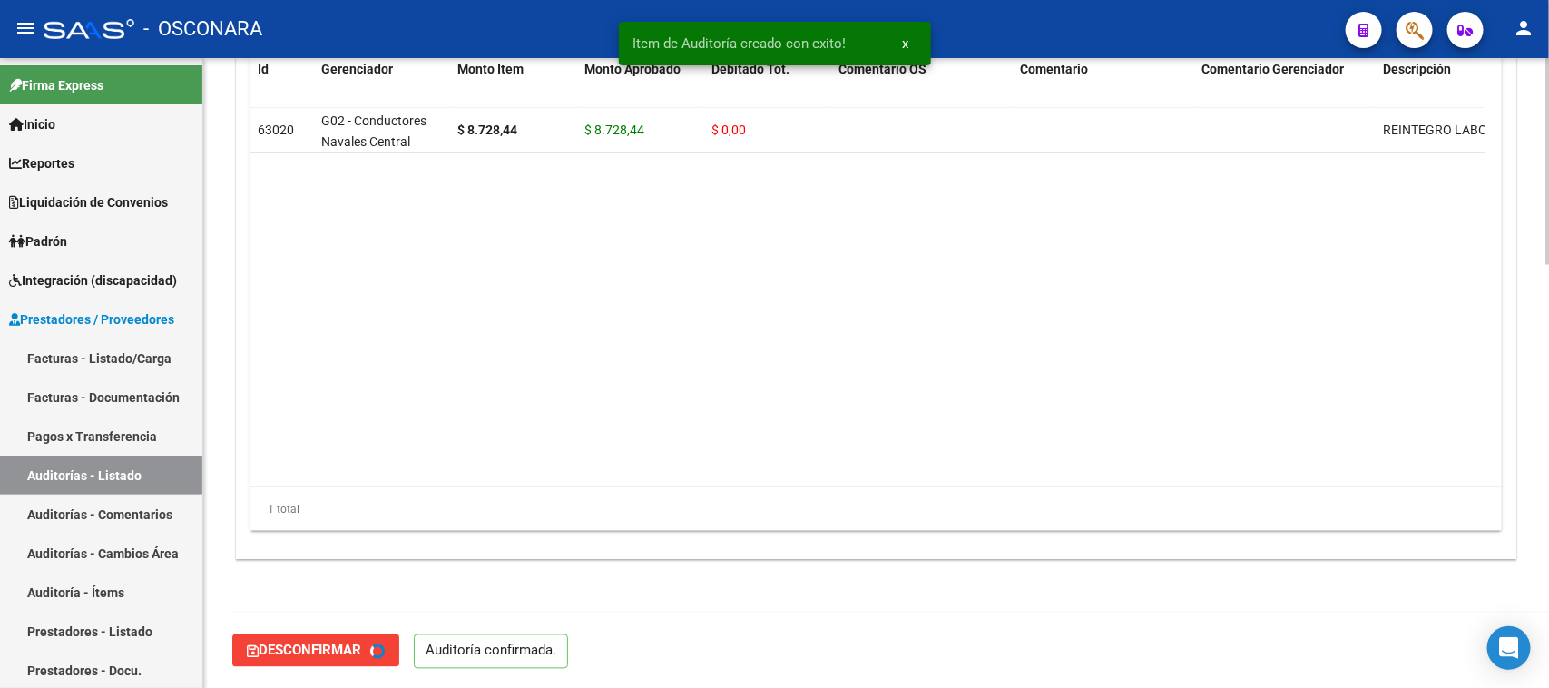
type input "202509"
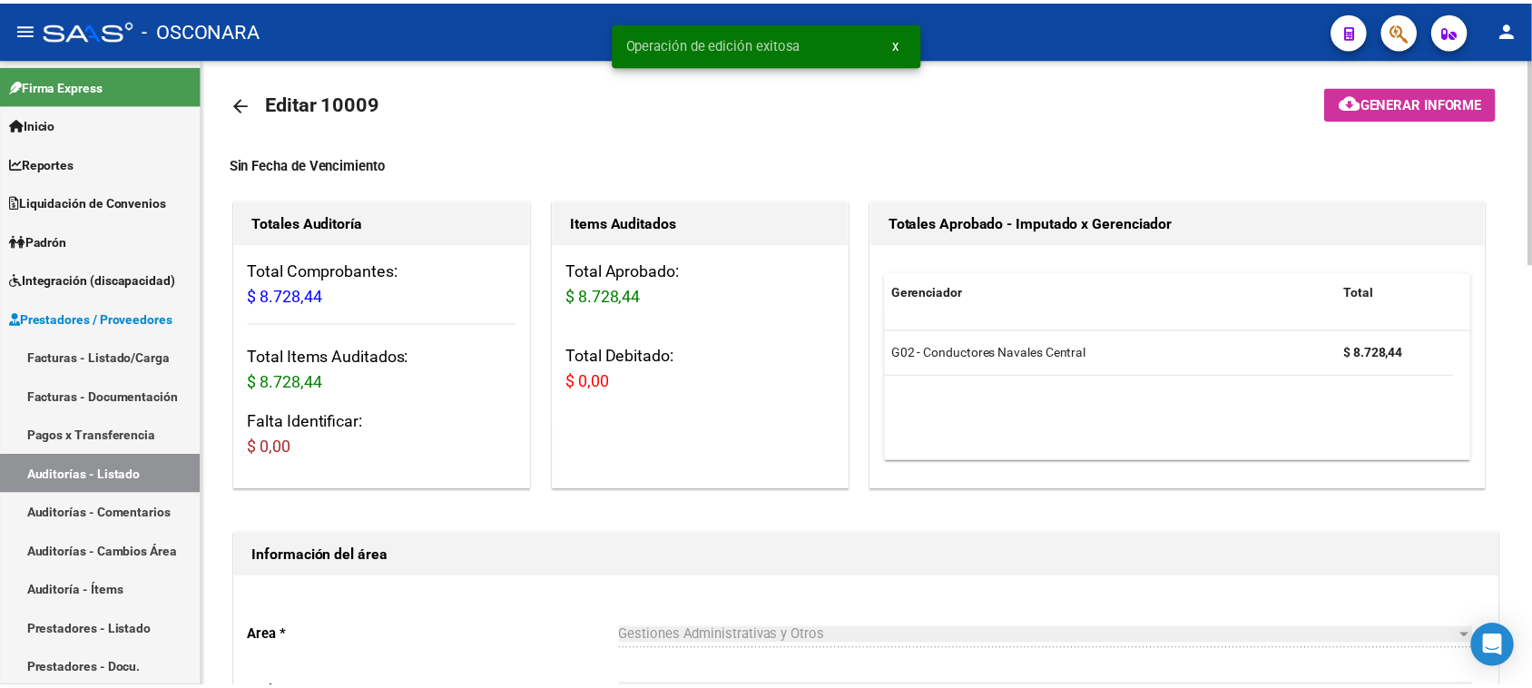
scroll to position [0, 0]
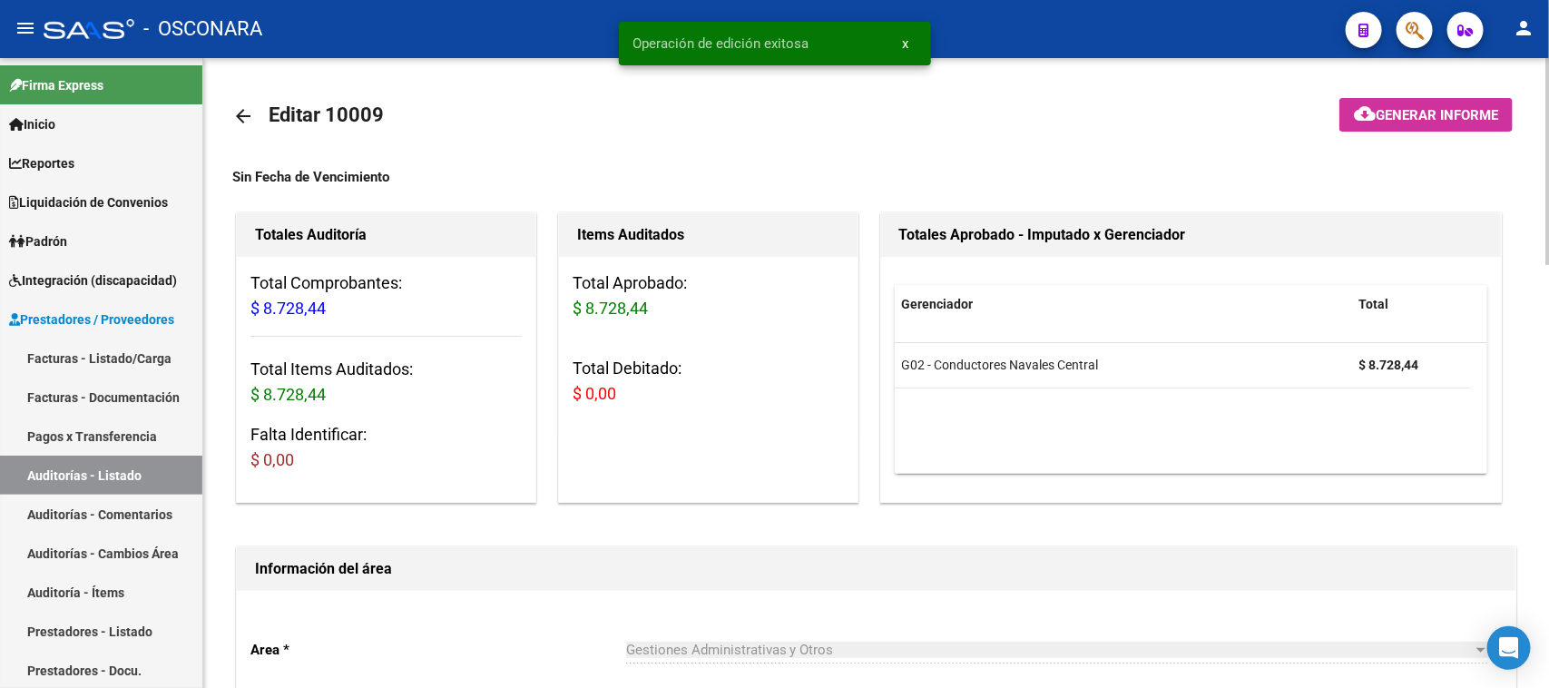
click at [1395, 118] on span "Generar informe" at bounding box center [1436, 115] width 122 height 16
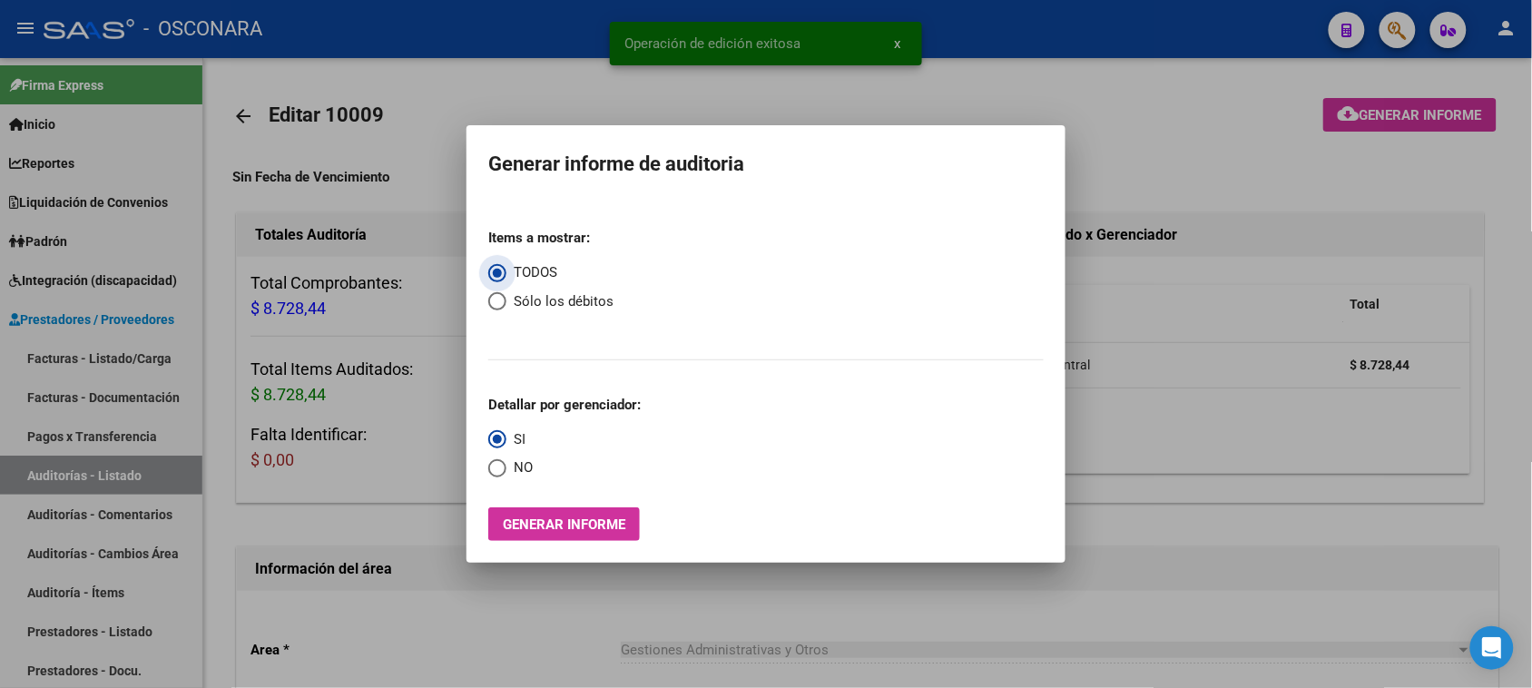
click at [517, 533] on button "Generar informe" at bounding box center [564, 524] width 152 height 34
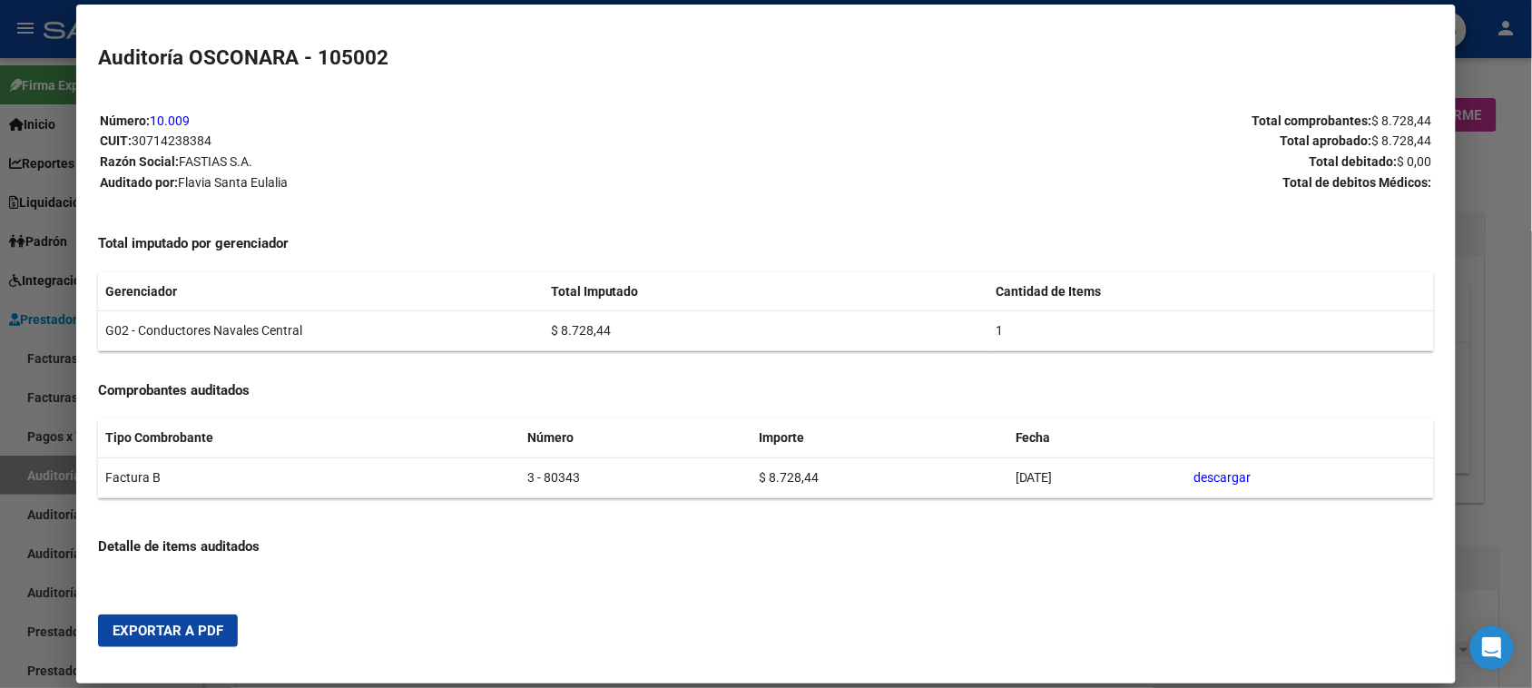
click at [171, 624] on span "Exportar a PDF" at bounding box center [168, 630] width 111 height 16
click at [0, 414] on div at bounding box center [766, 344] width 1532 height 688
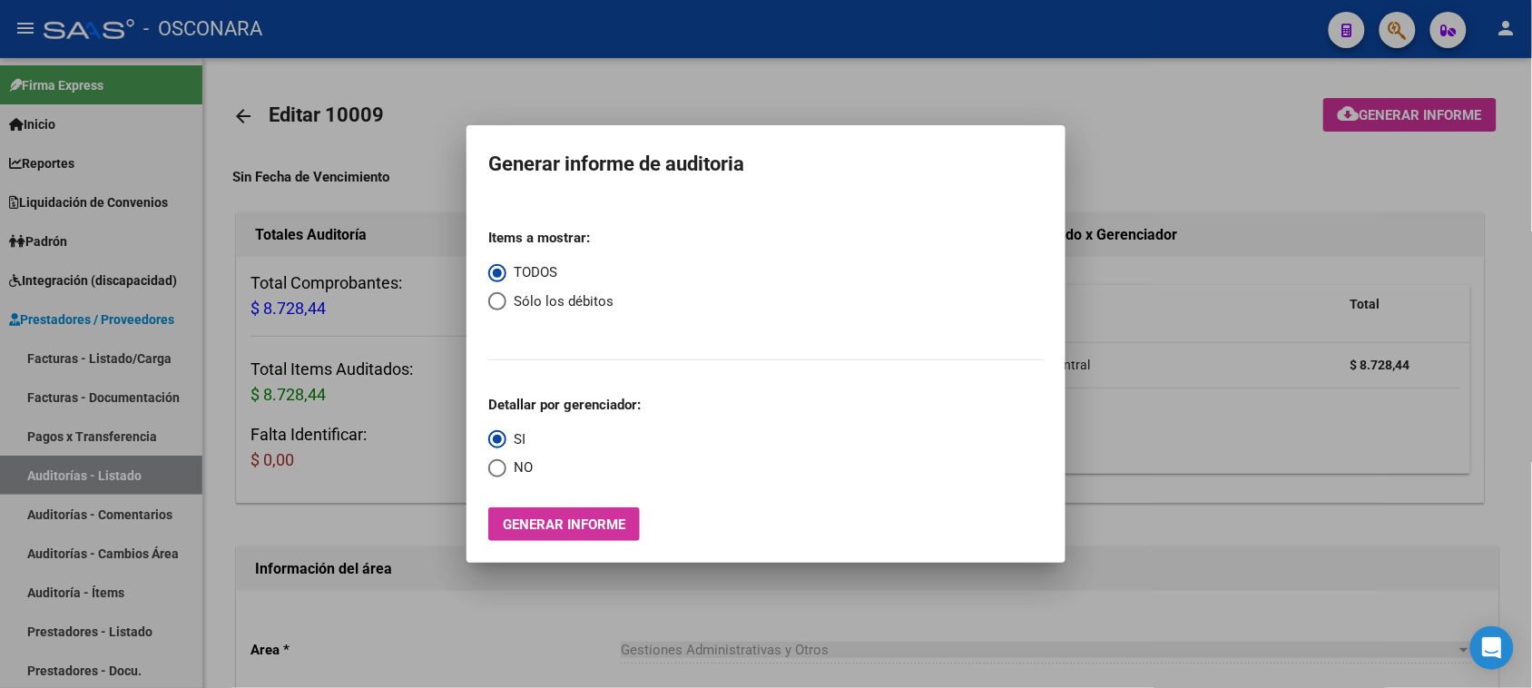
click at [56, 358] on div at bounding box center [766, 344] width 1532 height 688
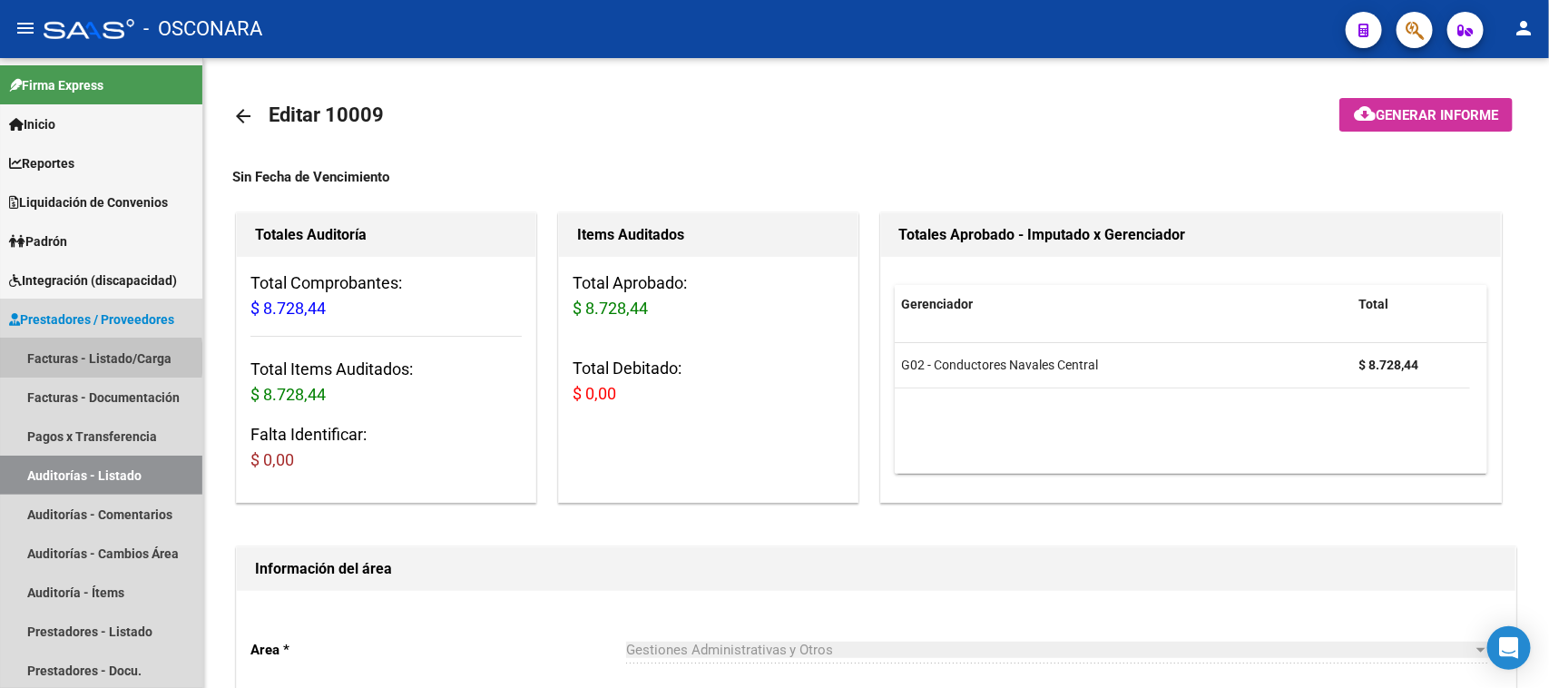
click at [56, 358] on link "Facturas - Listado/Carga" at bounding box center [101, 357] width 202 height 39
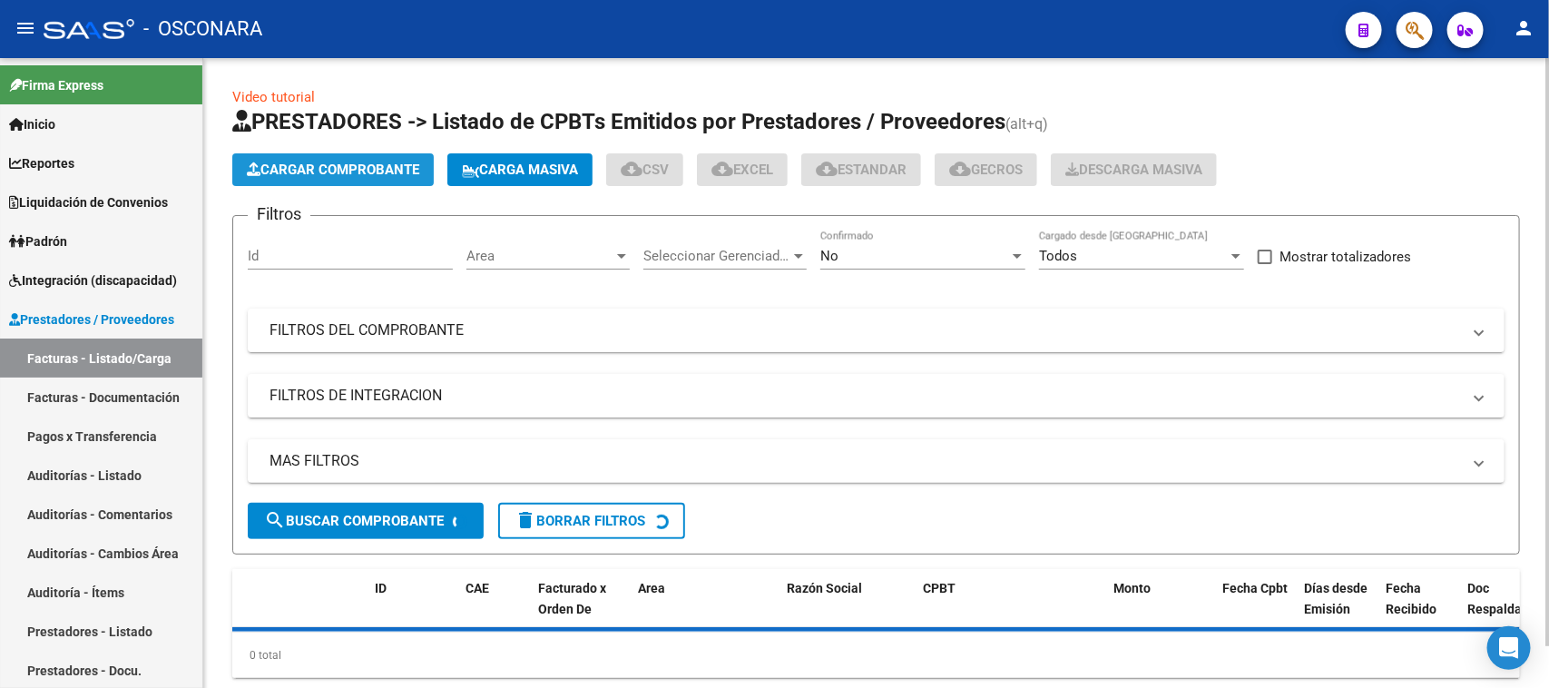
click at [310, 173] on span "Cargar Comprobante" at bounding box center [333, 169] width 172 height 16
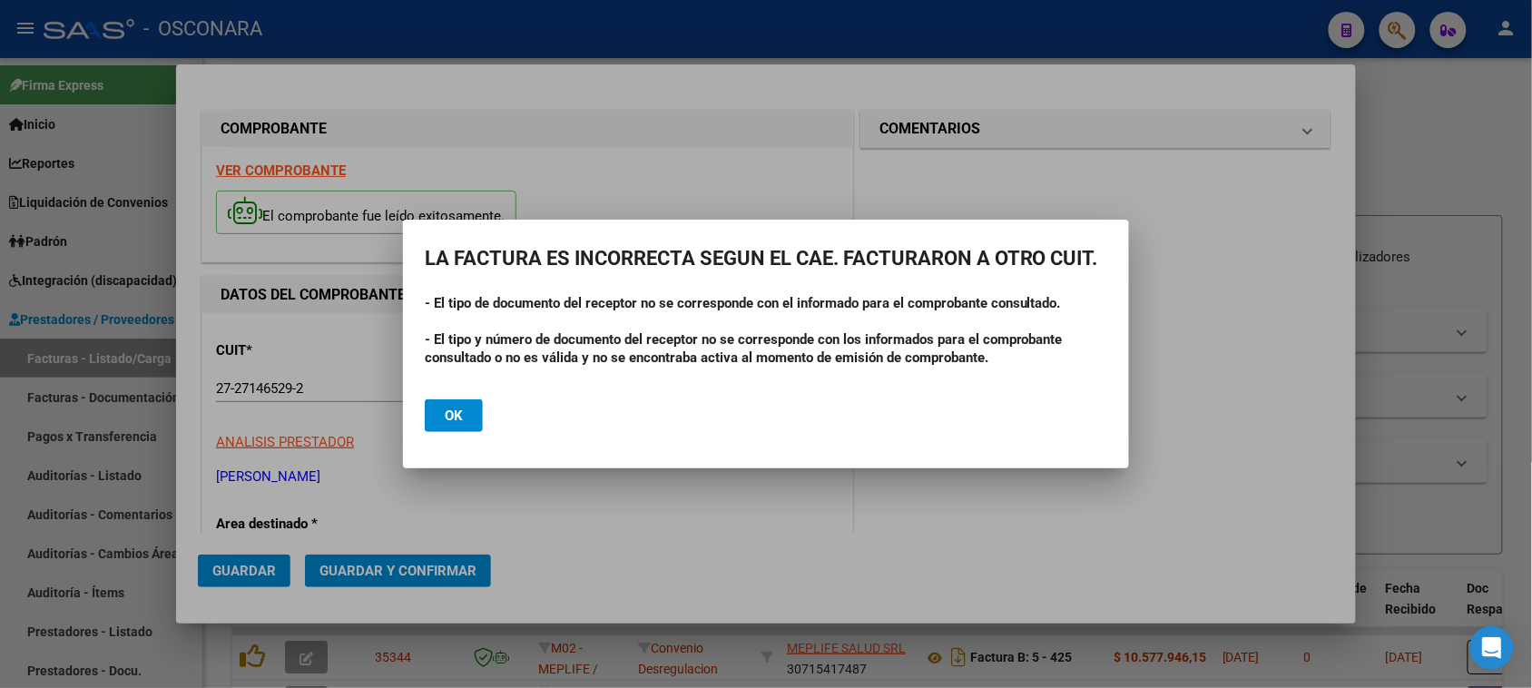
click at [467, 413] on button "Ok" at bounding box center [454, 415] width 58 height 33
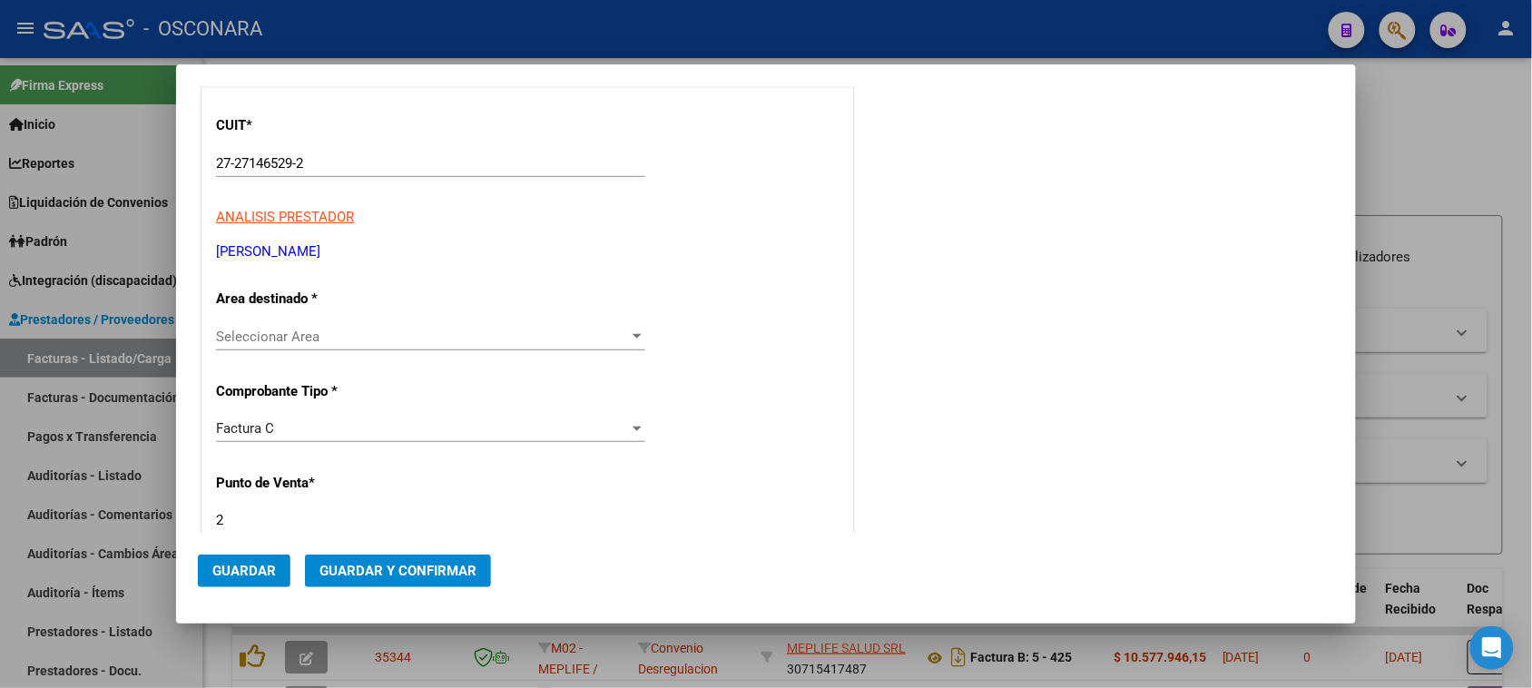
scroll to position [227, 0]
click at [311, 332] on span "Seleccionar Area" at bounding box center [422, 335] width 413 height 16
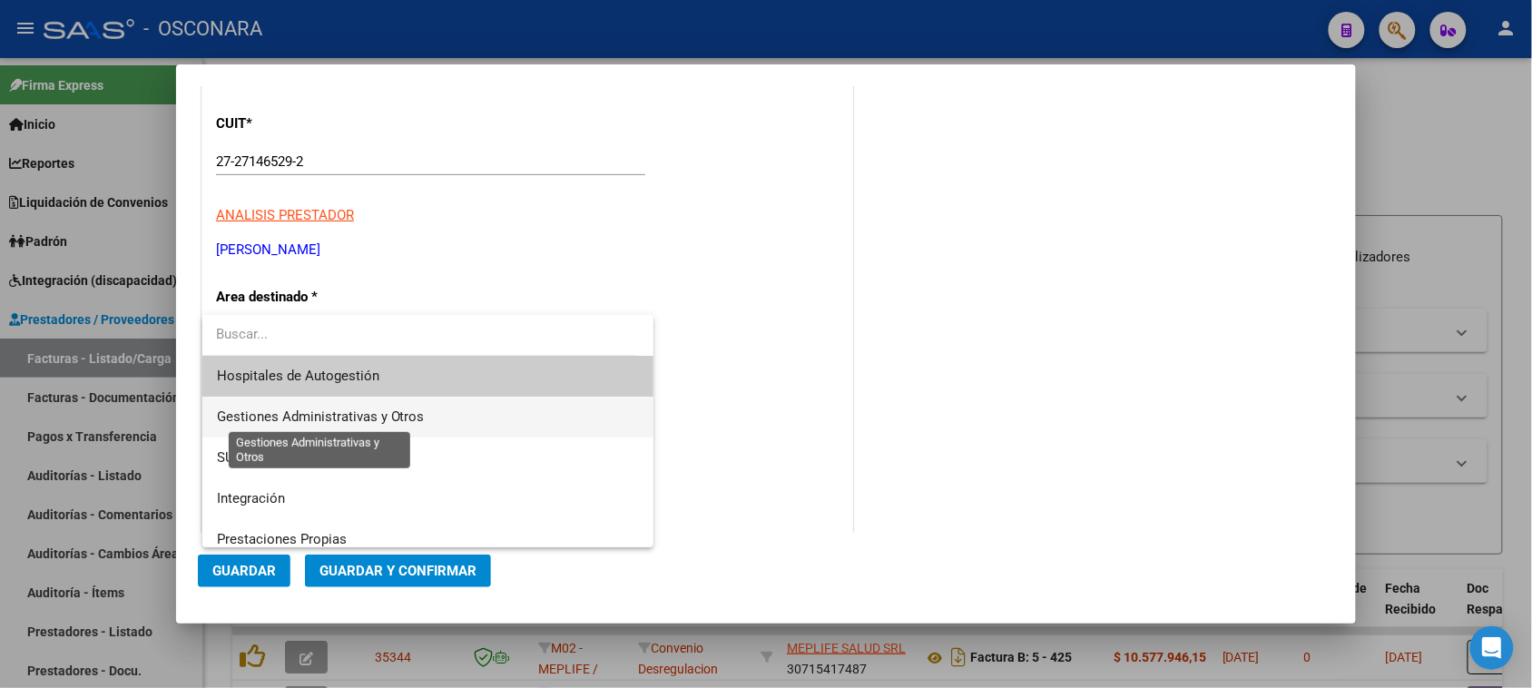
click at [311, 414] on span "Gestiones Administrativas y Otros" at bounding box center [321, 416] width 208 height 16
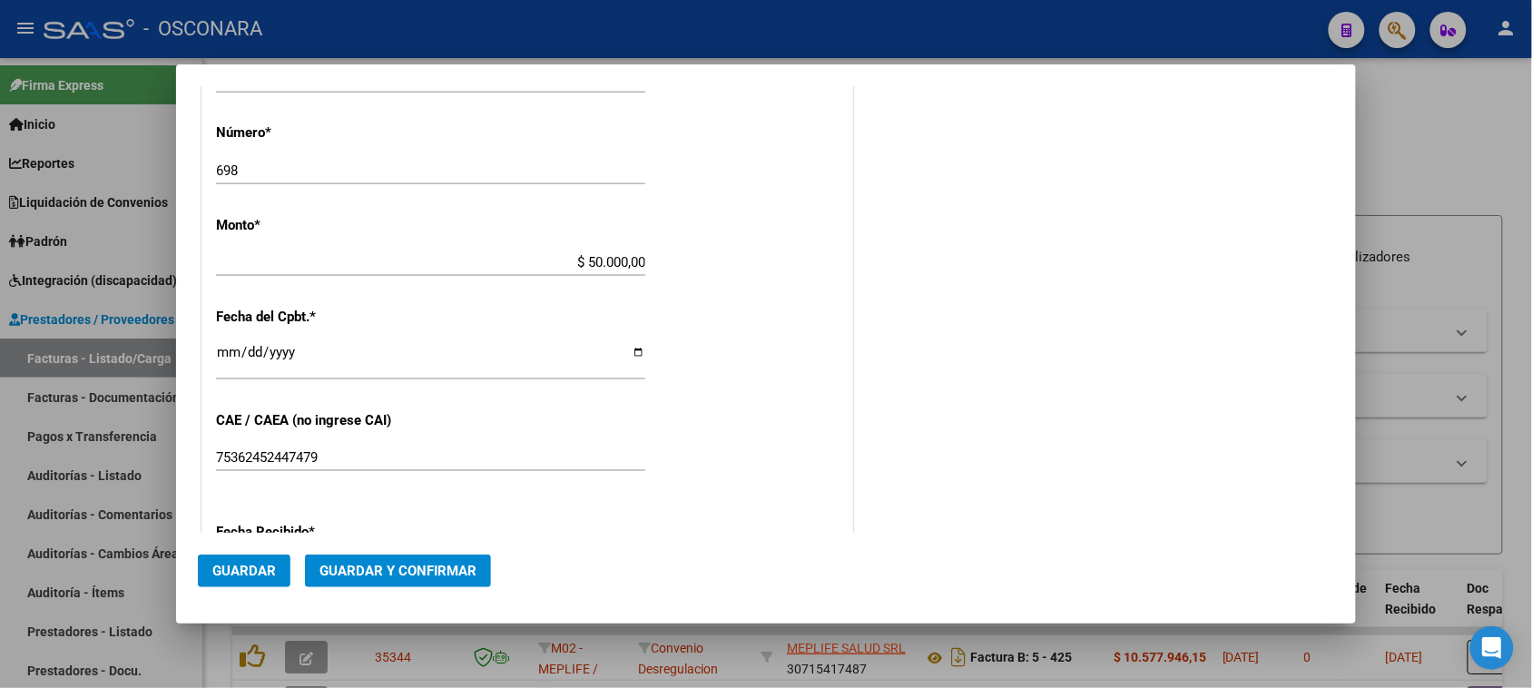
scroll to position [794, 0]
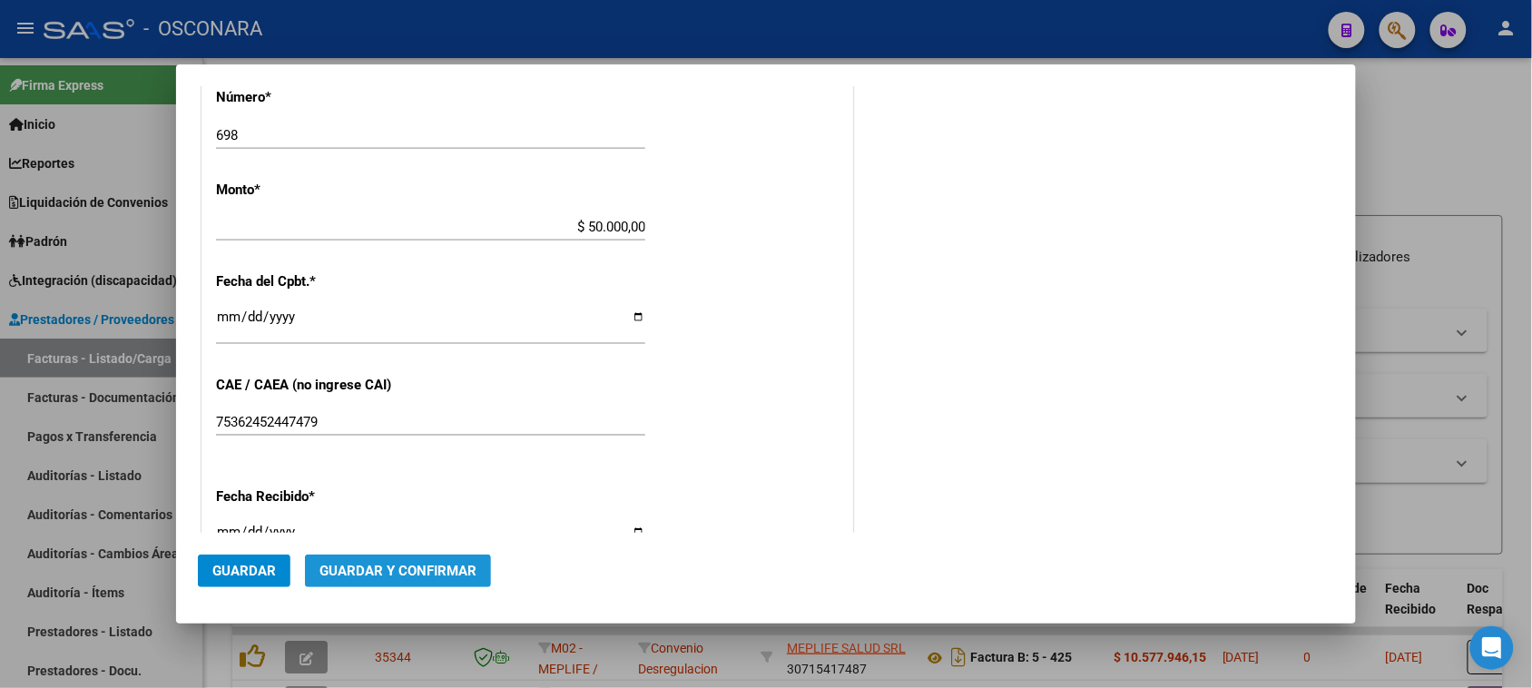
click at [384, 563] on span "Guardar y Confirmar" at bounding box center [397, 571] width 157 height 16
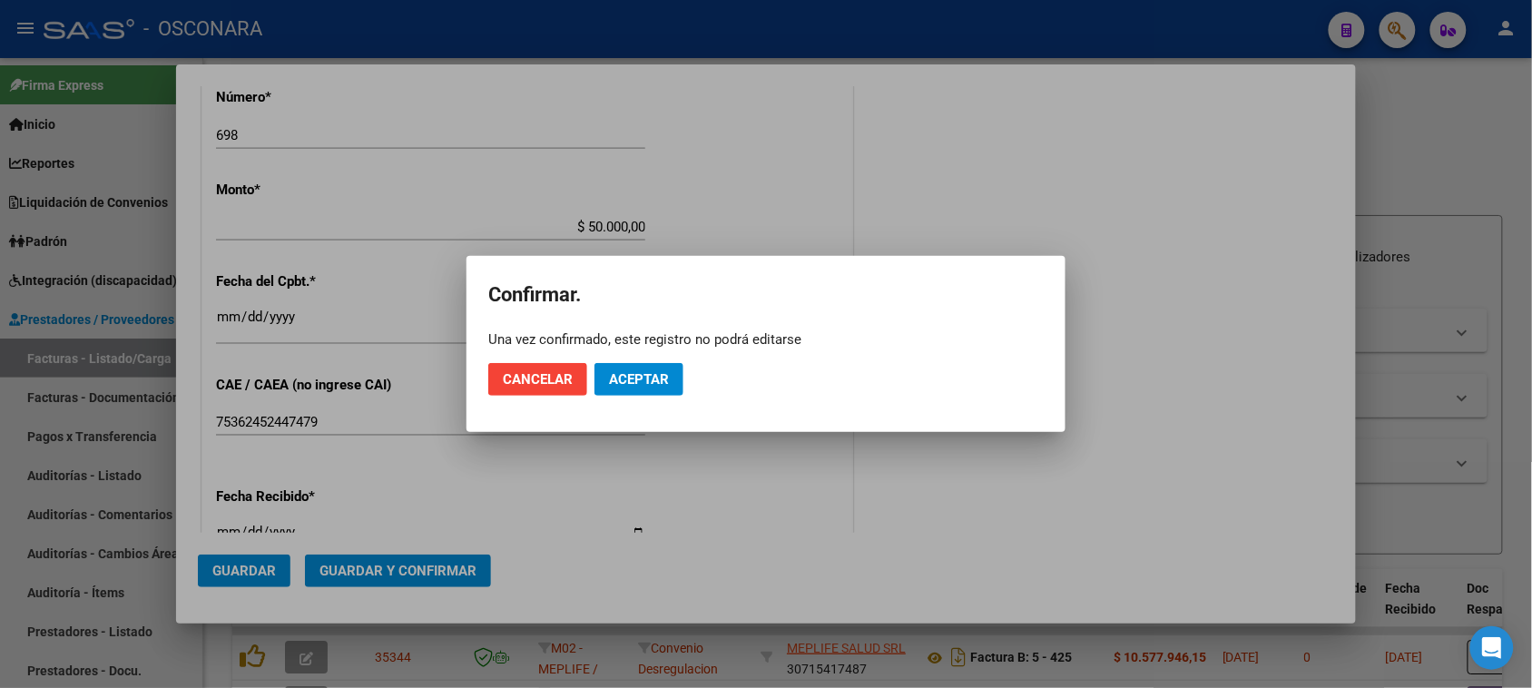
click at [644, 358] on mat-dialog-actions "Cancelar Aceptar" at bounding box center [765, 379] width 555 height 62
click at [641, 378] on span "Aceptar" at bounding box center [639, 379] width 60 height 16
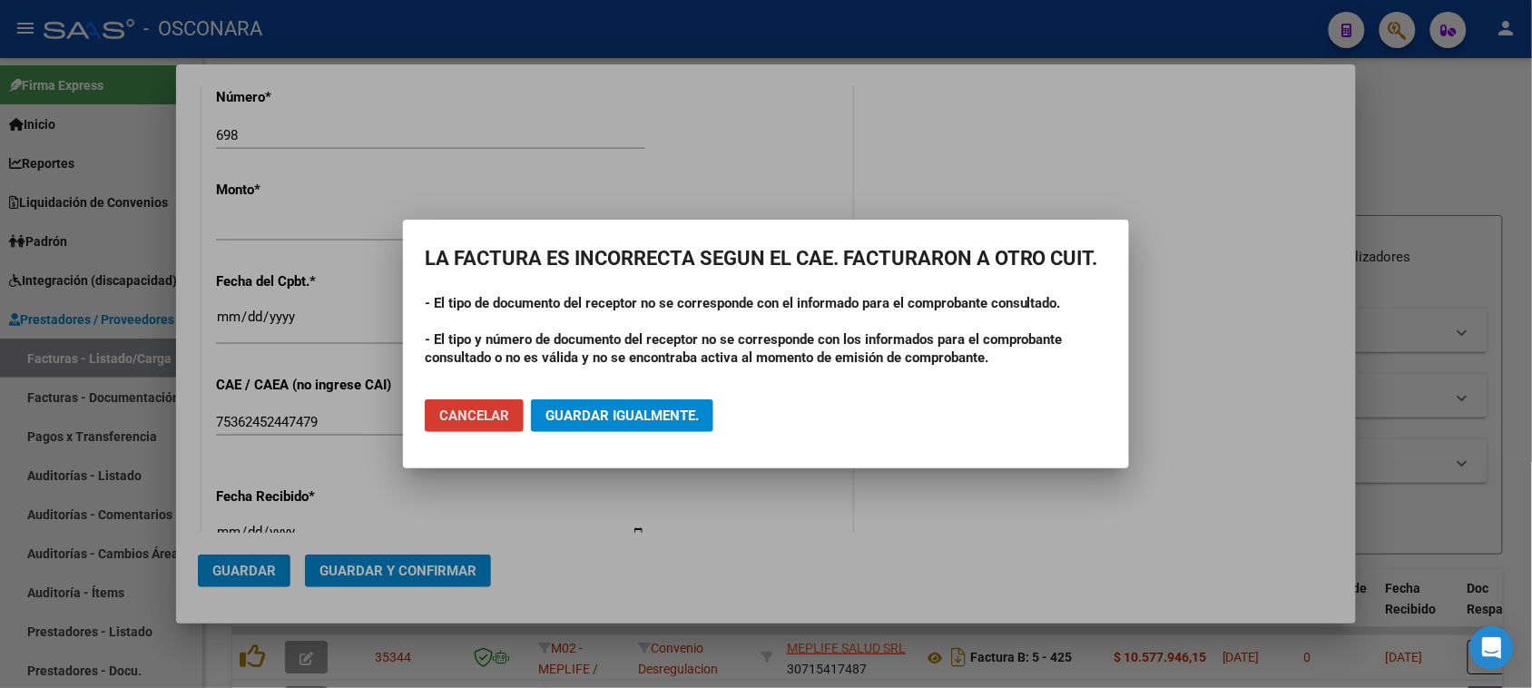
click at [564, 401] on button "Guardar igualmente." at bounding box center [622, 415] width 182 height 33
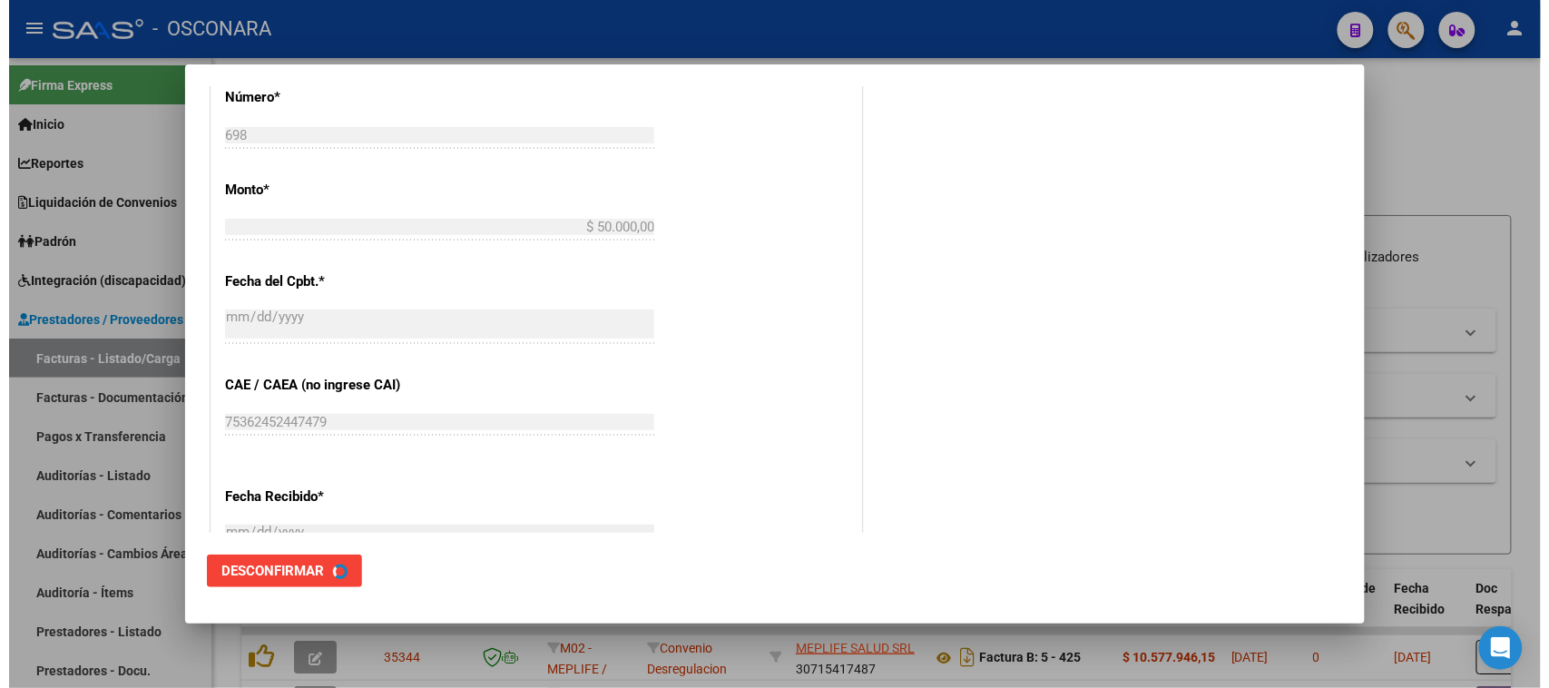
scroll to position [0, 0]
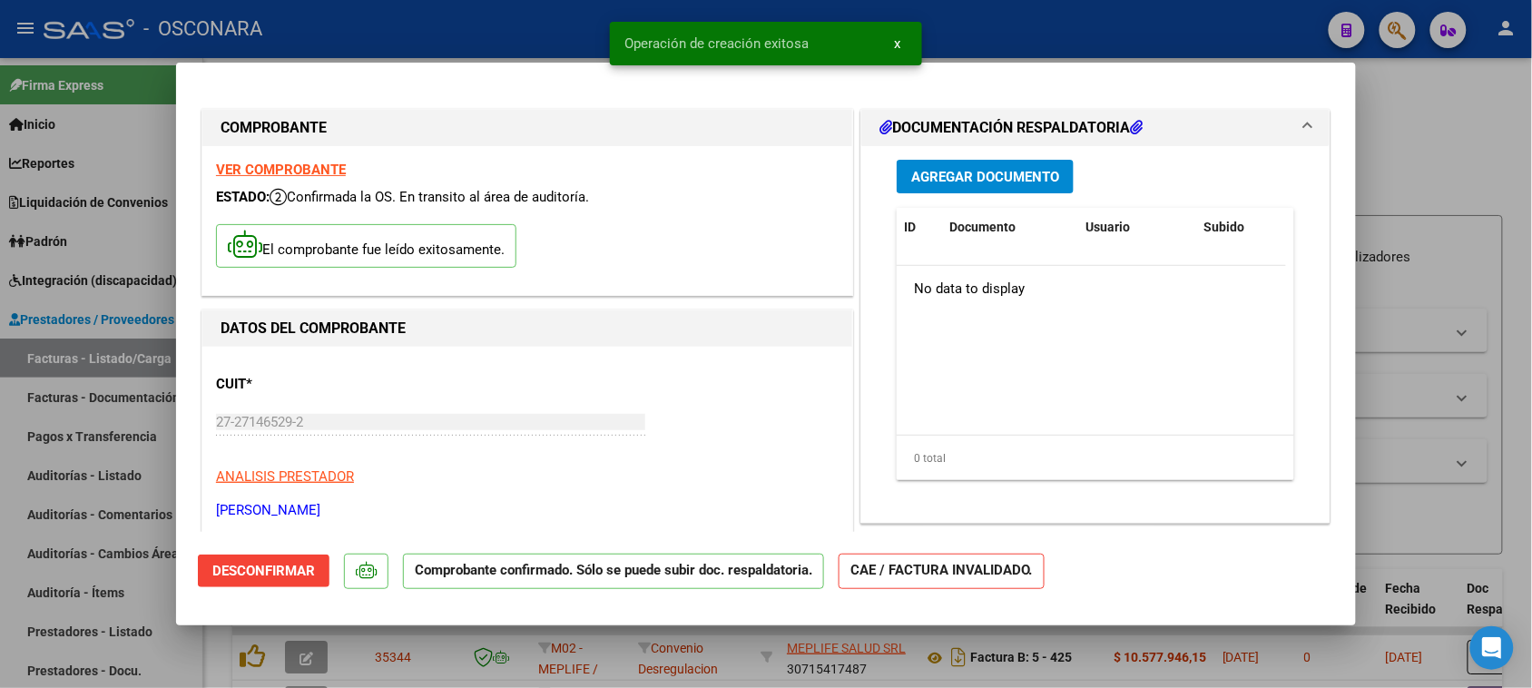
click at [0, 506] on div at bounding box center [766, 344] width 1532 height 688
type input "$ 0,00"
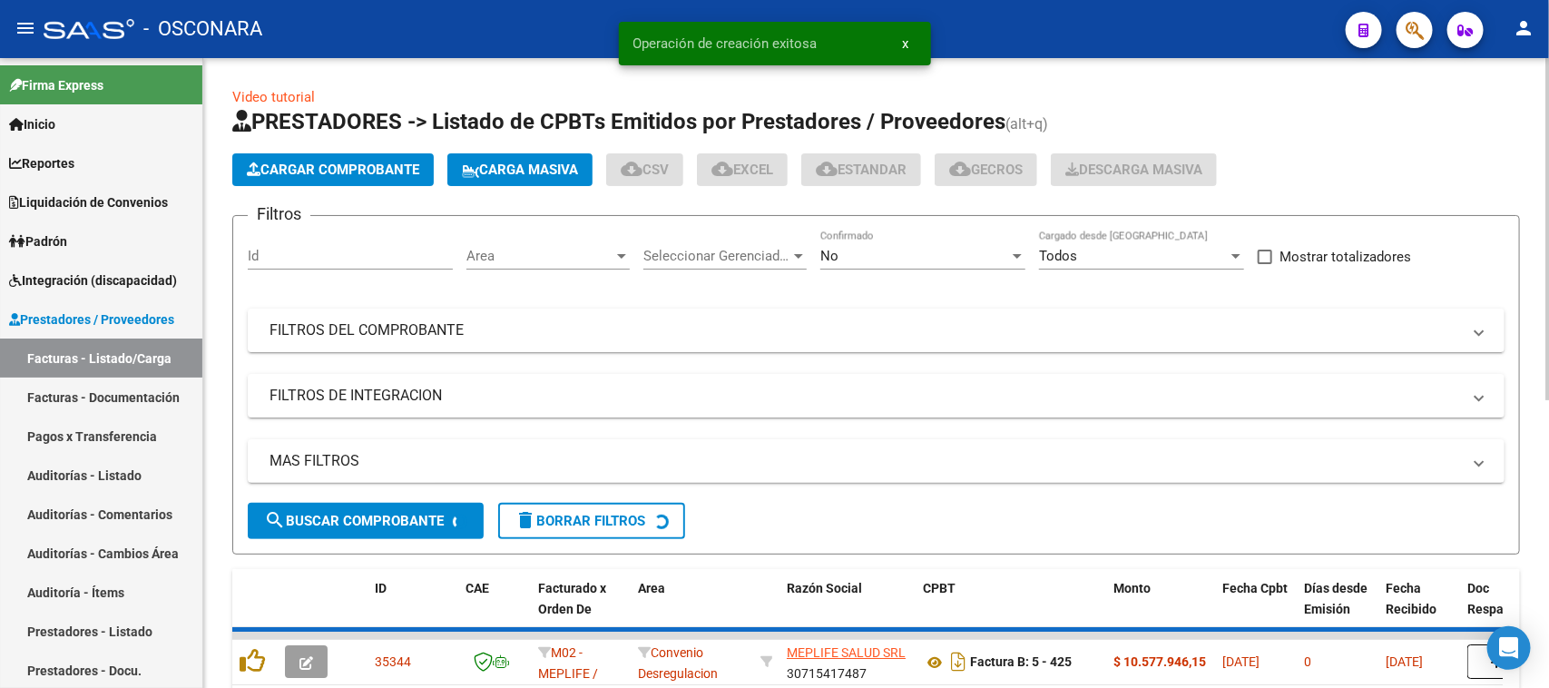
click at [64, 470] on link "Auditorías - Listado" at bounding box center [101, 474] width 202 height 39
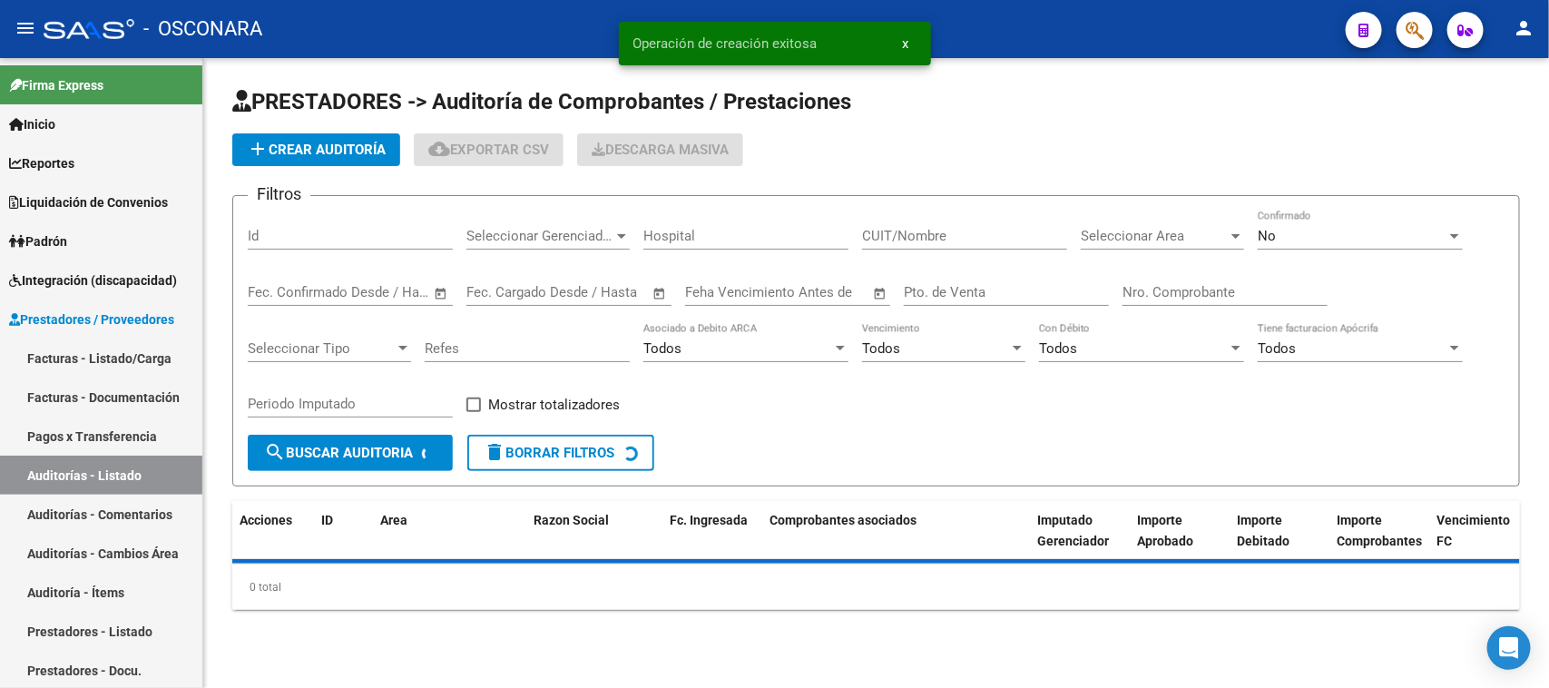
click at [307, 157] on button "add Crear Auditoría" at bounding box center [316, 149] width 168 height 33
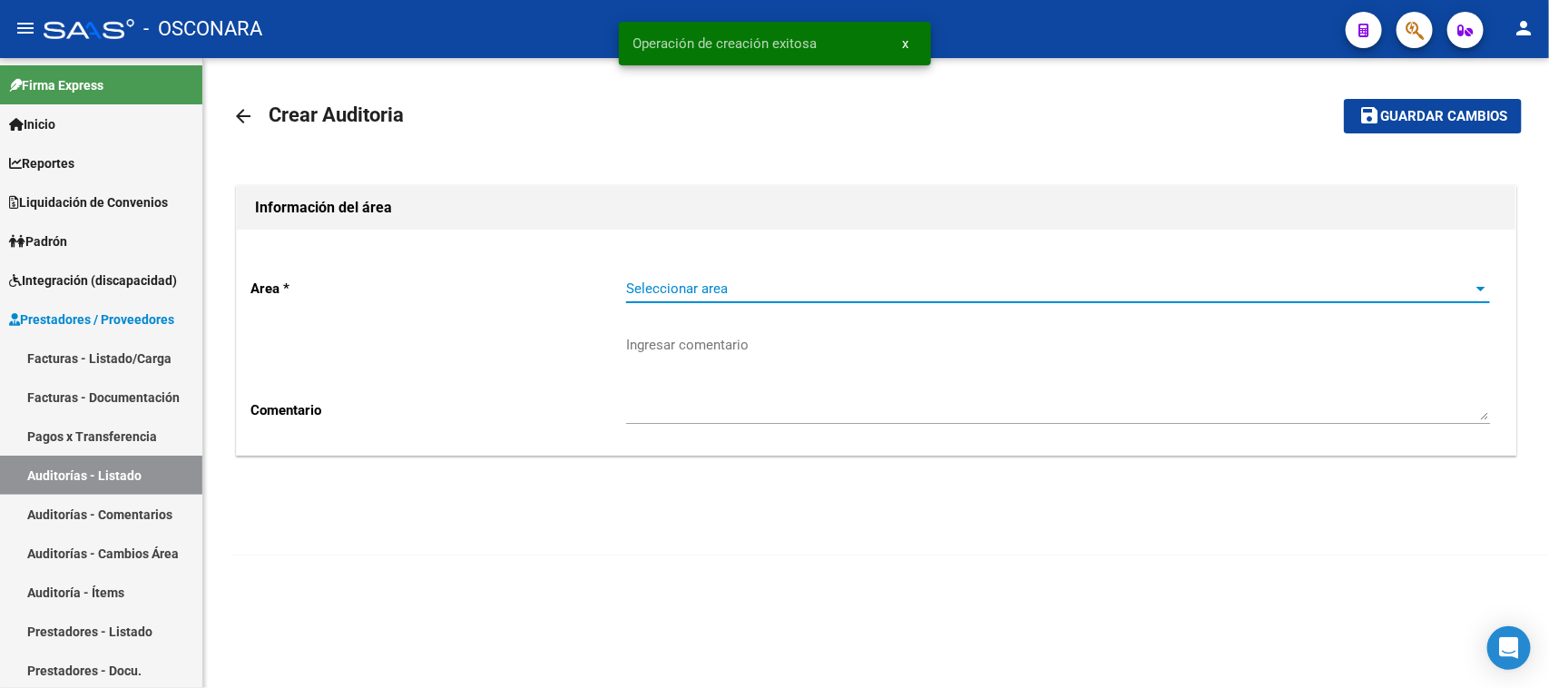
click at [719, 292] on span "Seleccionar area" at bounding box center [1049, 288] width 847 height 16
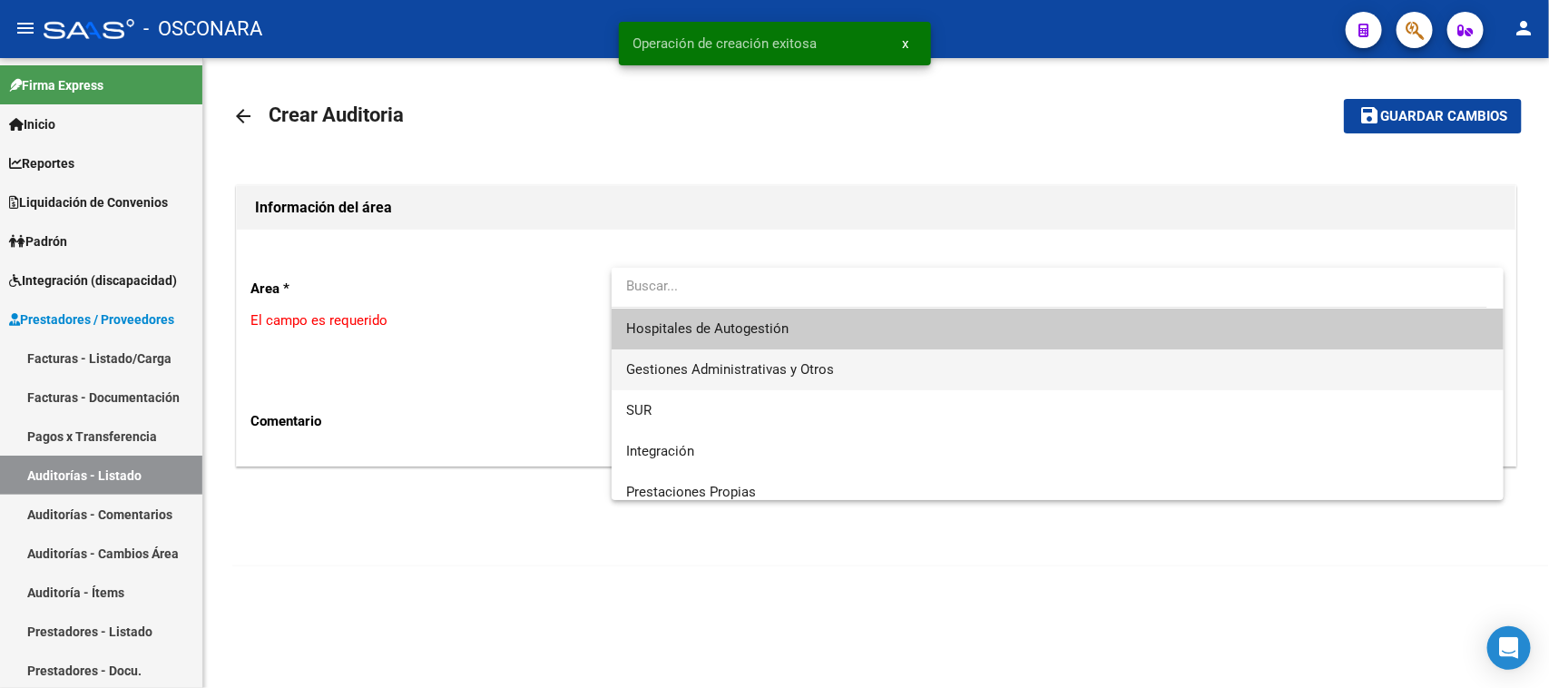
click at [729, 361] on span "Gestiones Administrativas y Otros" at bounding box center [730, 369] width 208 height 16
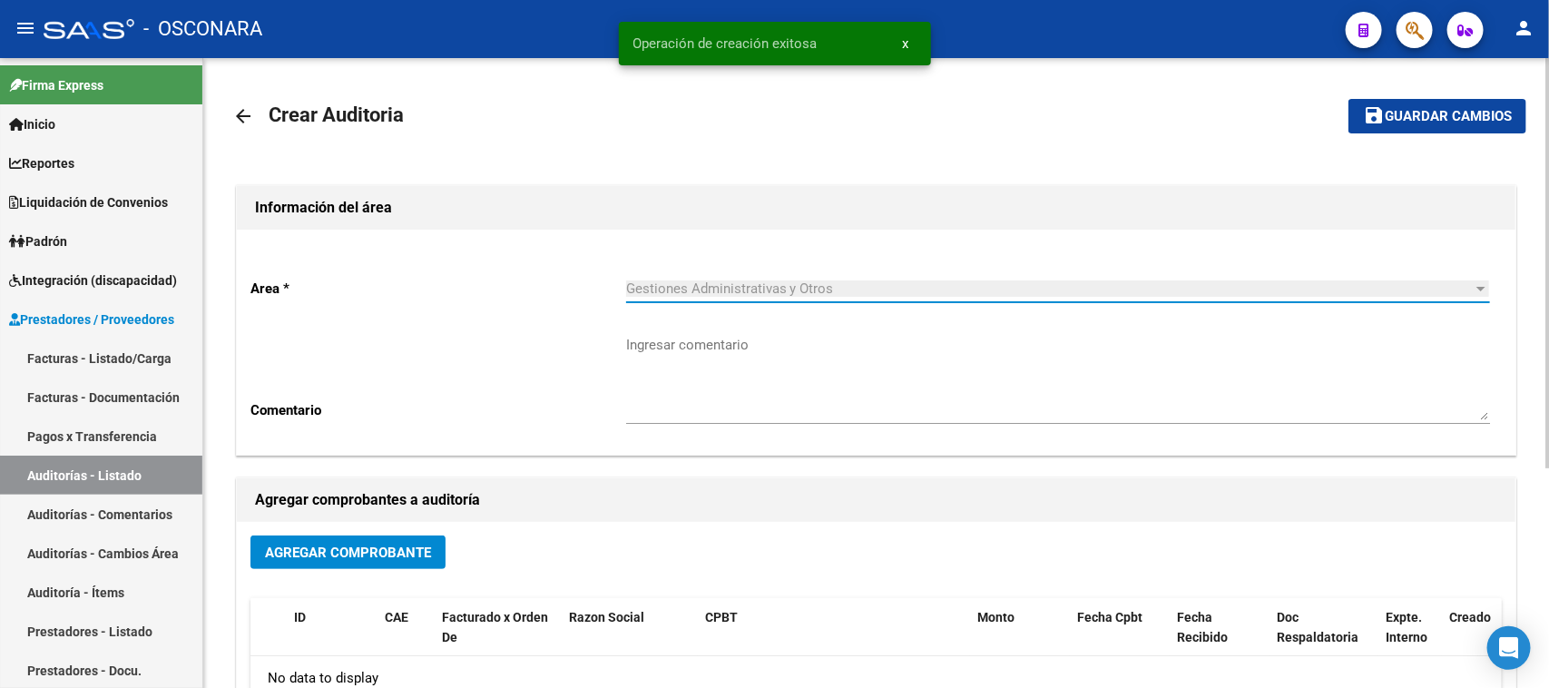
click at [366, 555] on span "Agregar Comprobante" at bounding box center [348, 552] width 166 height 16
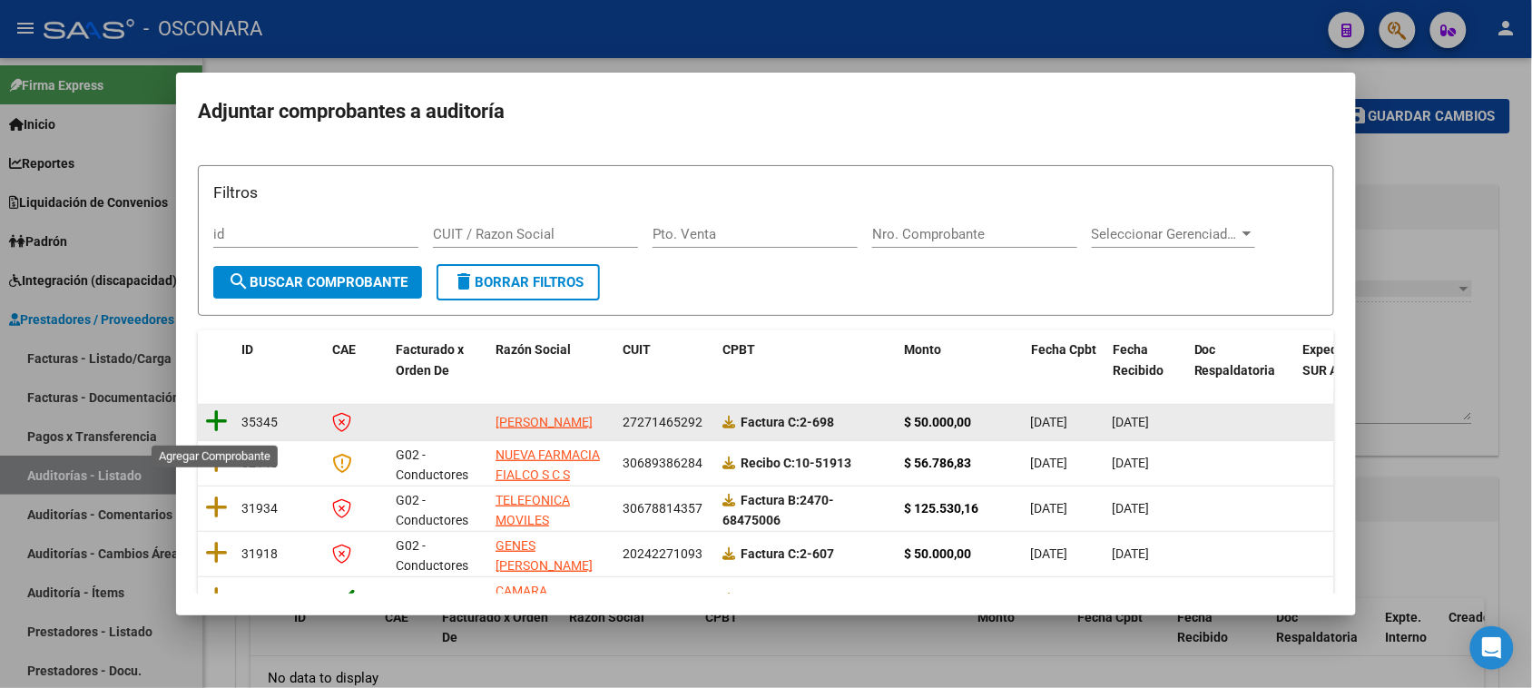
click at [220, 422] on icon at bounding box center [216, 420] width 23 height 25
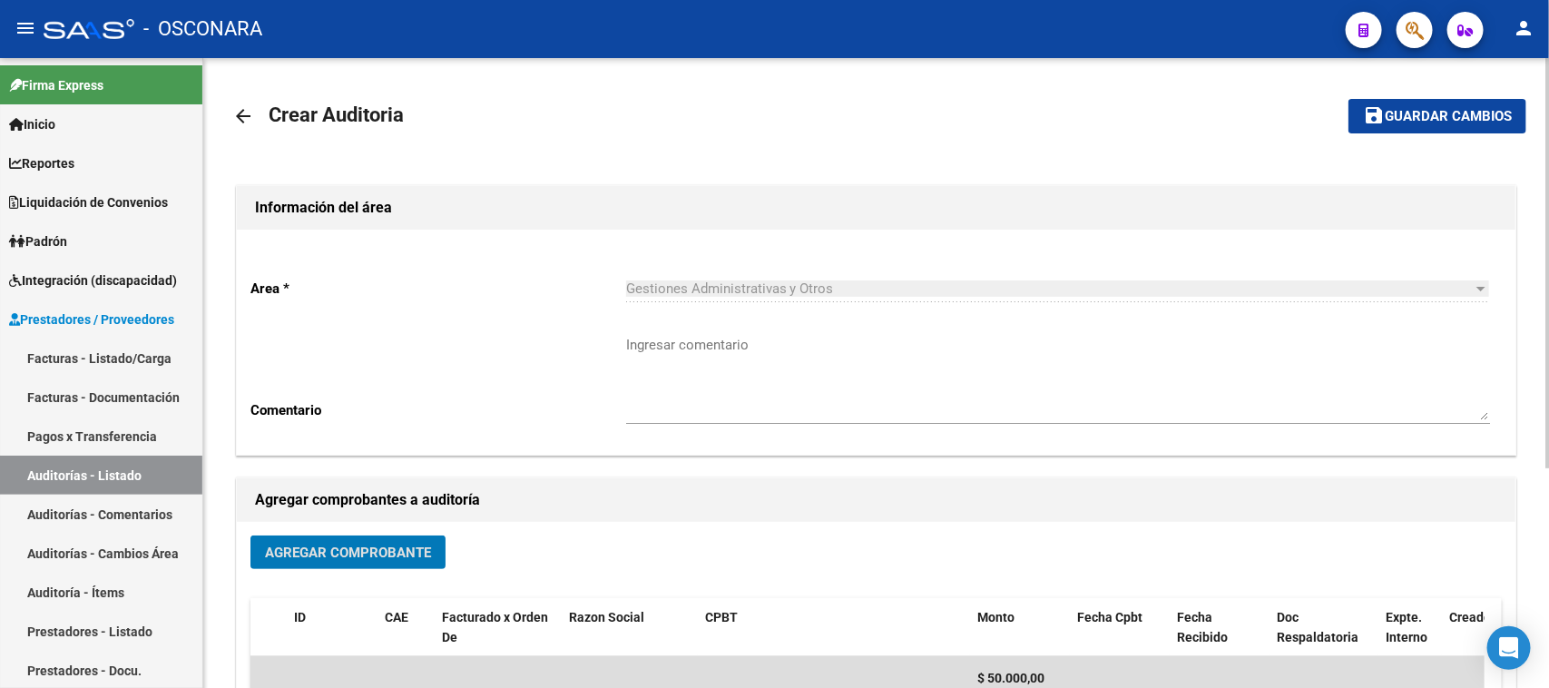
click at [1400, 113] on span "Guardar cambios" at bounding box center [1448, 117] width 127 height 16
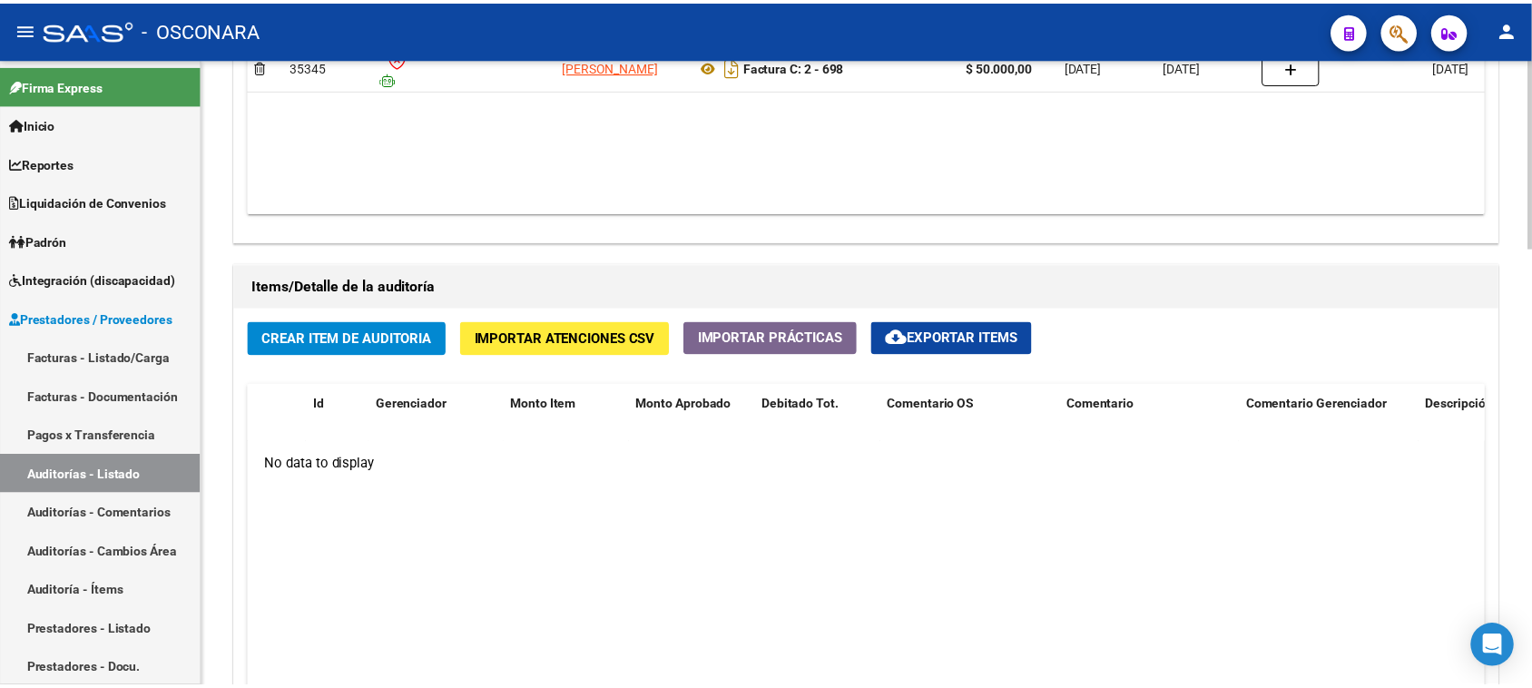
scroll to position [1111, 0]
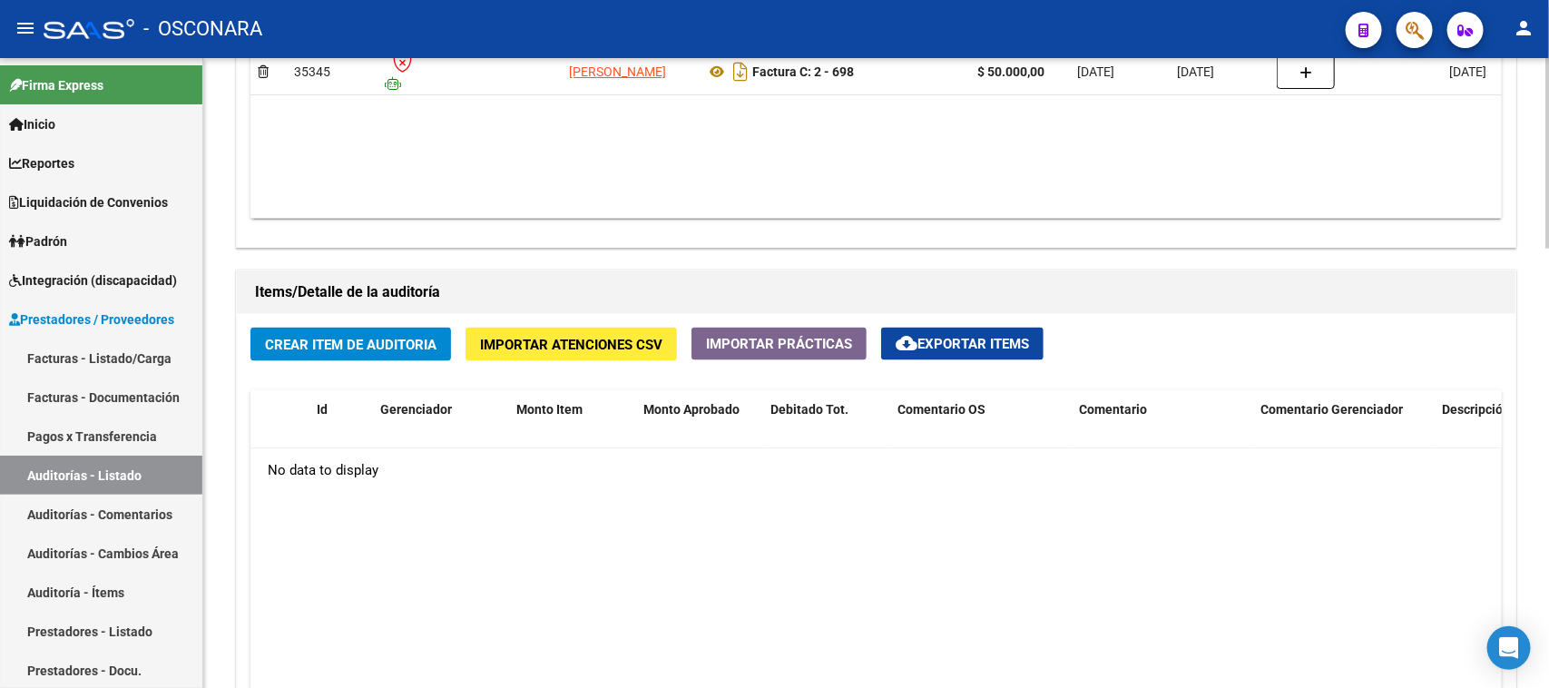
click at [383, 328] on button "Crear Item de Auditoria" at bounding box center [350, 345] width 201 height 34
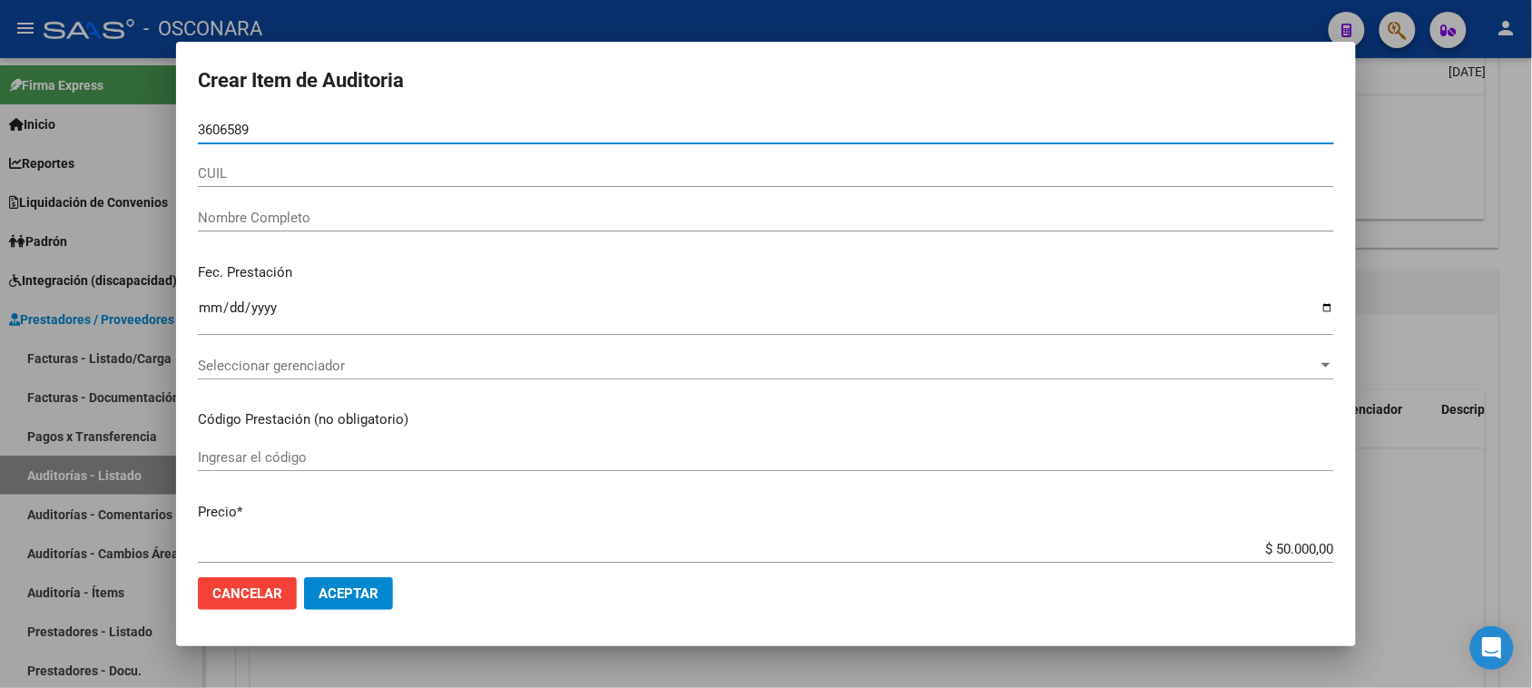
type input "36065891"
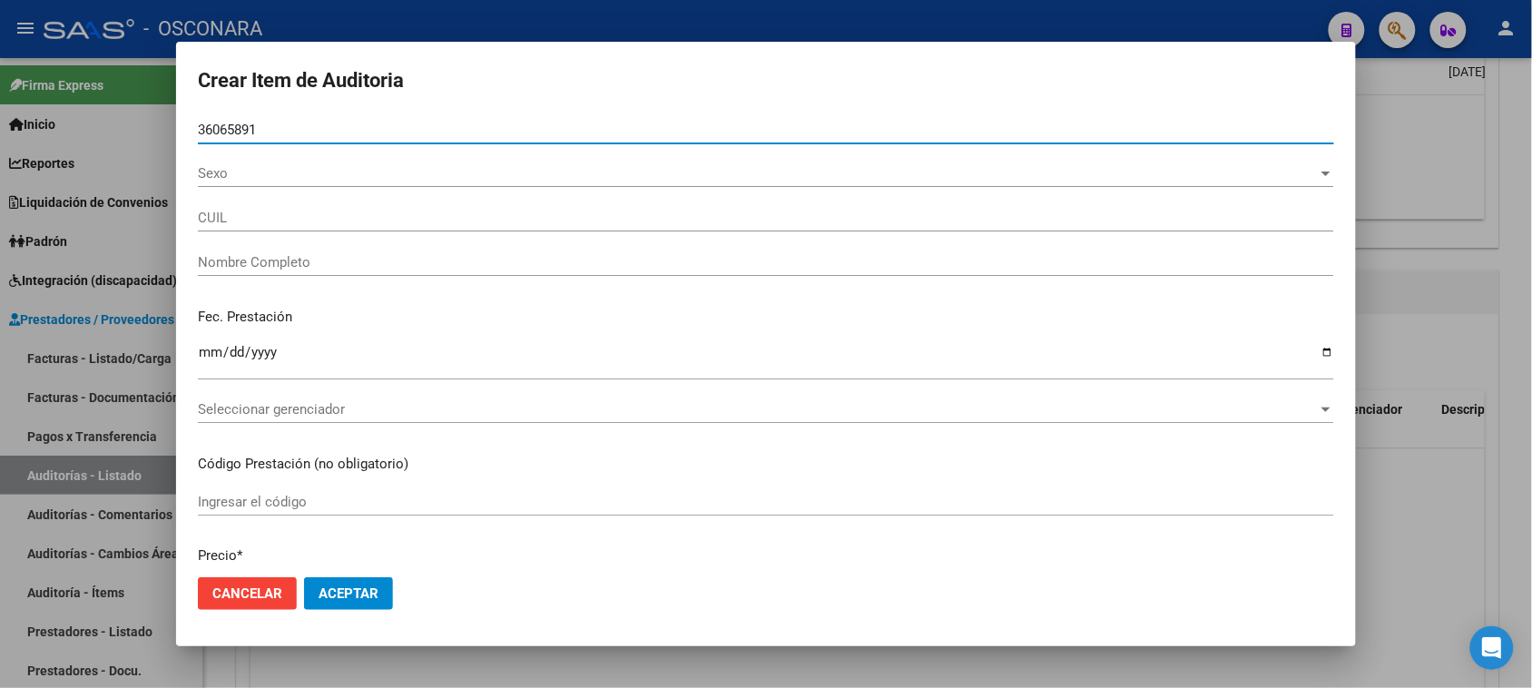
type input "27360658916"
type input "PRACIAK [PERSON_NAME]"
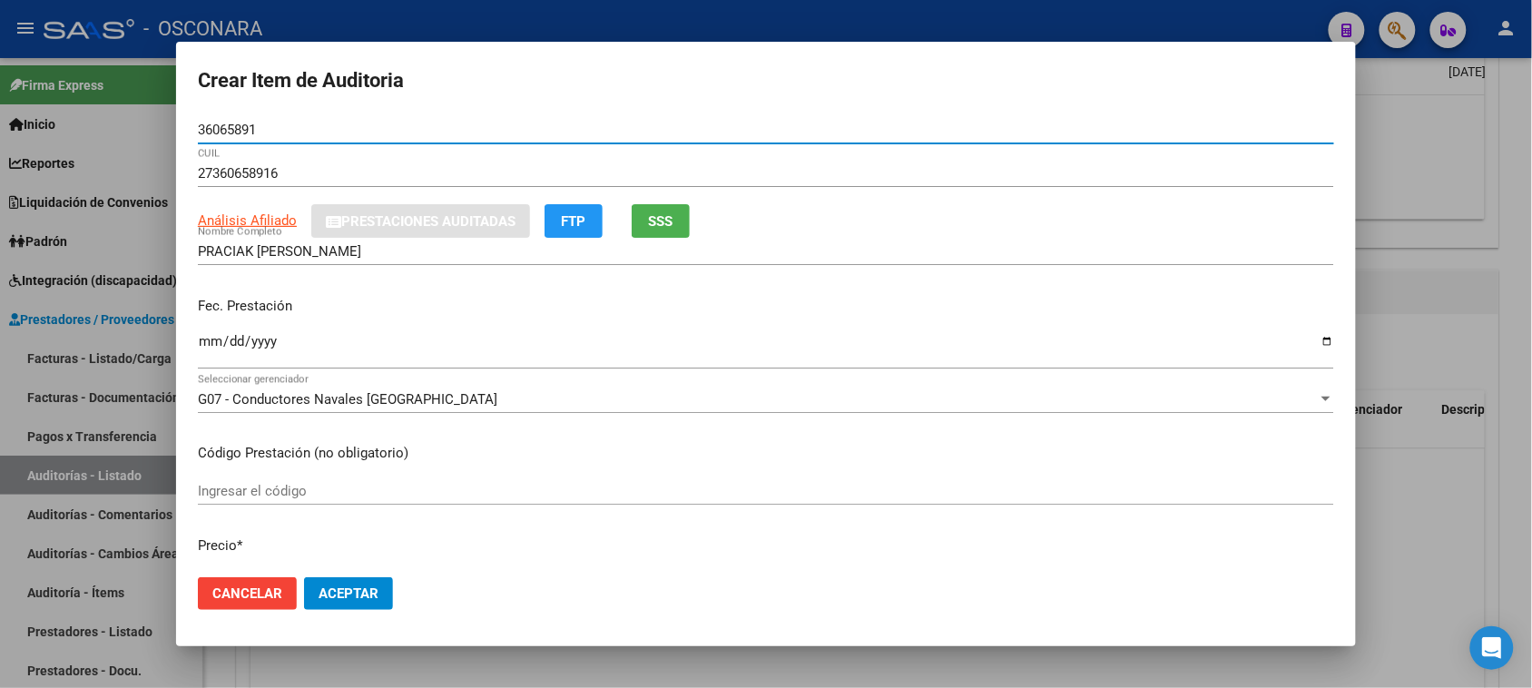
type input "36065891"
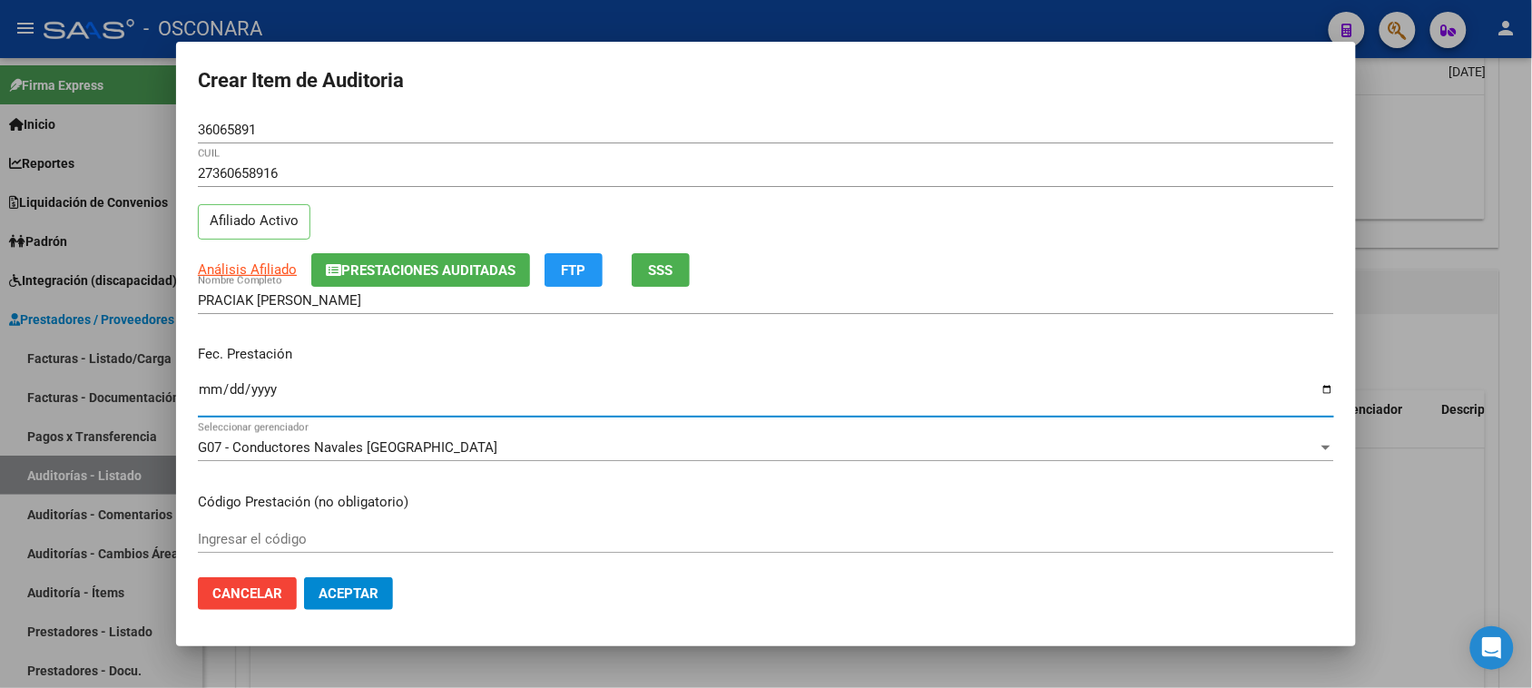
click at [204, 396] on input "Ingresar la fecha" at bounding box center [766, 396] width 1136 height 29
type input "[DATE]"
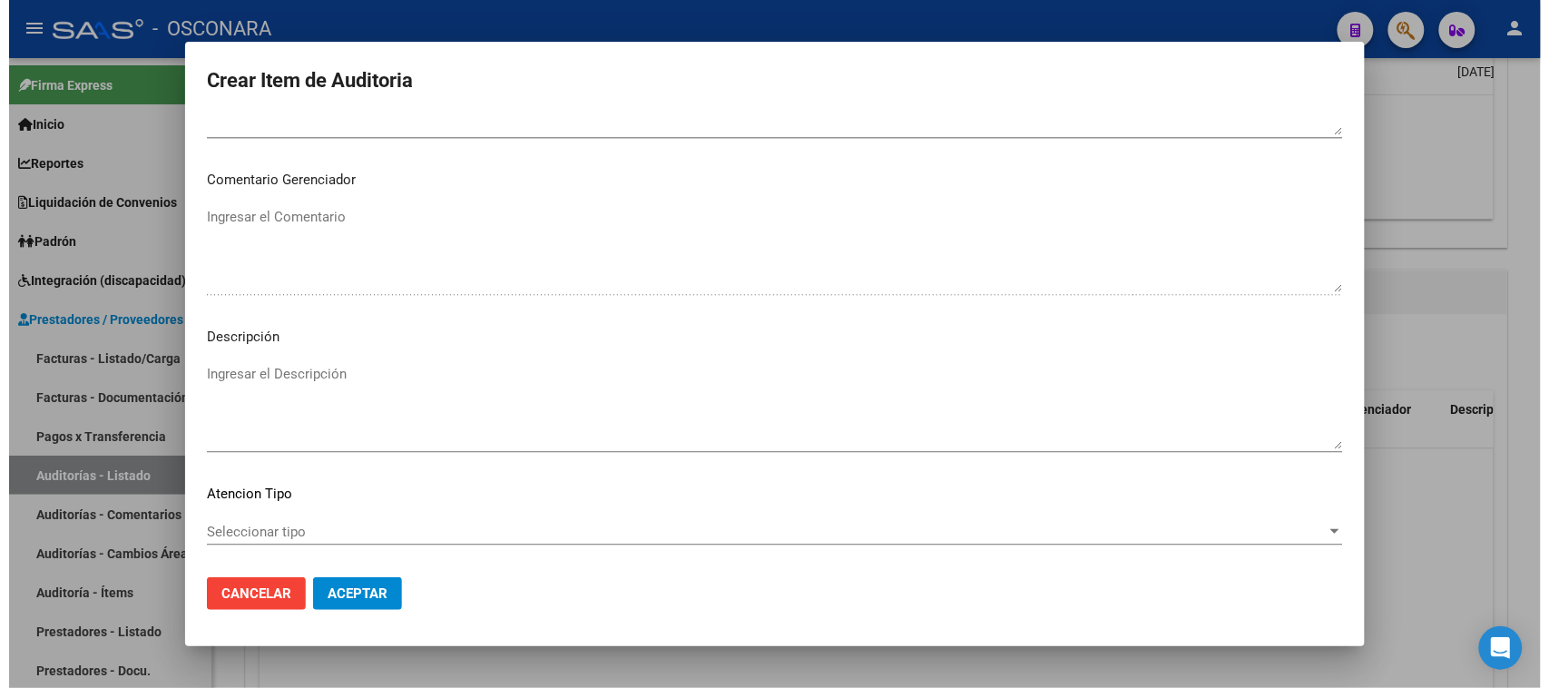
scroll to position [1185, 0]
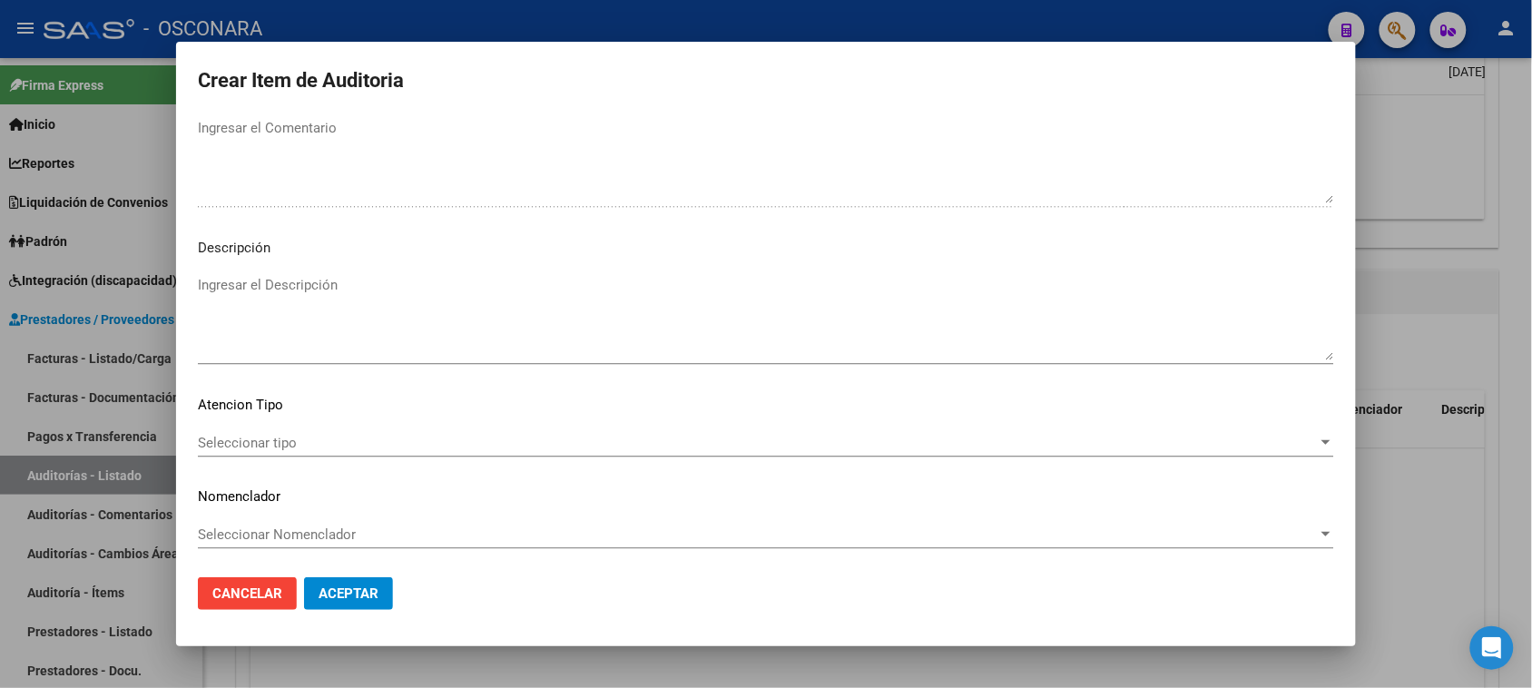
click at [289, 318] on textarea "Ingresar el Descripción" at bounding box center [766, 317] width 1136 height 85
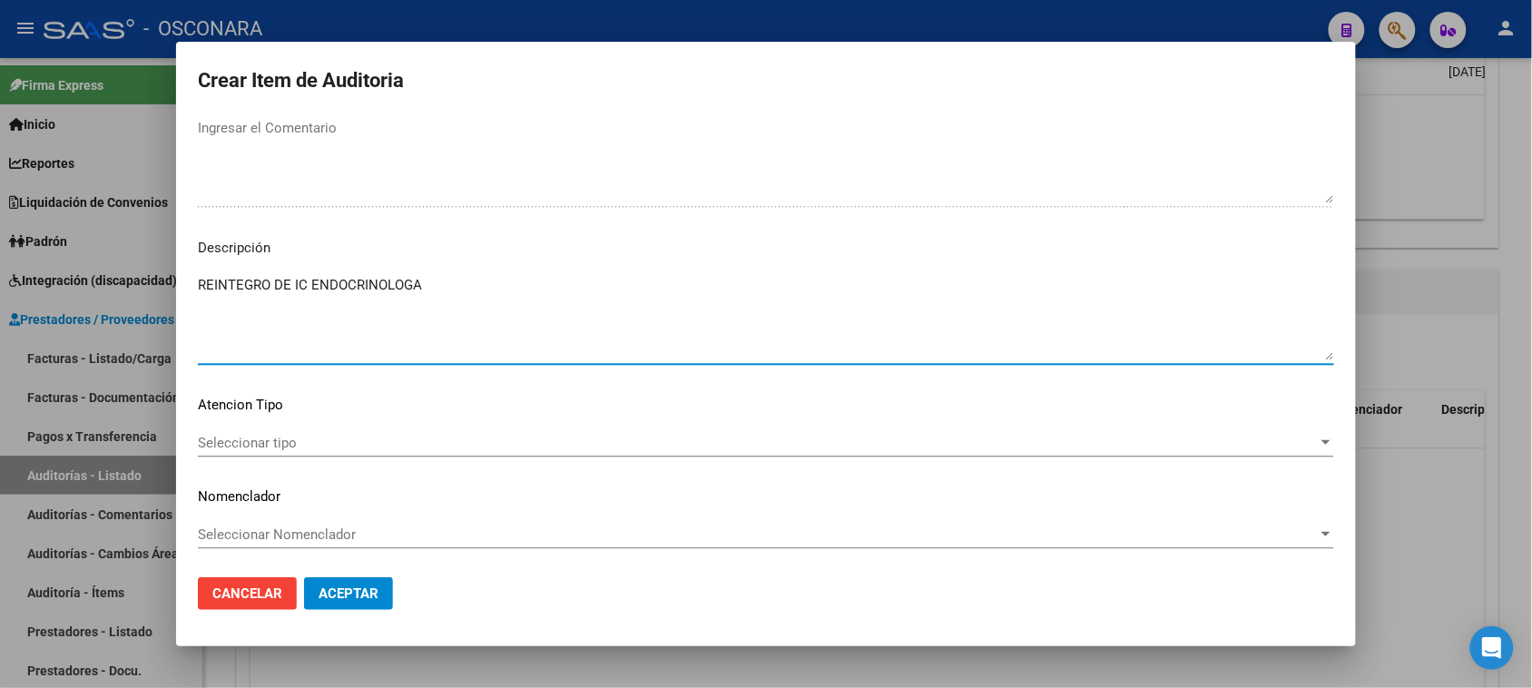
click at [463, 290] on textarea "REINTEGRO DE IC ENDOCRINOLOGA" at bounding box center [766, 317] width 1136 height 85
type textarea "REINTEGRO DE IC ENDOCRINOLOGA"
click at [257, 437] on span "Seleccionar tipo" at bounding box center [758, 443] width 1120 height 16
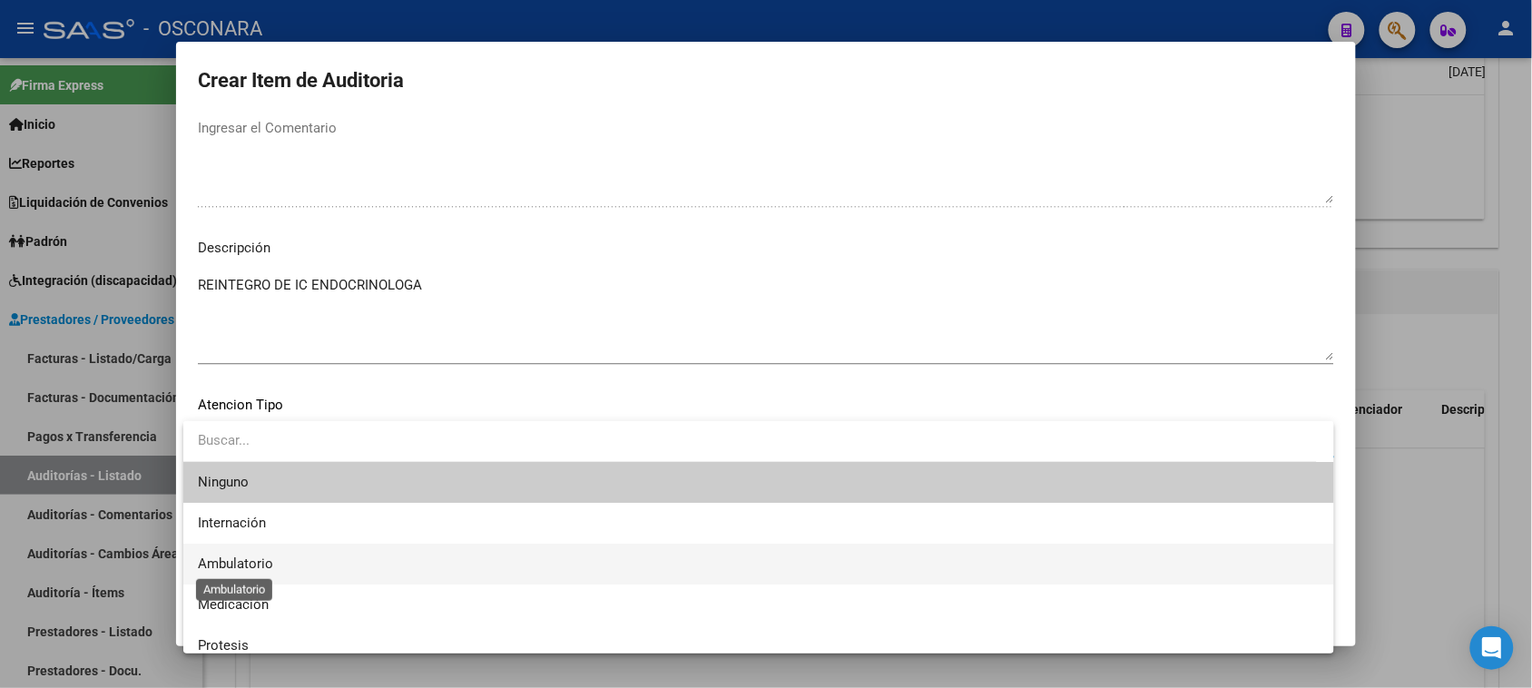
click at [259, 563] on span "Ambulatorio" at bounding box center [235, 563] width 75 height 16
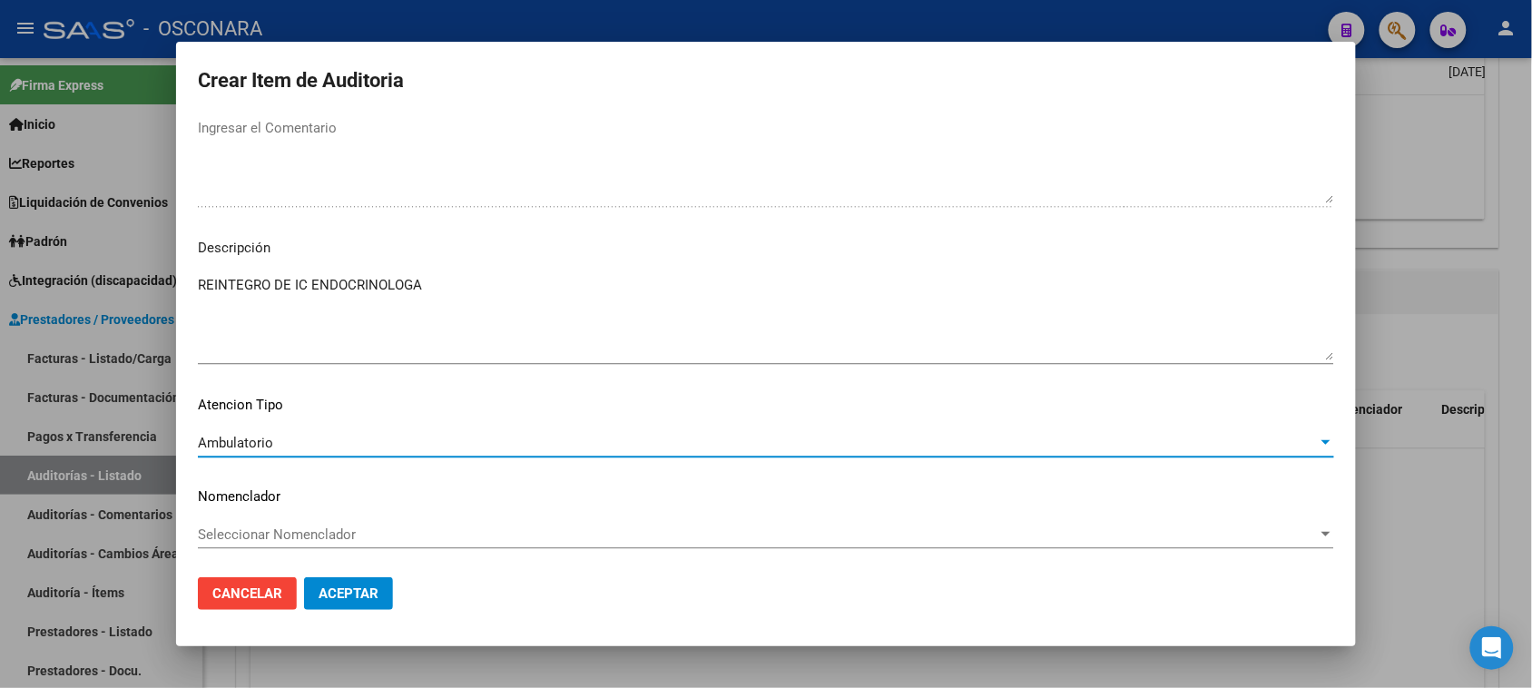
click at [349, 586] on span "Aceptar" at bounding box center [348, 593] width 60 height 16
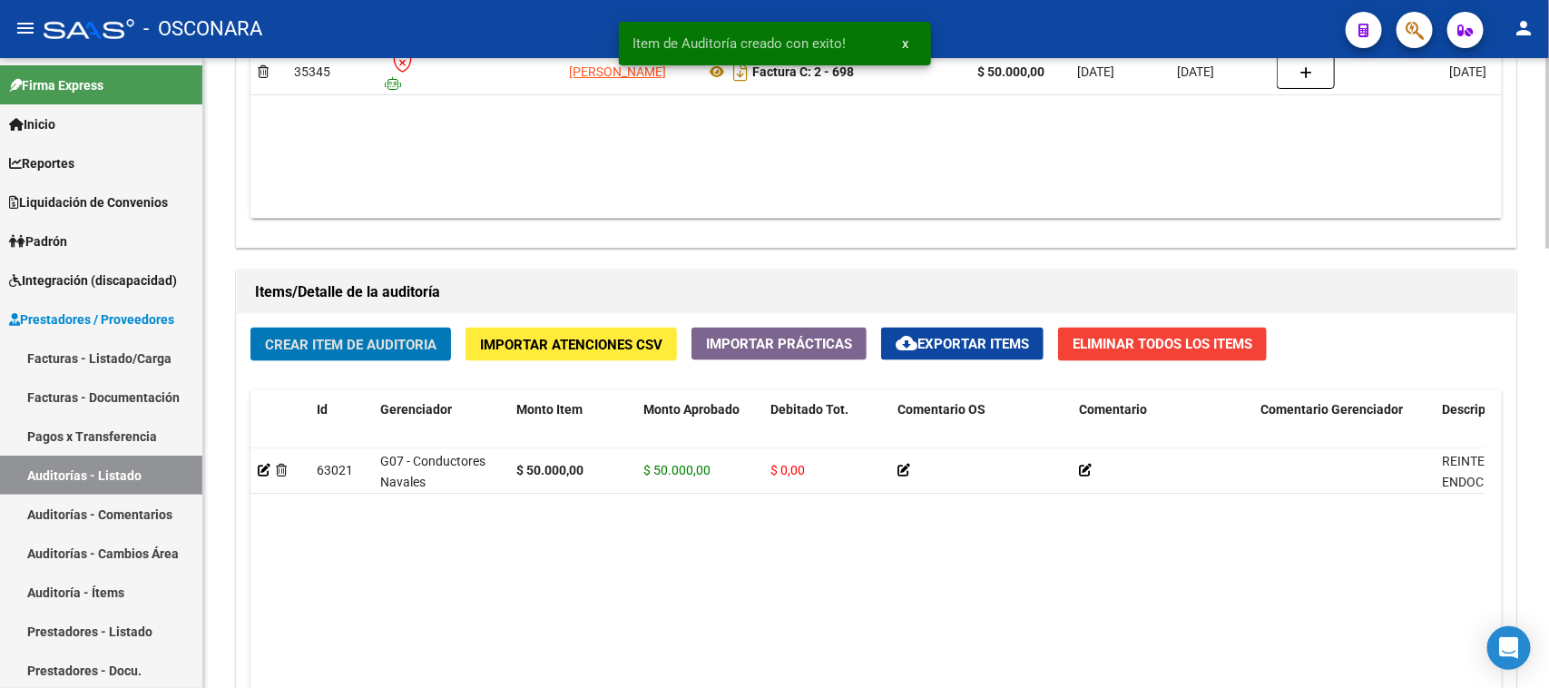
scroll to position [1112, 0]
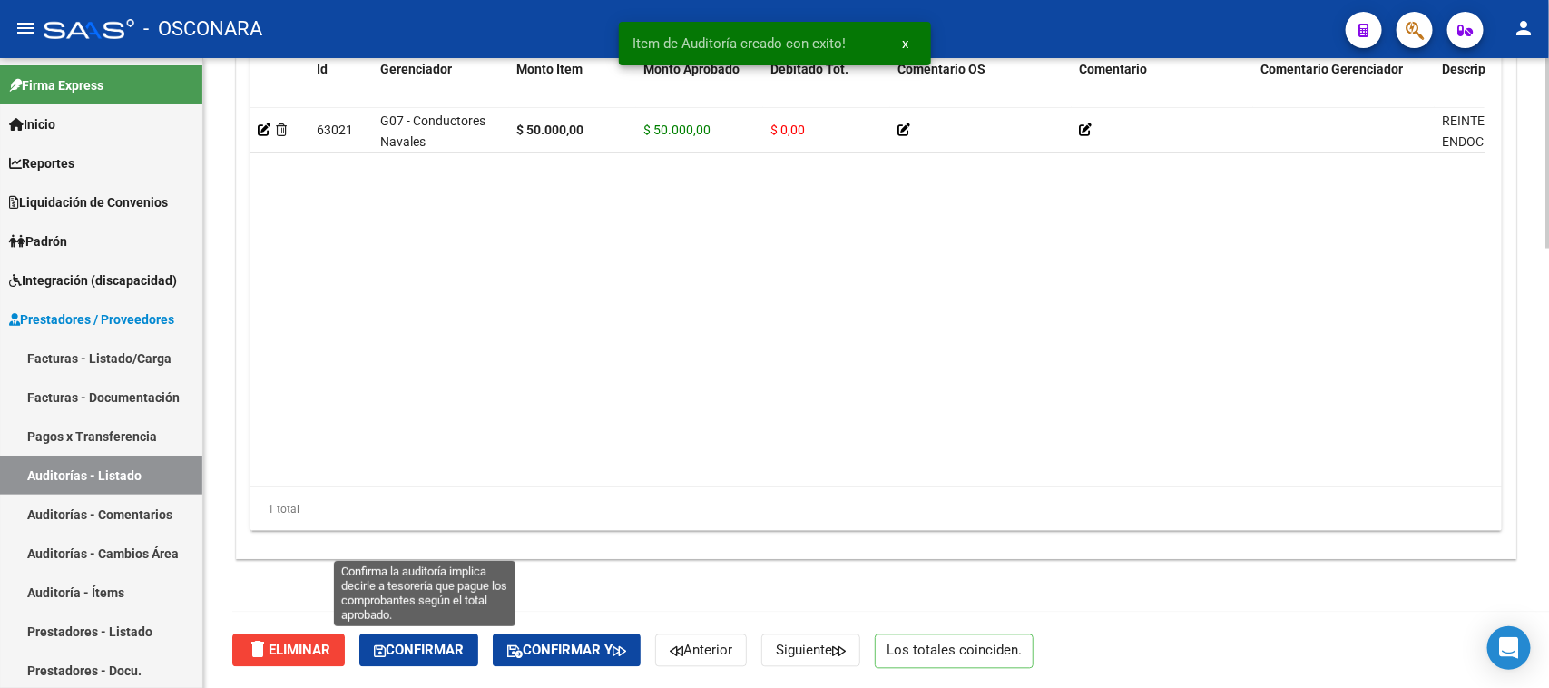
click at [436, 649] on span "Confirmar" at bounding box center [419, 650] width 90 height 16
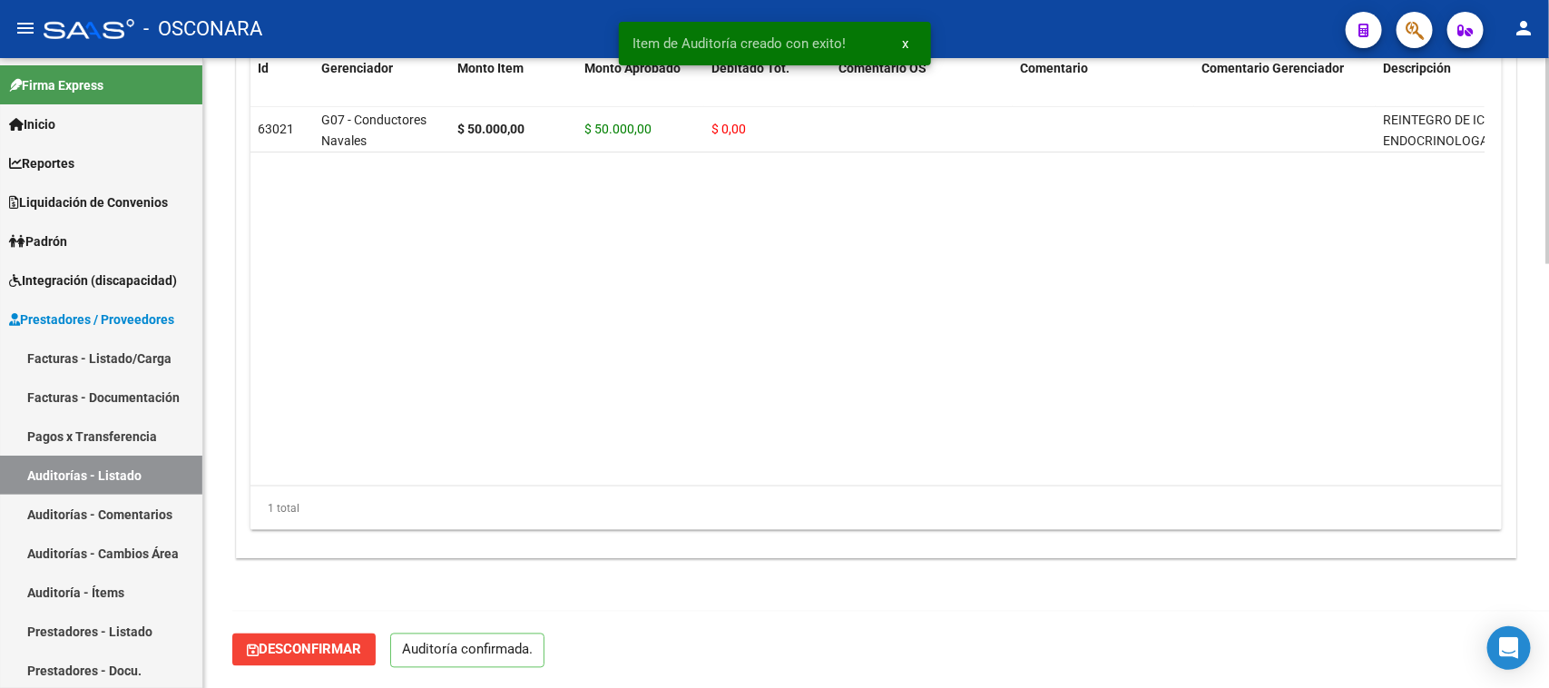
scroll to position [1291, 0]
type input "202509"
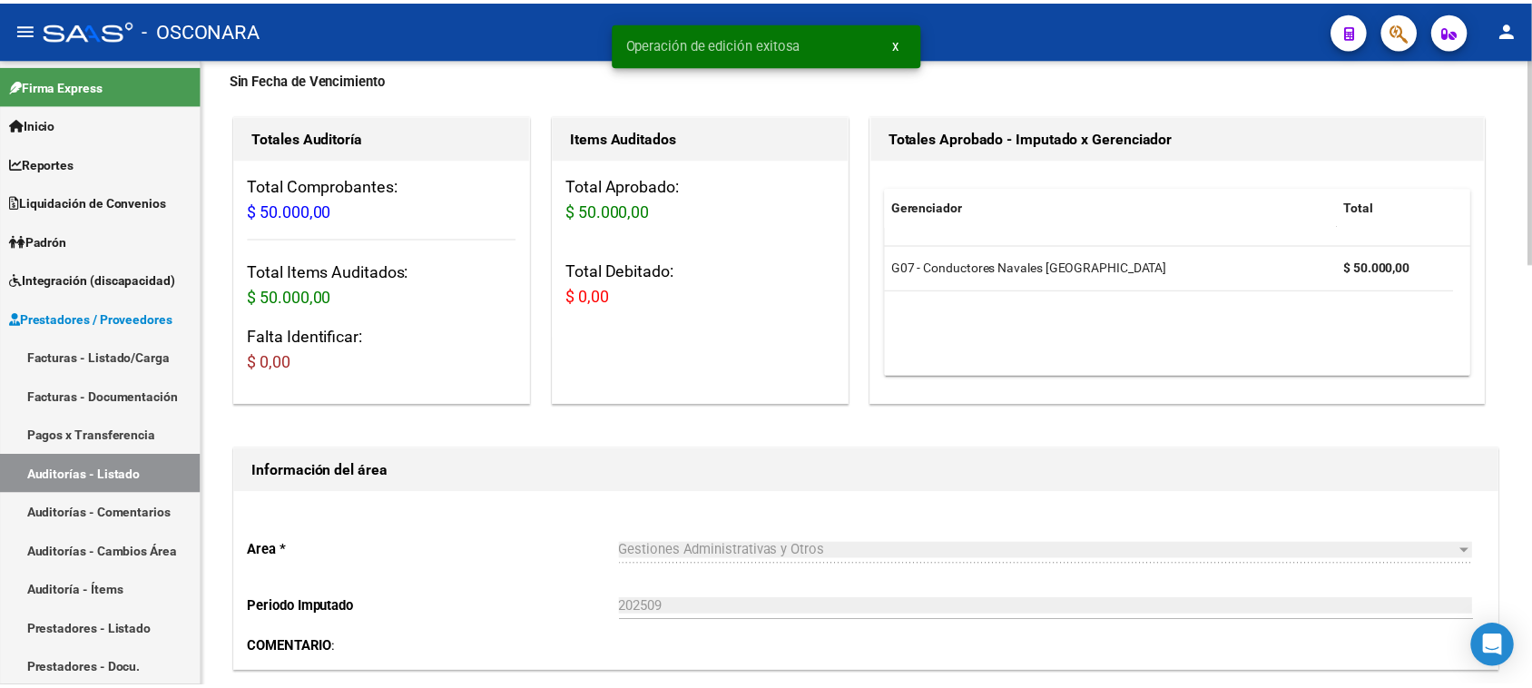
scroll to position [0, 0]
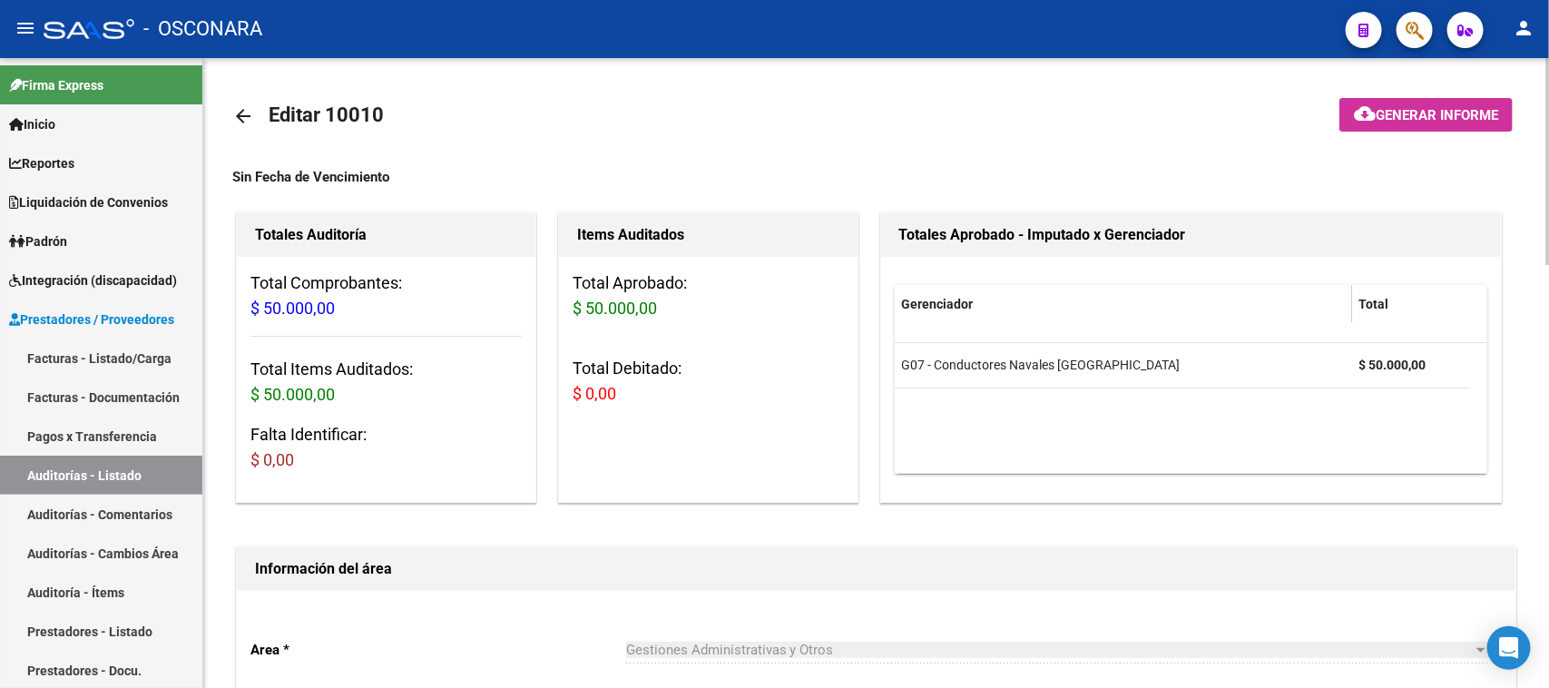
click at [1404, 111] on span "Generar informe" at bounding box center [1436, 115] width 122 height 16
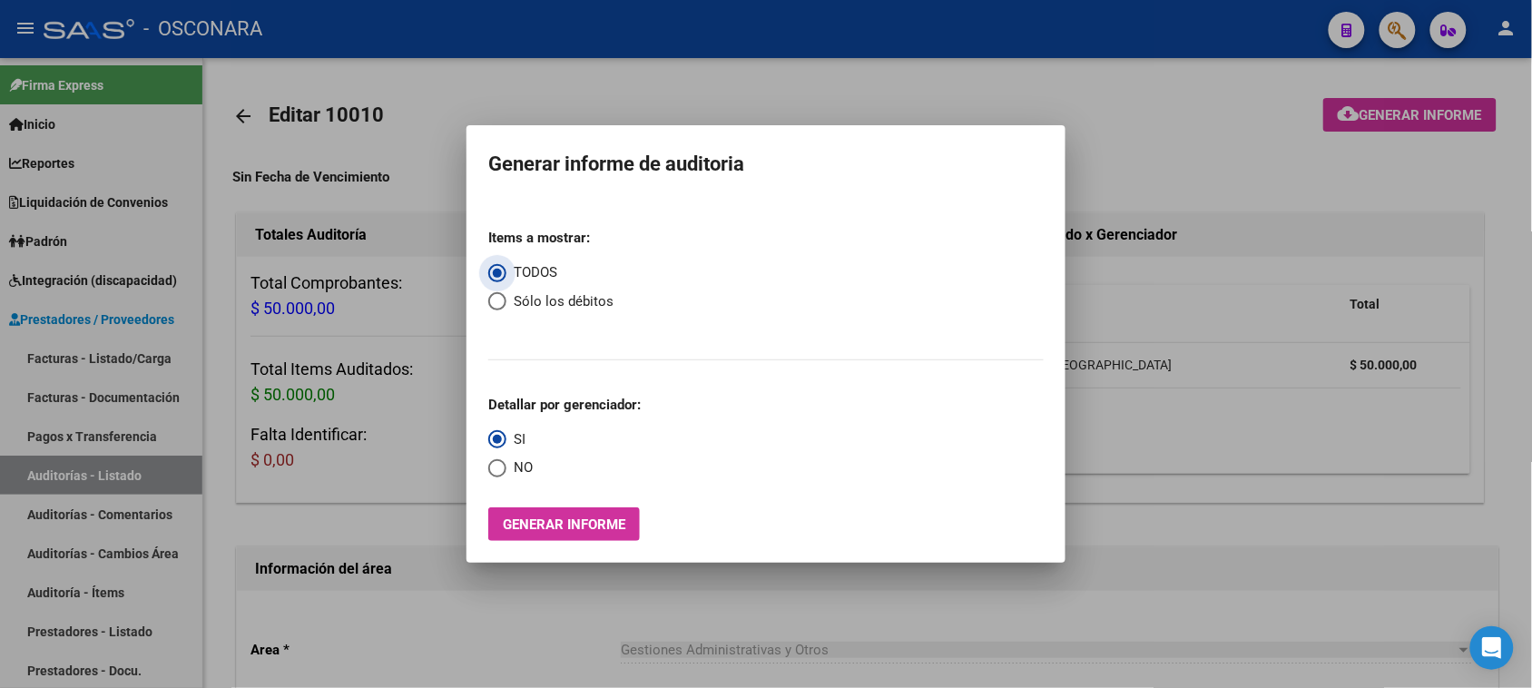
click at [610, 527] on span "Generar informe" at bounding box center [564, 524] width 122 height 16
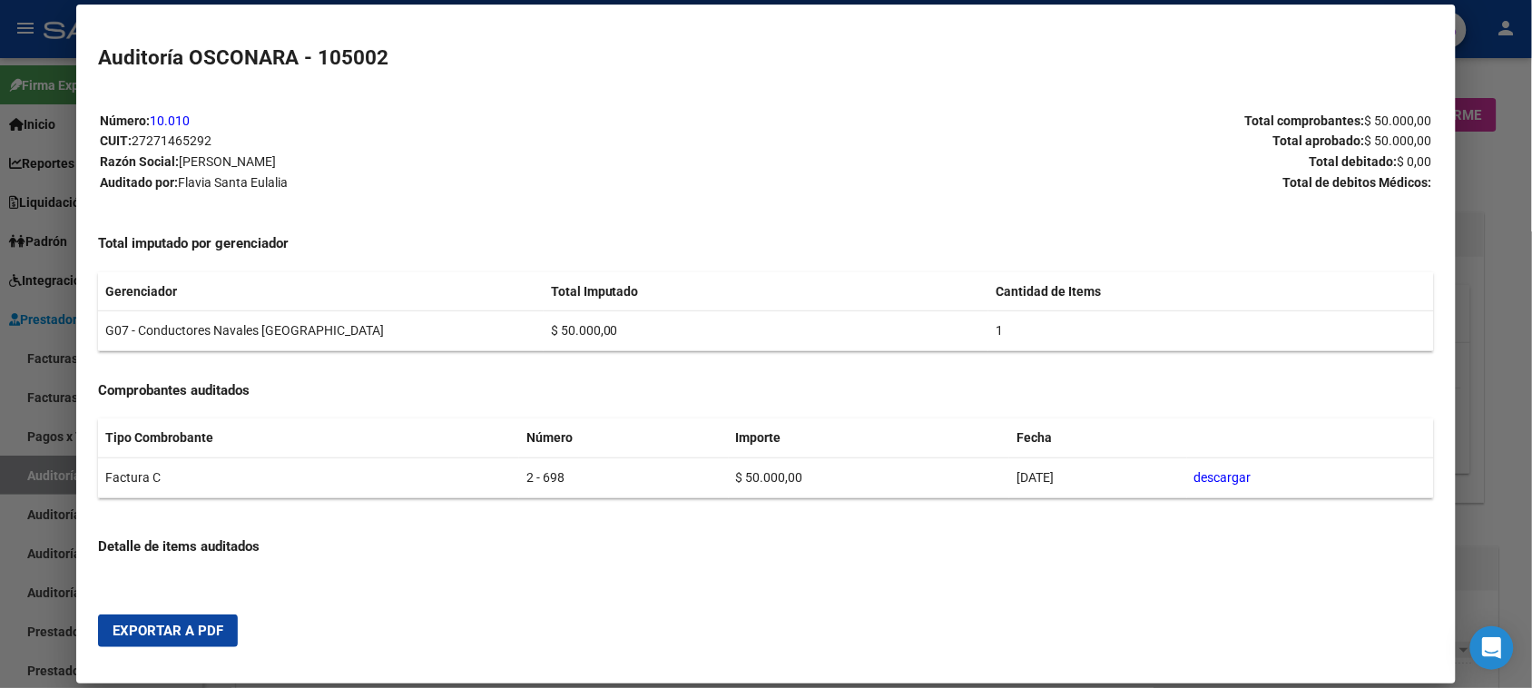
click at [137, 628] on span "Exportar a PDF" at bounding box center [168, 630] width 111 height 16
